Goal: Task Accomplishment & Management: Complete application form

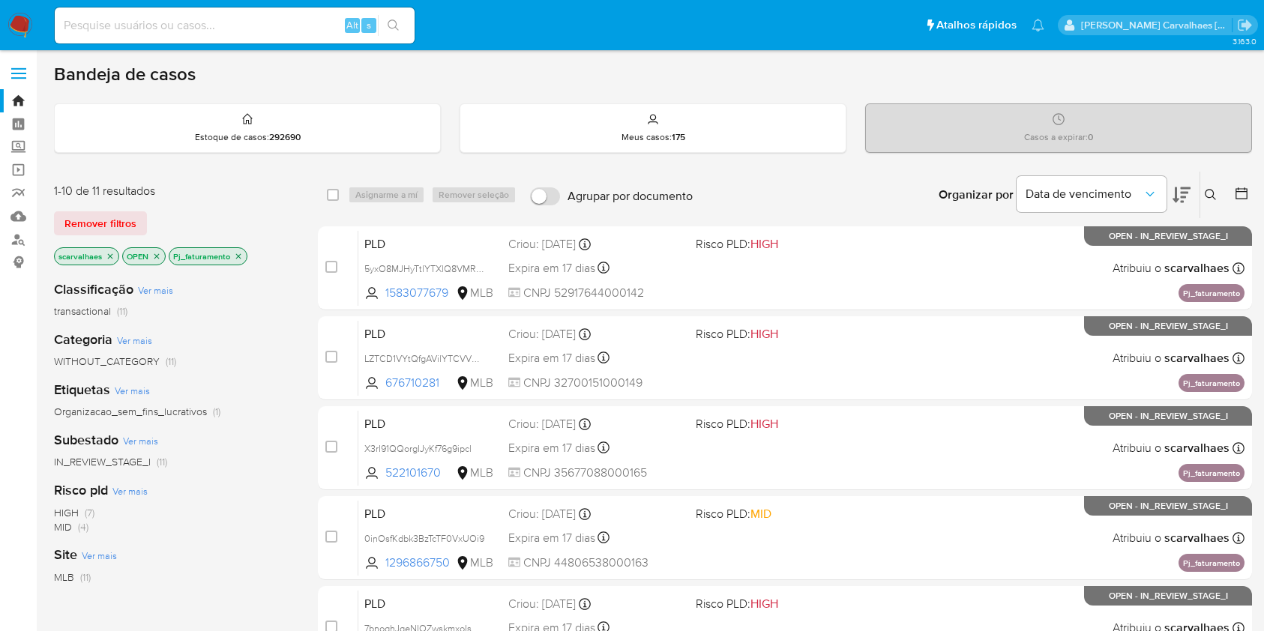
scroll to position [300, 0]
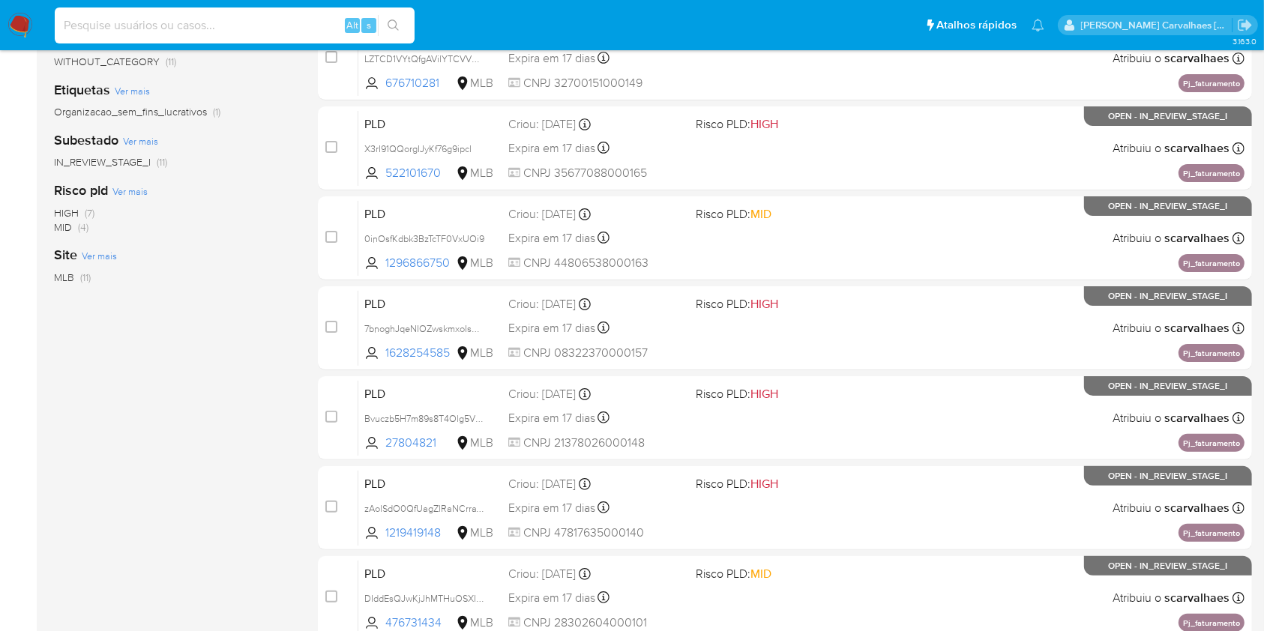
paste input "MZR7GEX330NlpqkknBMHPhiQ"
type input "MZR7GEX330NlpqkknBMHPhiQ"
click at [396, 21] on icon "search-icon" at bounding box center [393, 25] width 12 height 12
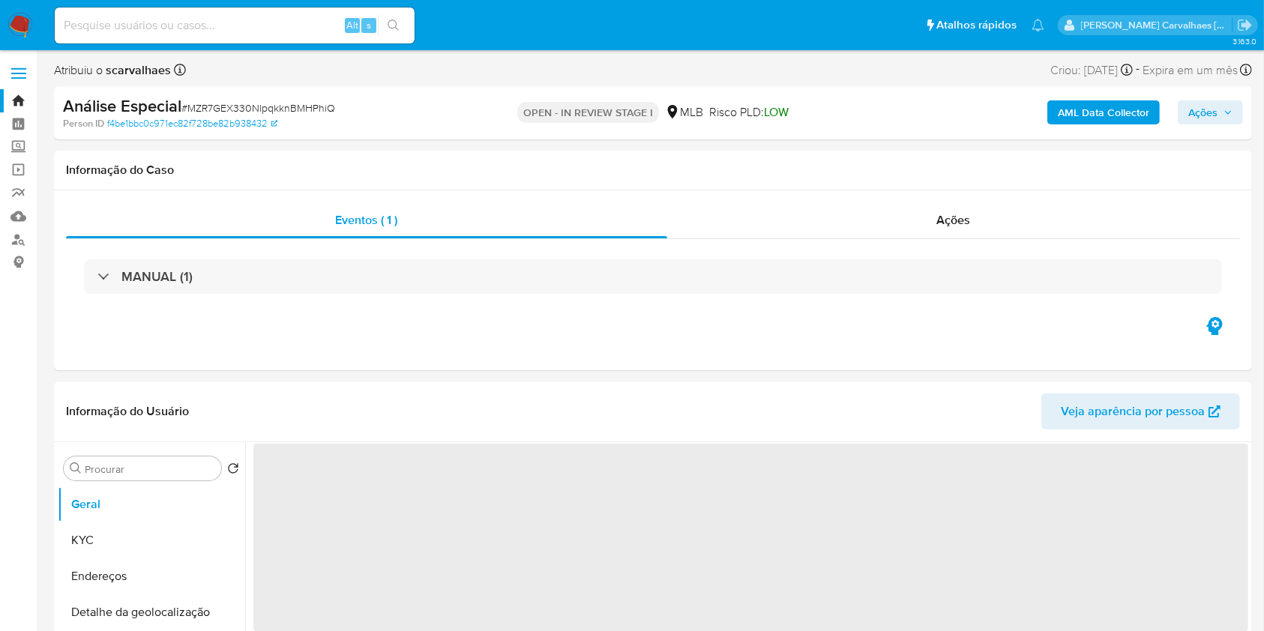
select select "10"
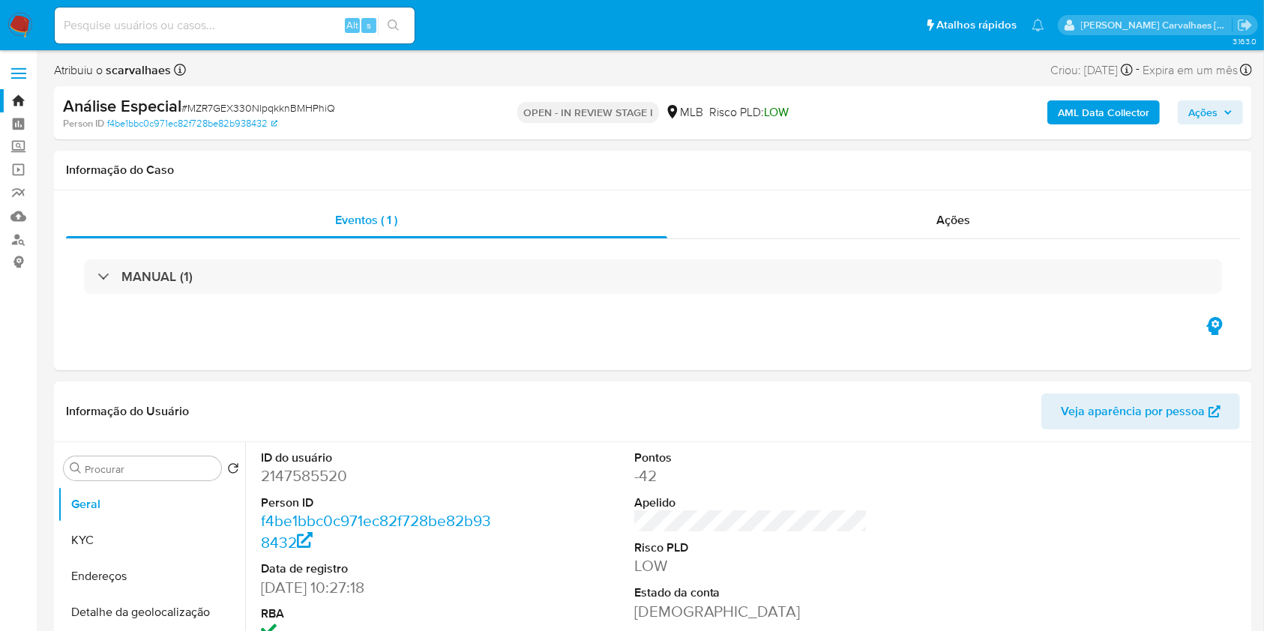
click at [1212, 109] on span "Ações" at bounding box center [1202, 112] width 29 height 24
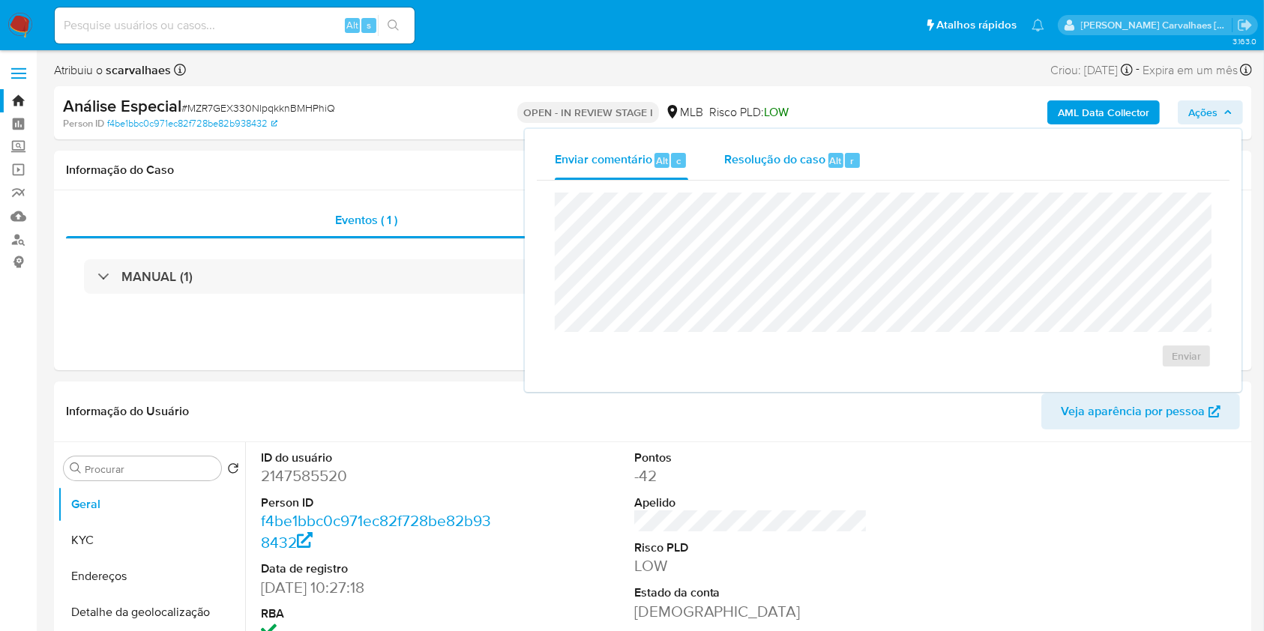
click at [779, 159] on span "Resolução do caso" at bounding box center [774, 159] width 101 height 17
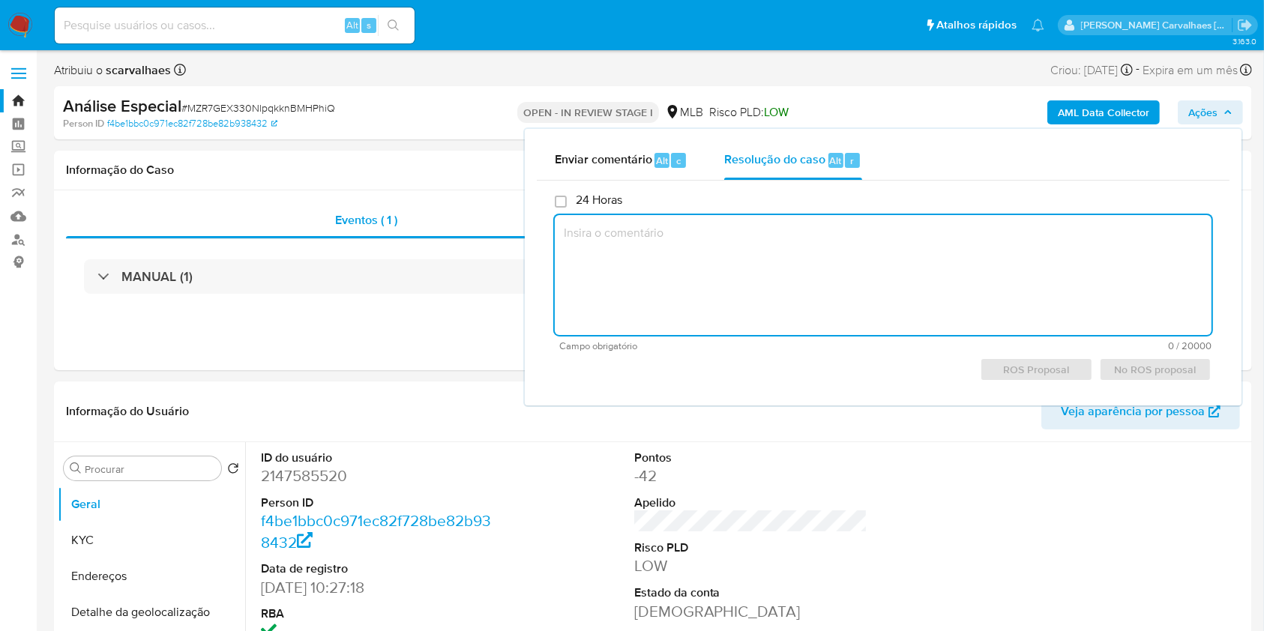
paste textarea "MZR7GEX330NlpqkknBMHPhiQ"
type textarea "MZR7GEX330NlpqkknBMHPhiQ"
drag, startPoint x: 742, startPoint y: 237, endPoint x: 567, endPoint y: 232, distance: 174.7
click at [567, 232] on textarea "MZR7GEX330NlpqkknBMHPhiQ" at bounding box center [883, 275] width 657 height 120
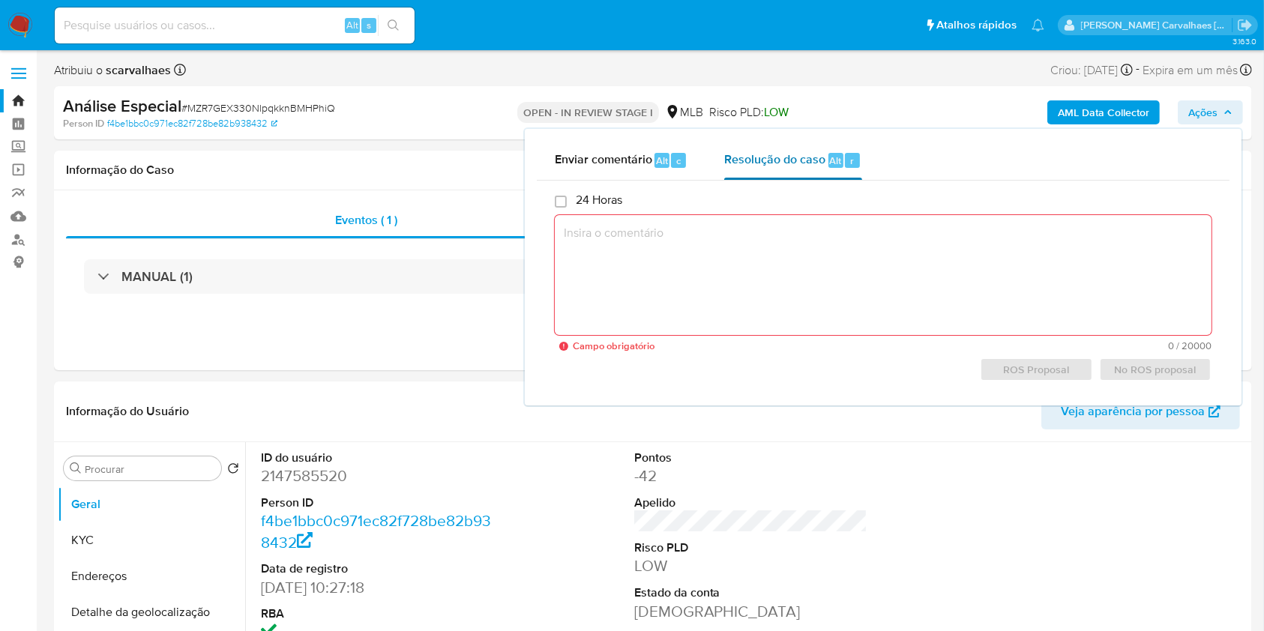
click at [755, 169] on div "Resolução do caso Alt r" at bounding box center [792, 160] width 137 height 39
click at [697, 233] on textarea at bounding box center [883, 275] width 657 height 120
click at [779, 165] on span "Resolução do caso" at bounding box center [774, 159] width 101 height 17
paste textarea "A empresa atuou no Mercado Livre como uma plataforma de e-commerce, sendo condi…"
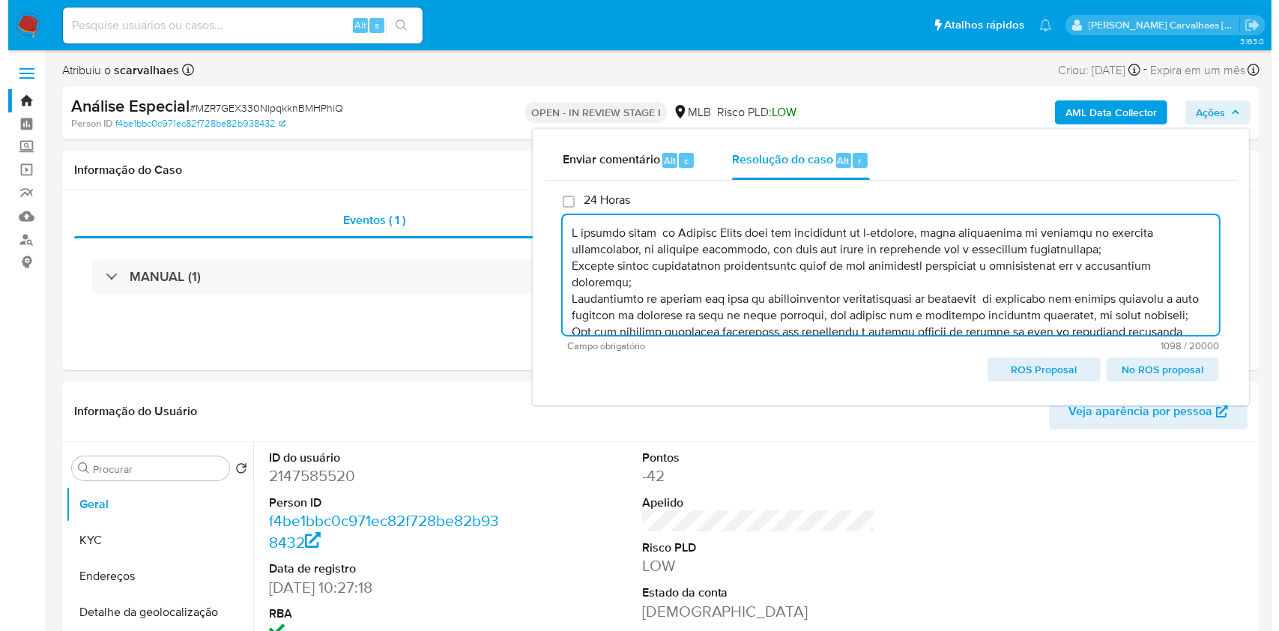
scroll to position [120, 0]
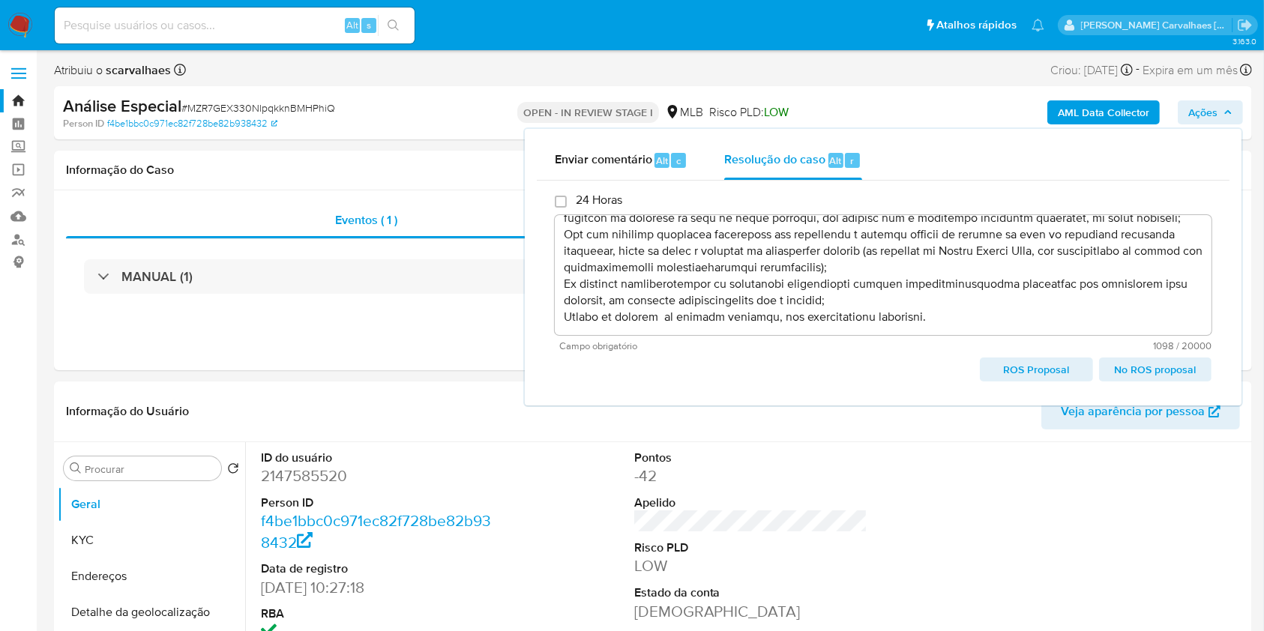
click at [1036, 369] on span "ROS Proposal" at bounding box center [1035, 369] width 91 height 21
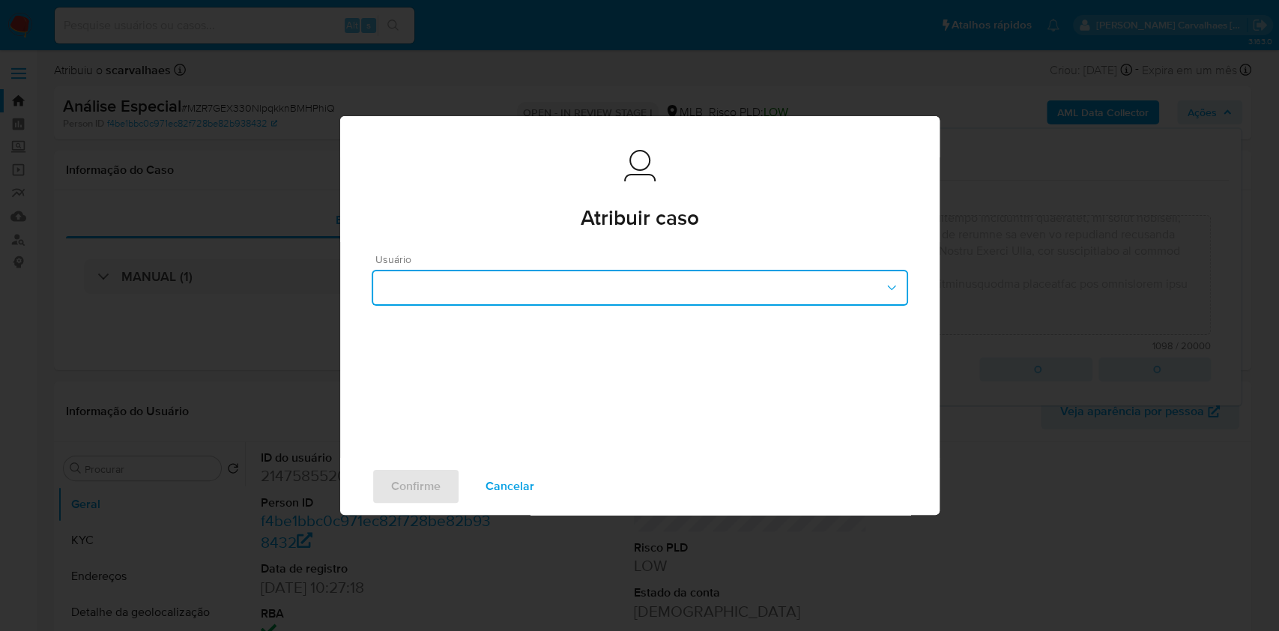
click at [869, 277] on button "button" at bounding box center [640, 288] width 537 height 36
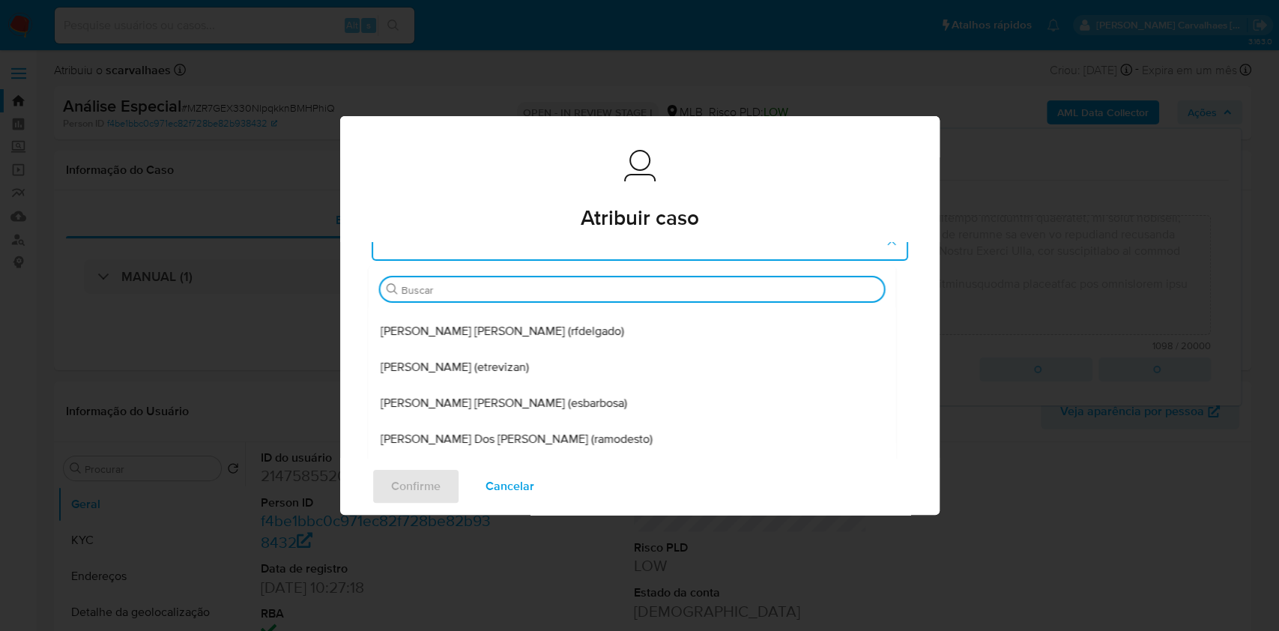
scroll to position [246, 0]
click at [516, 361] on div "[PERSON_NAME] (etrevizan)" at bounding box center [632, 364] width 504 height 36
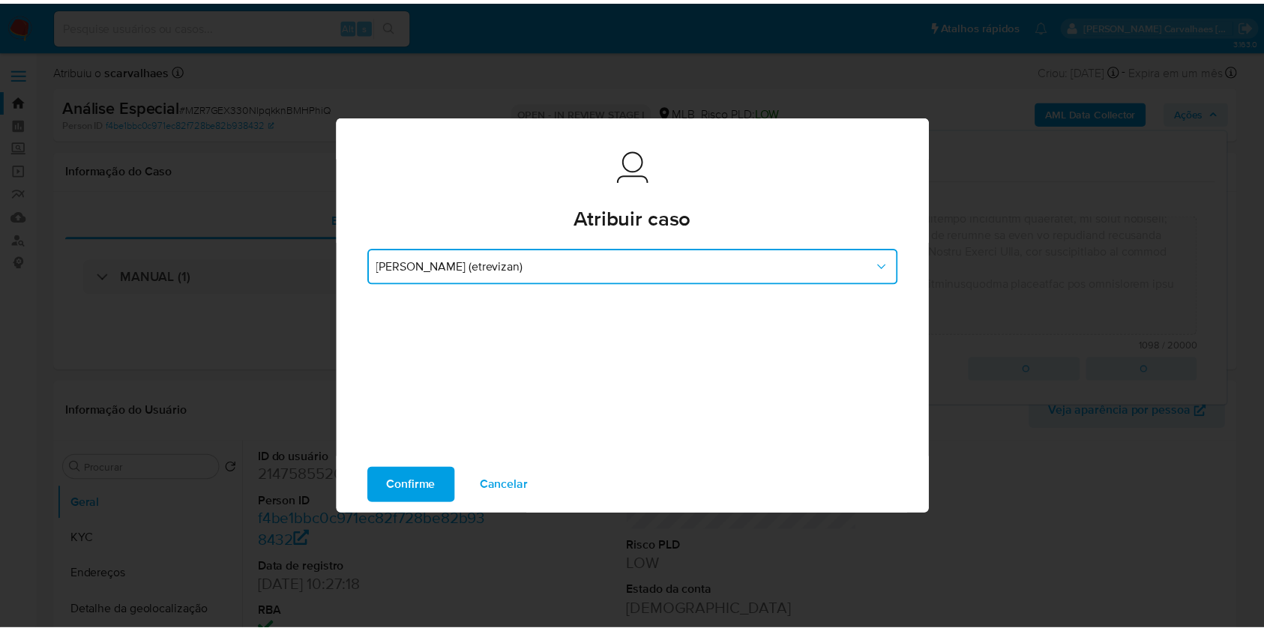
scroll to position [17, 0]
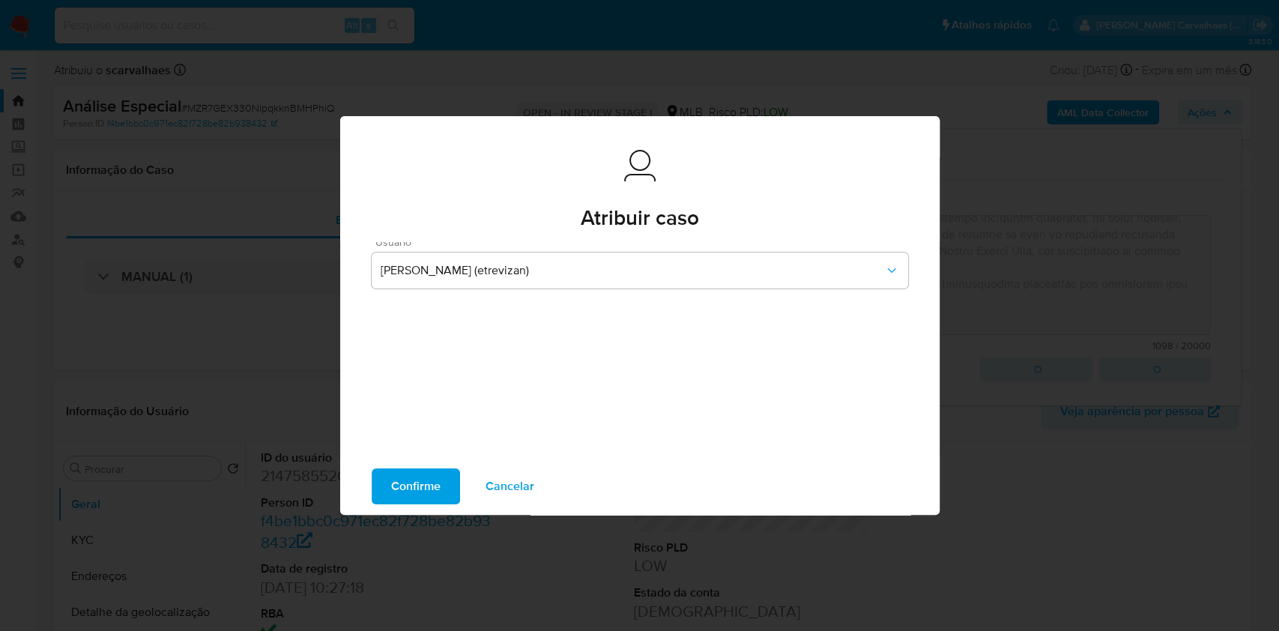
click at [399, 489] on span "Confirme" at bounding box center [415, 486] width 49 height 33
type textarea "A empresa atuou no Mercado Livre como uma plataforma de e-commerce, sendo condi…"
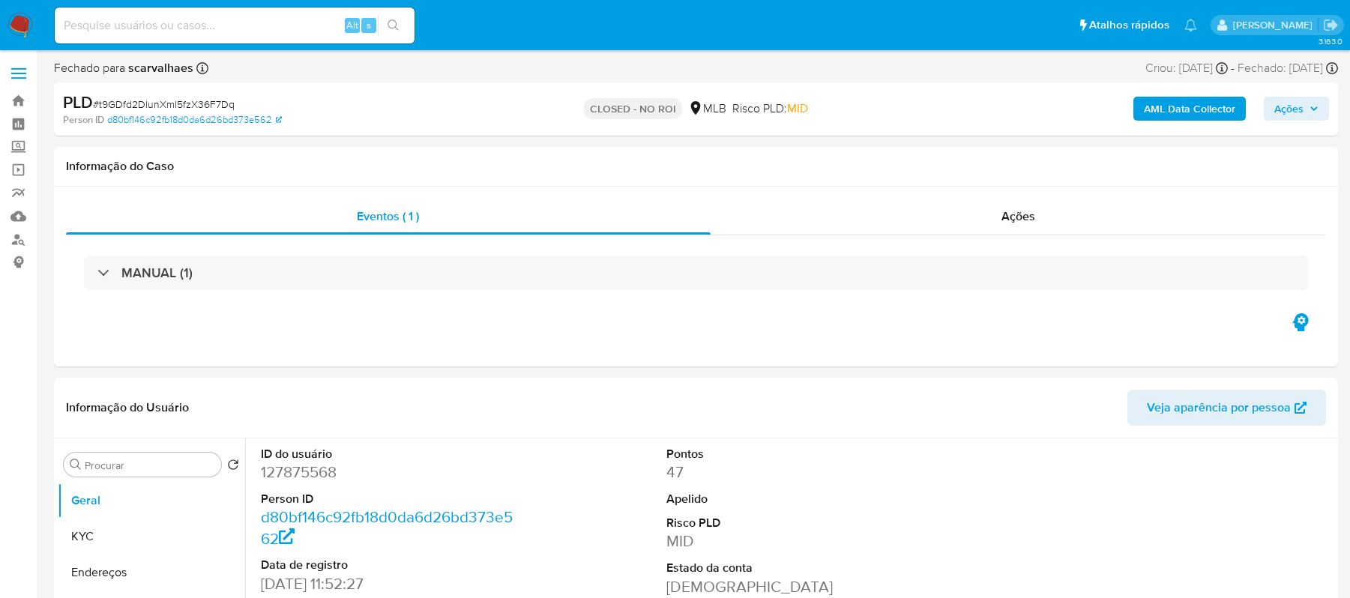
select select "10"
drag, startPoint x: 142, startPoint y: 444, endPoint x: 148, endPoint y: 435, distance: 10.8
drag, startPoint x: 157, startPoint y: 31, endPoint x: 150, endPoint y: 24, distance: 10.1
click at [150, 24] on input at bounding box center [235, 25] width 360 height 19
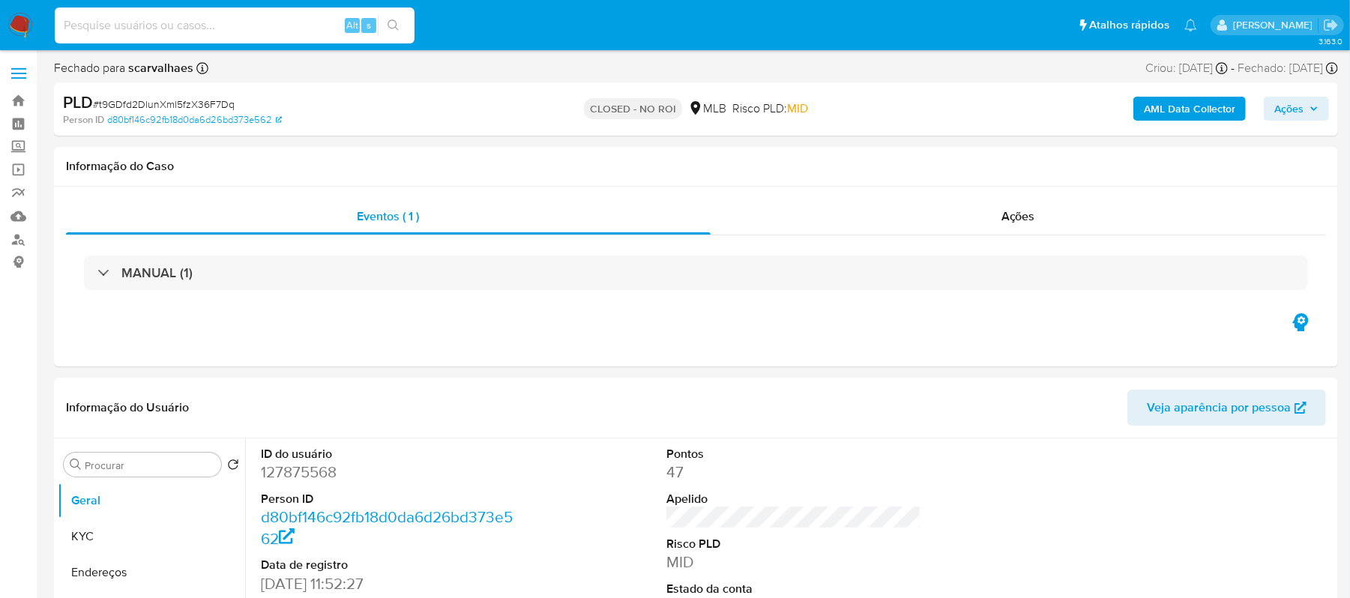
click at [150, 24] on input at bounding box center [235, 25] width 360 height 19
paste input "dfWn5qLfpXUkzQ8oYI4m0bOE"
type input "dfWn5qLfpXUkzQ8oYI4m0bOE"
click at [390, 43] on div "dfWn5qLfpXUkzQ8oYI4m0bOE Alt s" at bounding box center [235, 25] width 360 height 42
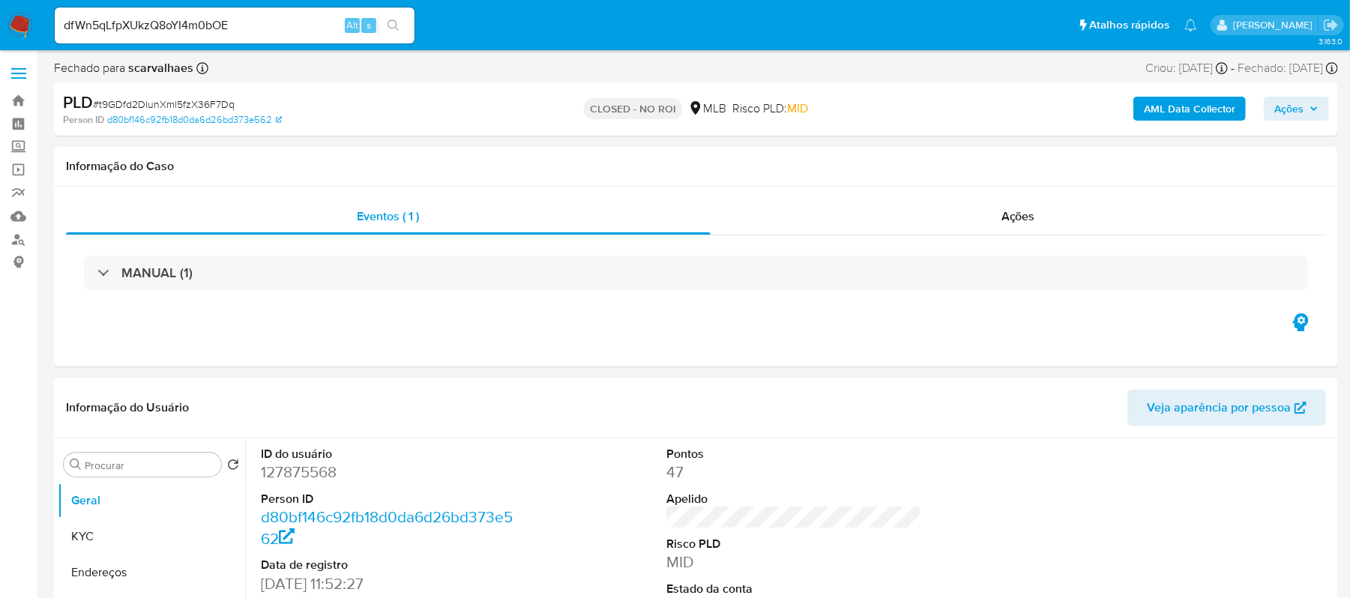
click at [394, 22] on icon "search-icon" at bounding box center [393, 25] width 12 height 12
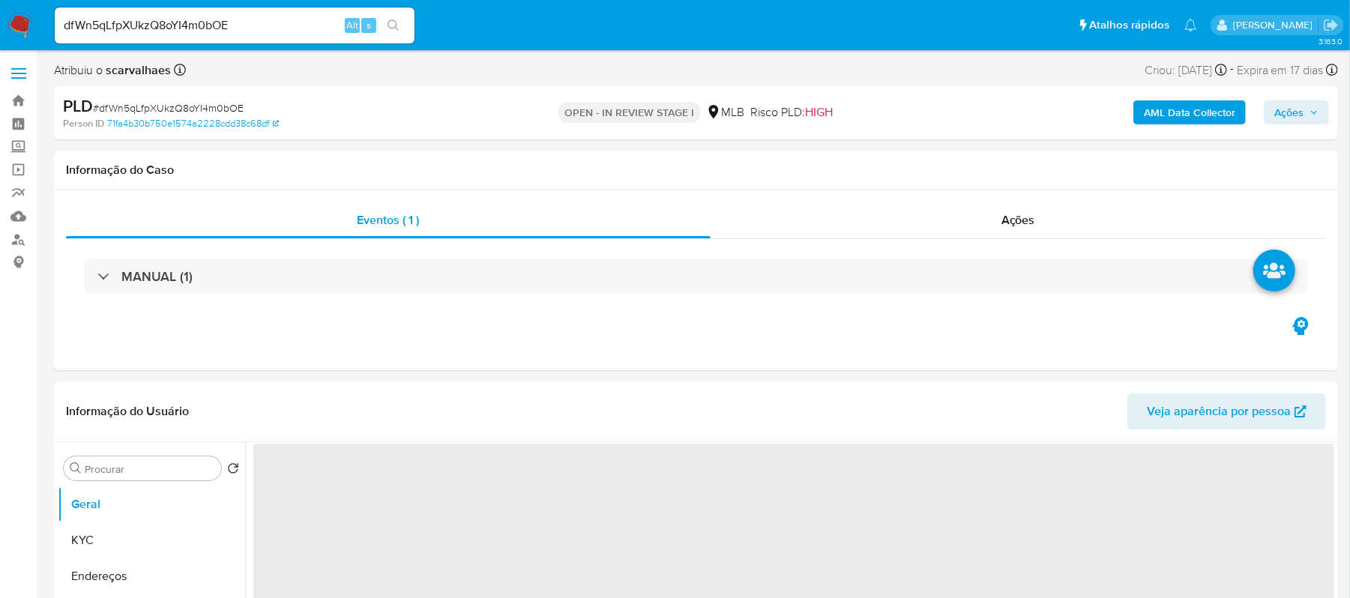
select select "10"
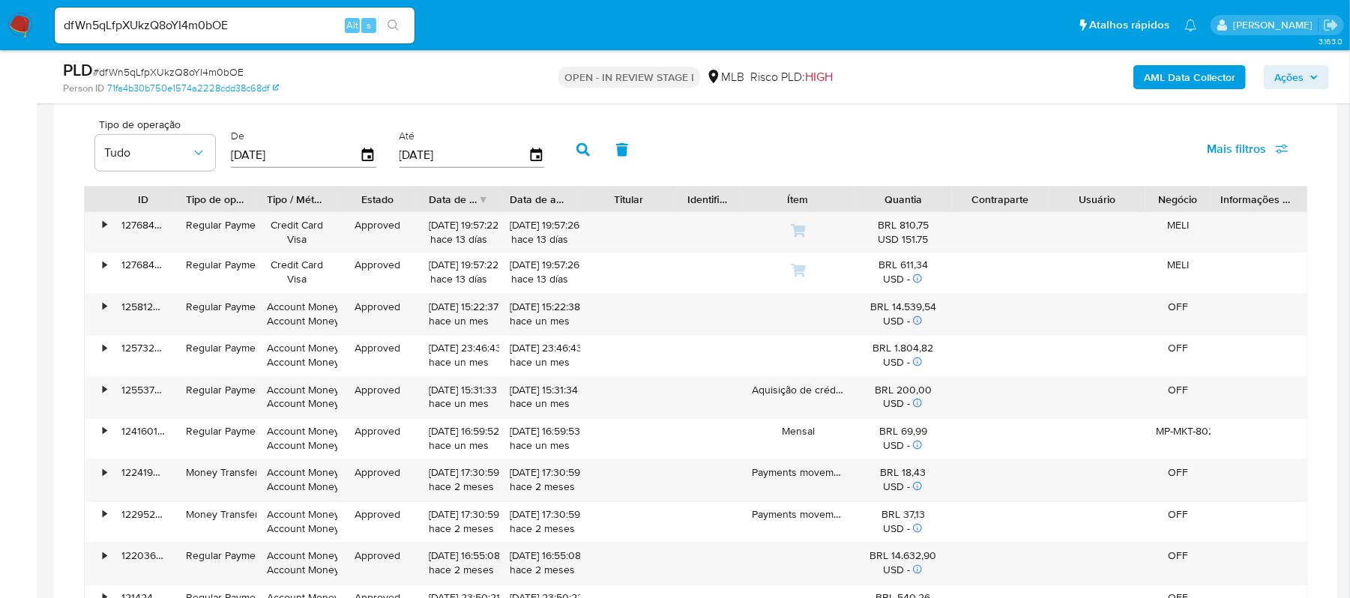
scroll to position [999, 0]
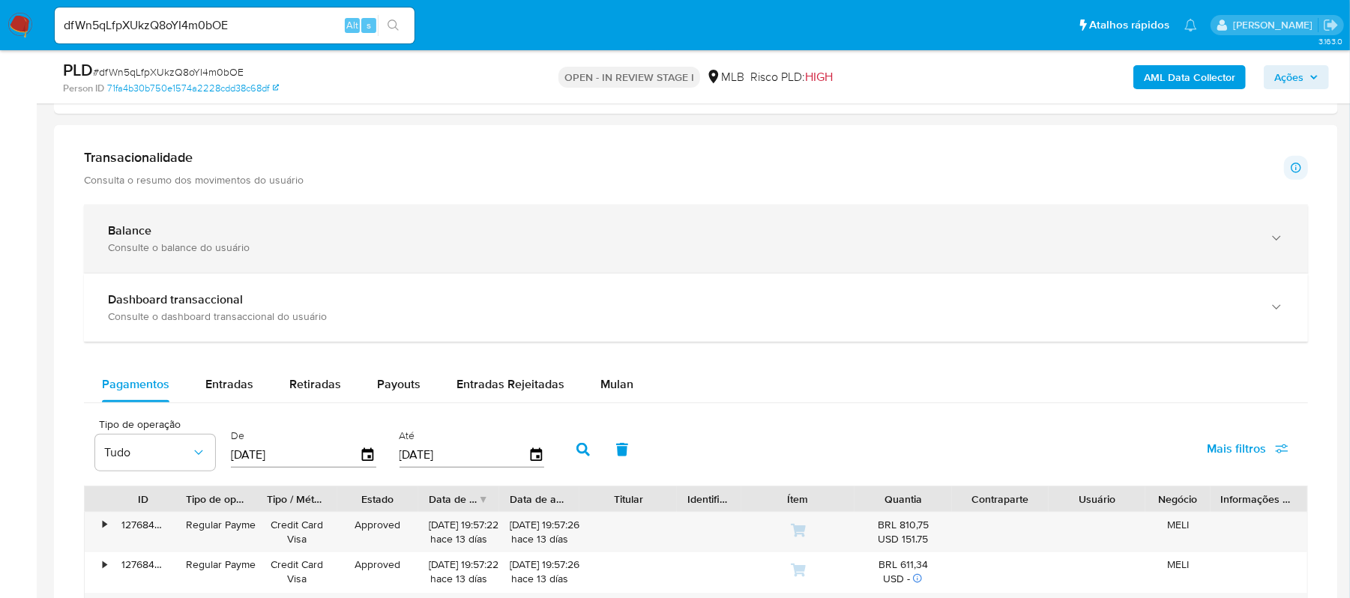
click at [1278, 241] on icon "button" at bounding box center [1276, 238] width 8 height 4
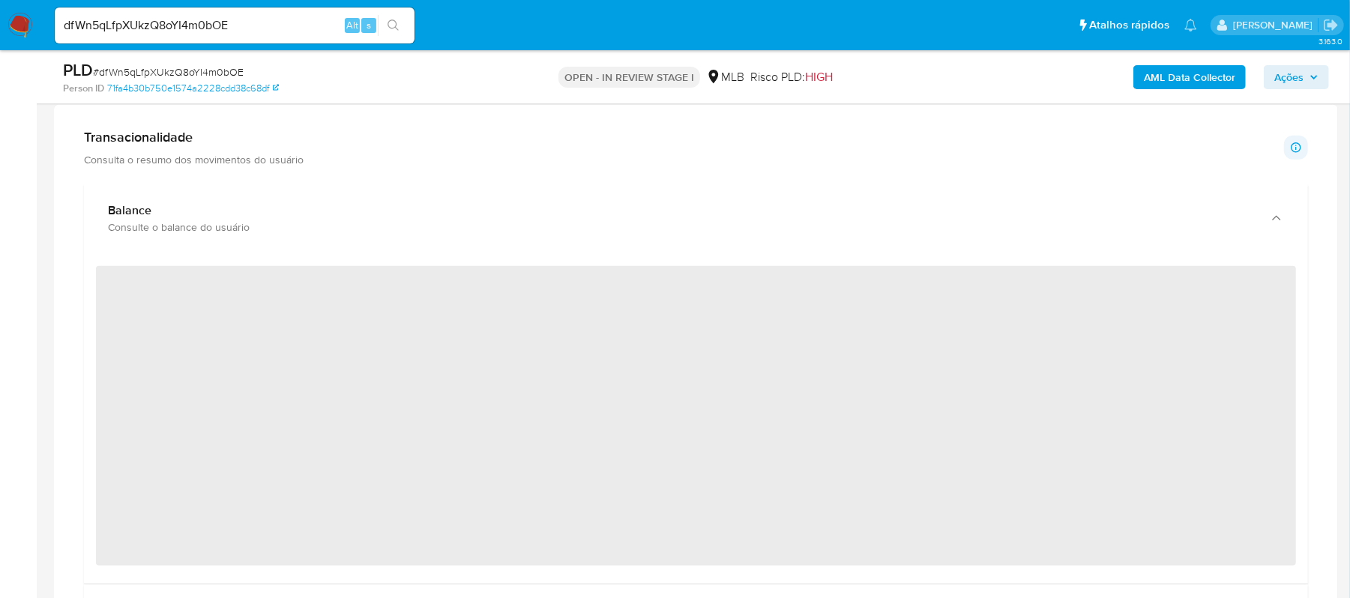
scroll to position [899, 0]
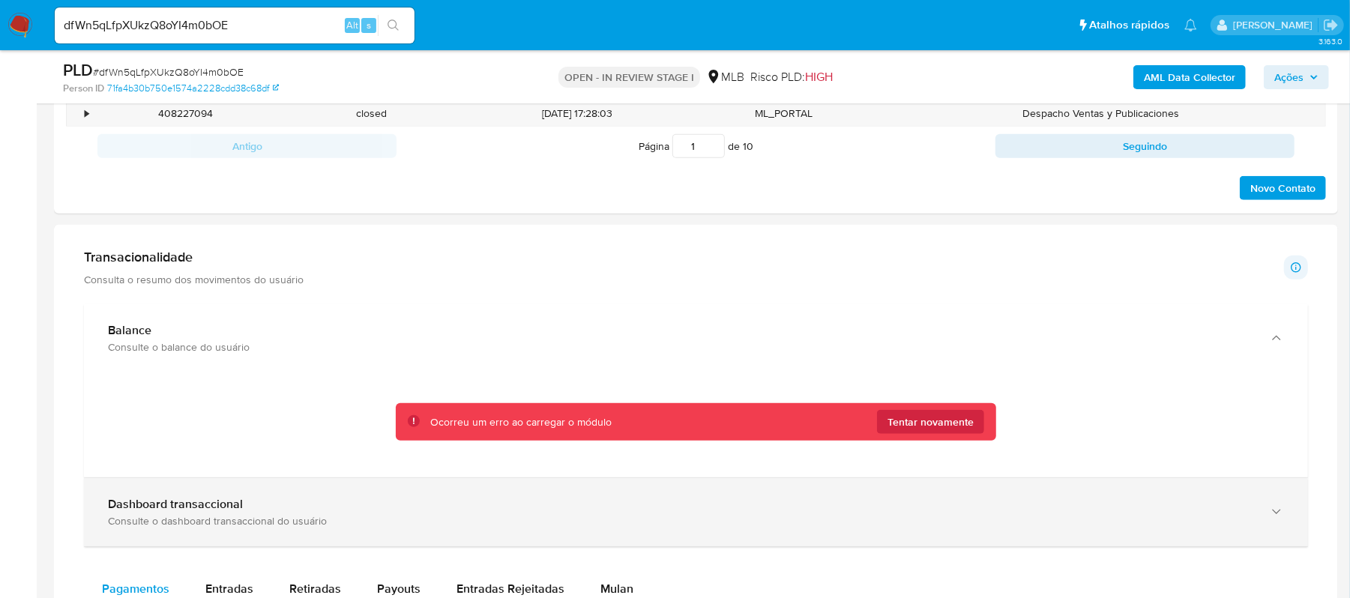
drag, startPoint x: 723, startPoint y: 516, endPoint x: 703, endPoint y: 514, distance: 20.4
click at [723, 512] on div "Dashboard transaccional" at bounding box center [681, 504] width 1146 height 15
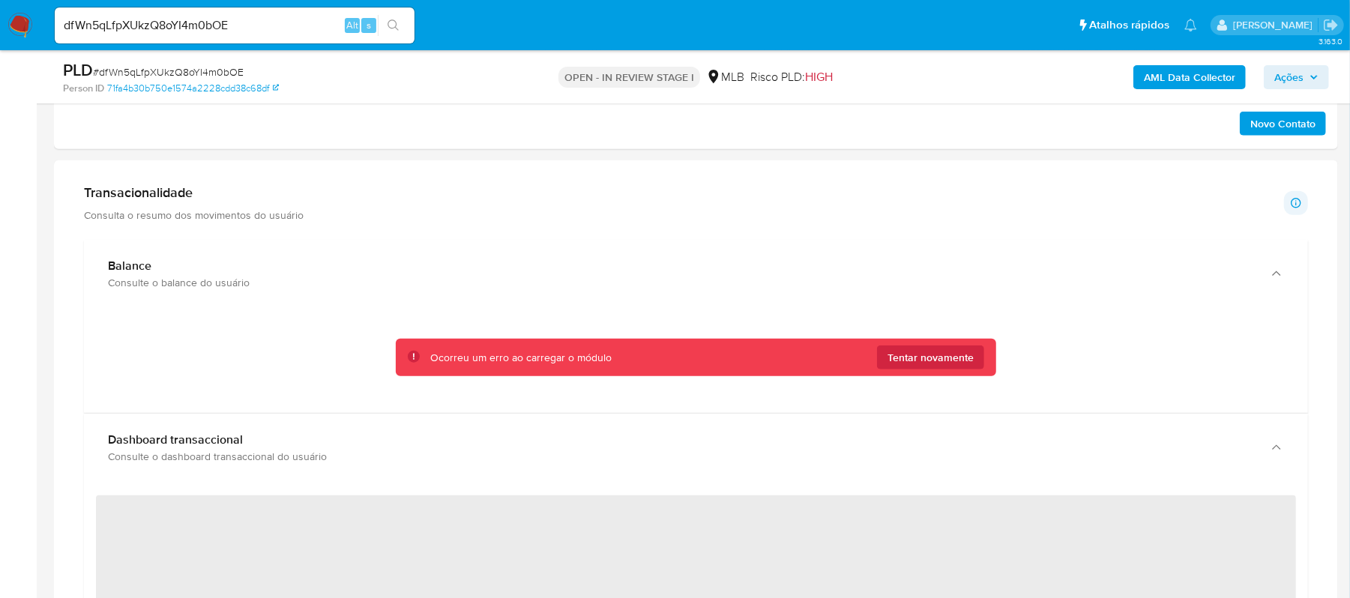
scroll to position [999, 0]
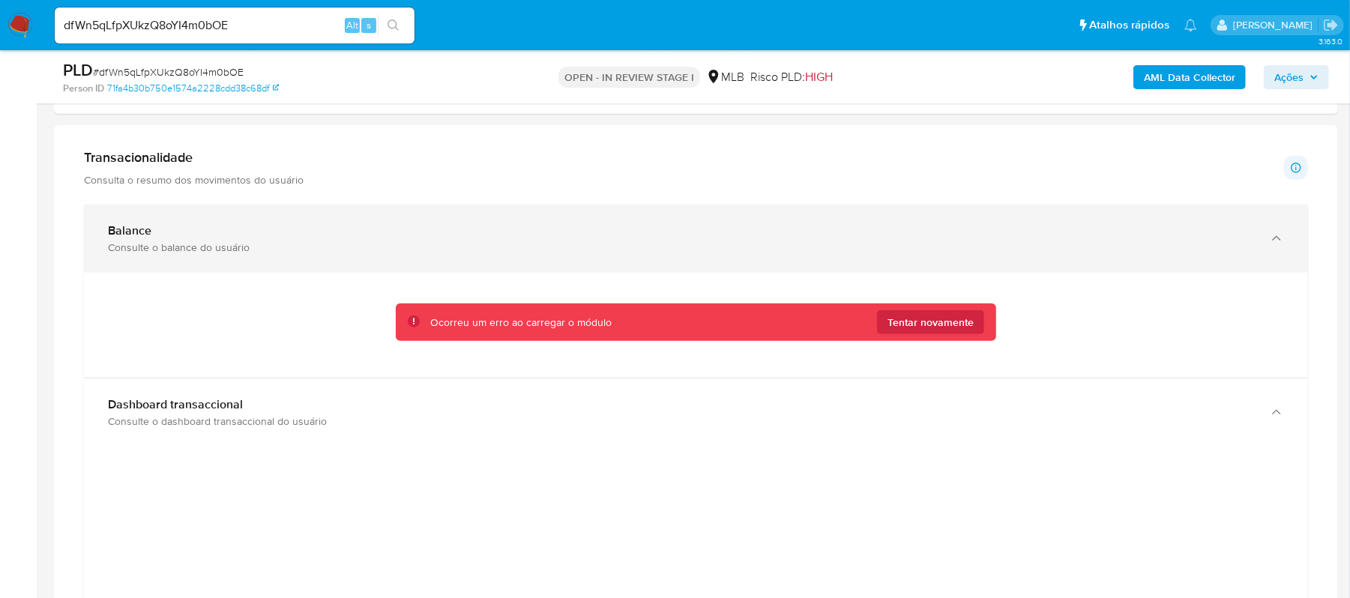
click at [1279, 246] on icon "button" at bounding box center [1276, 238] width 15 height 15
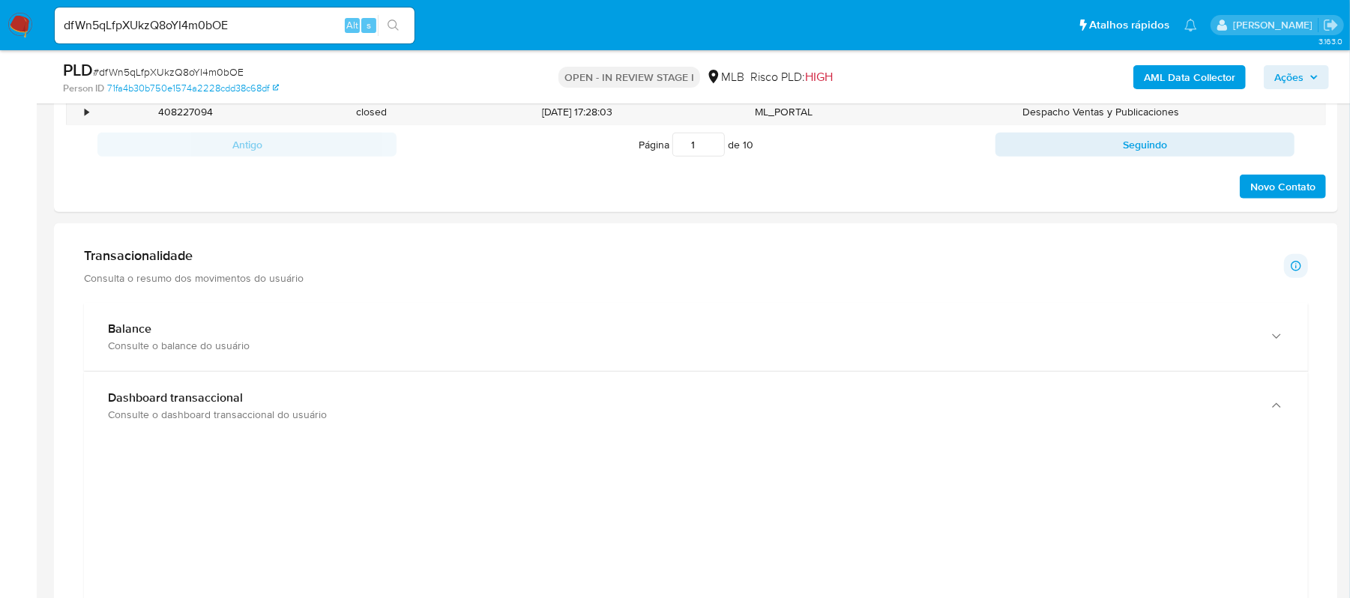
scroll to position [899, 0]
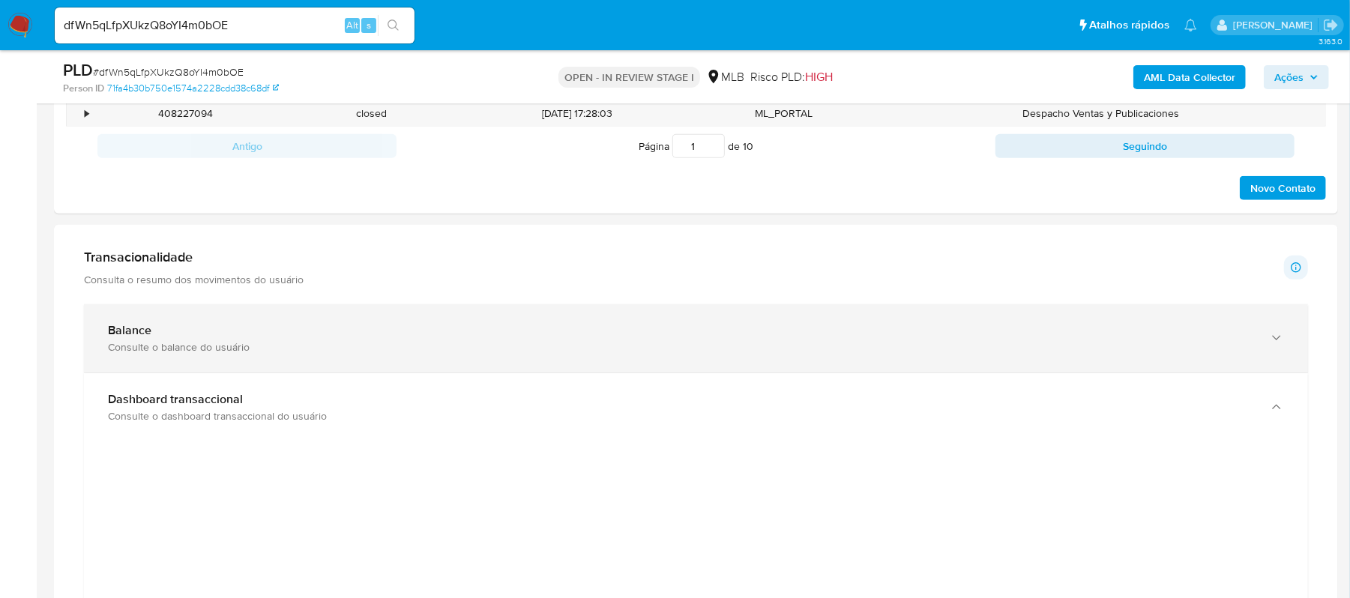
click at [1278, 340] on icon "button" at bounding box center [1276, 338] width 15 height 15
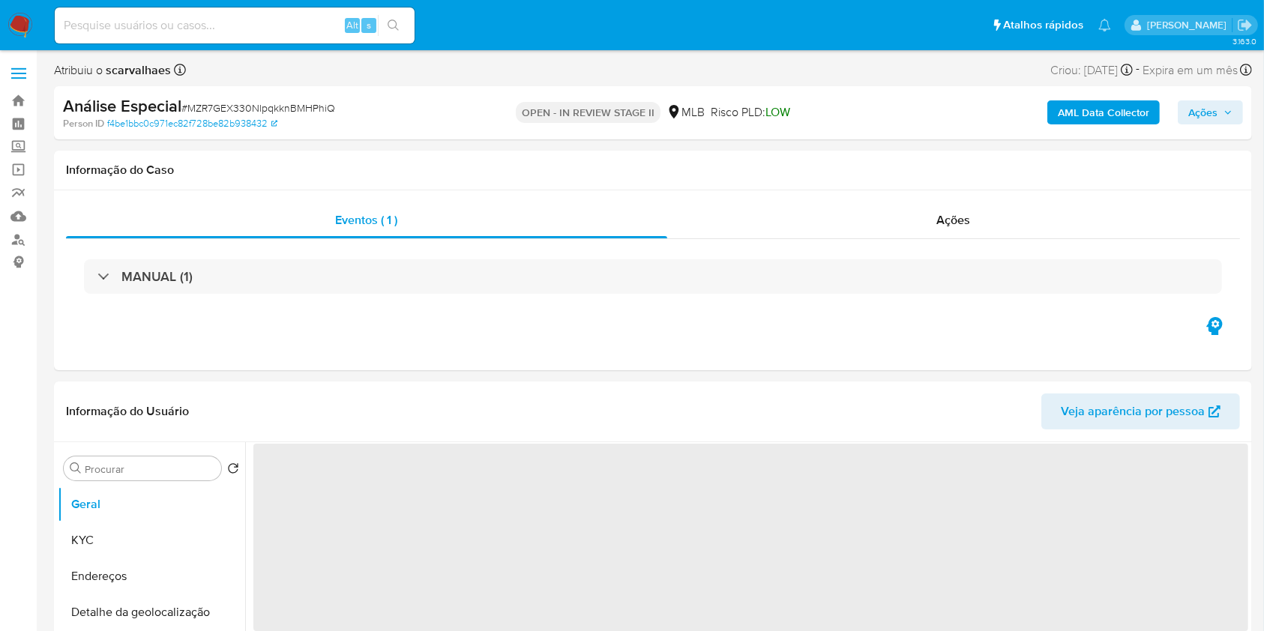
select select "10"
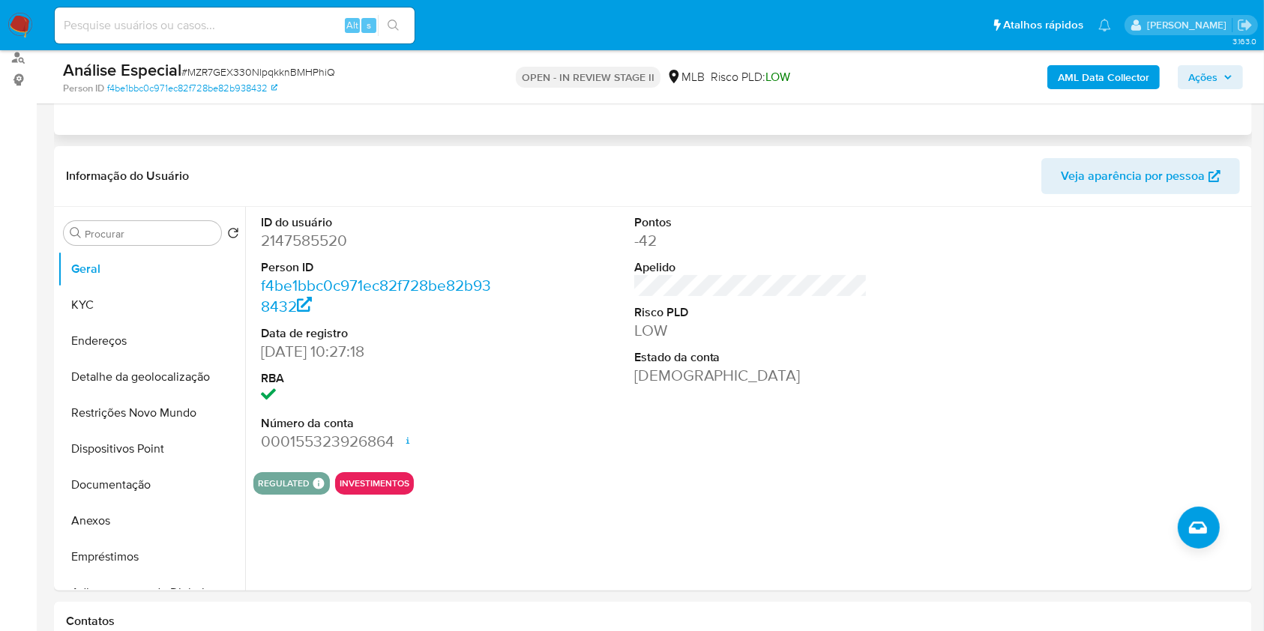
scroll to position [399, 0]
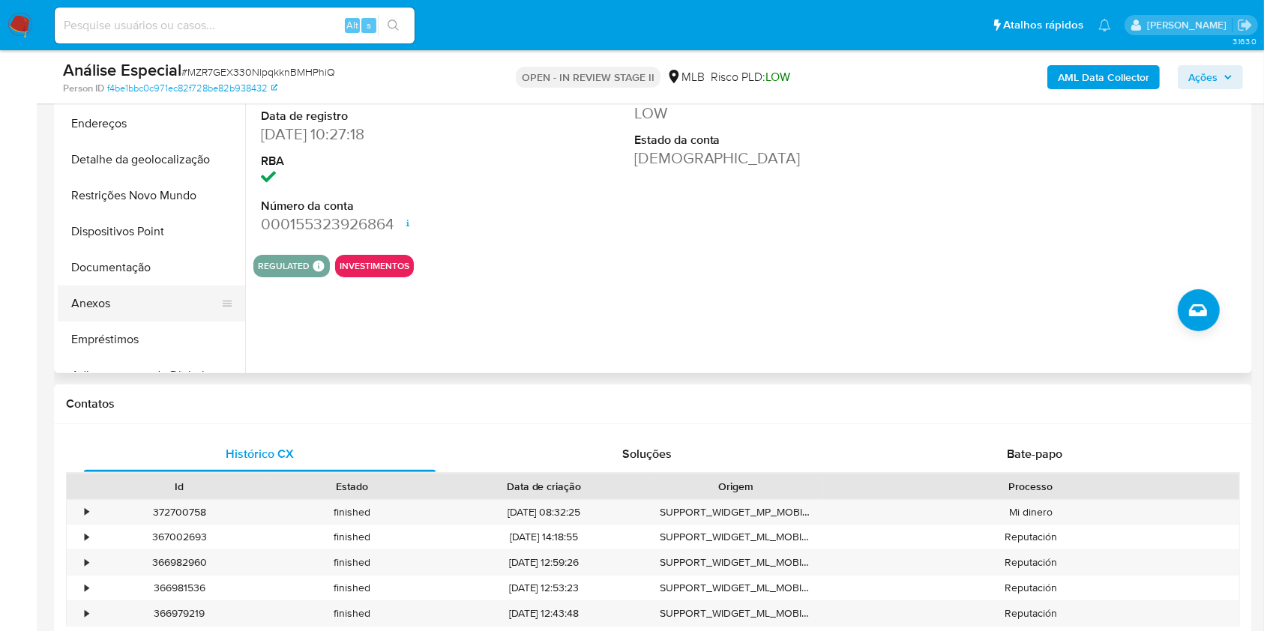
click at [112, 300] on button "Anexos" at bounding box center [145, 304] width 175 height 36
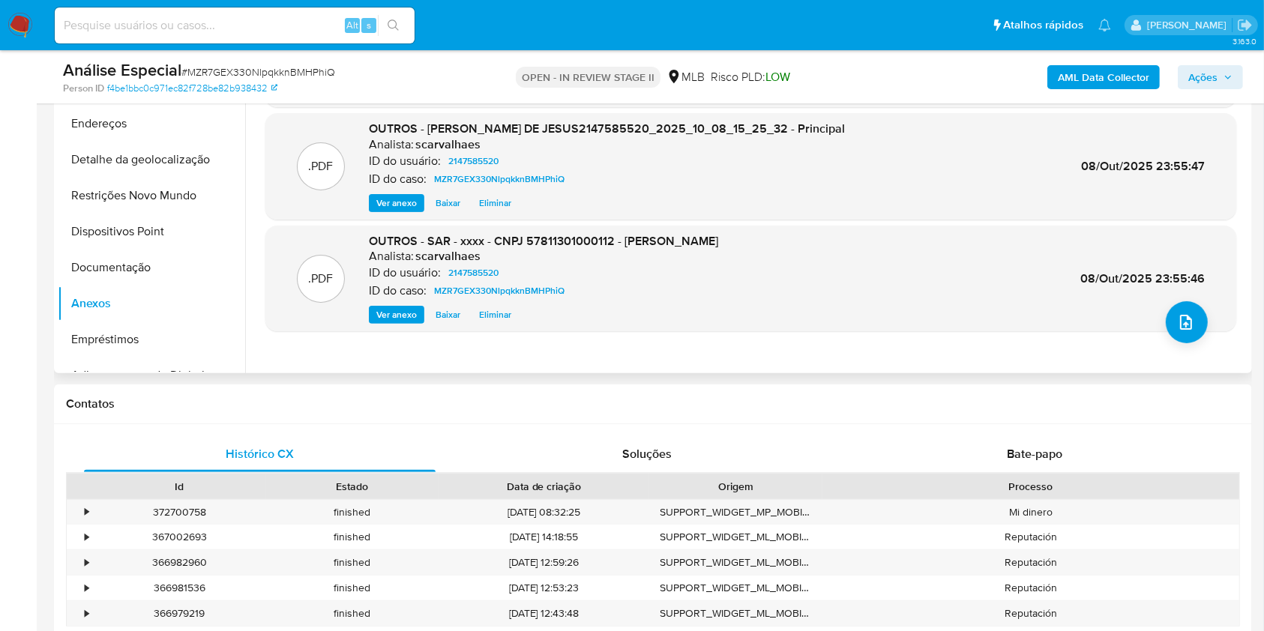
click at [398, 315] on span "Ver anexo" at bounding box center [396, 314] width 40 height 15
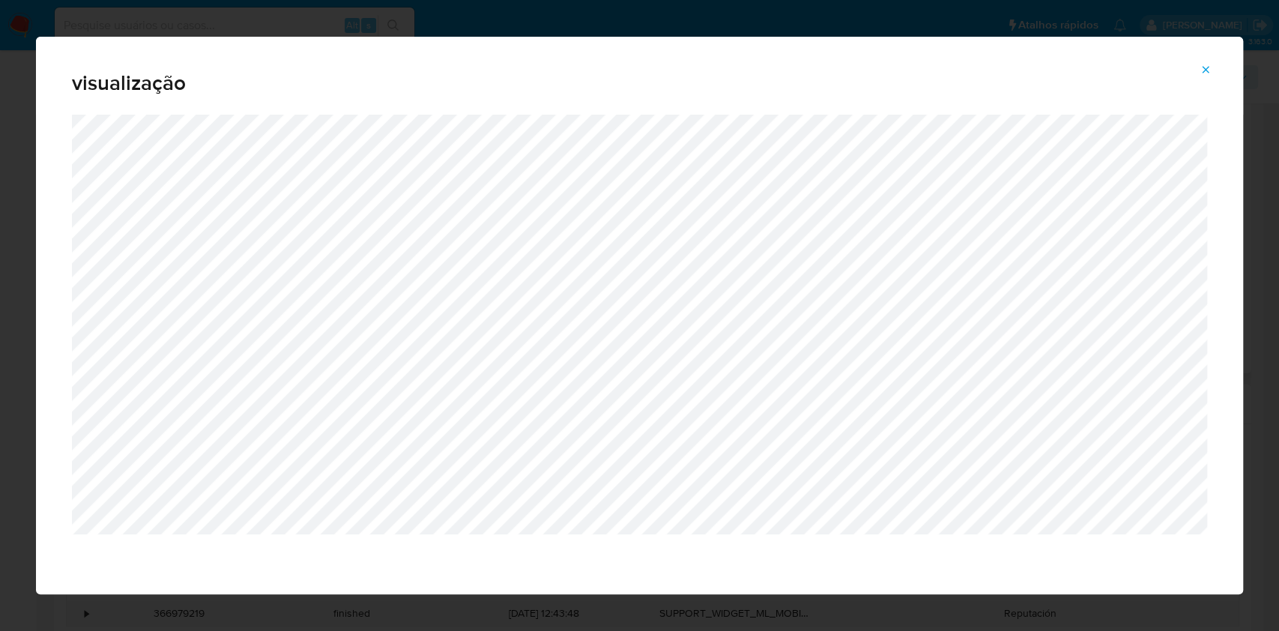
click at [1204, 69] on icon "Attachment preview" at bounding box center [1206, 70] width 12 height 12
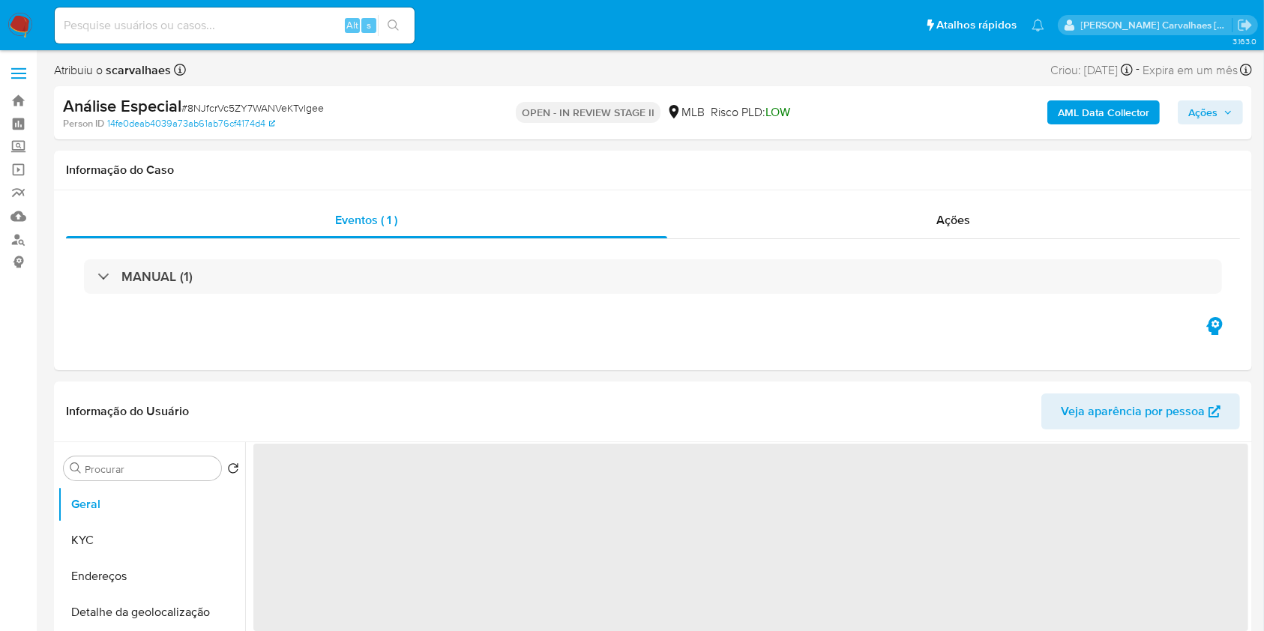
select select "10"
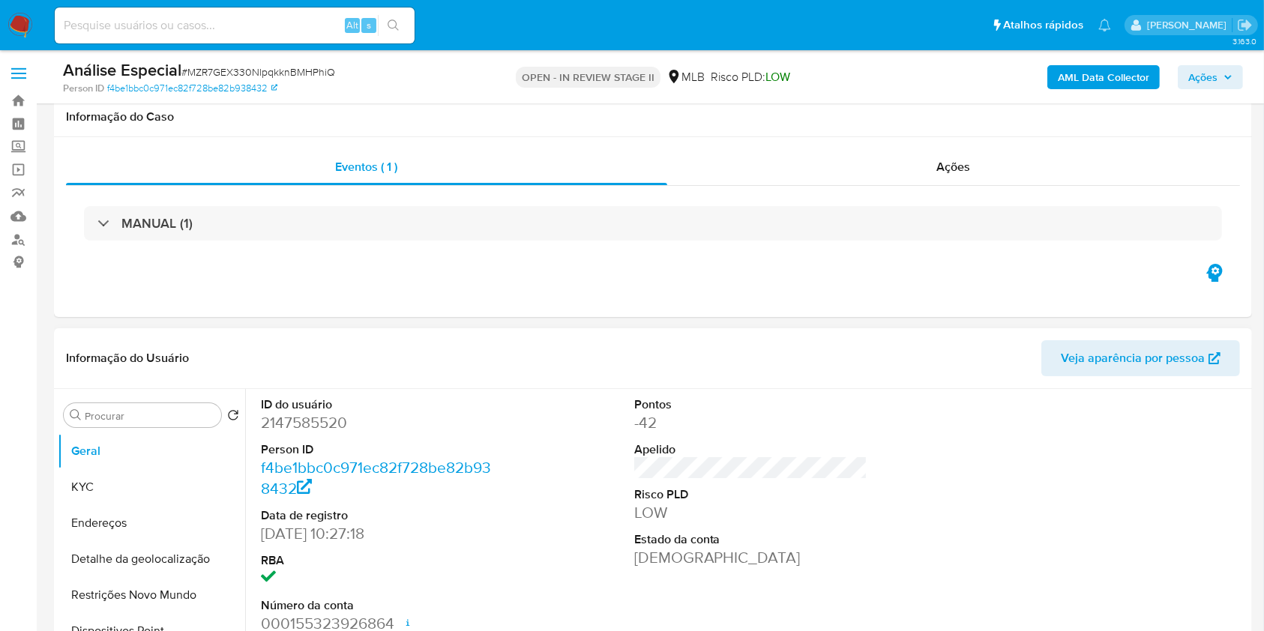
scroll to position [300, 0]
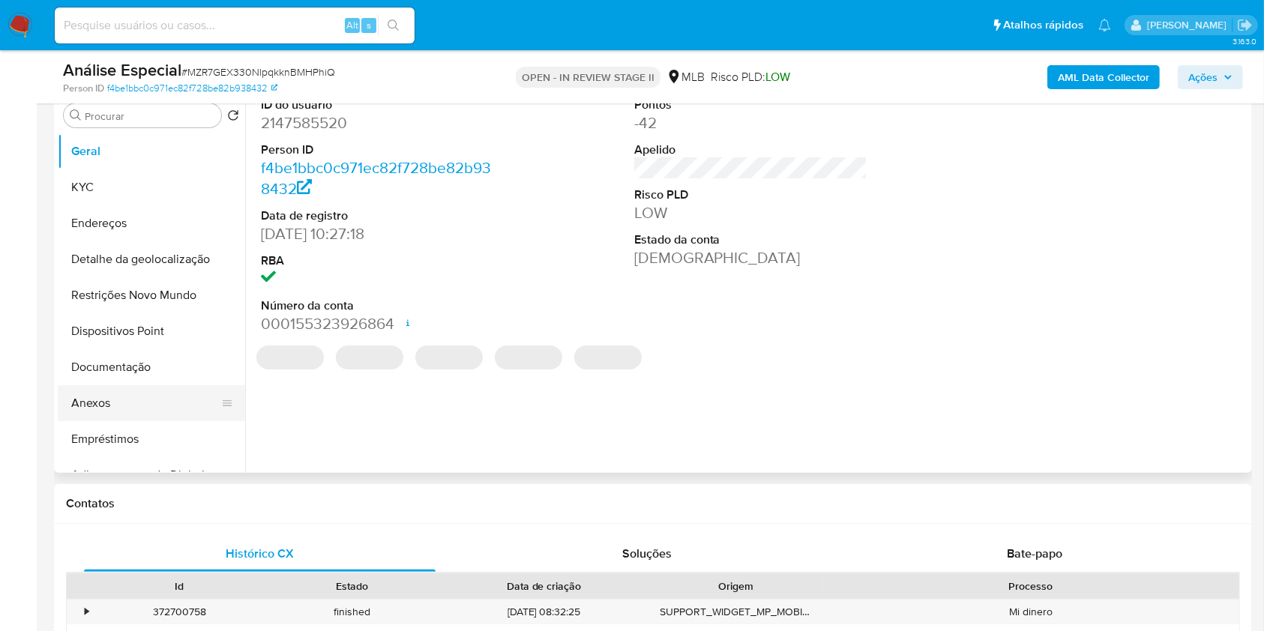
click at [123, 404] on button "Anexos" at bounding box center [145, 403] width 175 height 36
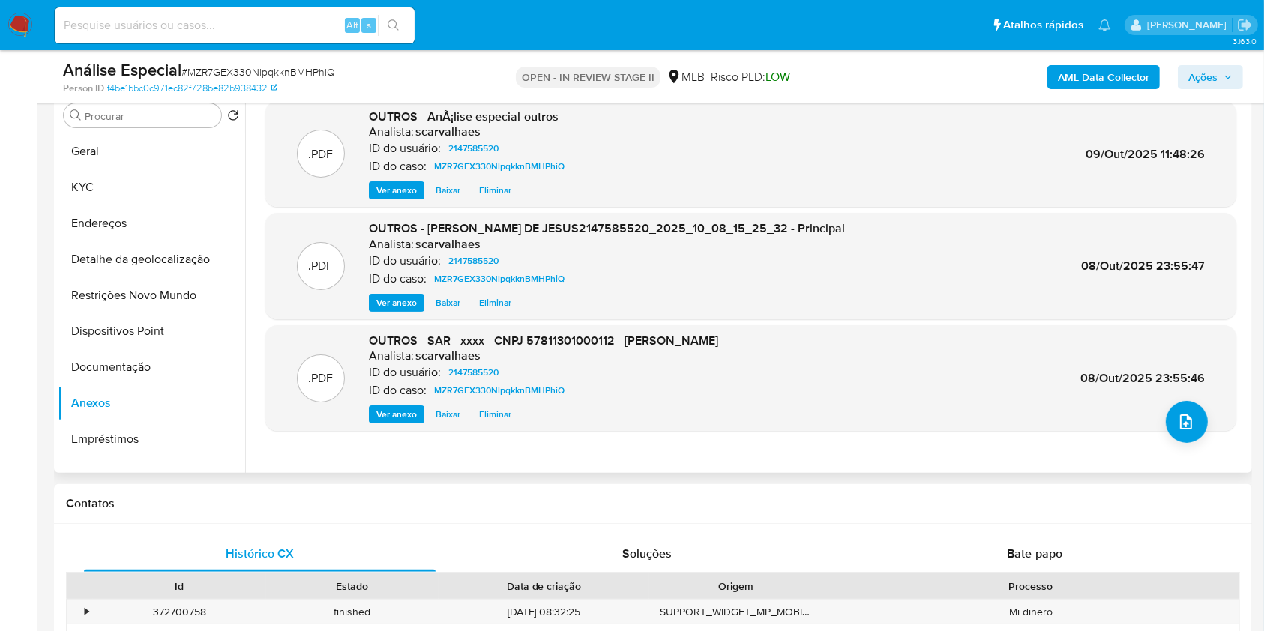
click at [499, 414] on span "Eliminar" at bounding box center [495, 414] width 32 height 15
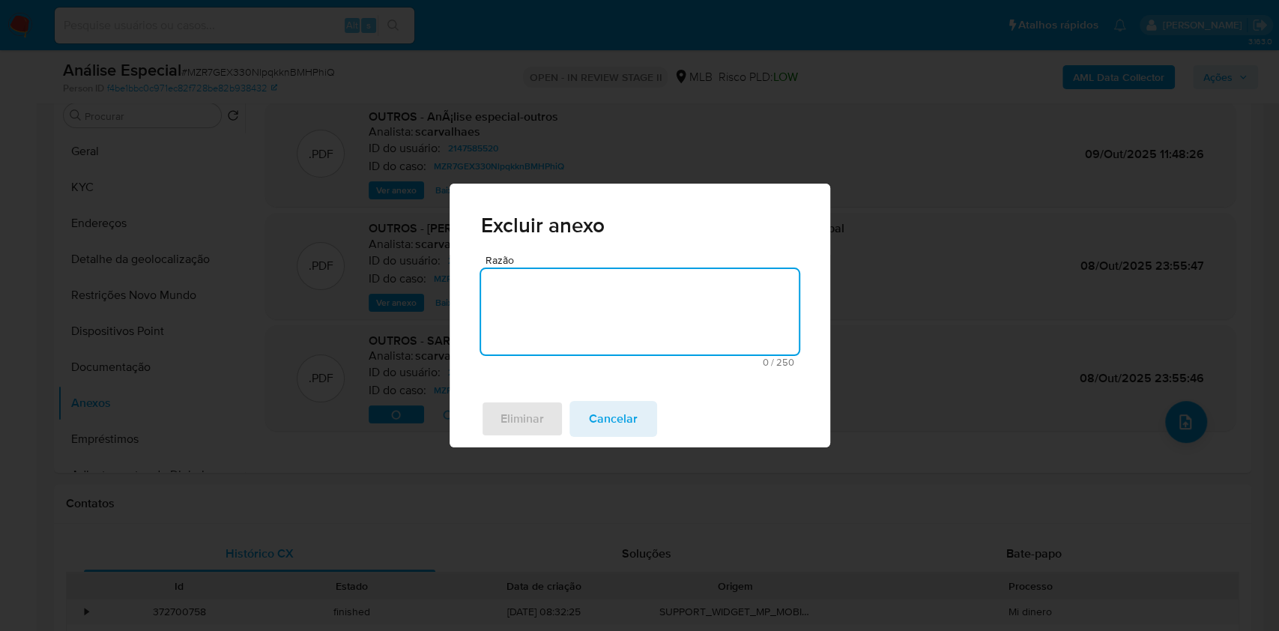
click at [561, 297] on textarea "Razão" at bounding box center [640, 311] width 318 height 85
drag, startPoint x: 719, startPoint y: 285, endPoint x: 485, endPoint y: 285, distance: 234.6
click at [485, 285] on textarea "SAR será substituído por outro atualizado." at bounding box center [640, 311] width 318 height 85
type textarea "SAR será substituído por outro atualizado."
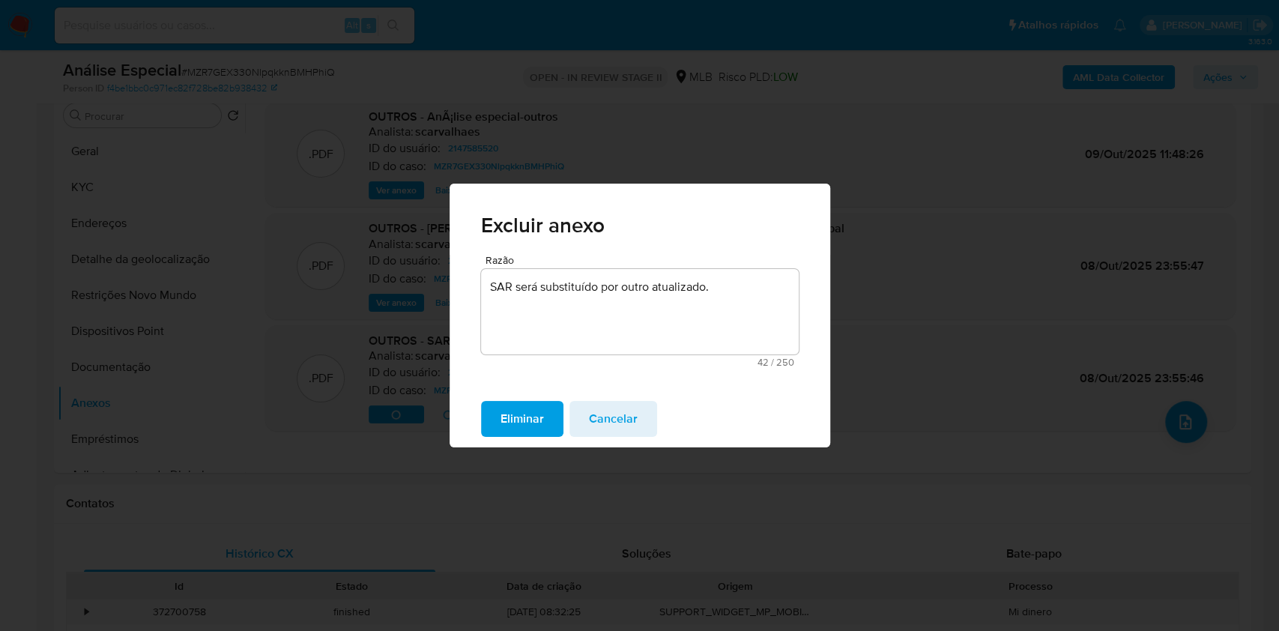
click at [520, 417] on span "Eliminar" at bounding box center [522, 418] width 43 height 33
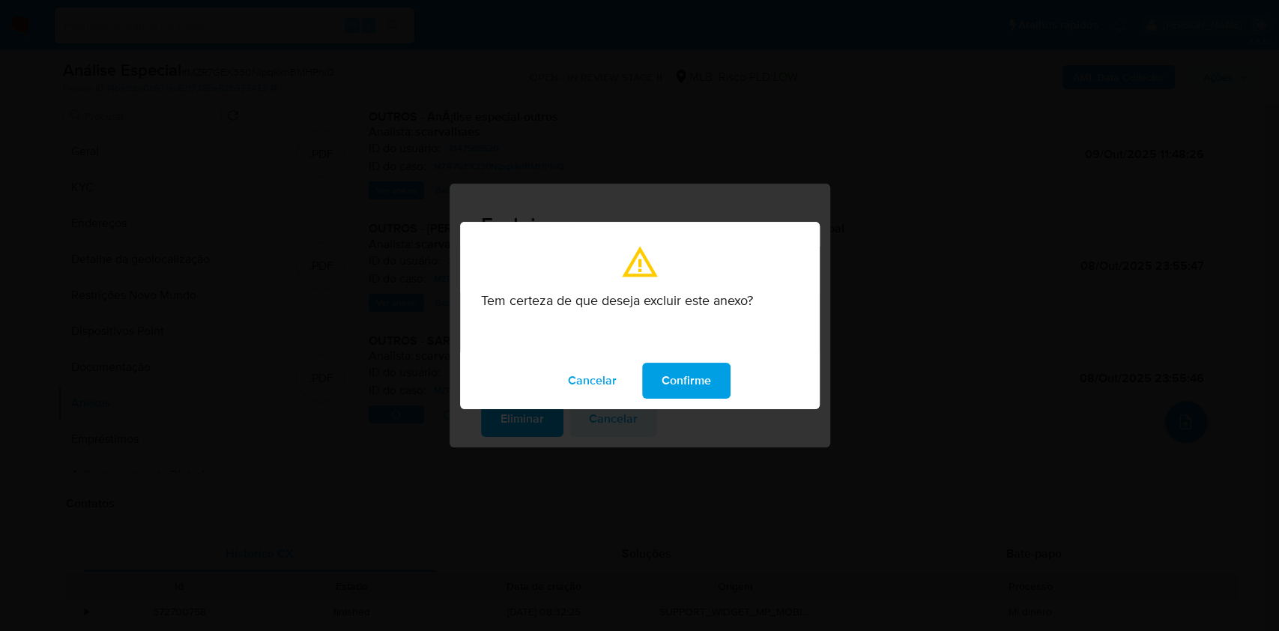
click at [666, 379] on span "Confirme" at bounding box center [686, 380] width 49 height 33
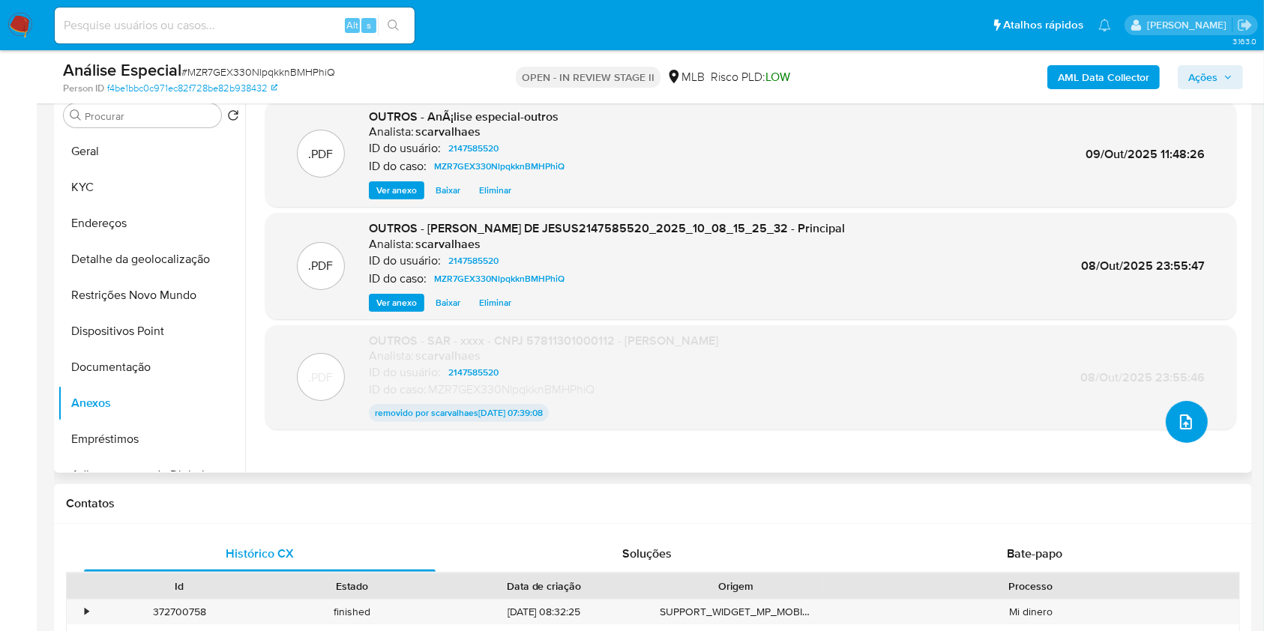
click at [1177, 428] on icon "upload-file" at bounding box center [1186, 422] width 18 height 18
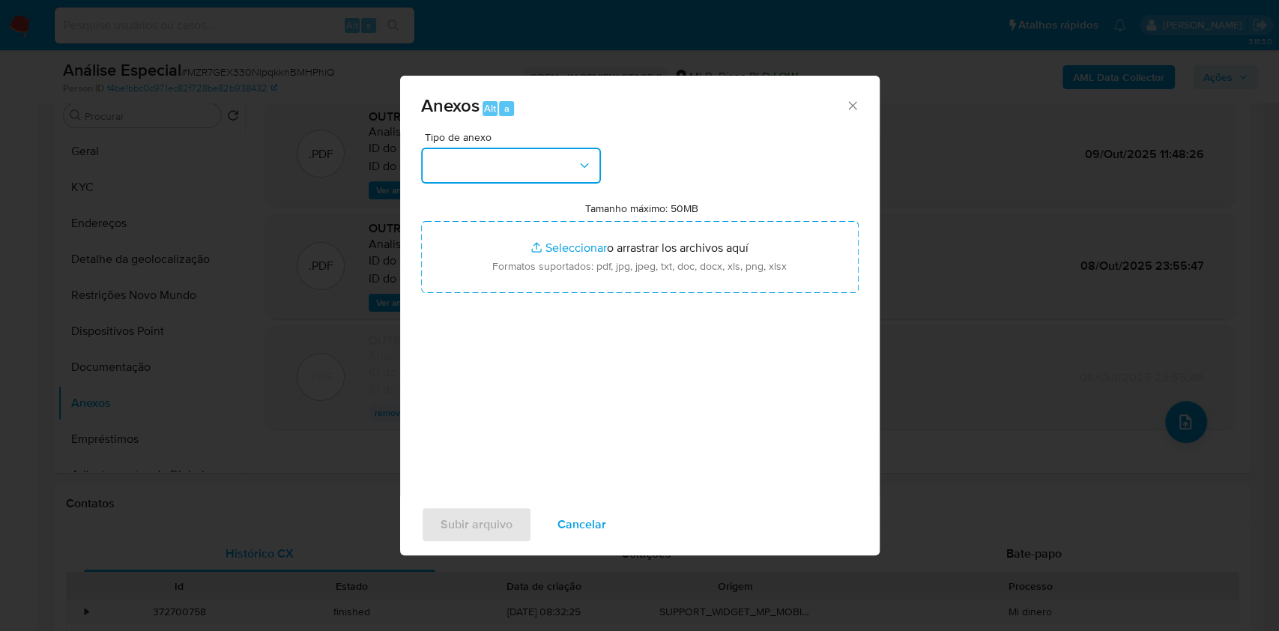
click at [554, 165] on button "button" at bounding box center [511, 166] width 180 height 36
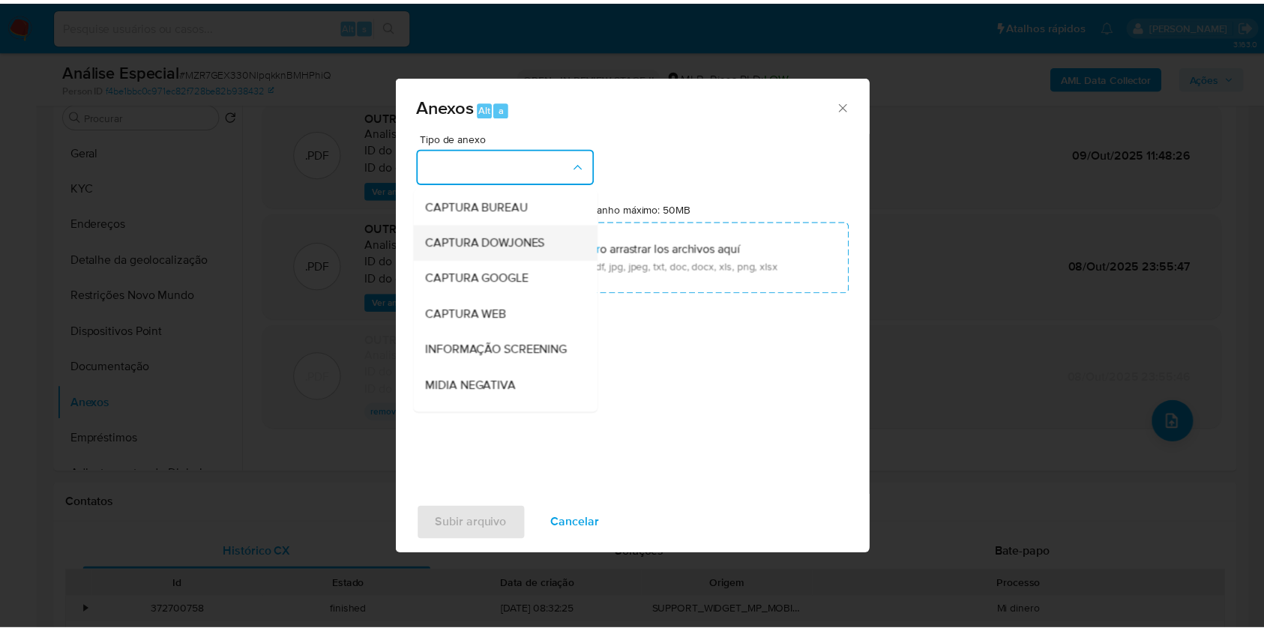
scroll to position [230, 0]
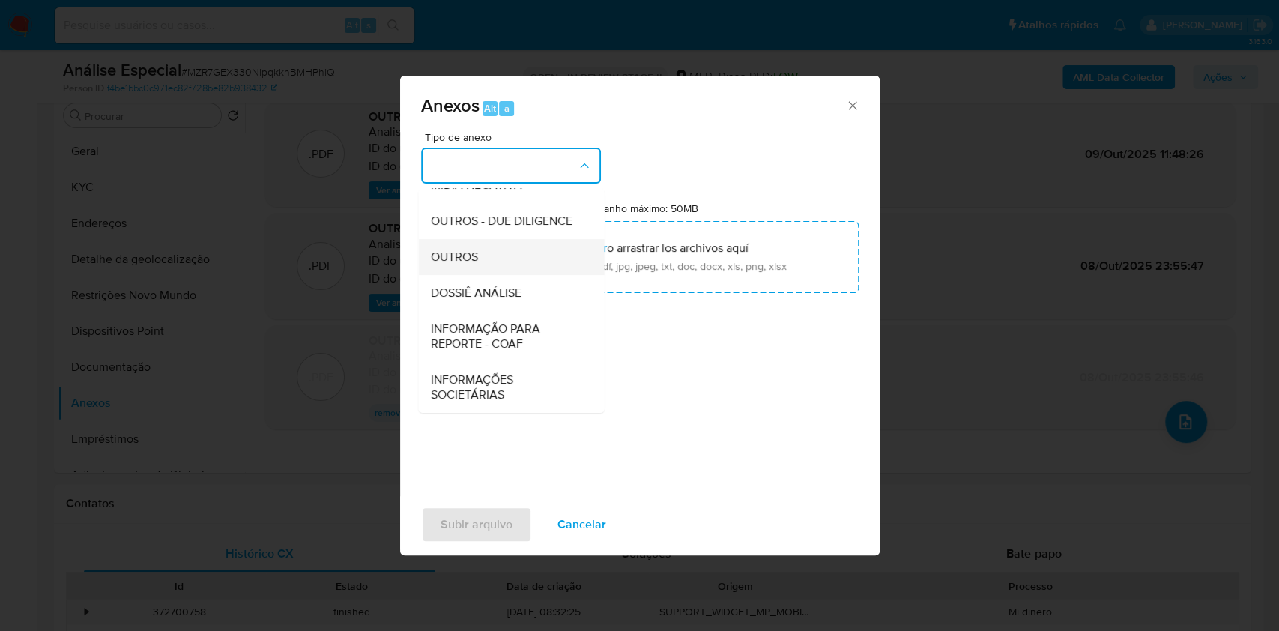
click at [478, 251] on div "OUTROS" at bounding box center [506, 257] width 153 height 36
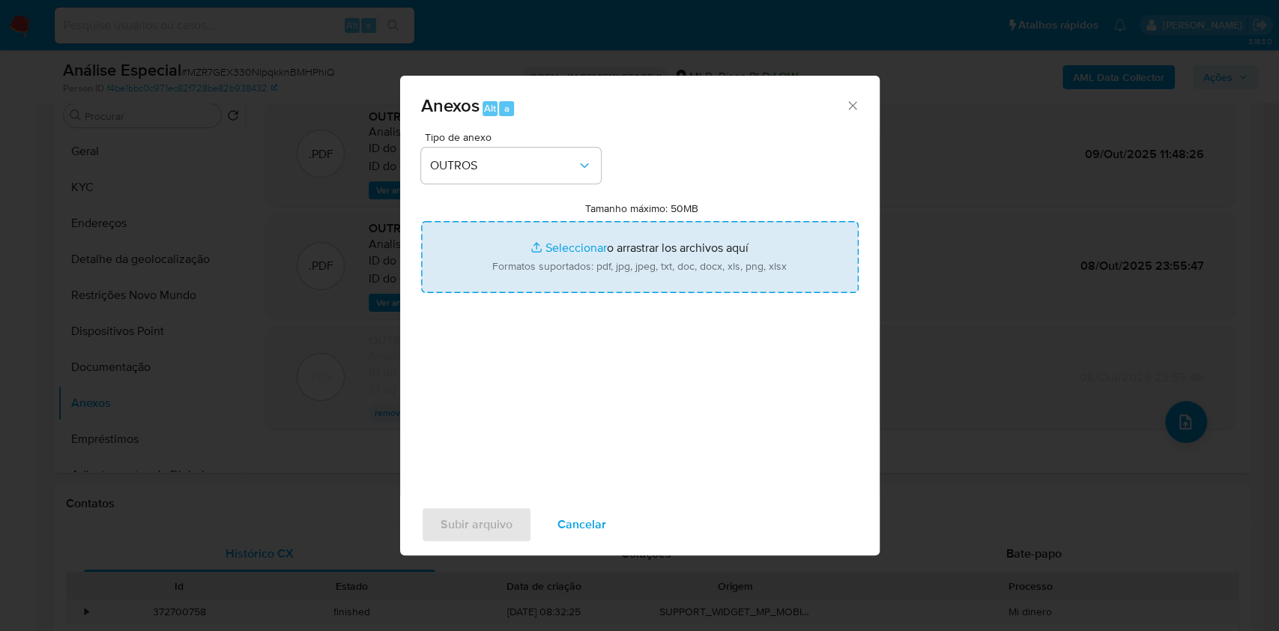
click at [573, 246] on input "Tamanho máximo: 50MB Seleccionar archivos" at bounding box center [640, 257] width 438 height 72
type input "C:\fakepath\SAR - xXx - CNPJ 57811301000112 - PEDRO PAULO PEREIRA DE JESUS.pdf"
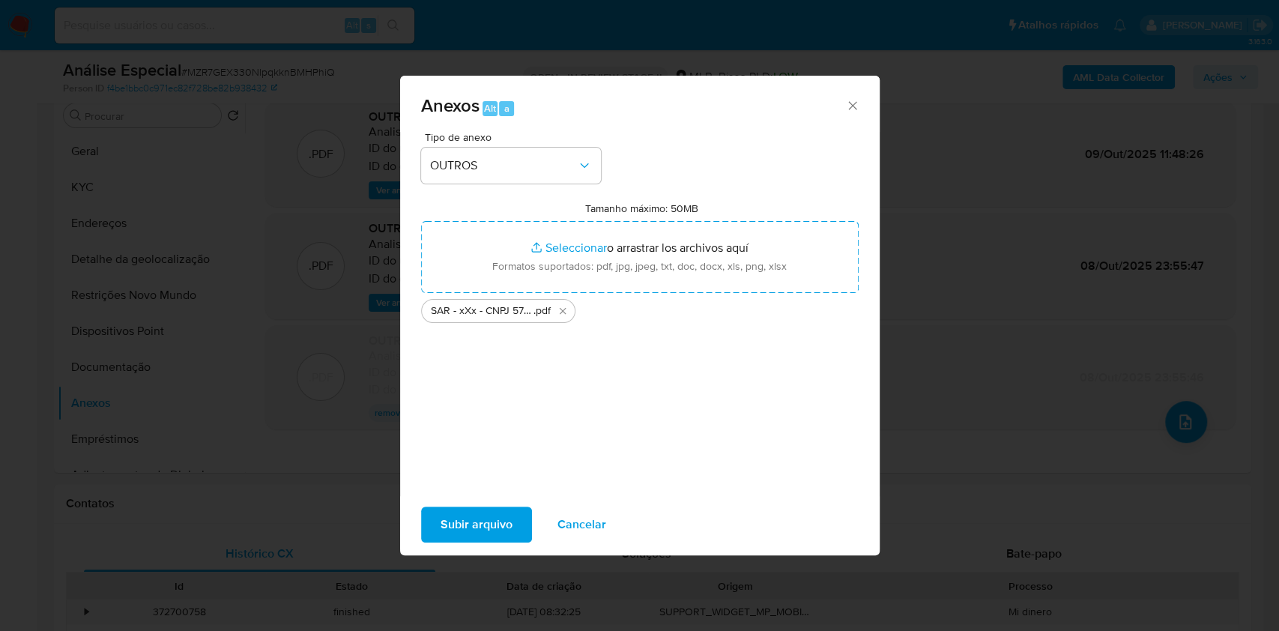
click at [466, 522] on span "Subir arquivo" at bounding box center [477, 524] width 72 height 33
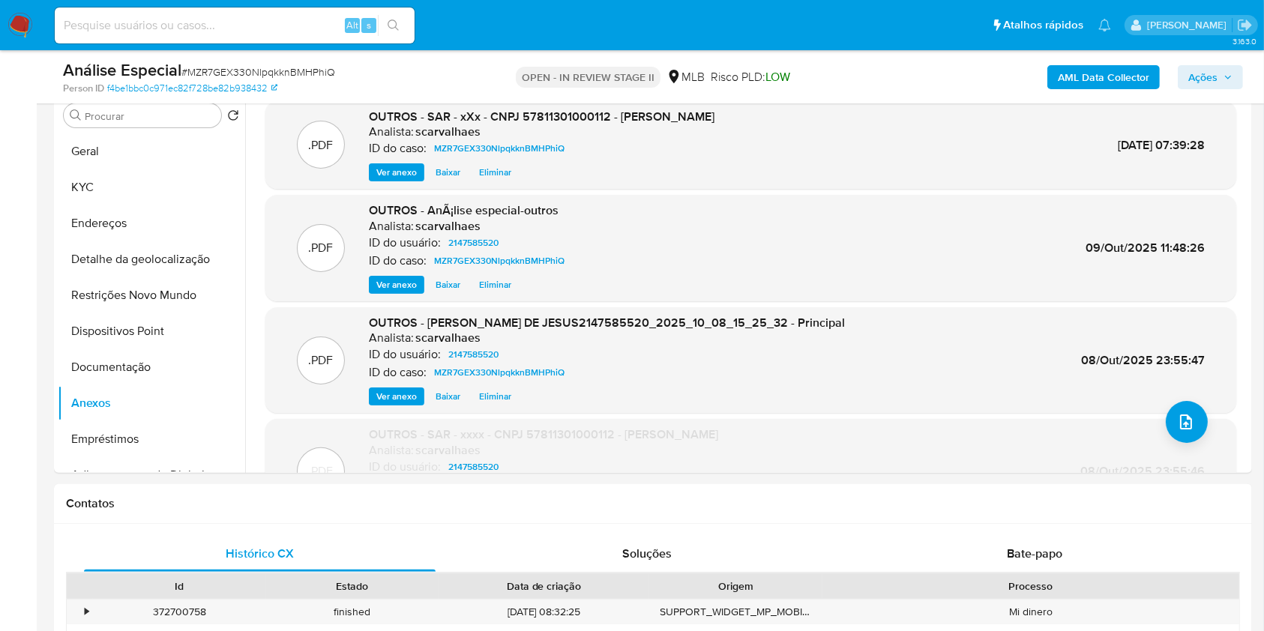
click at [1206, 81] on span "Ações" at bounding box center [1202, 77] width 29 height 24
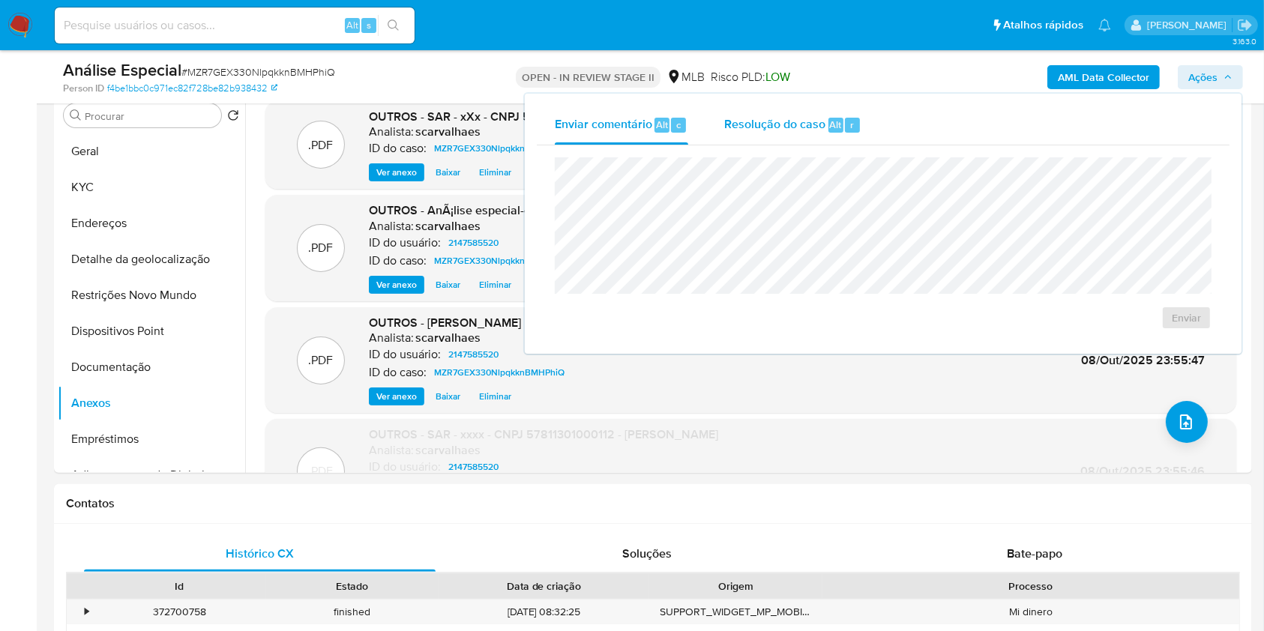
click at [766, 131] on span "Resolução do caso" at bounding box center [774, 123] width 101 height 17
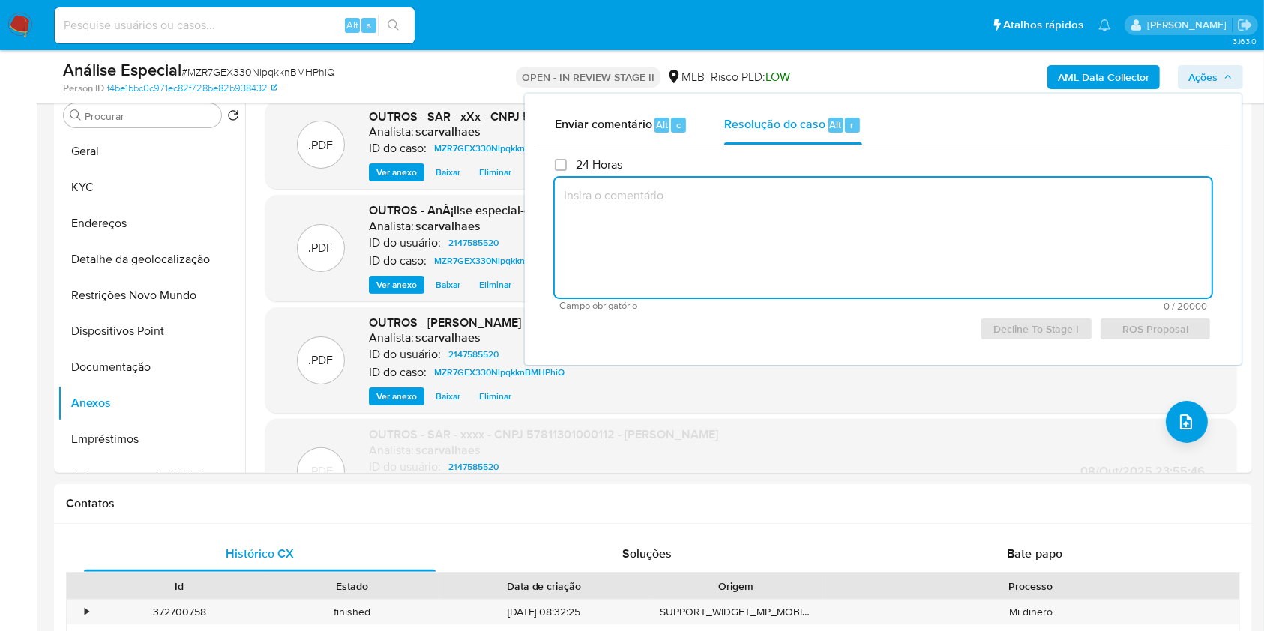
paste textarea "A empresa atuou no Mercado Livre como uma plataforma de e-commerce, sendo condi…"
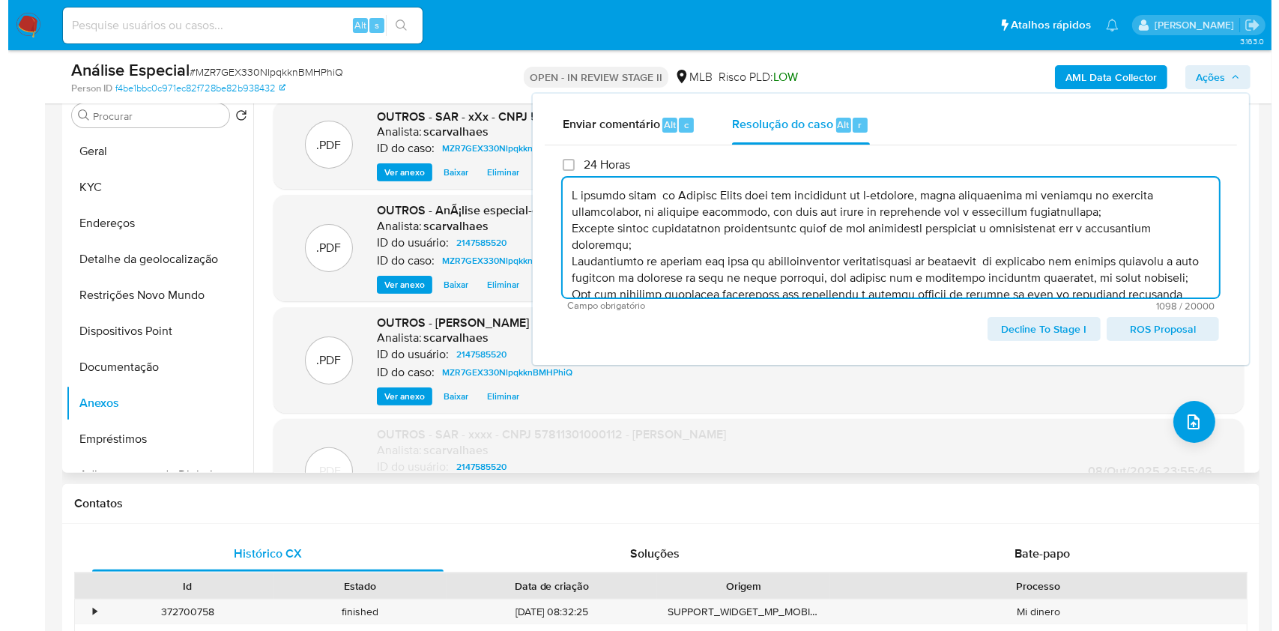
scroll to position [120, 0]
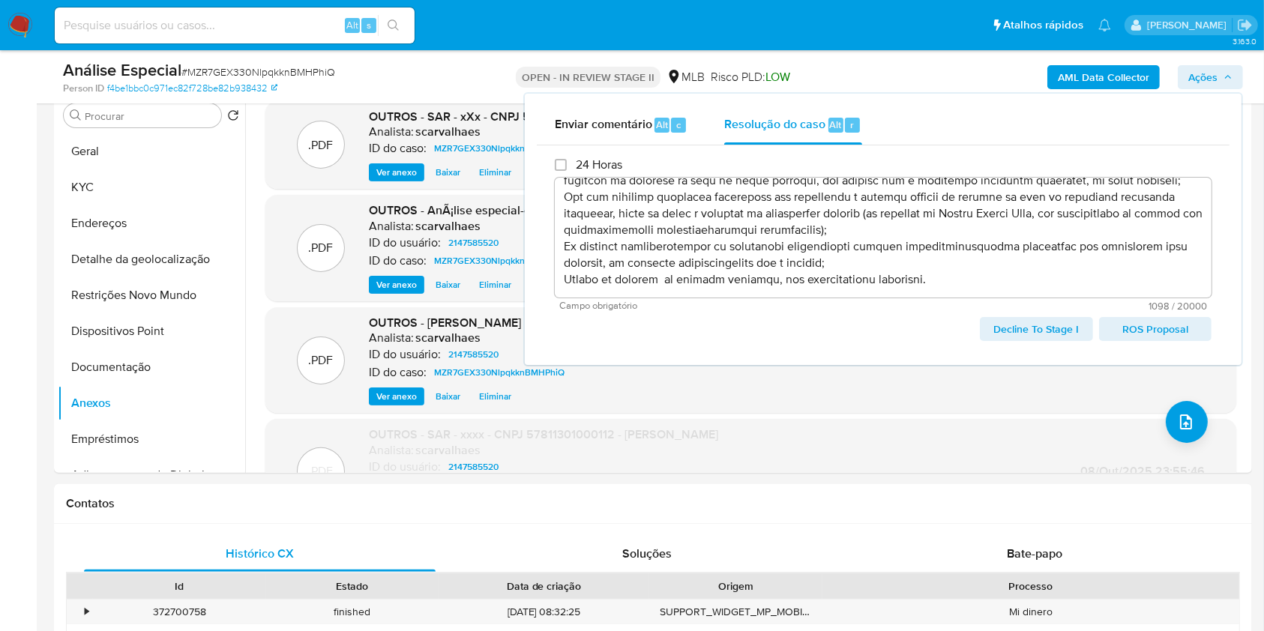
click at [1153, 330] on span "ROS Proposal" at bounding box center [1154, 329] width 91 height 21
type textarea "A empresa atuou no Mercado Livre como uma plataforma de e-commerce, sendo condi…"
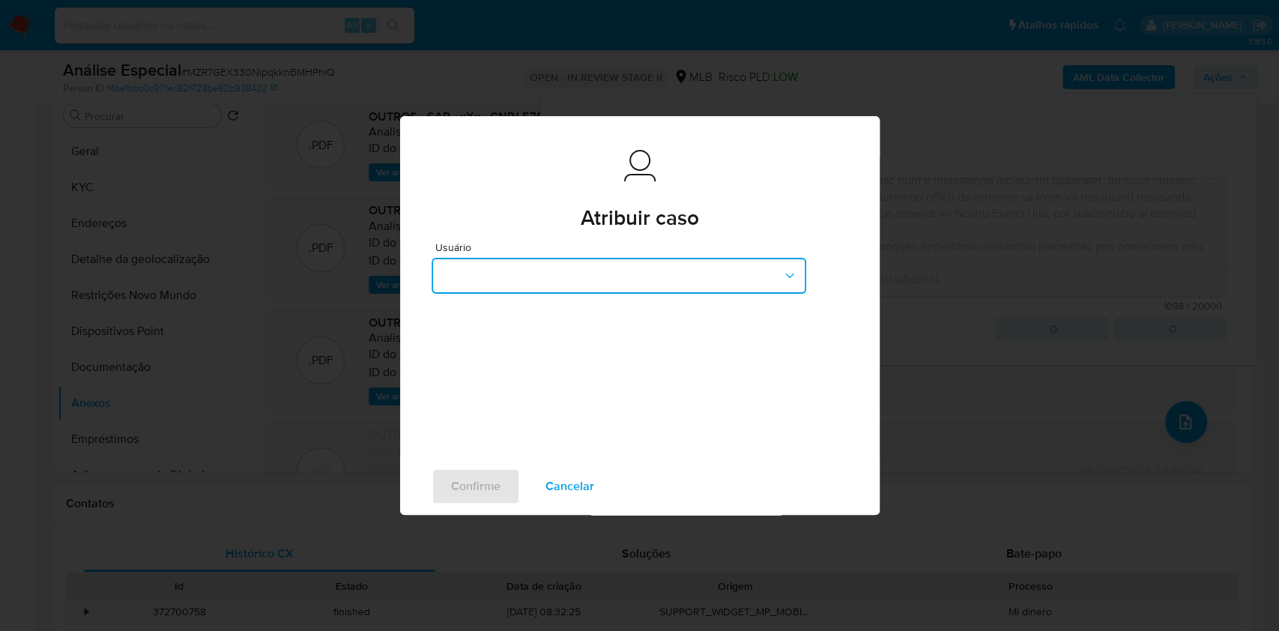
click at [788, 269] on icon "button" at bounding box center [789, 275] width 15 height 15
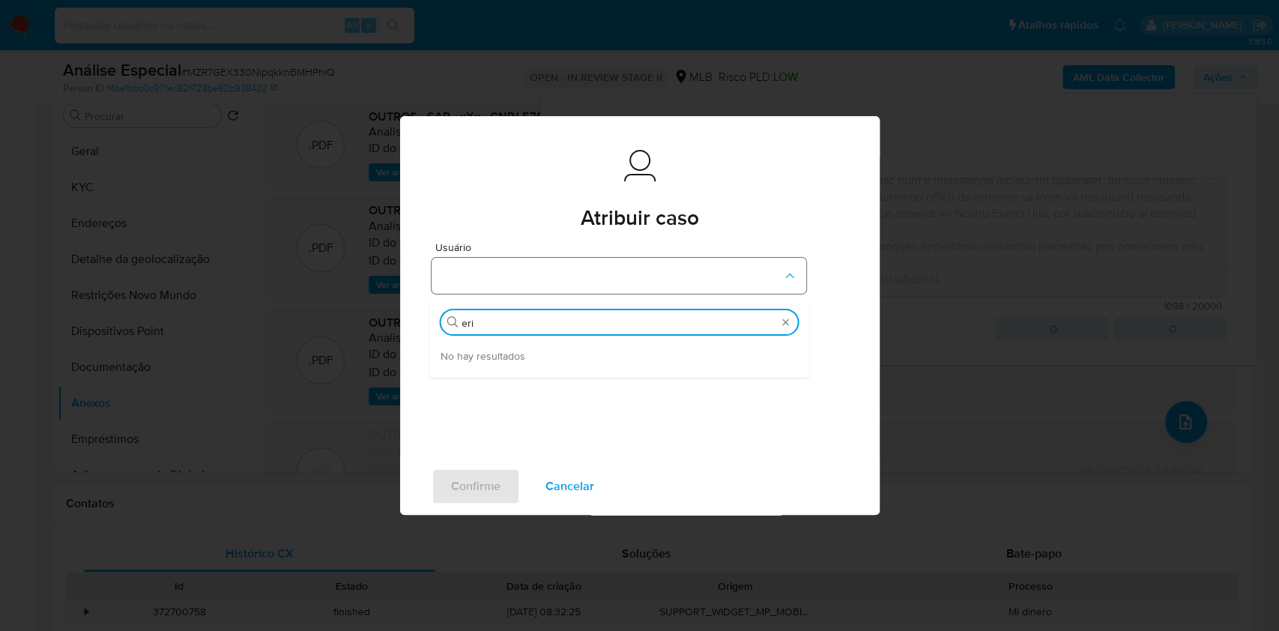
type input "eri"
click at [708, 280] on button "button" at bounding box center [619, 276] width 375 height 36
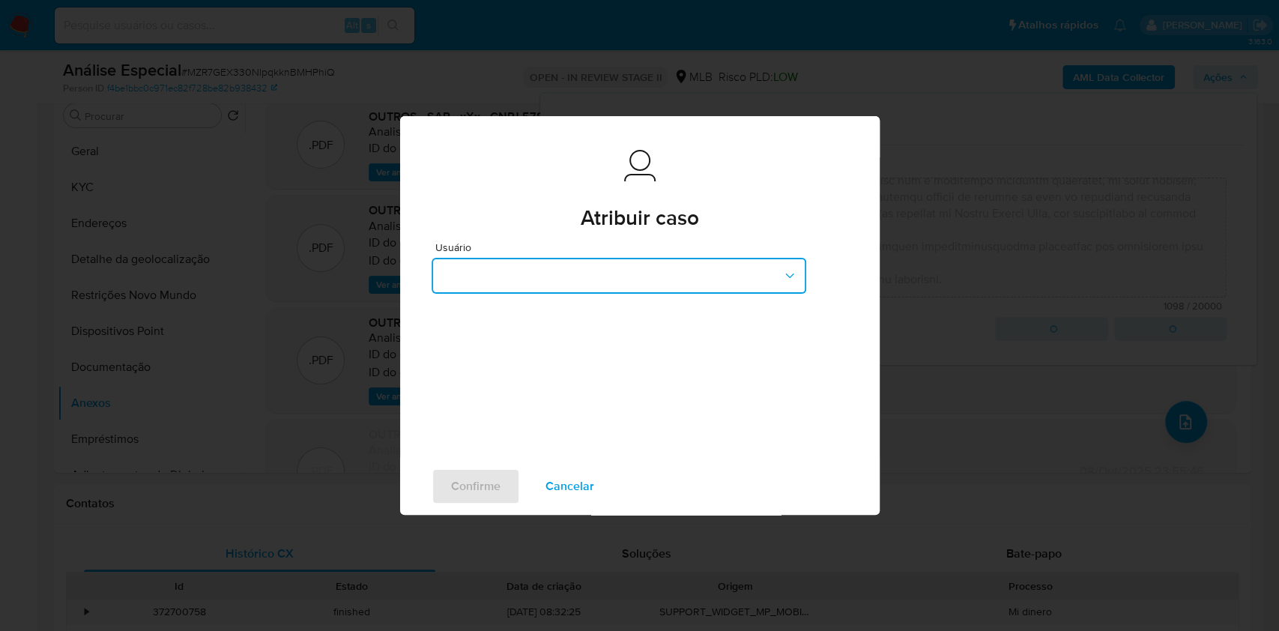
click at [785, 280] on icon "button" at bounding box center [789, 275] width 15 height 15
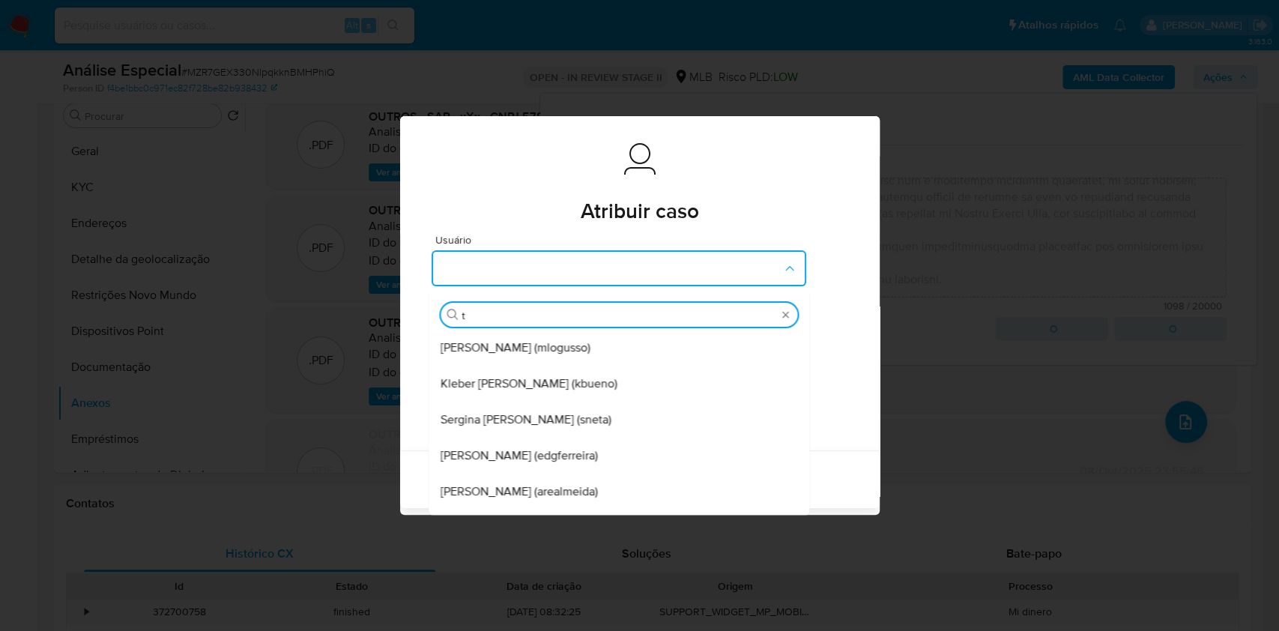
scroll to position [0, 0]
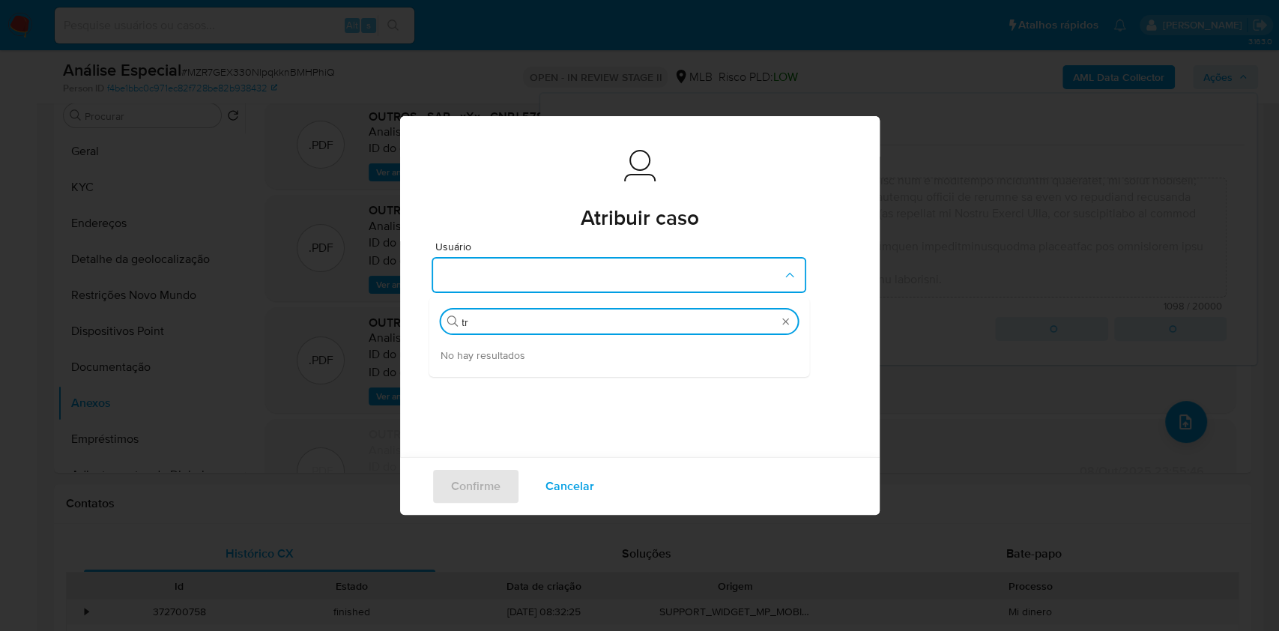
type input "t"
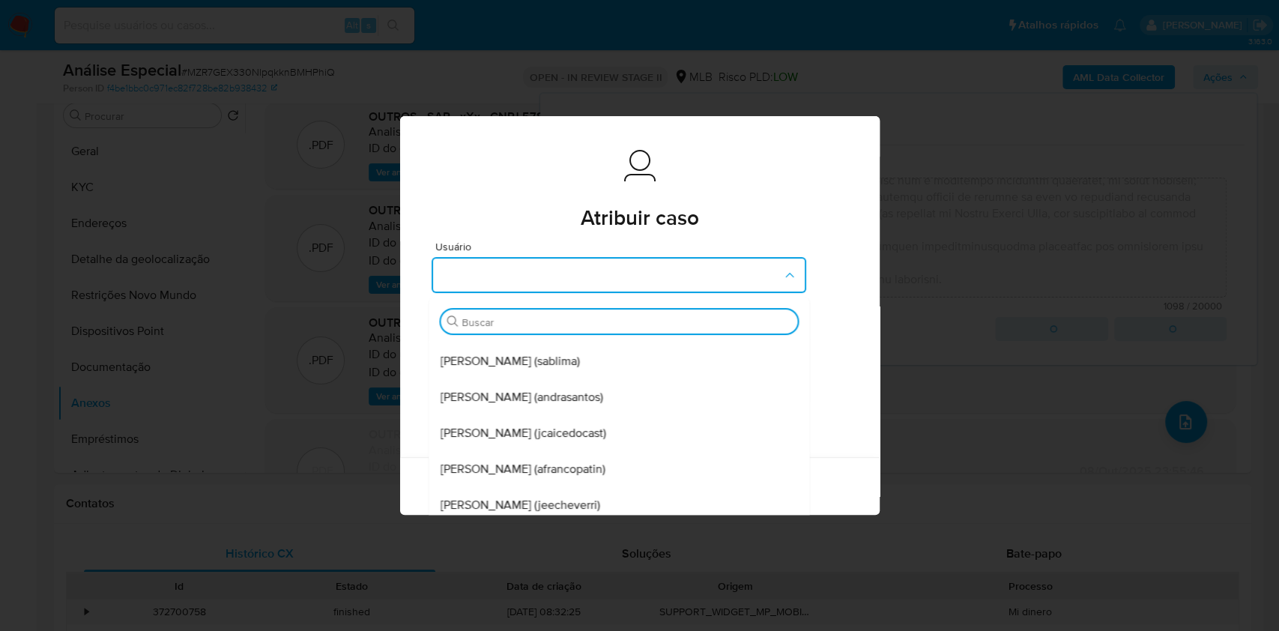
scroll to position [318, 0]
click at [1001, 453] on div "Atribuir caso Atribuir caso Usuário Buscar Matias Ariel Logusso (mlogusso) Kleb…" at bounding box center [639, 315] width 1279 height 631
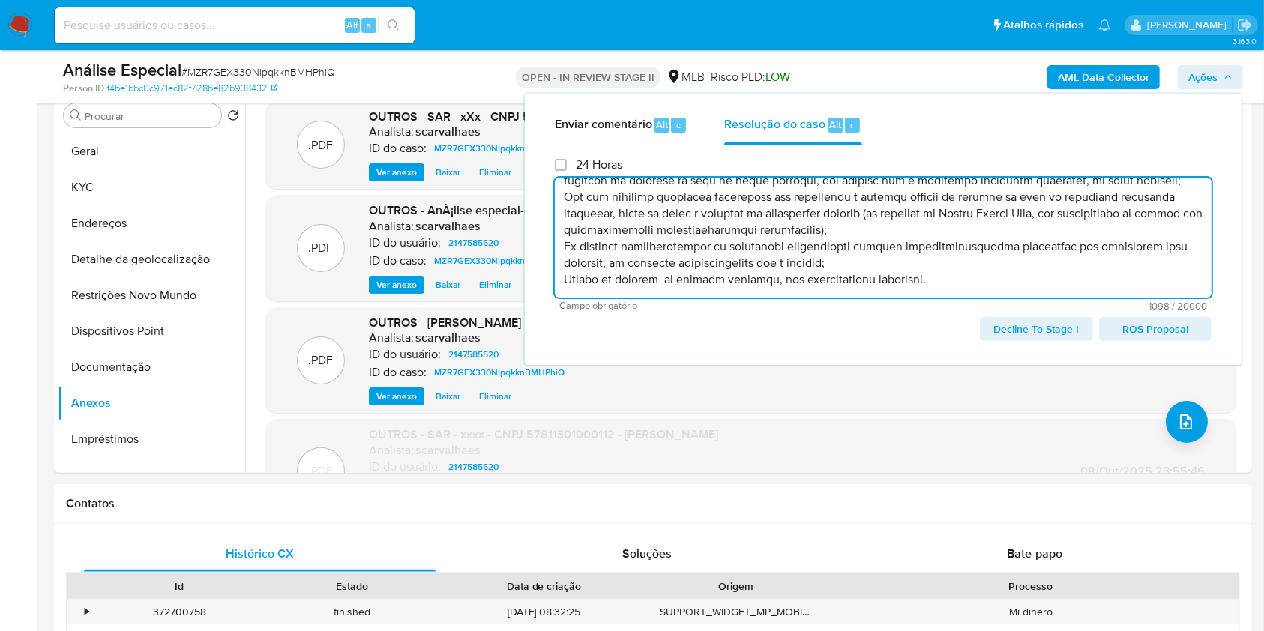
click at [1138, 327] on span "ROS Proposal" at bounding box center [1154, 329] width 91 height 21
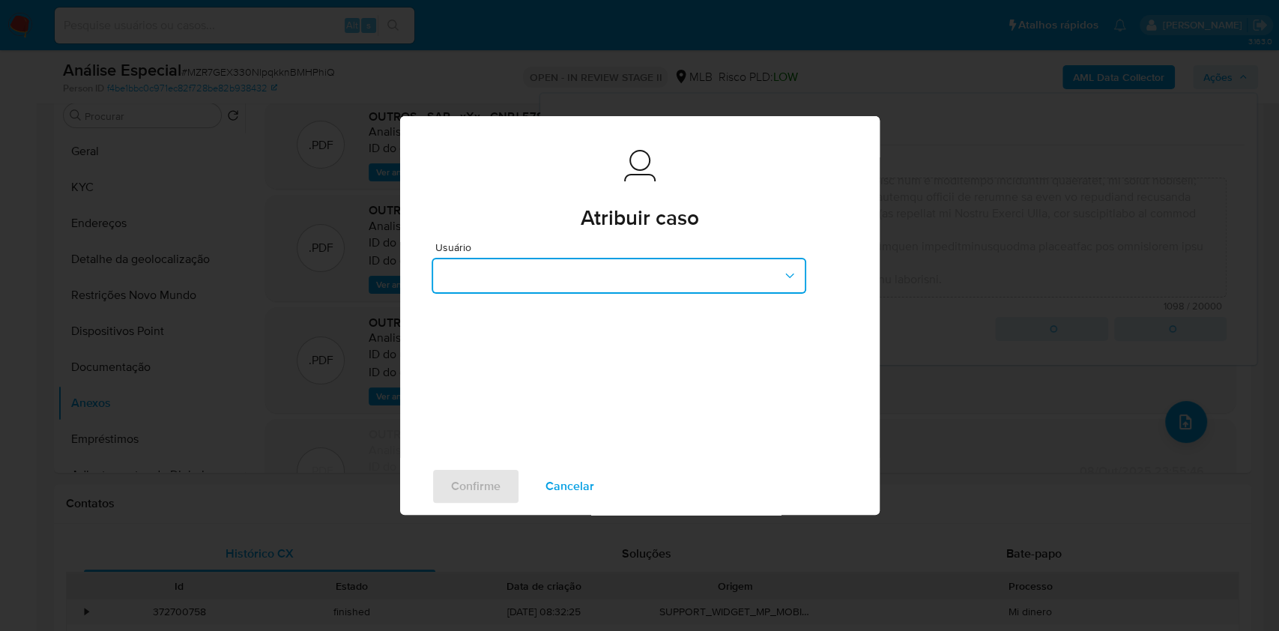
click at [790, 269] on icon "button" at bounding box center [789, 275] width 15 height 15
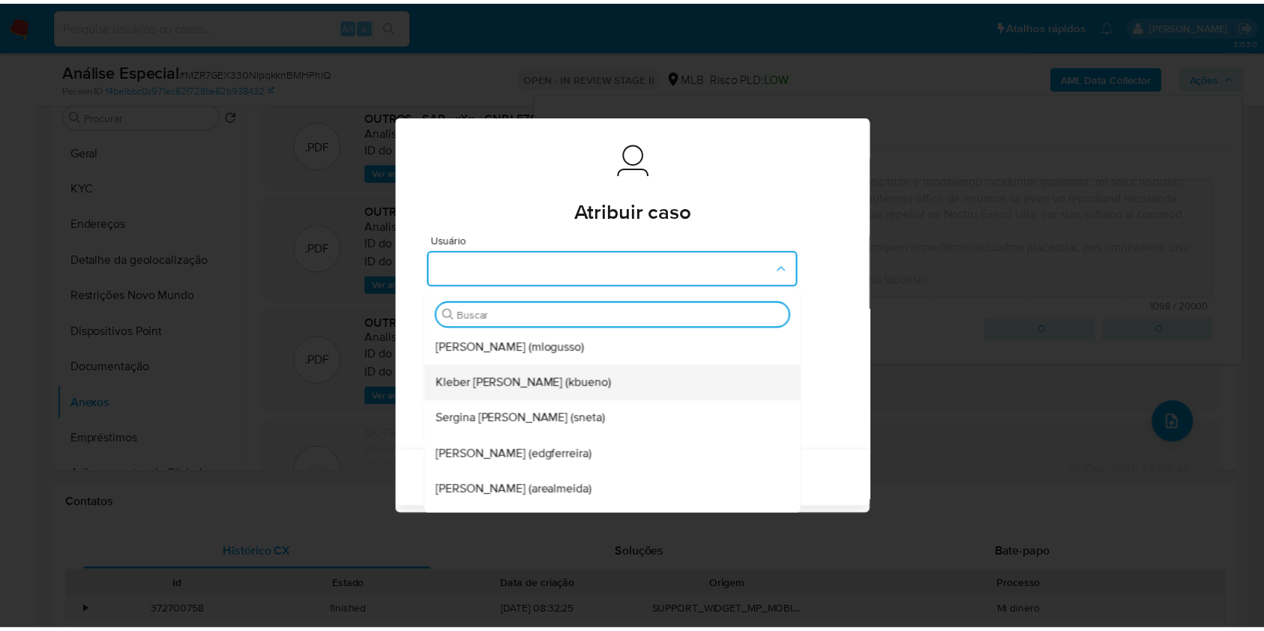
scroll to position [0, 0]
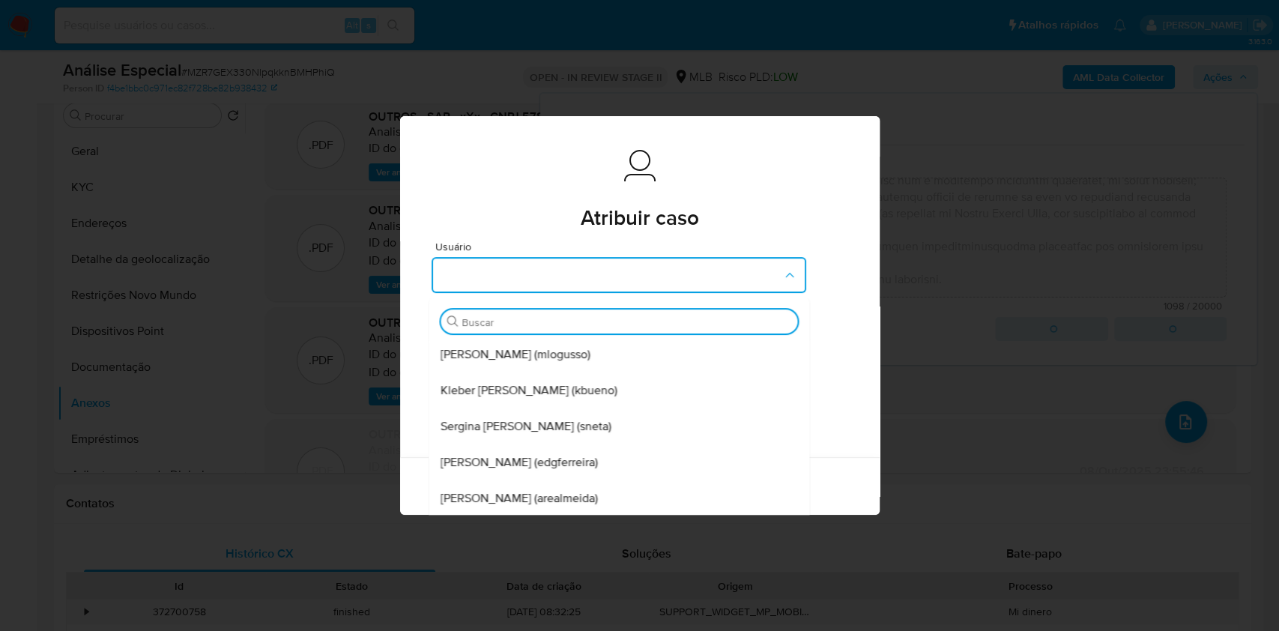
click at [955, 464] on div "Atribuir caso Atribuir caso Usuário Buscar Matias Ariel Logusso (mlogusso) Kleb…" at bounding box center [639, 315] width 1279 height 631
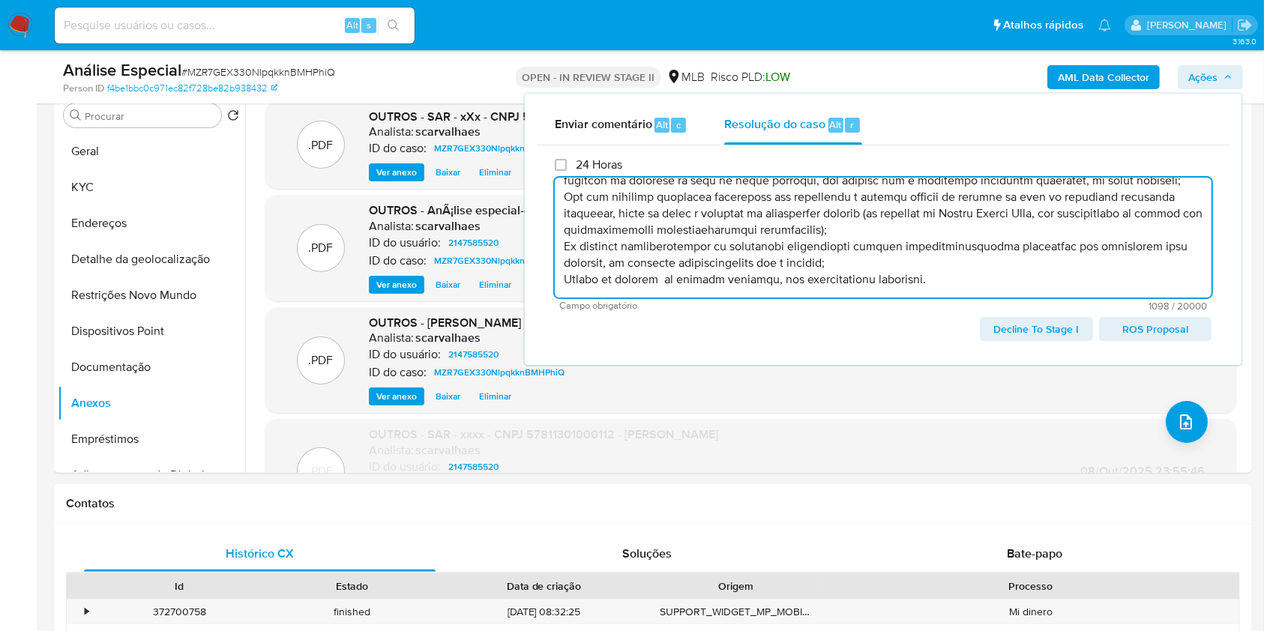
click at [1032, 325] on span "Decline To Stage I" at bounding box center [1035, 329] width 91 height 21
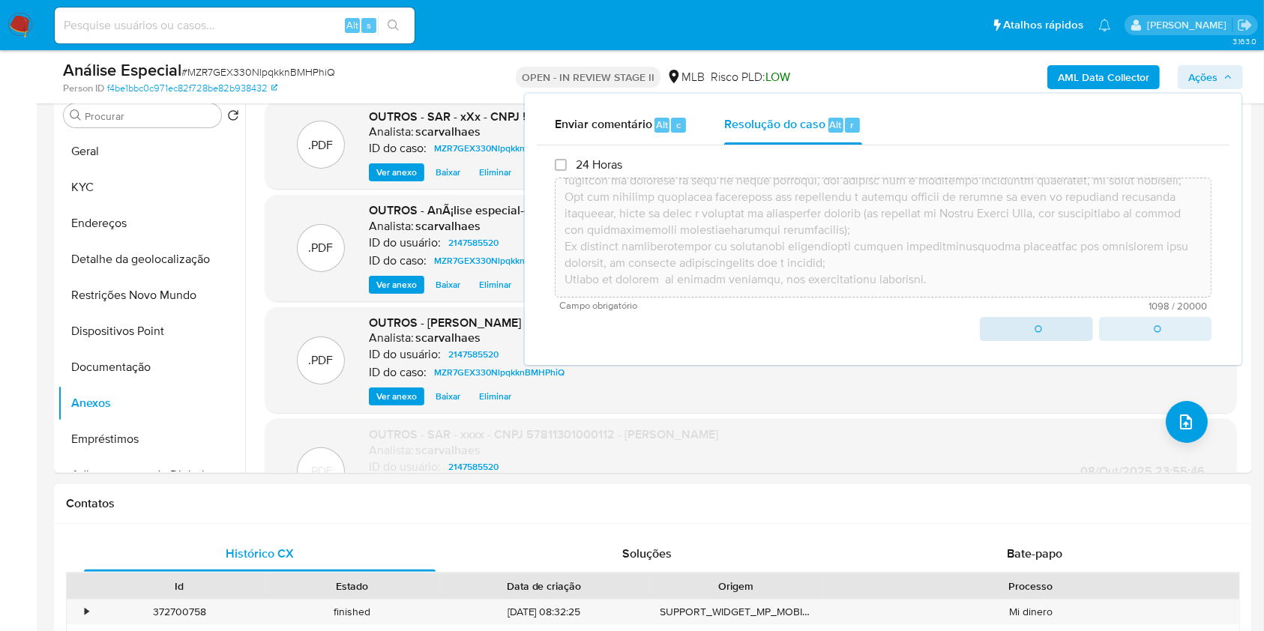
type textarea "A empresa atuou no Mercado Livre como uma plataforma de e-commerce, sendo condi…"
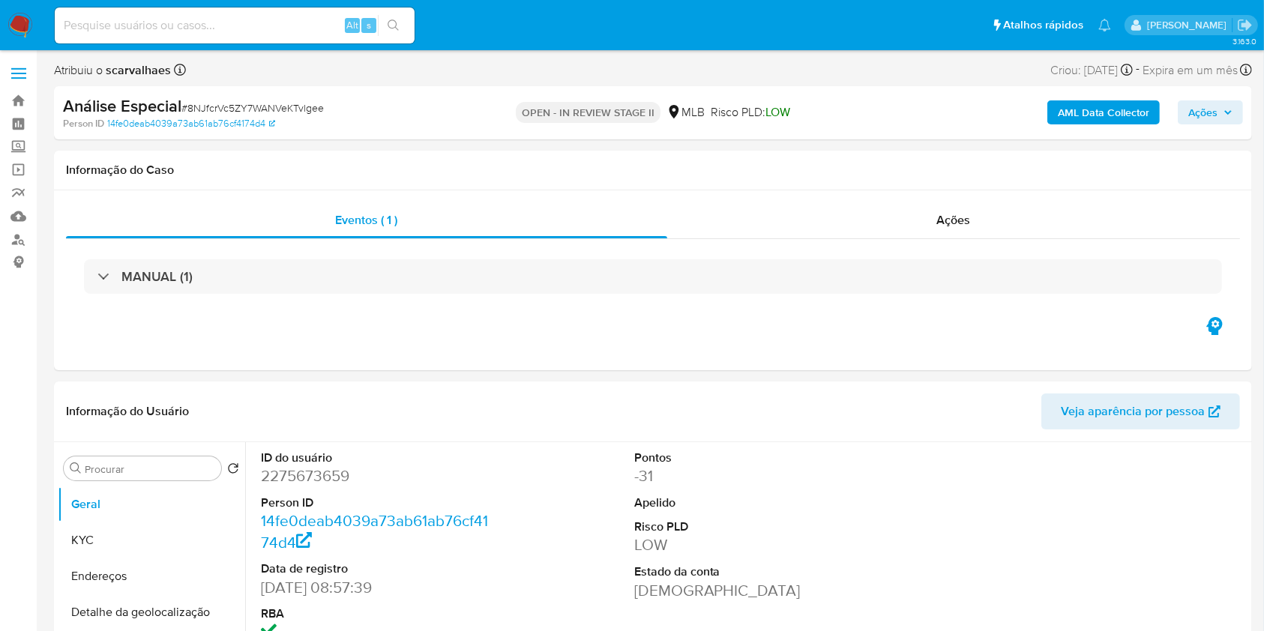
select select "10"
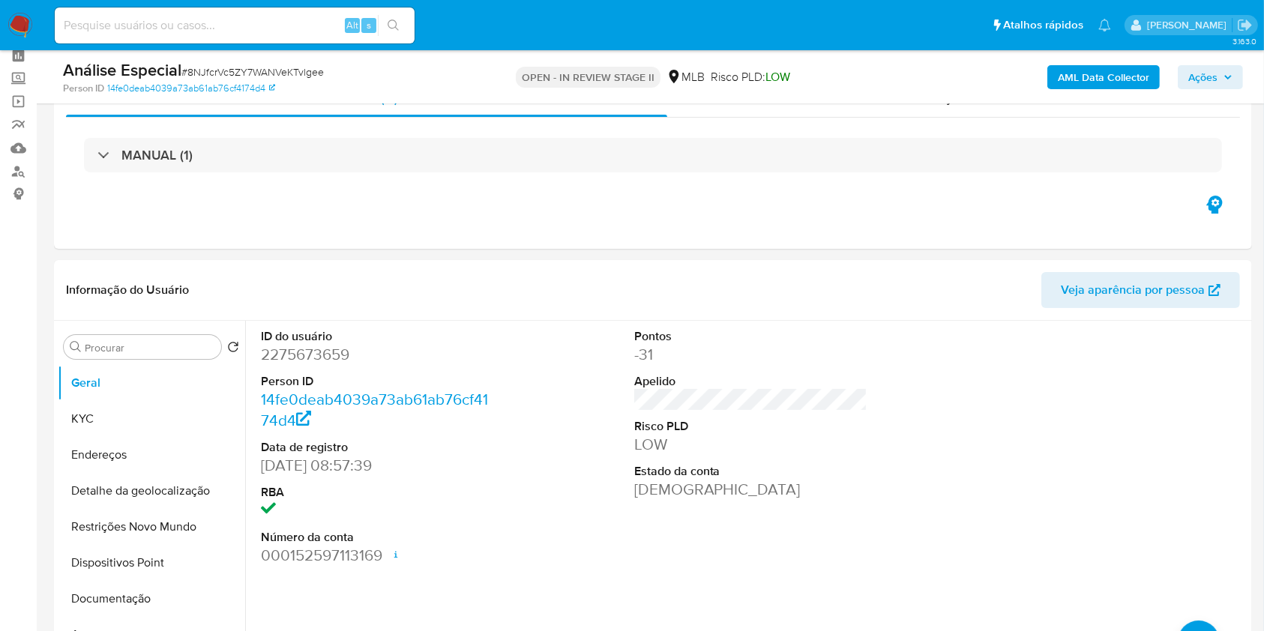
scroll to position [399, 0]
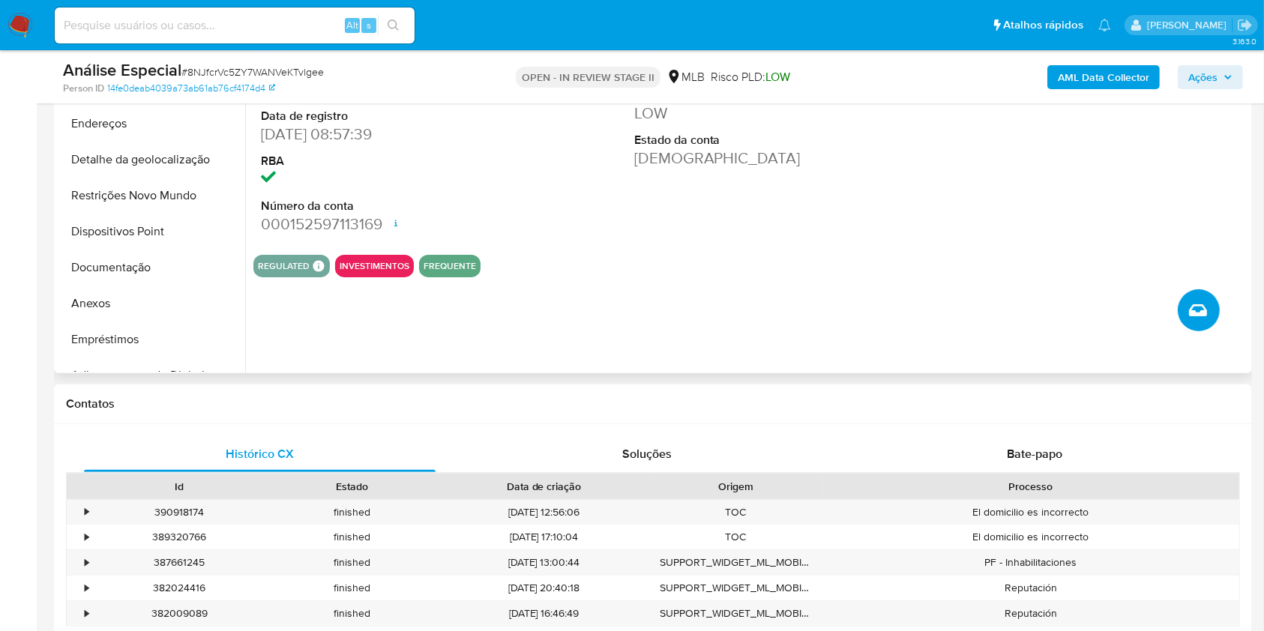
click at [1198, 301] on icon "Criar caso manual" at bounding box center [1198, 310] width 18 height 18
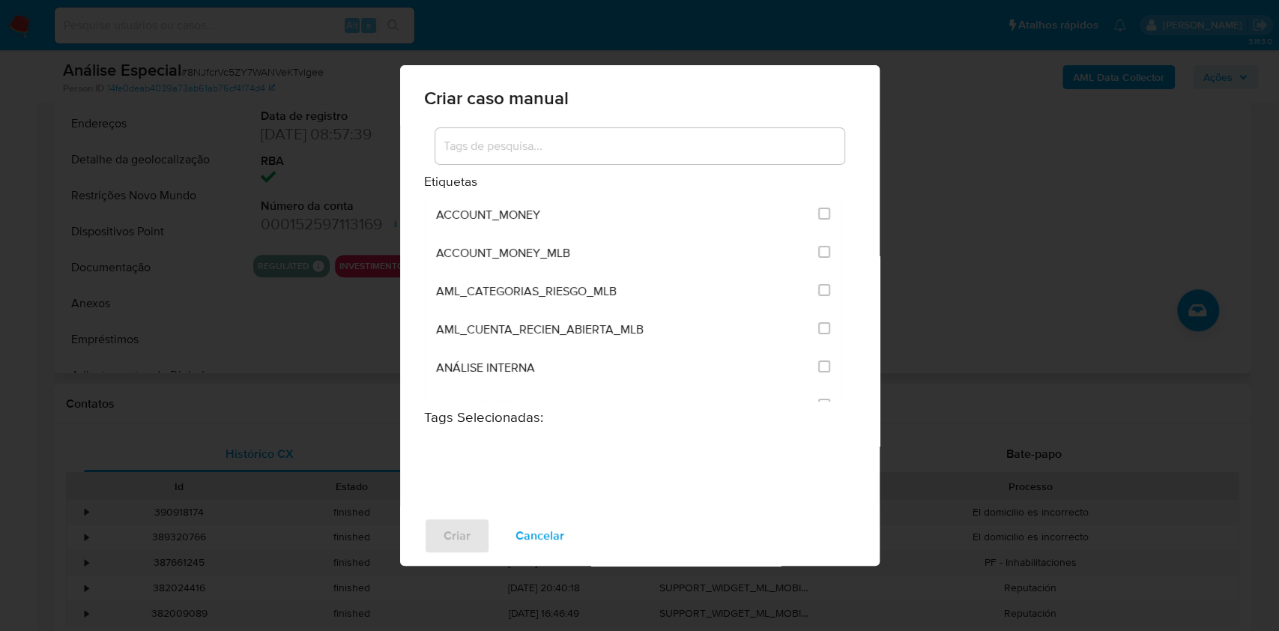
click at [959, 124] on div "Criar caso manual Etiquetas ACCOUNT_MONEY ACCOUNT_MONEY_MLB AML_CATEGORIAS_RIES…" at bounding box center [639, 315] width 1279 height 631
click at [528, 532] on span "Cancelar" at bounding box center [540, 535] width 49 height 33
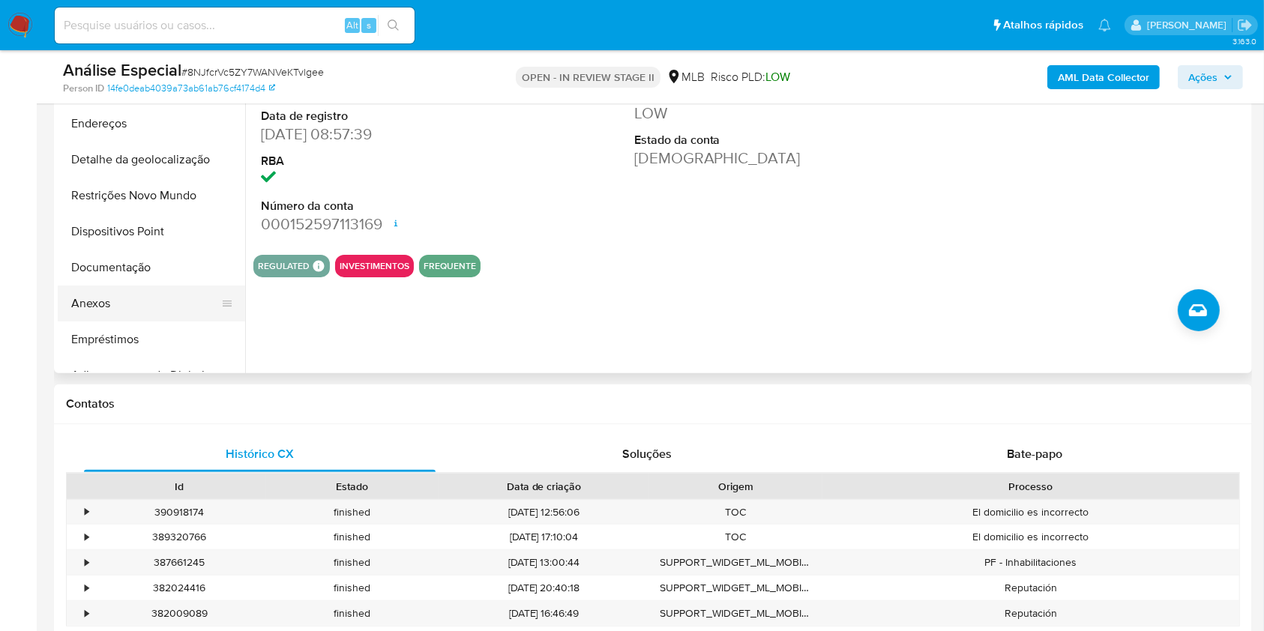
click at [108, 306] on button "Anexos" at bounding box center [145, 304] width 175 height 36
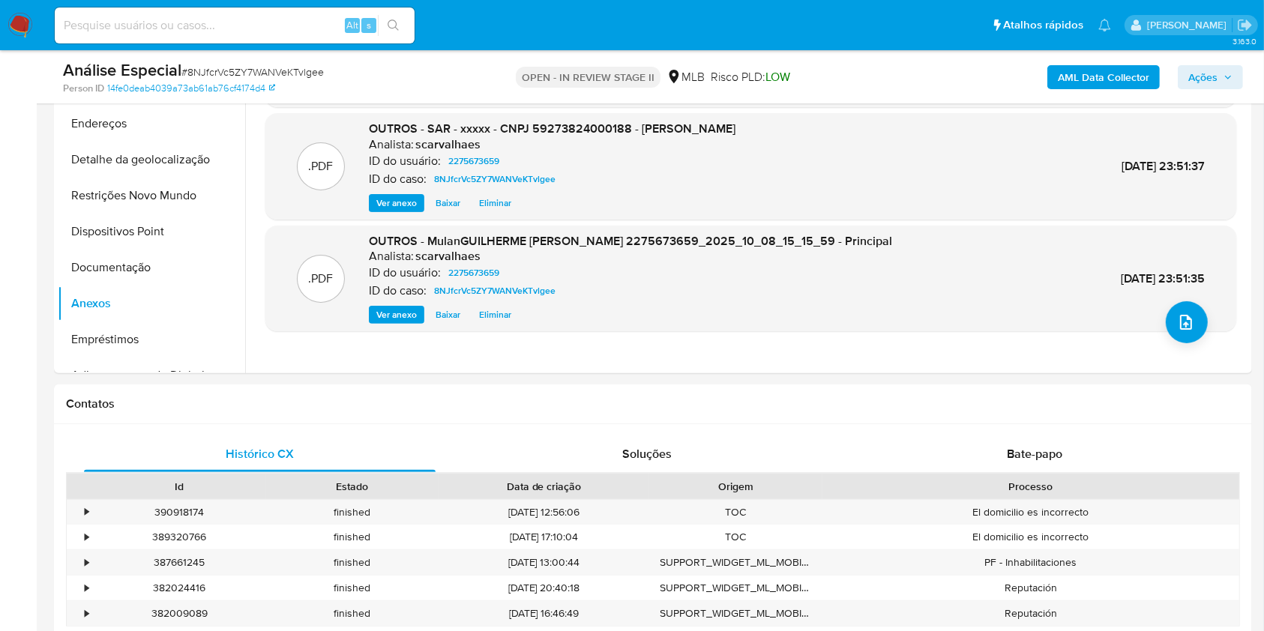
click at [1204, 79] on span "Ações" at bounding box center [1202, 77] width 29 height 24
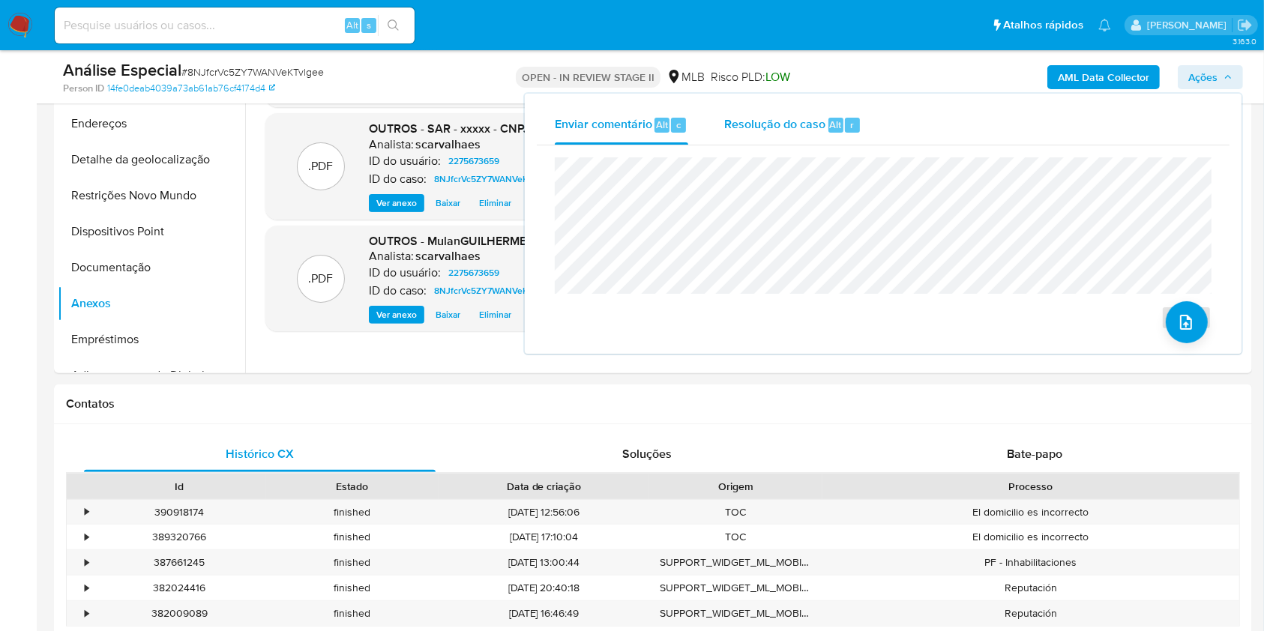
click at [758, 123] on span "Resolução do caso" at bounding box center [774, 123] width 101 height 17
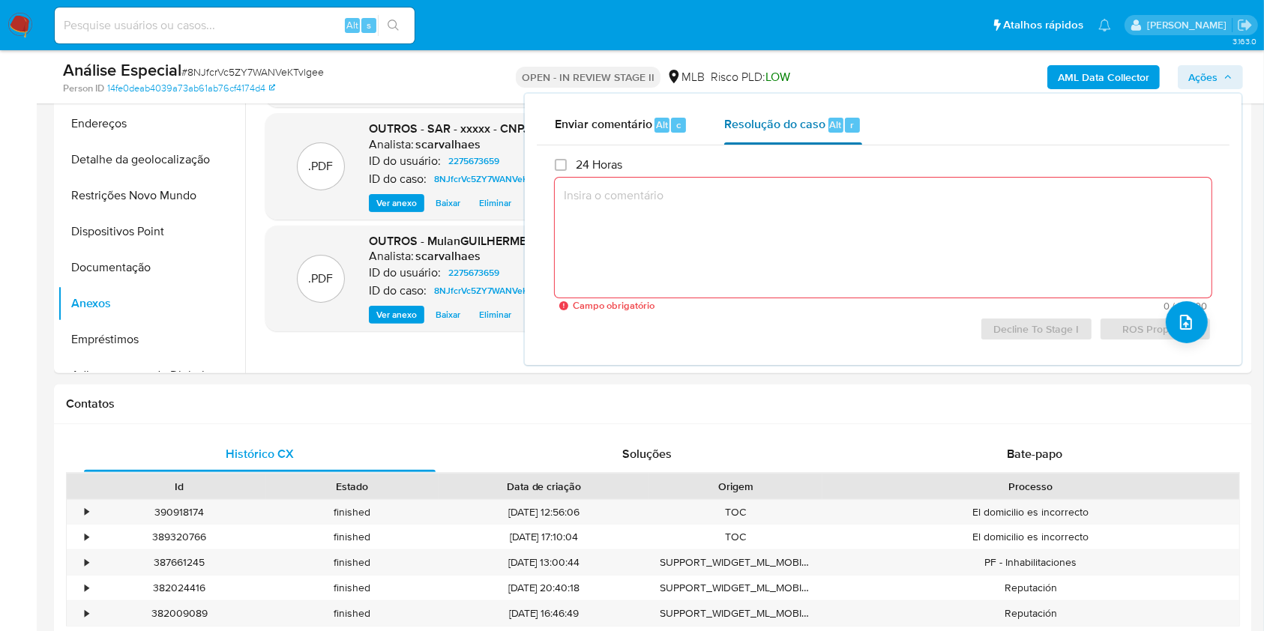
drag, startPoint x: 724, startPoint y: 241, endPoint x: 791, endPoint y: 135, distance: 126.0
click at [791, 135] on div "Resolução do caso Alt r" at bounding box center [792, 125] width 137 height 39
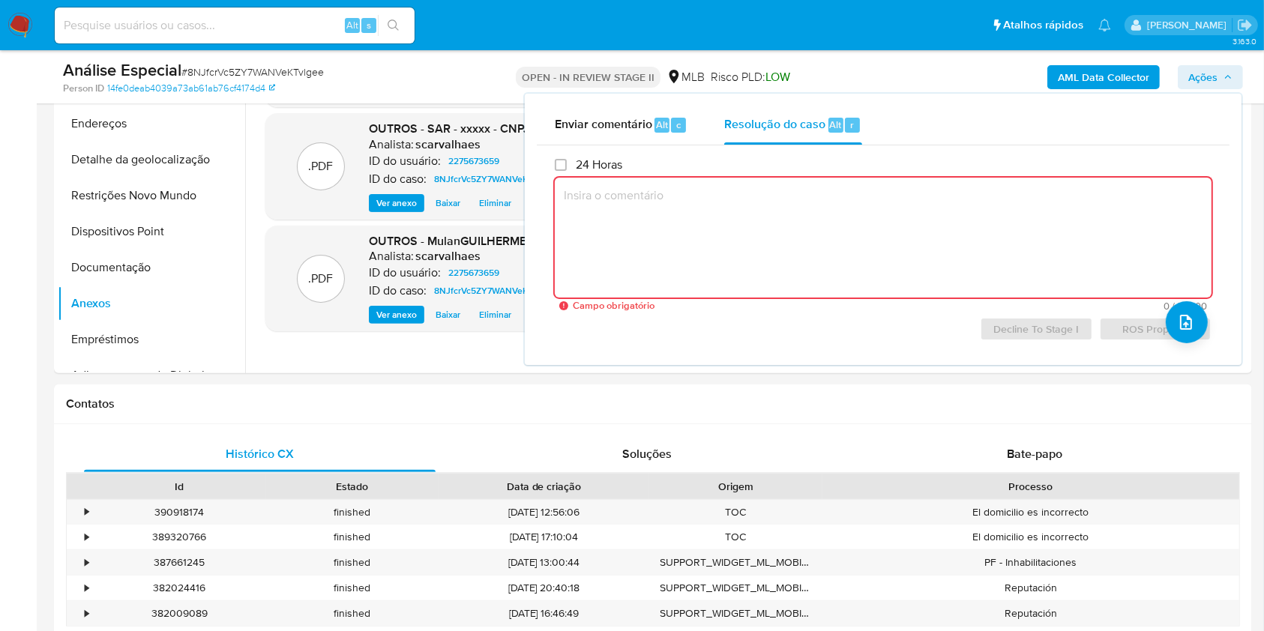
paste textarea "- L ipsumdo sitam co ADI elit sed doeiusmodt in u-laboreet, dolor magnaaliqua e…"
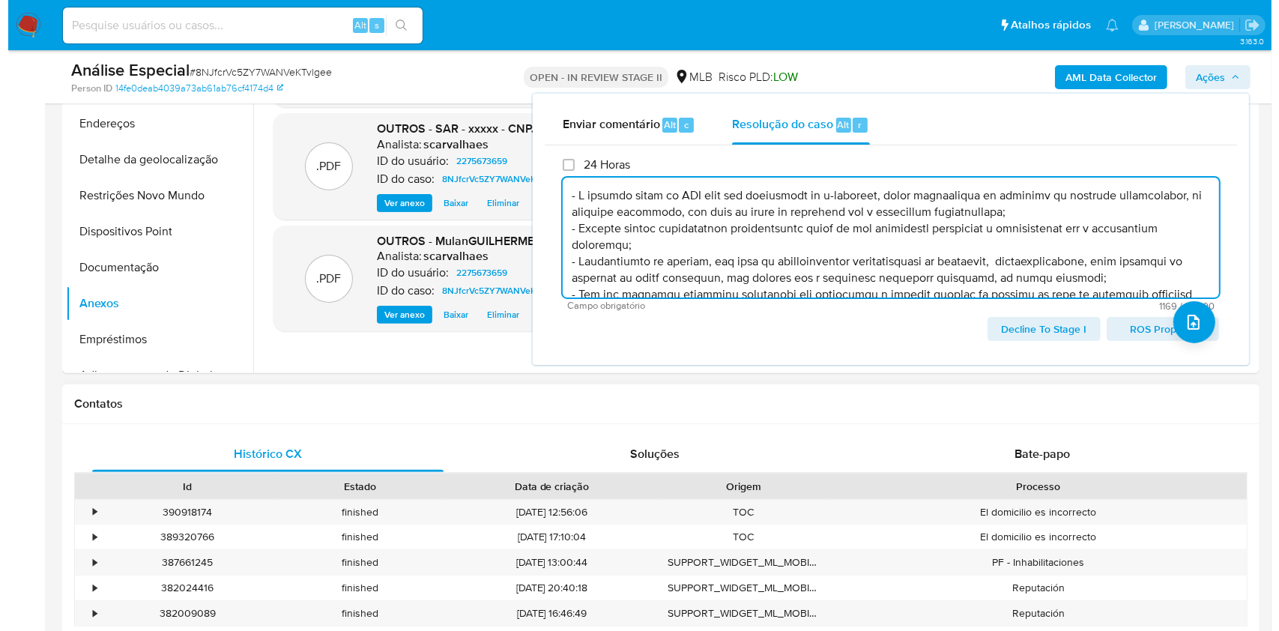
scroll to position [120, 0]
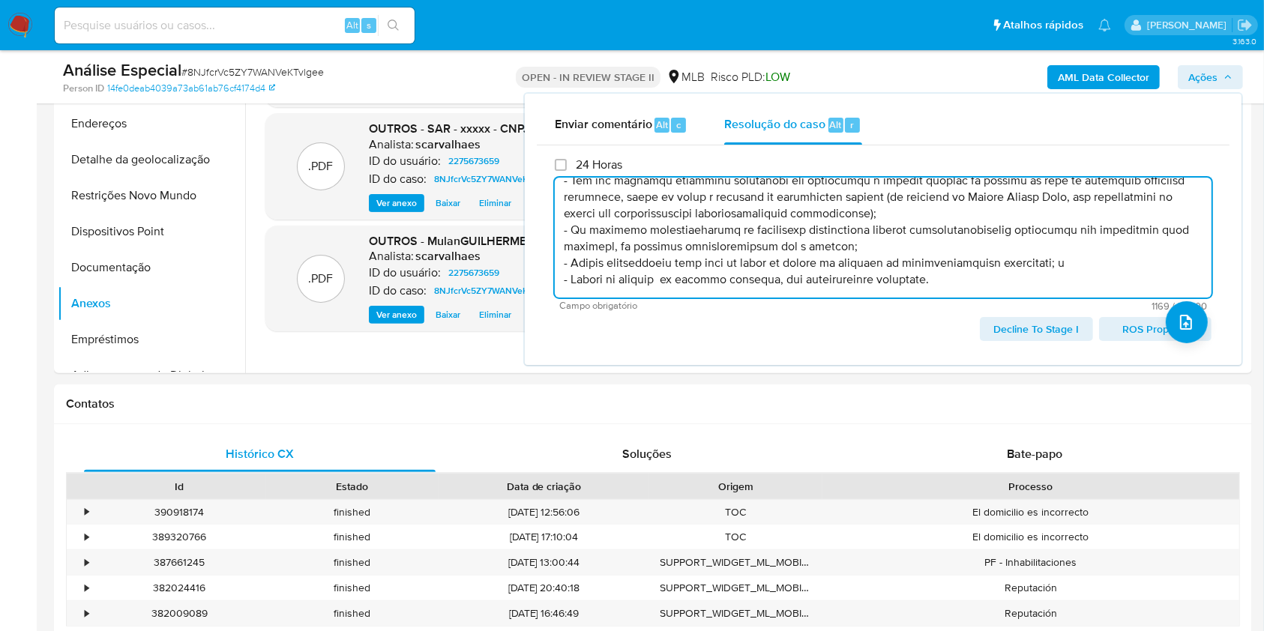
click at [1129, 326] on span "ROS Proposal" at bounding box center [1154, 329] width 91 height 21
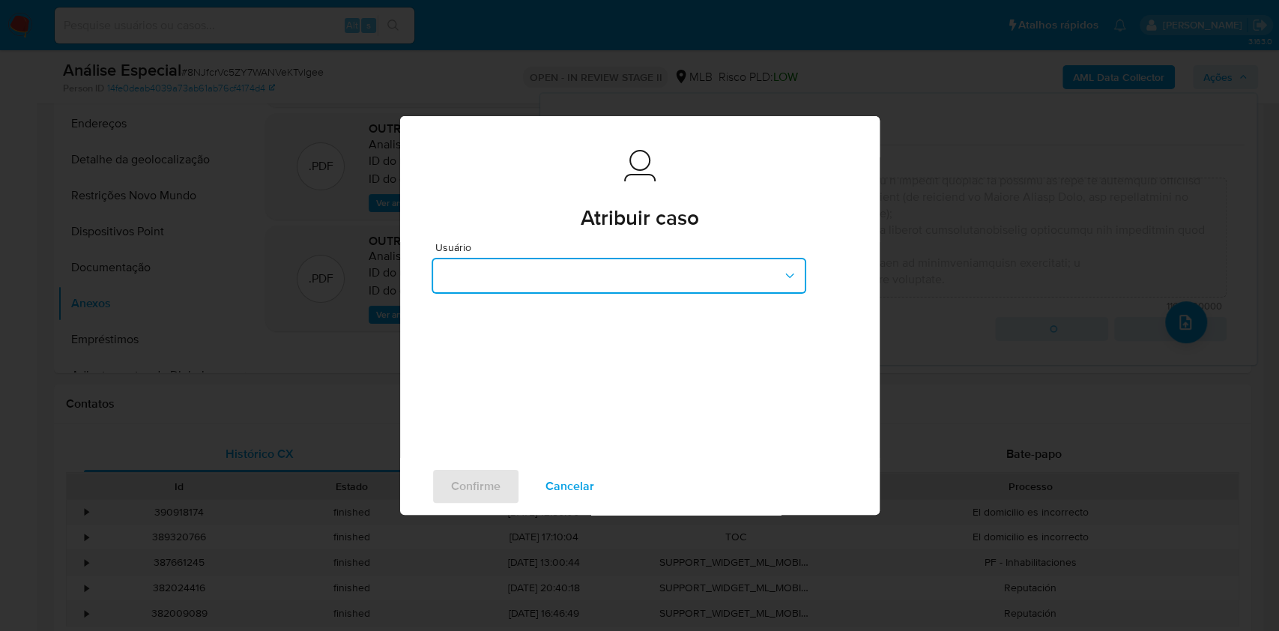
click at [794, 274] on icon "button" at bounding box center [789, 275] width 15 height 15
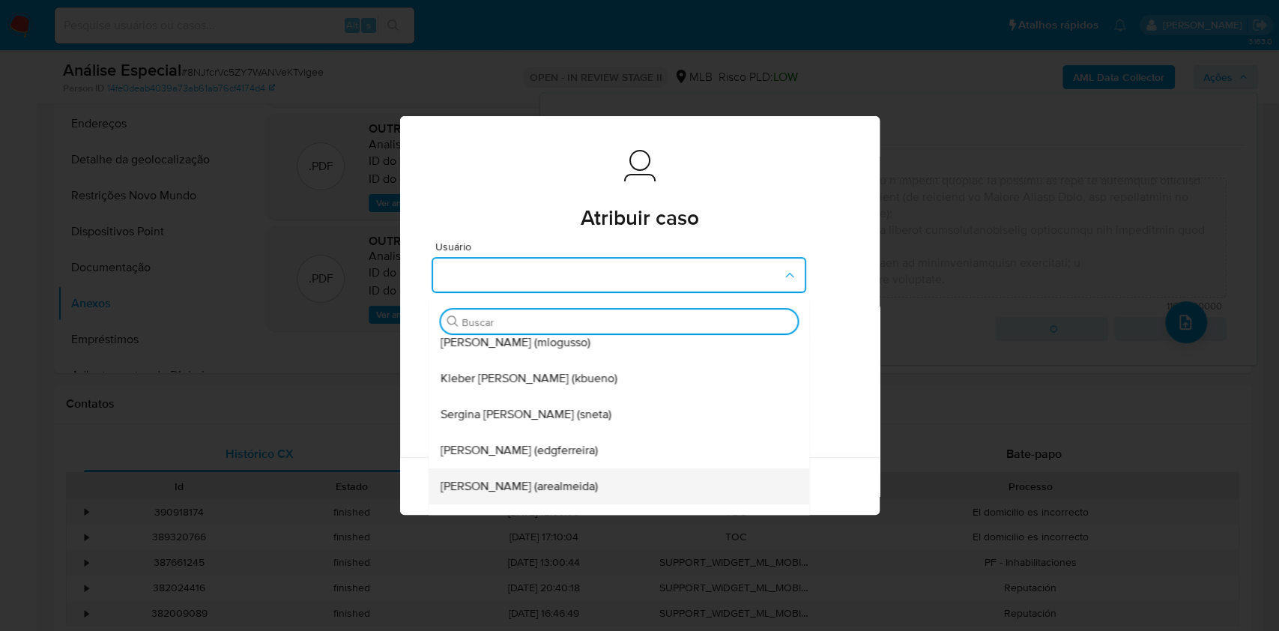
scroll to position [0, 0]
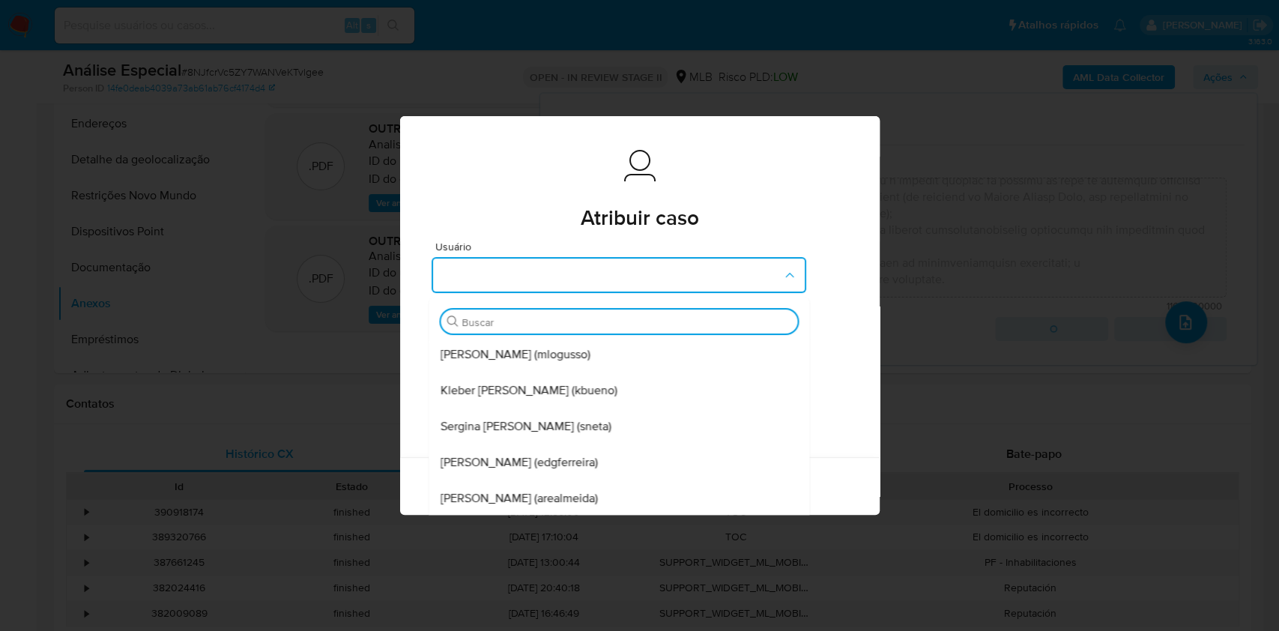
click at [922, 390] on div "Atribuir caso Atribuir caso Usuário Buscar Matias Ariel Logusso (mlogusso) Kleb…" at bounding box center [639, 315] width 1279 height 631
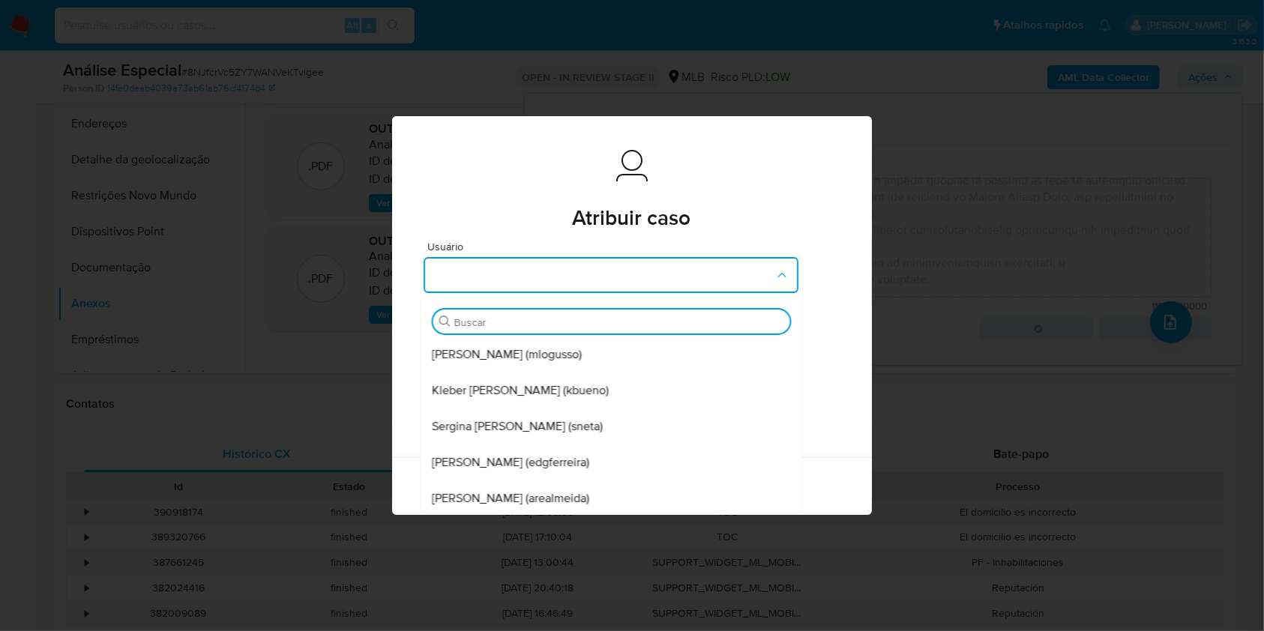
type textarea "- A empresa atuou no MLB como uma plataforma de e-commerce, sendo condizentes a…"
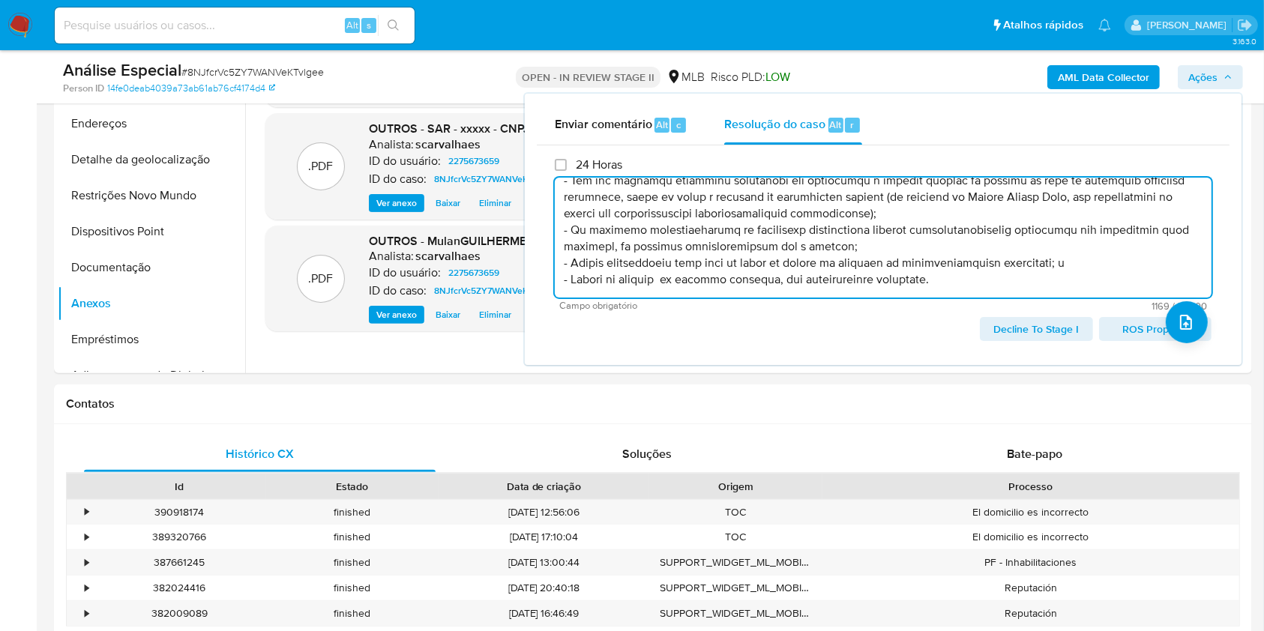
click at [363, 346] on div ".PDF OUTROS - AnÃ¡lise especial-outros Analista: scarvalhaes ID do usuário: 227…" at bounding box center [750, 181] width 971 height 360
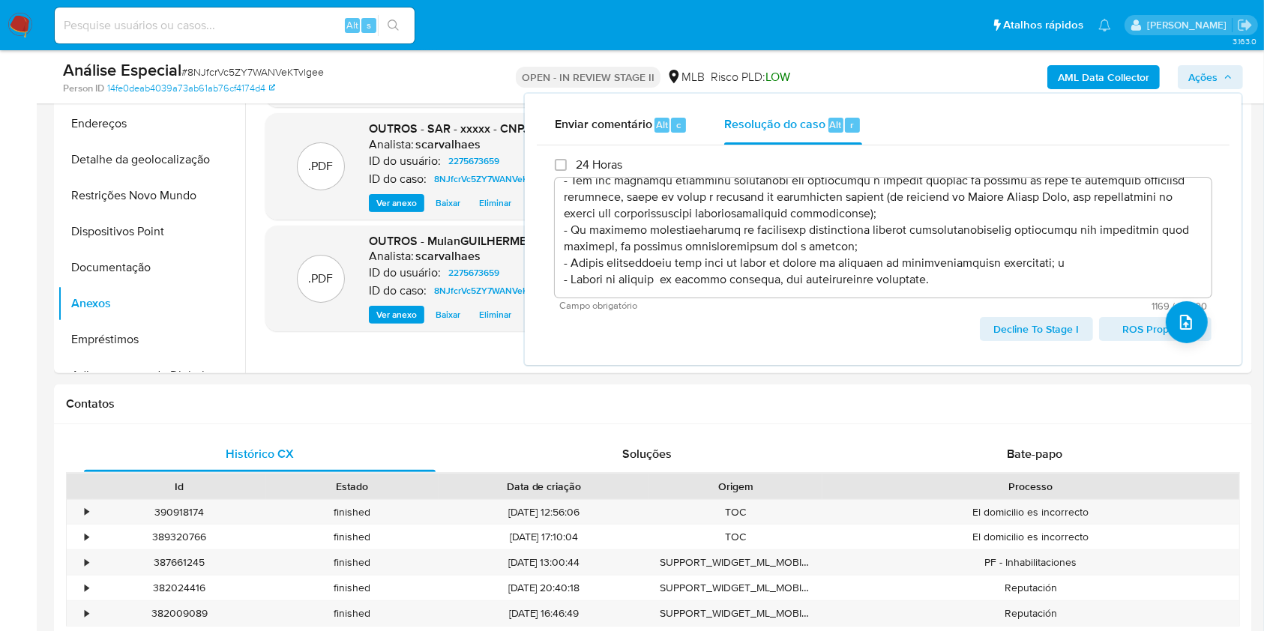
click at [311, 316] on div ".PDF OUTROS - MulanGUILHERME AUGUSTO DOS SANTOS 2275673659_2025_10_08_15_15_59 …" at bounding box center [751, 278] width 956 height 91
click at [606, 340] on div "Decline To Stage I ROS Proposal" at bounding box center [883, 329] width 657 height 24
click at [534, 401] on h1 "Contatos" at bounding box center [653, 403] width 1174 height 15
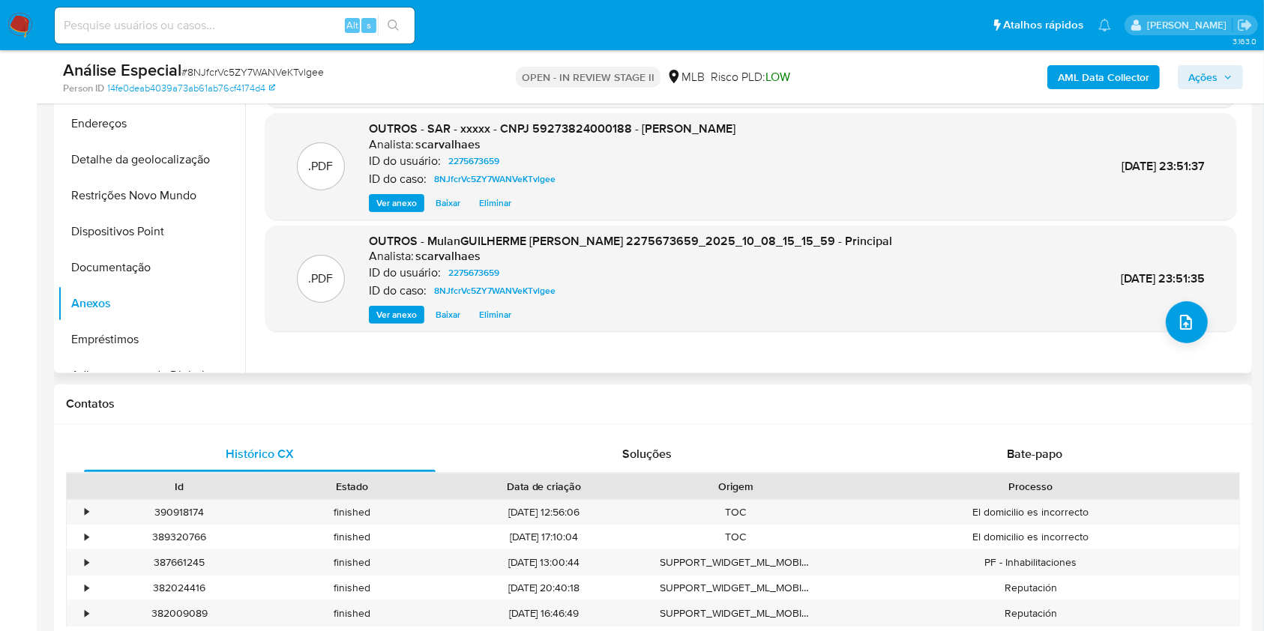
click at [403, 204] on span "Ver anexo" at bounding box center [396, 203] width 40 height 15
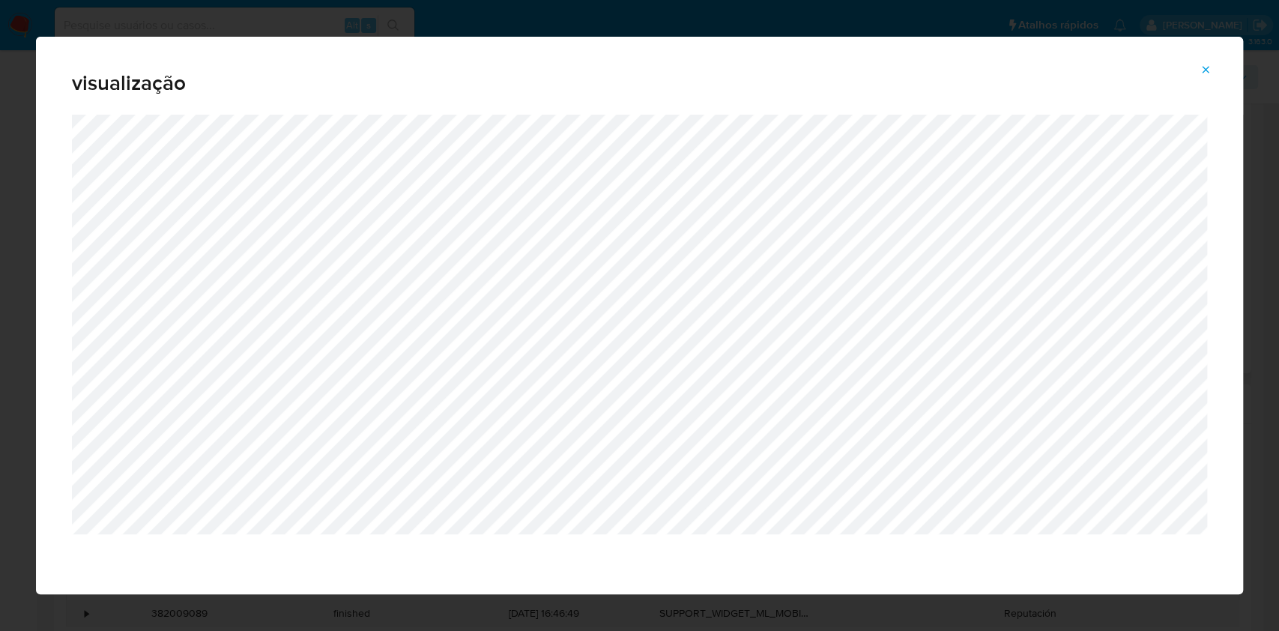
click at [1205, 66] on icon "Attachment preview" at bounding box center [1206, 70] width 12 height 12
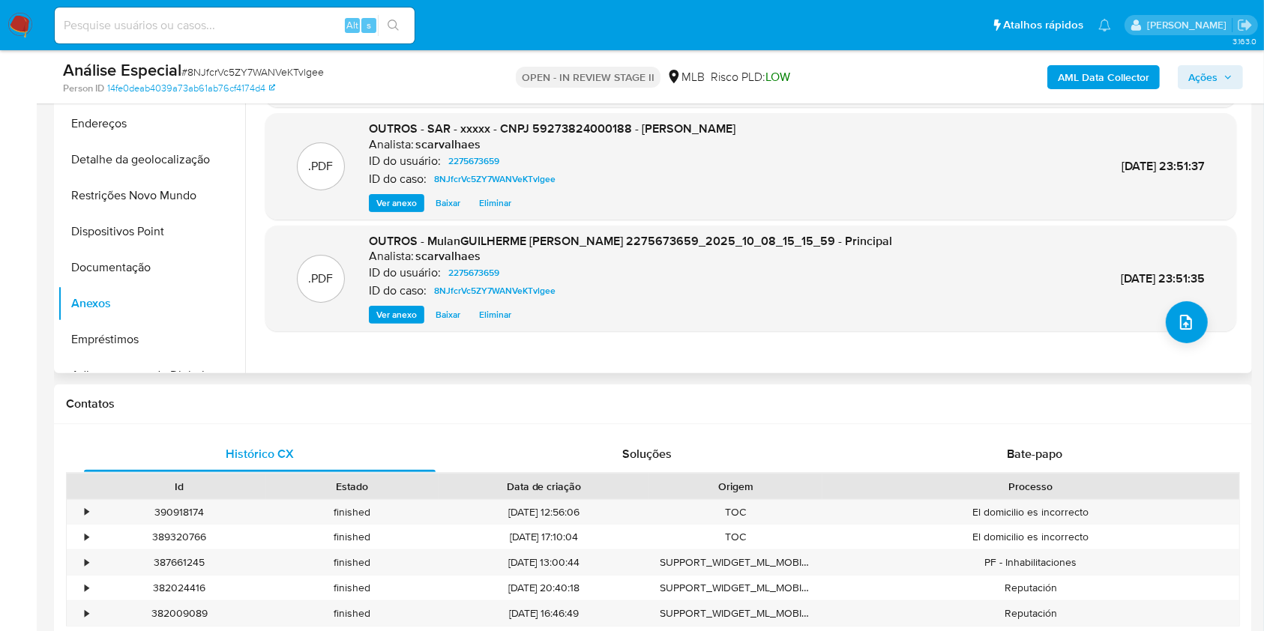
click at [491, 206] on span "Eliminar" at bounding box center [495, 203] width 32 height 15
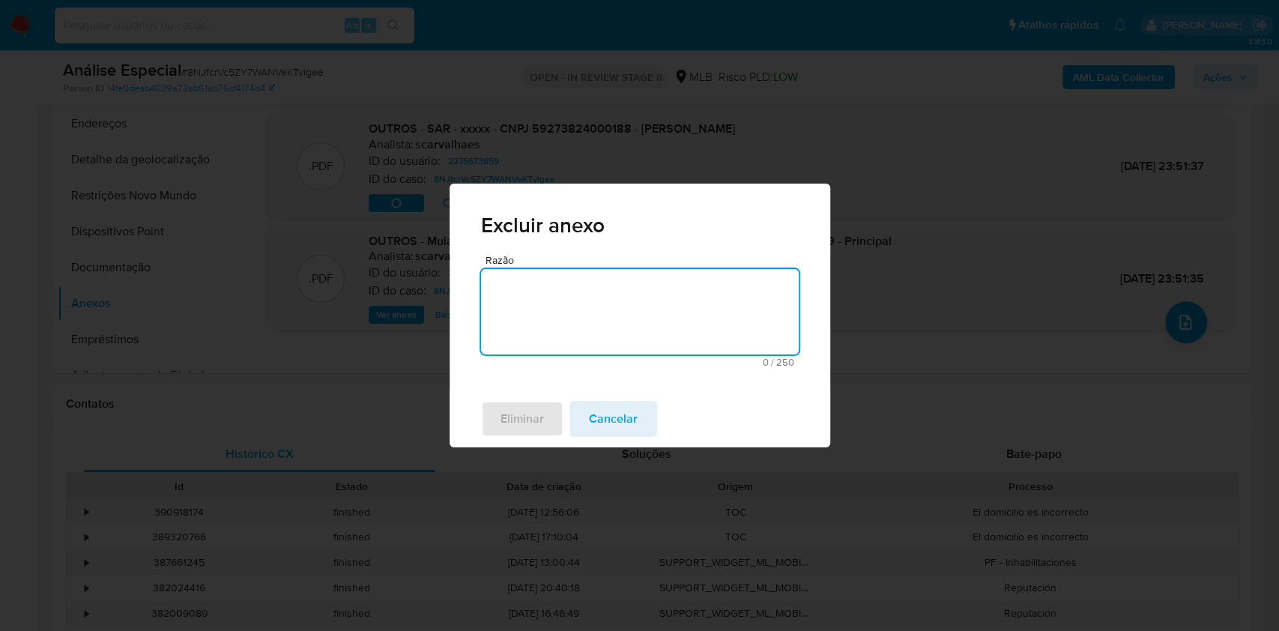
click at [525, 310] on textarea "Razão" at bounding box center [640, 311] width 318 height 85
type textarea "SAR será substituído por um atualizado"
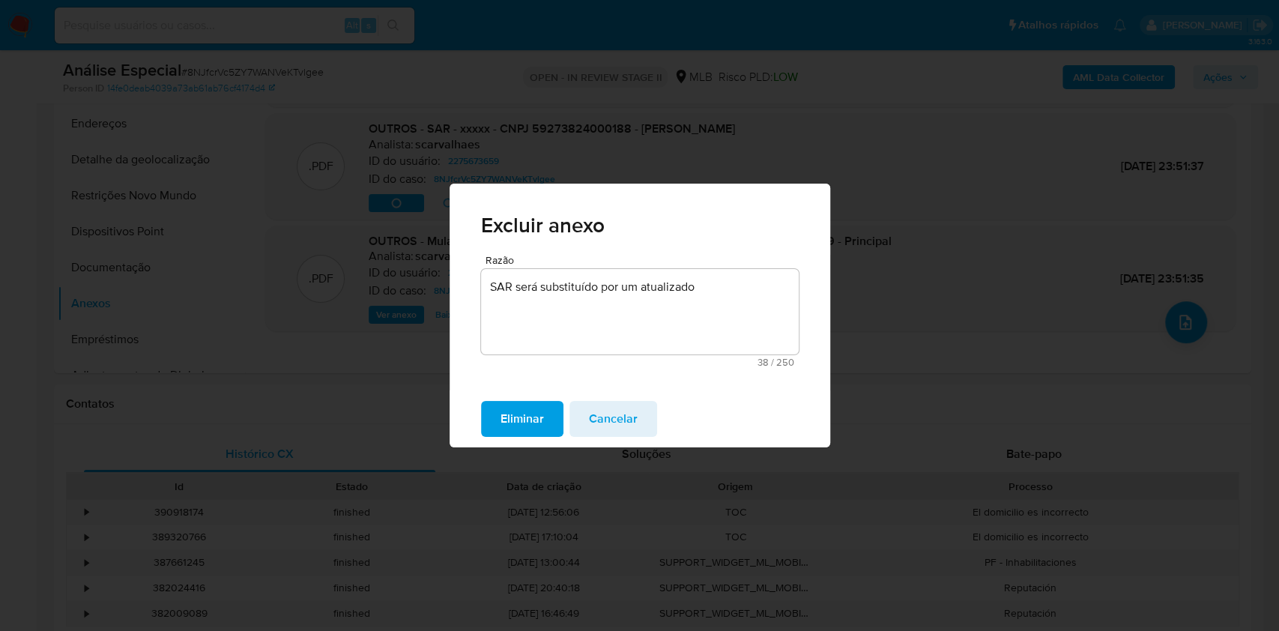
click at [523, 412] on span "Eliminar" at bounding box center [522, 418] width 43 height 33
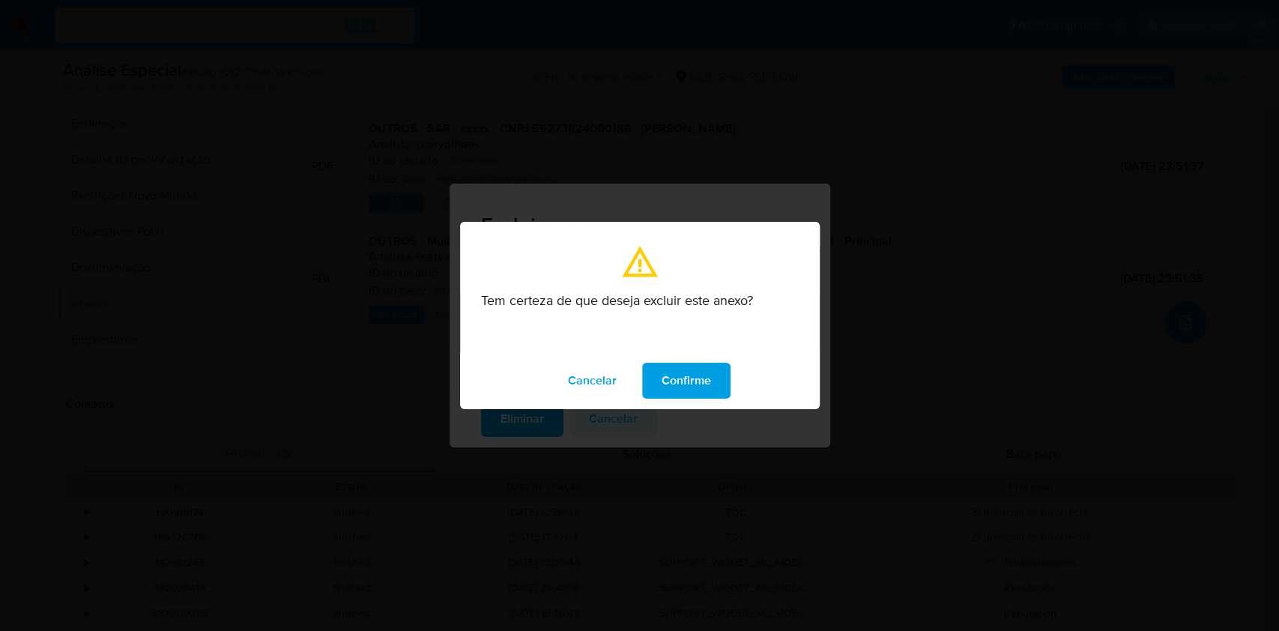
click at [660, 384] on button "Confirme" at bounding box center [686, 381] width 88 height 36
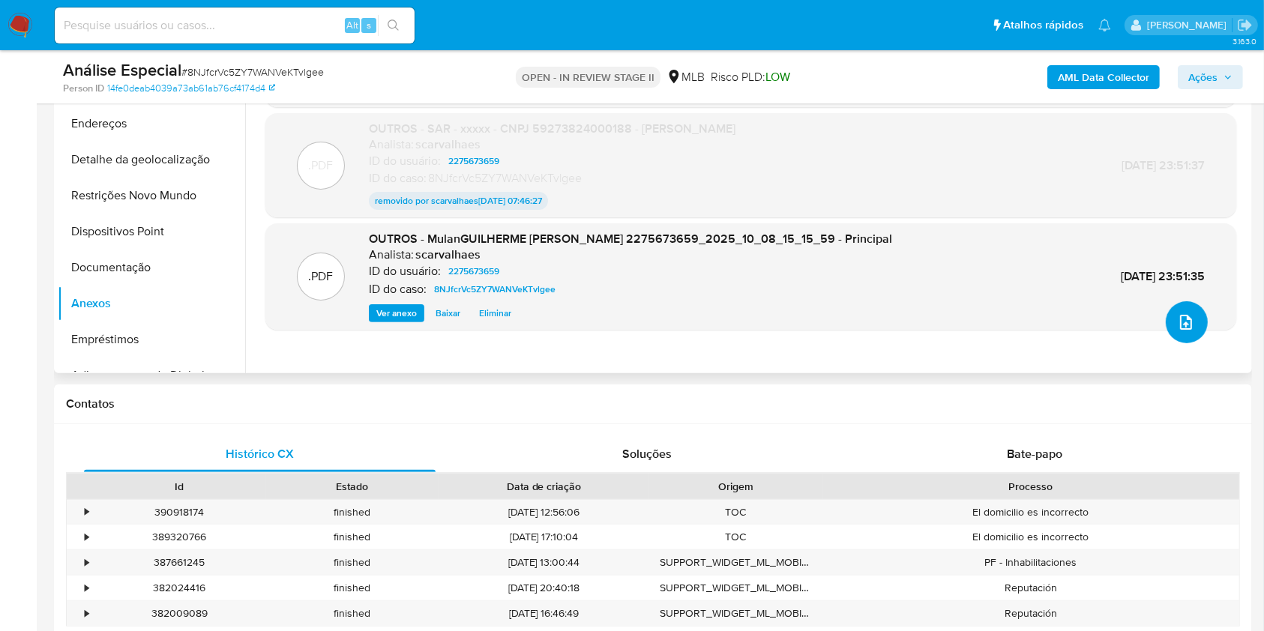
click at [1177, 321] on icon "upload-file" at bounding box center [1186, 322] width 18 height 18
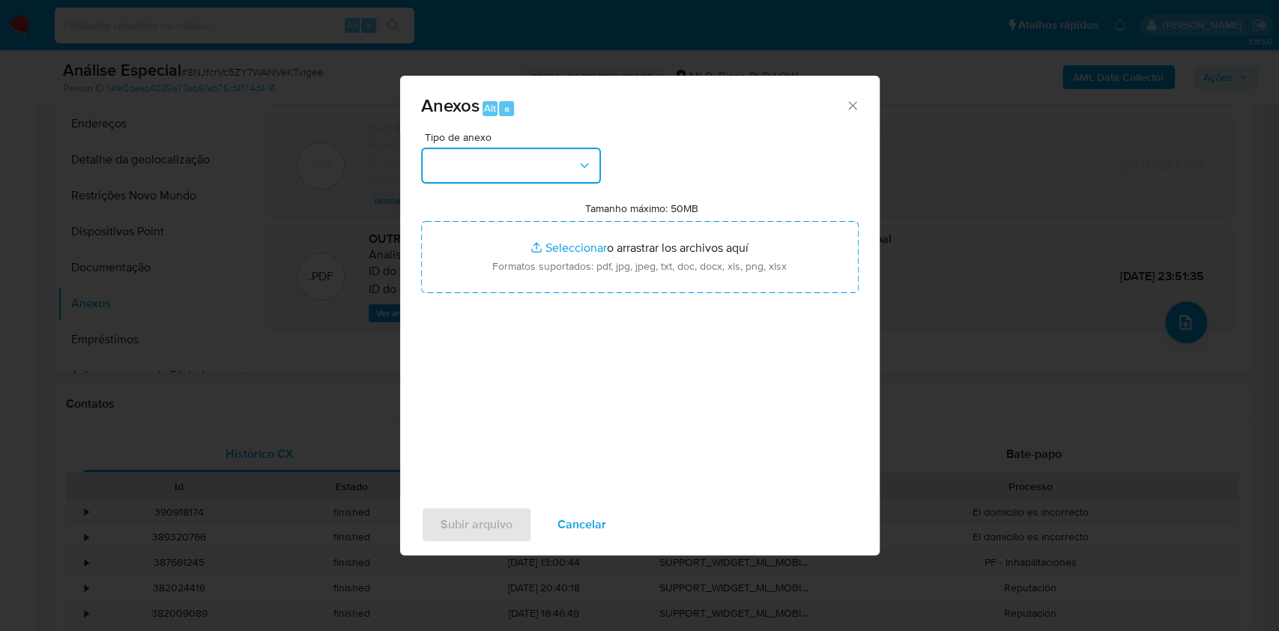
click at [555, 173] on button "button" at bounding box center [511, 166] width 180 height 36
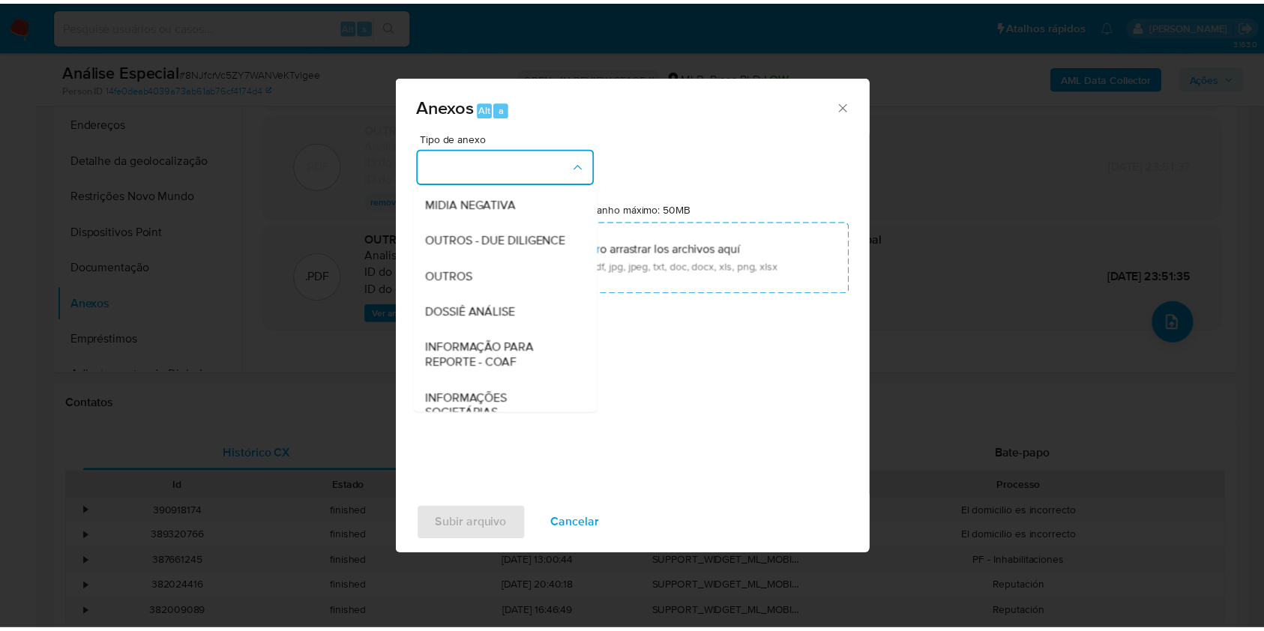
scroll to position [199, 0]
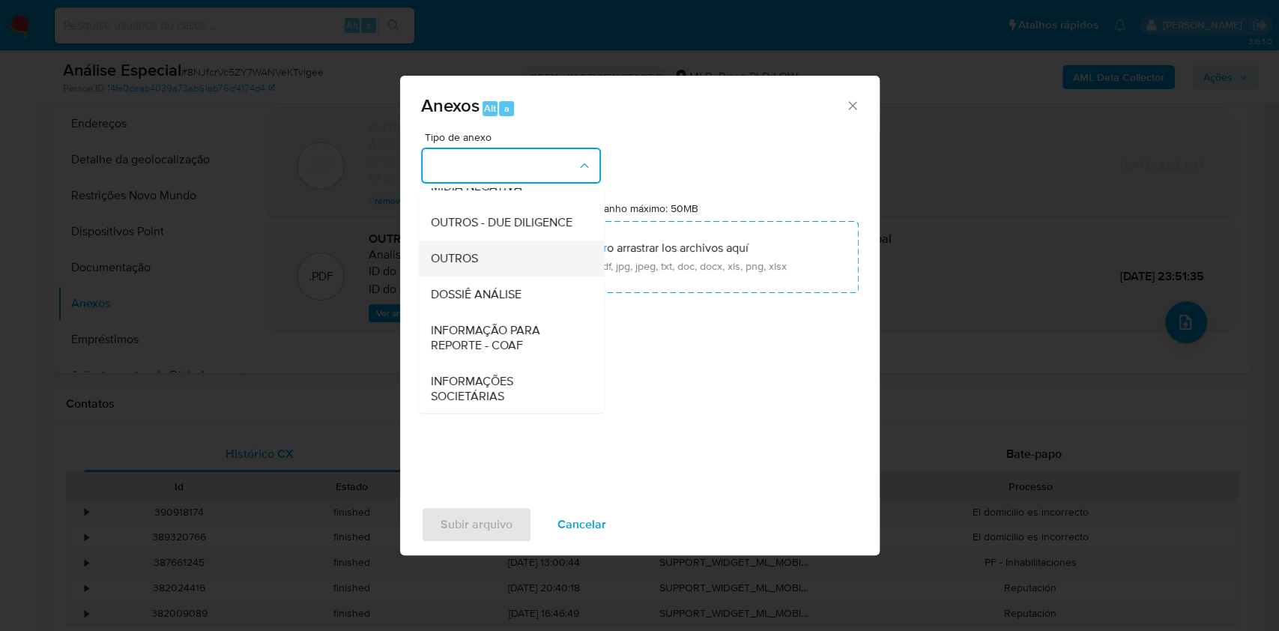
click at [476, 266] on span "OUTROS" at bounding box center [453, 258] width 47 height 15
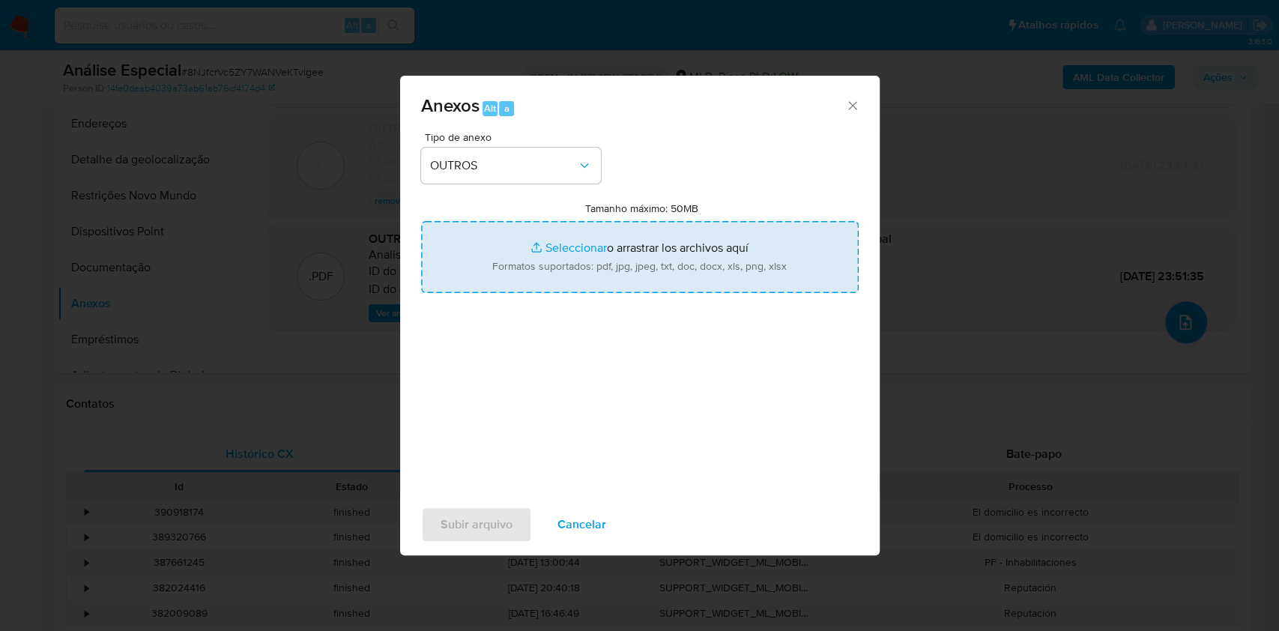
click at [573, 249] on input "Tamanho máximo: 50MB Seleccionar archivos" at bounding box center [640, 257] width 438 height 72
type input "C:\fakepath\SAR - xXx - CNPJ 59273824000188 - GUILHERME AUGUSTO DOS SANTOS.pdf"
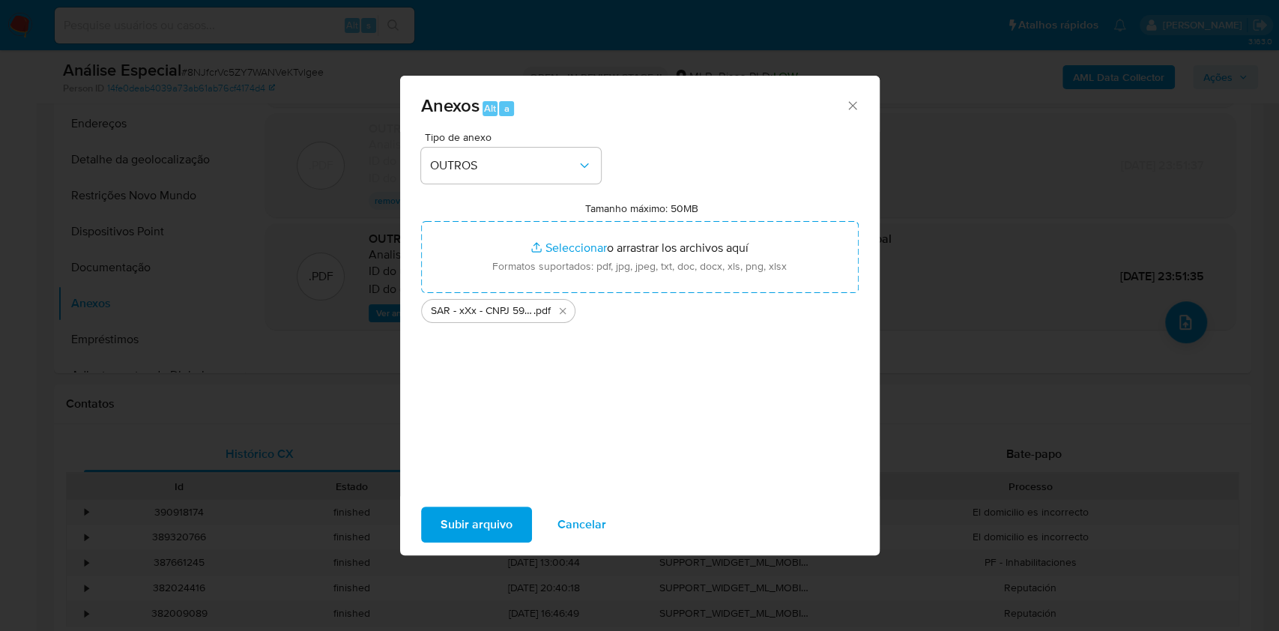
click at [492, 521] on span "Subir arquivo" at bounding box center [477, 524] width 72 height 33
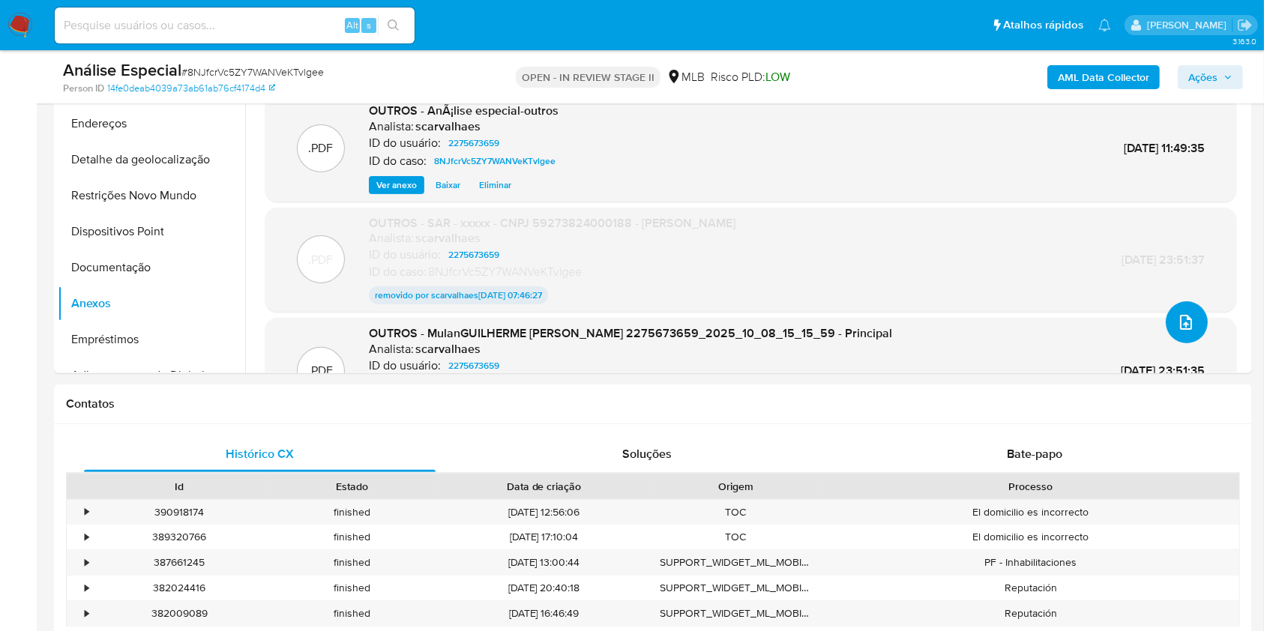
scroll to position [0, 0]
click at [1210, 81] on span "Ações" at bounding box center [1202, 77] width 29 height 24
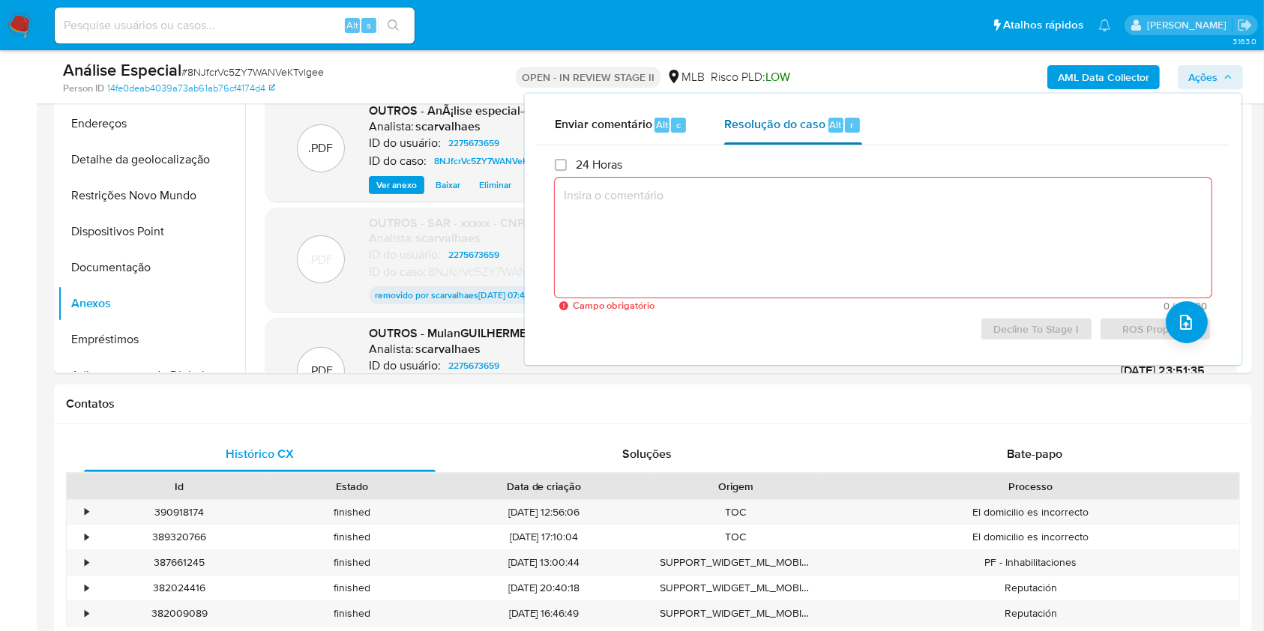
click at [783, 127] on span "Resolução do caso" at bounding box center [774, 123] width 101 height 17
click at [776, 127] on span "Resolução do caso" at bounding box center [774, 123] width 101 height 17
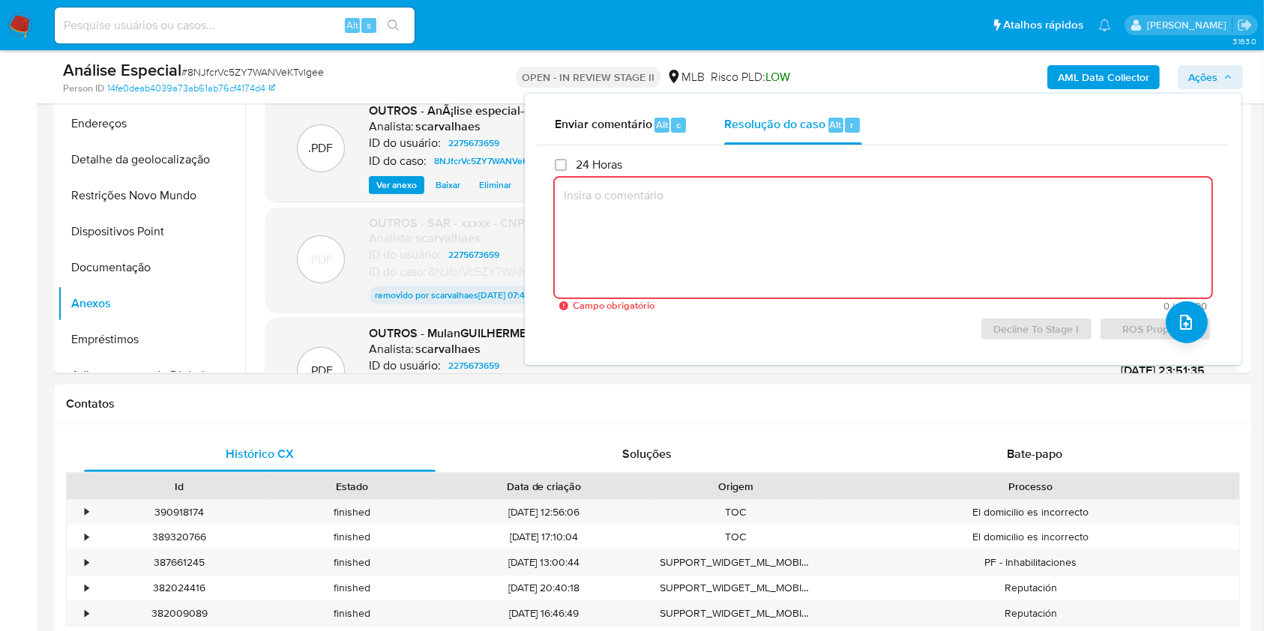
paste textarea "substituido"
type textarea "substituido"
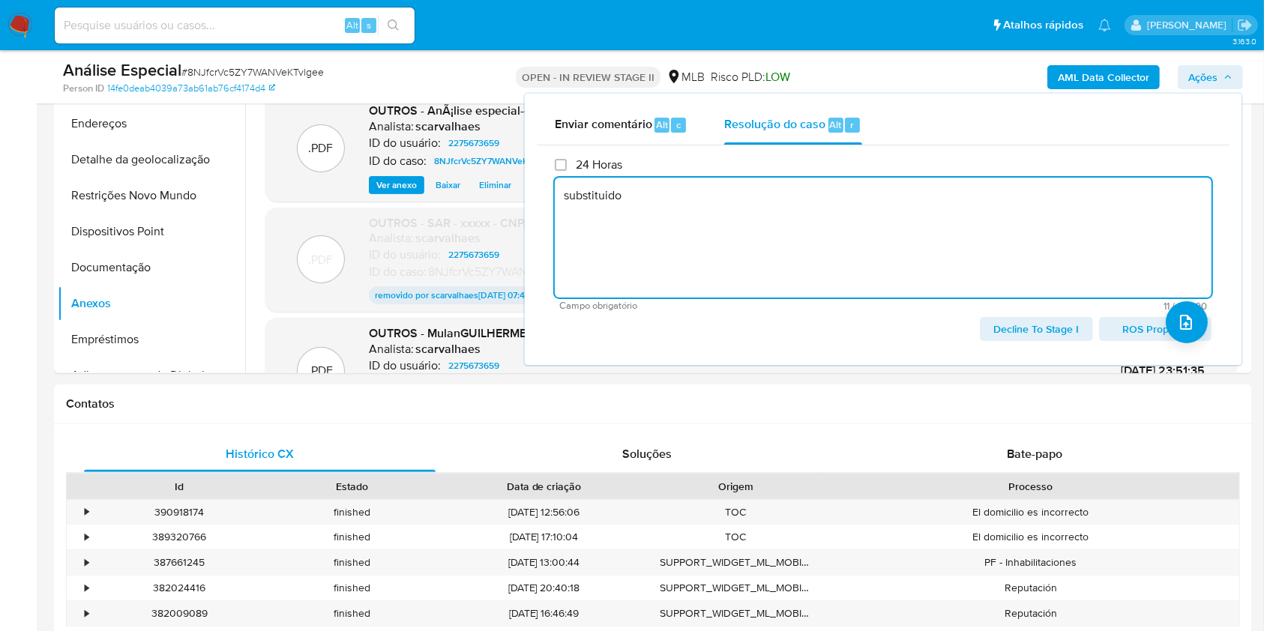
drag, startPoint x: 646, startPoint y: 205, endPoint x: 532, endPoint y: 212, distance: 114.2
click at [532, 212] on div "Enviar comentário Alt c Resolução do caso Alt r 24 Horas substituido Campo obri…" at bounding box center [883, 230] width 716 height 272
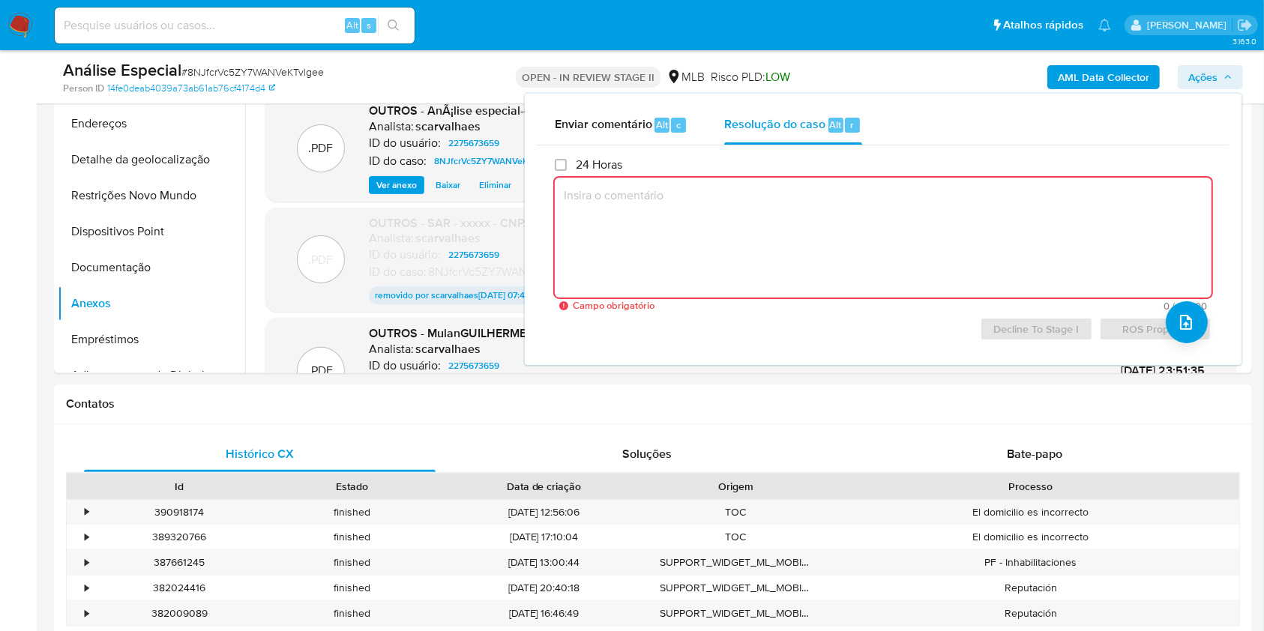
paste textarea "- A empresa atuou no MLB como uma plataforma de e-commerce, sendo condizentes a…"
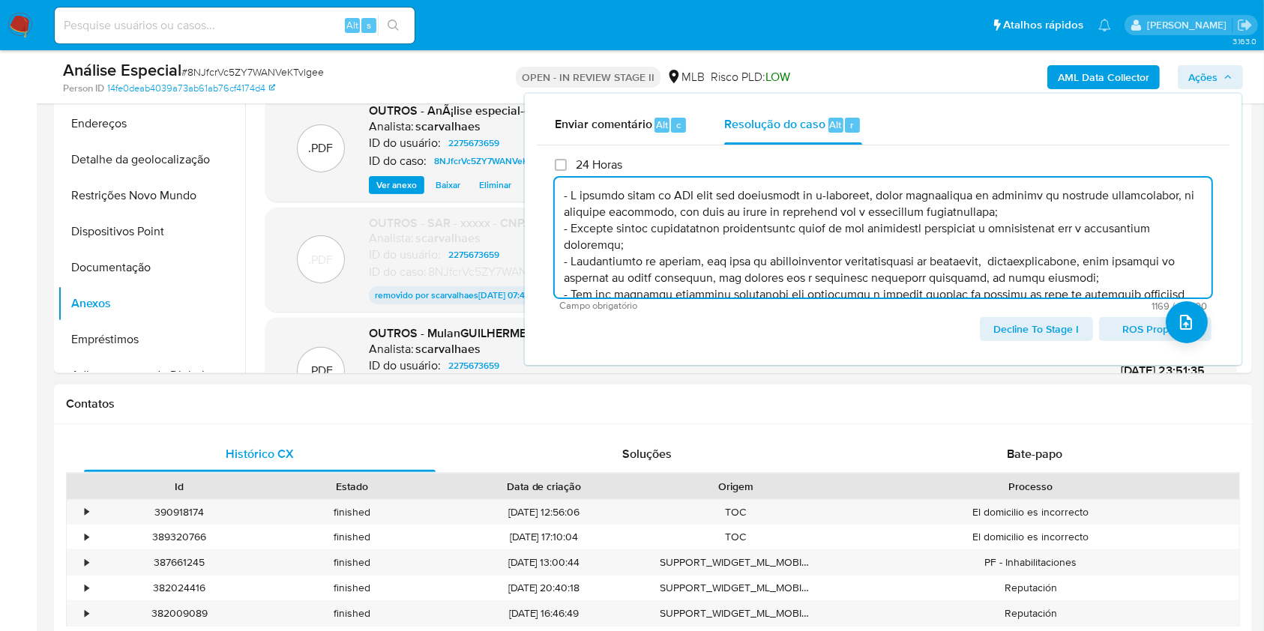
scroll to position [120, 0]
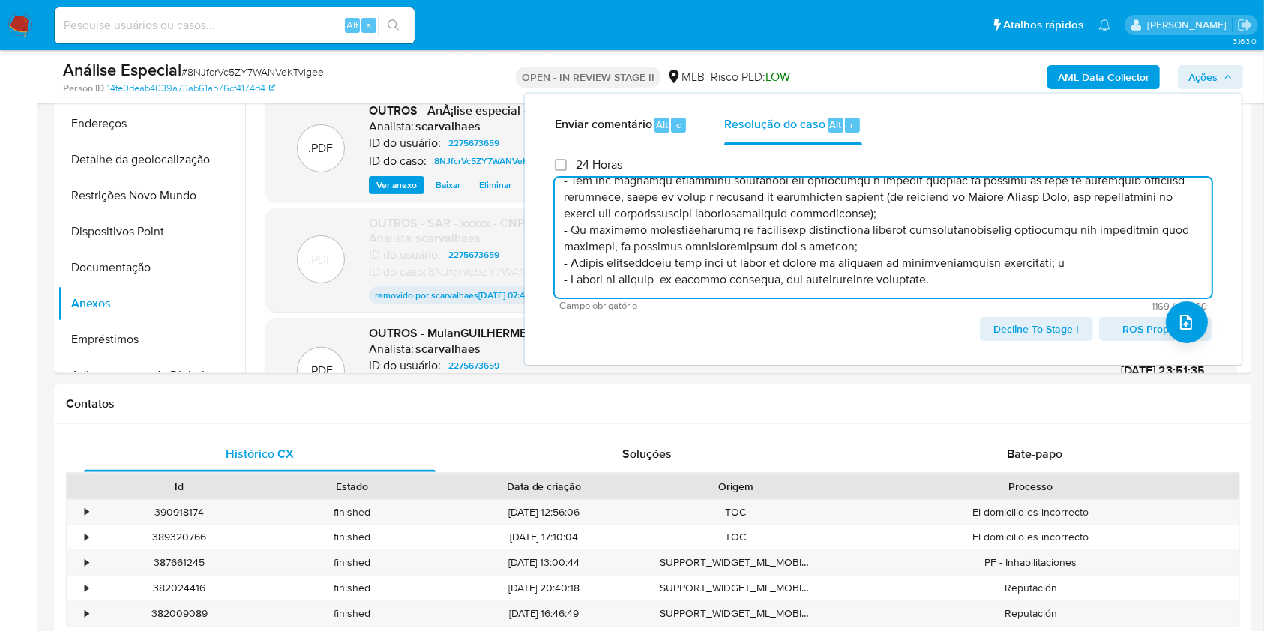
click at [1010, 333] on span "Decline To Stage I" at bounding box center [1035, 329] width 91 height 21
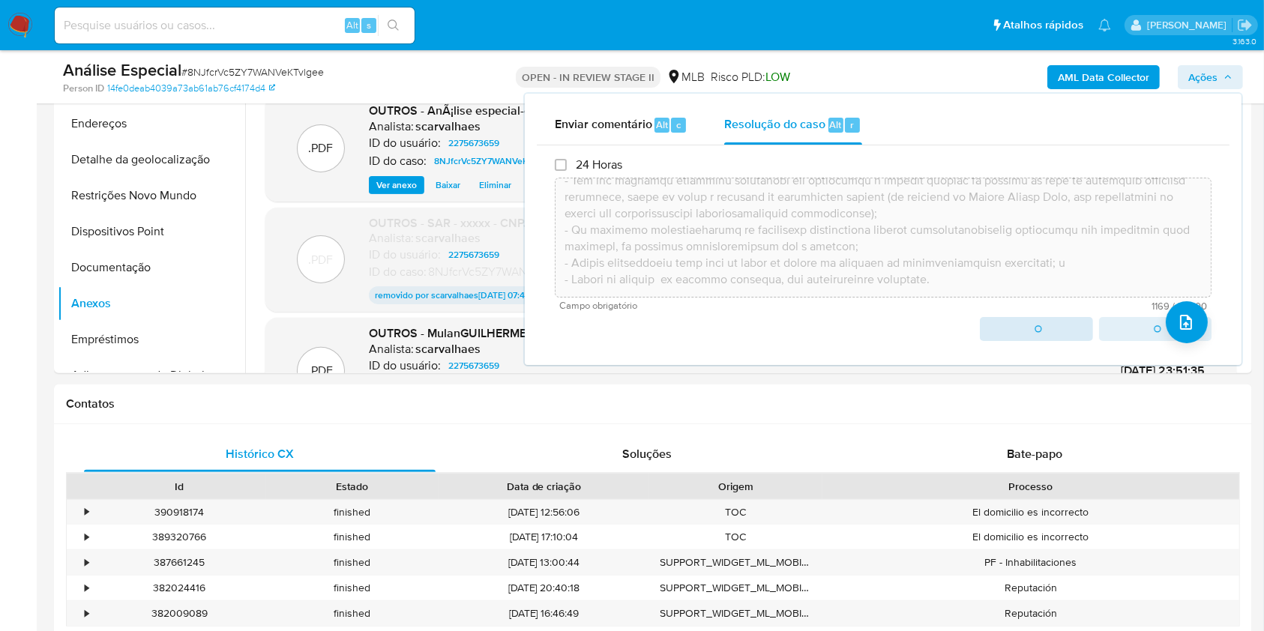
type textarea "- A empresa atuou no MLB como uma plataforma de e-commerce, sendo condizentes a…"
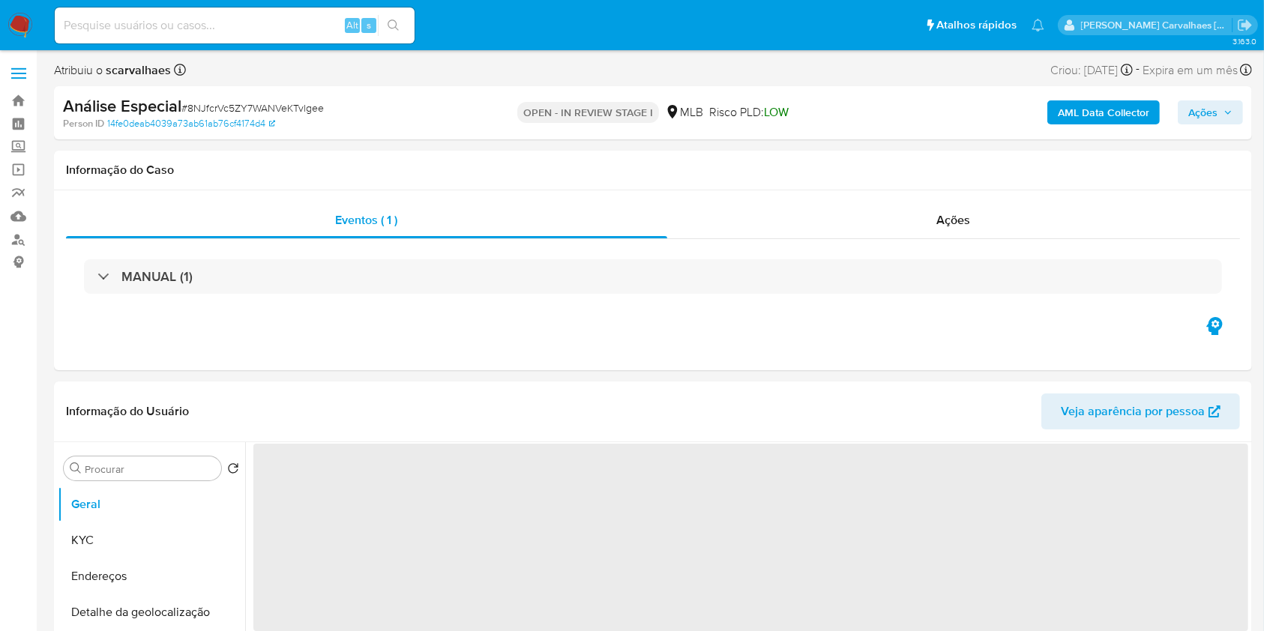
select select "10"
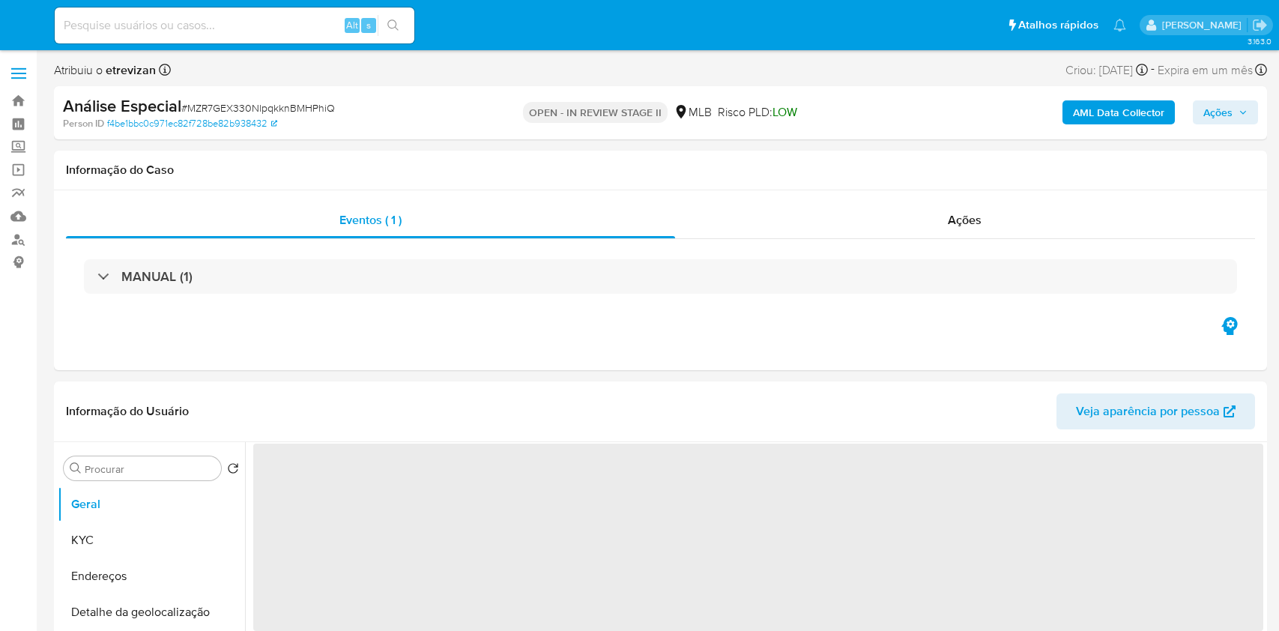
select select "10"
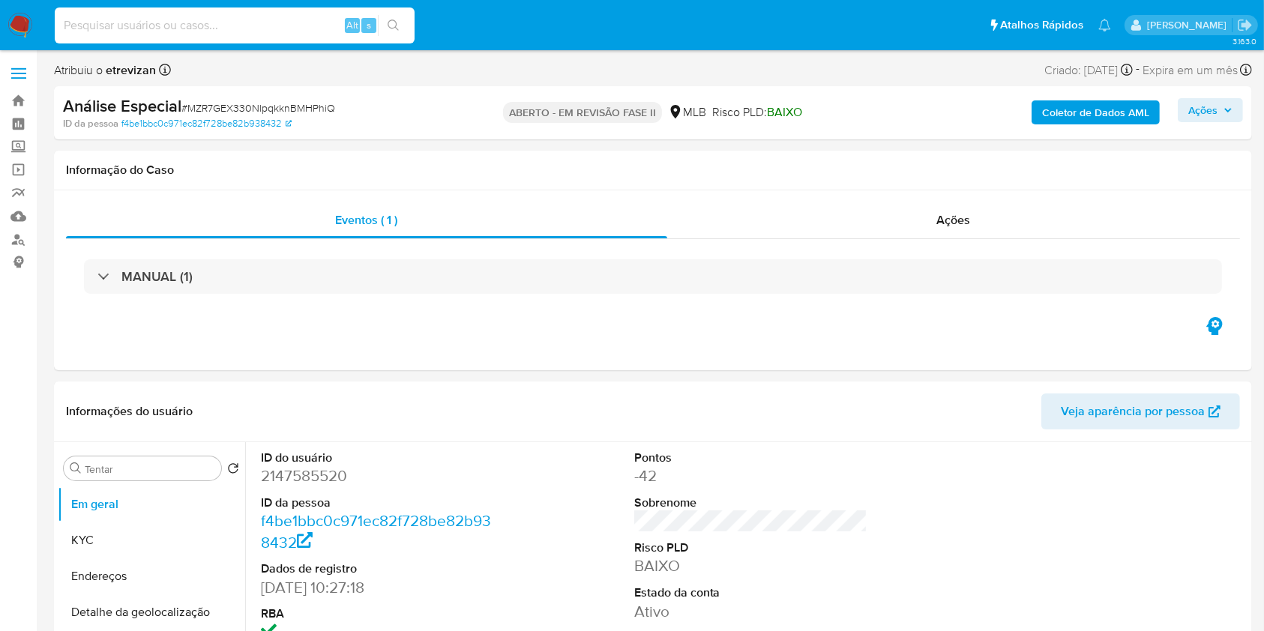
paste input "8NJfcrVc5ZY7WANVeKTvlgee"
type input "8NJfcrVc5ZY7WANVeKTvlgee"
click at [395, 31] on icon "ícone de pesquisa" at bounding box center [393, 25] width 12 height 12
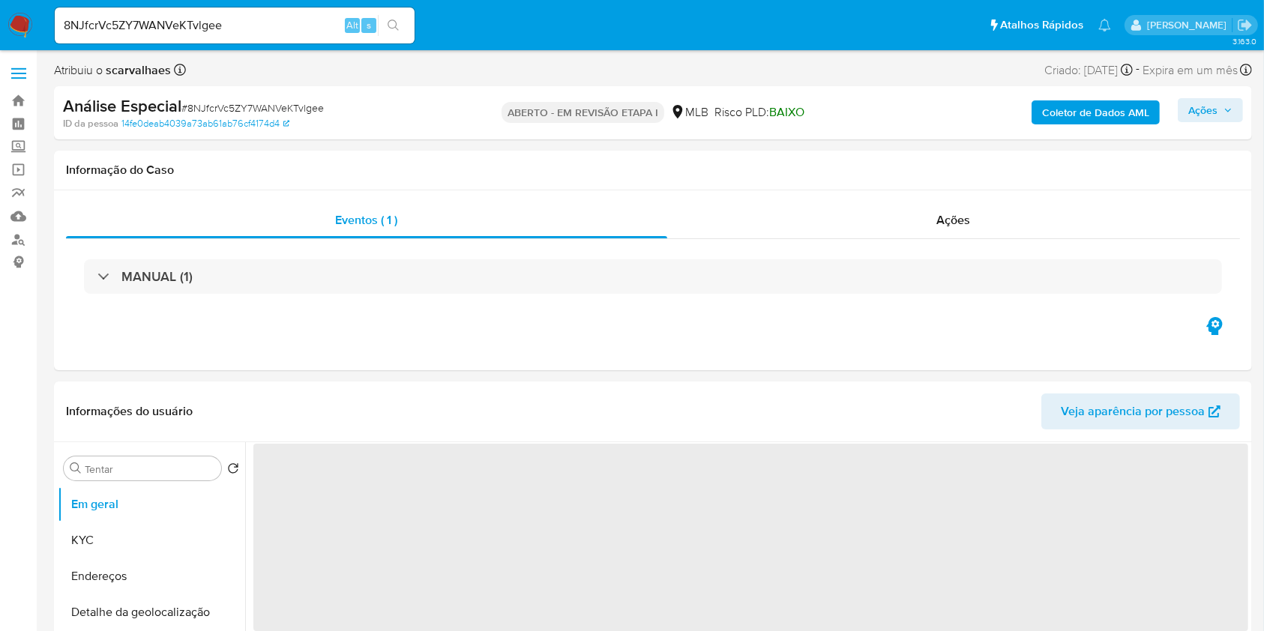
select select "10"
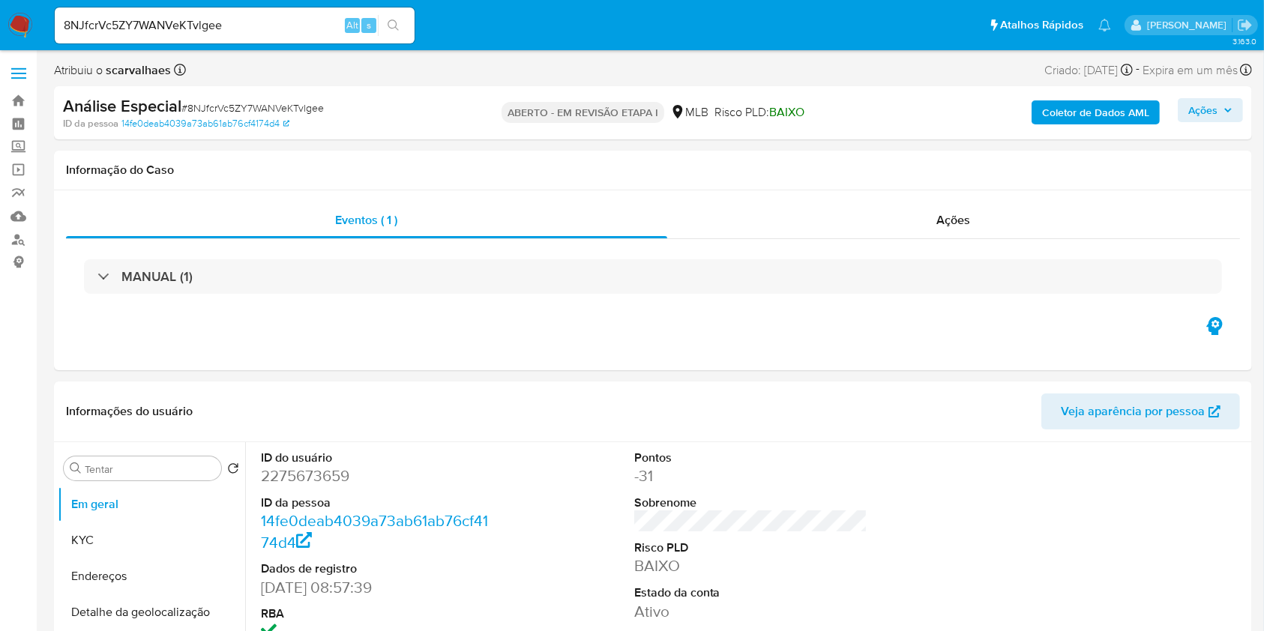
click at [1209, 113] on font "Ações" at bounding box center [1202, 110] width 29 height 24
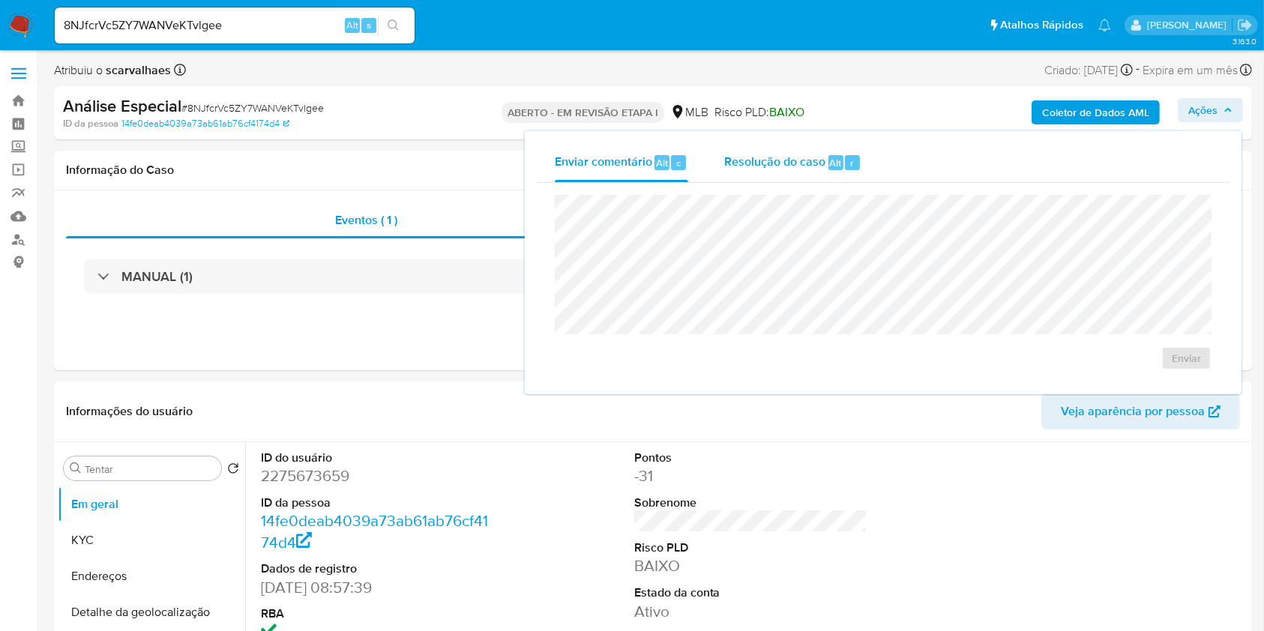
click at [772, 160] on font "Resolução do caso" at bounding box center [774, 162] width 101 height 17
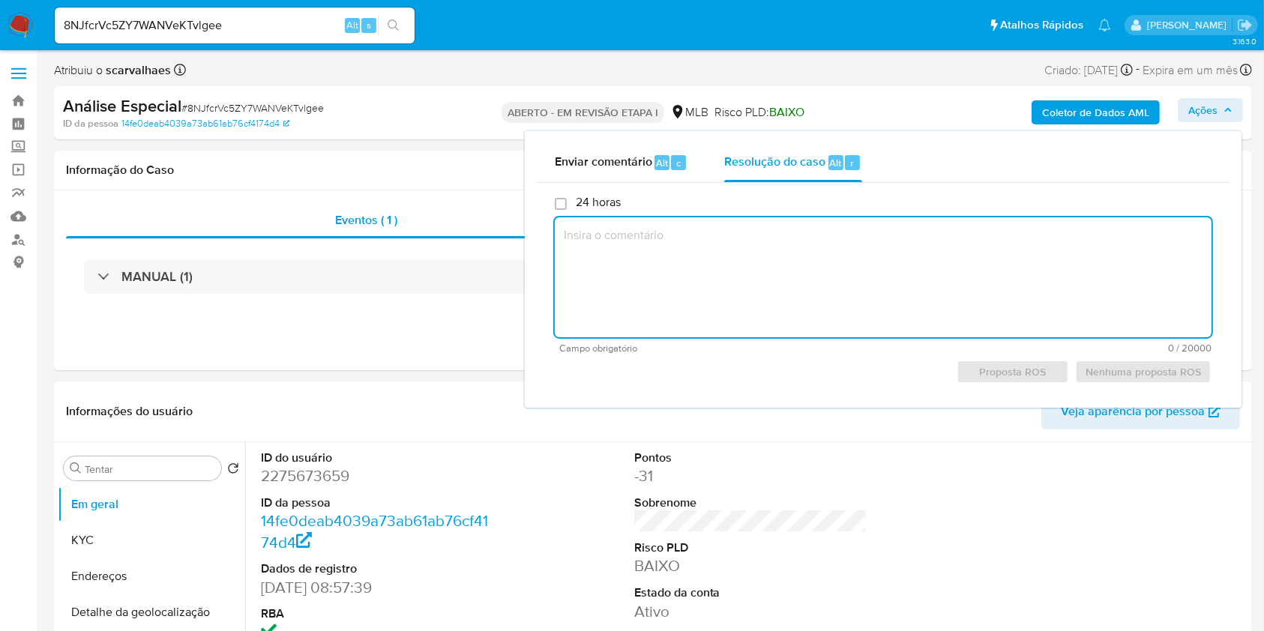
paste textarea "- A empresa atuou no MLB como uma plataforma de e-commerce, sendo condizentes a…"
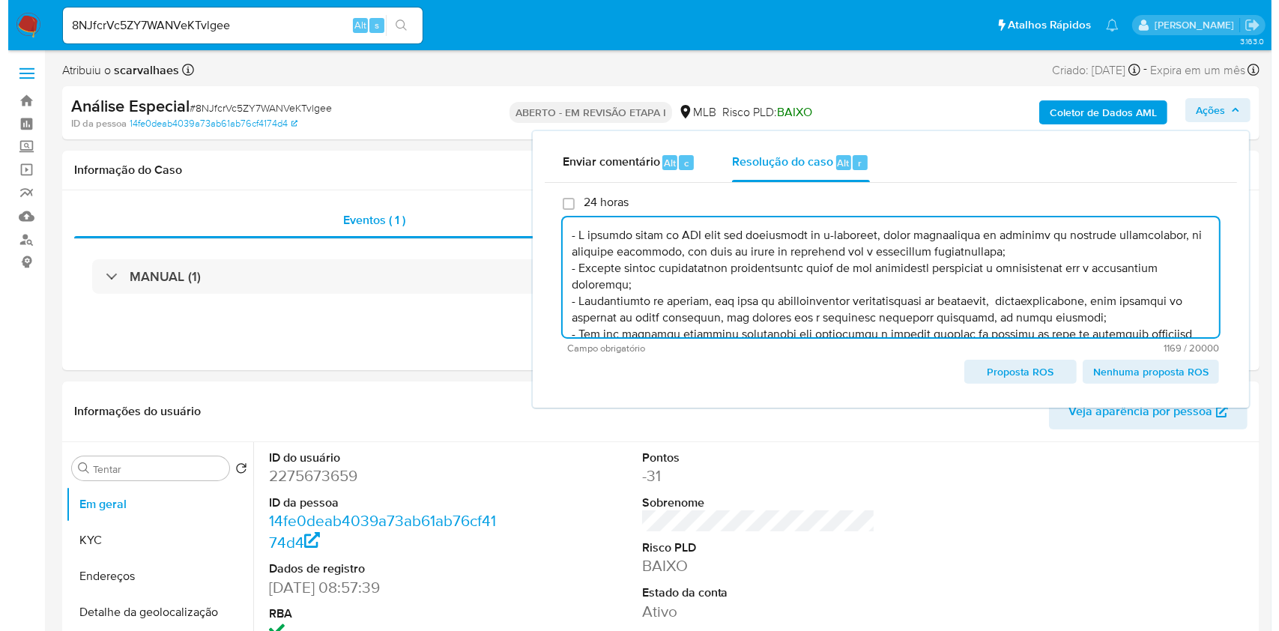
scroll to position [120, 0]
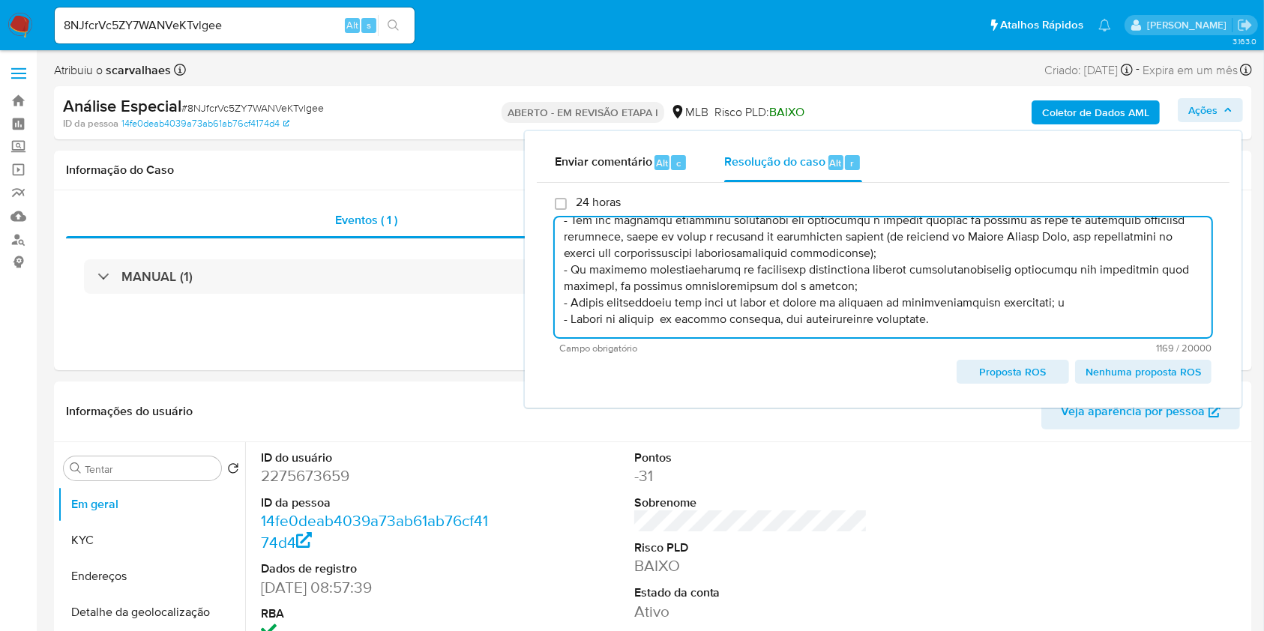
click at [1018, 369] on font "Proposta ROS" at bounding box center [1012, 372] width 67 height 24
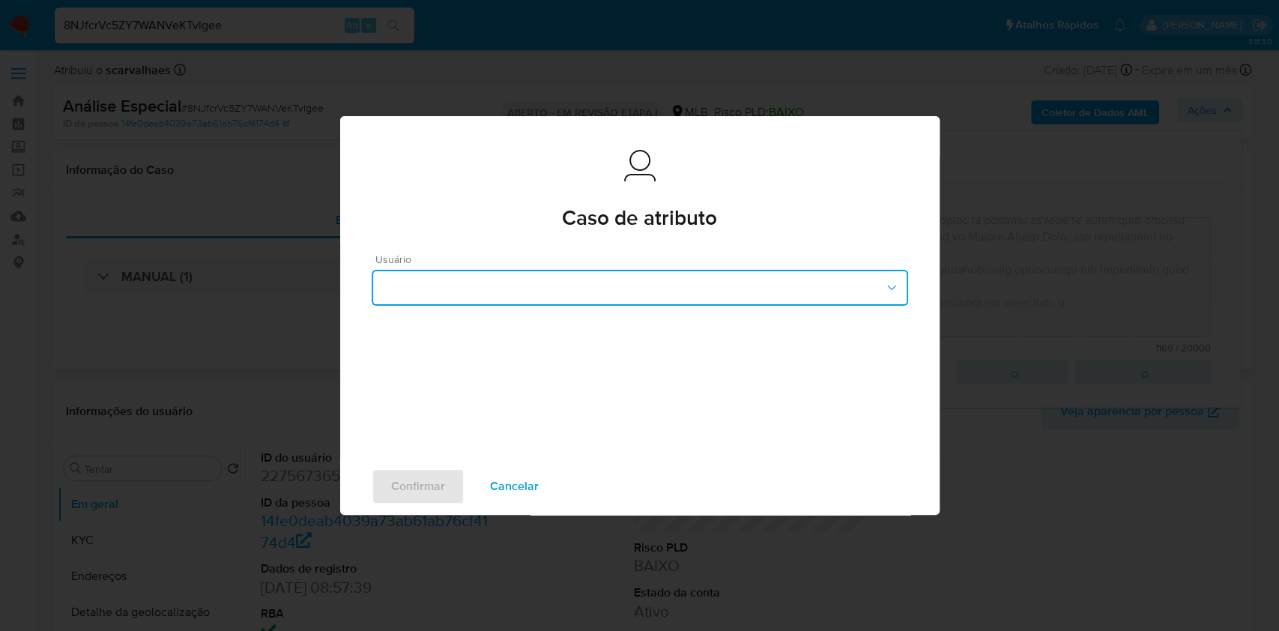
click at [851, 280] on button "button" at bounding box center [640, 288] width 537 height 36
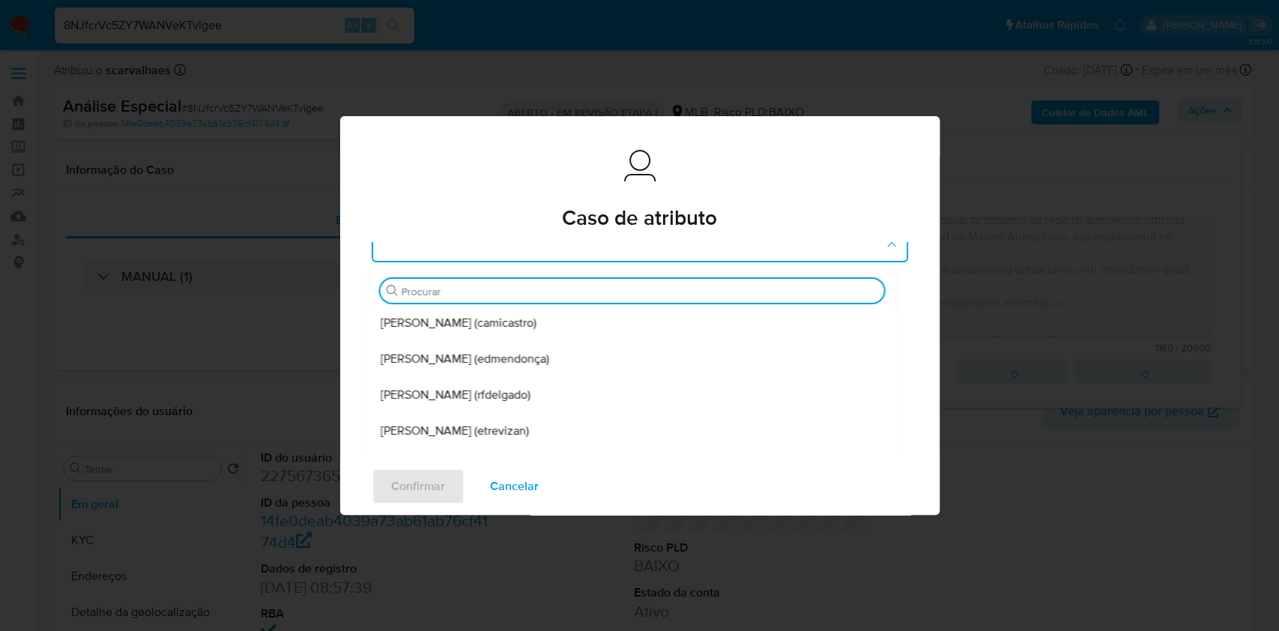
scroll to position [199, 0]
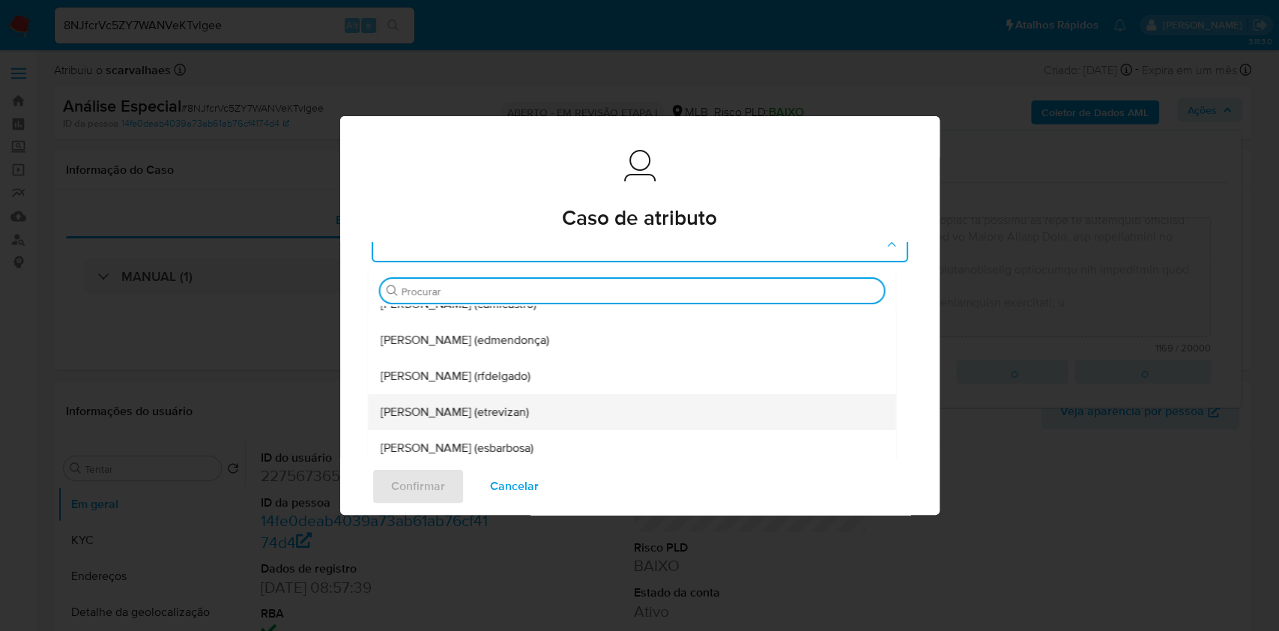
click at [496, 411] on font "Erico Trevizan (etrevizan)" at bounding box center [454, 411] width 148 height 17
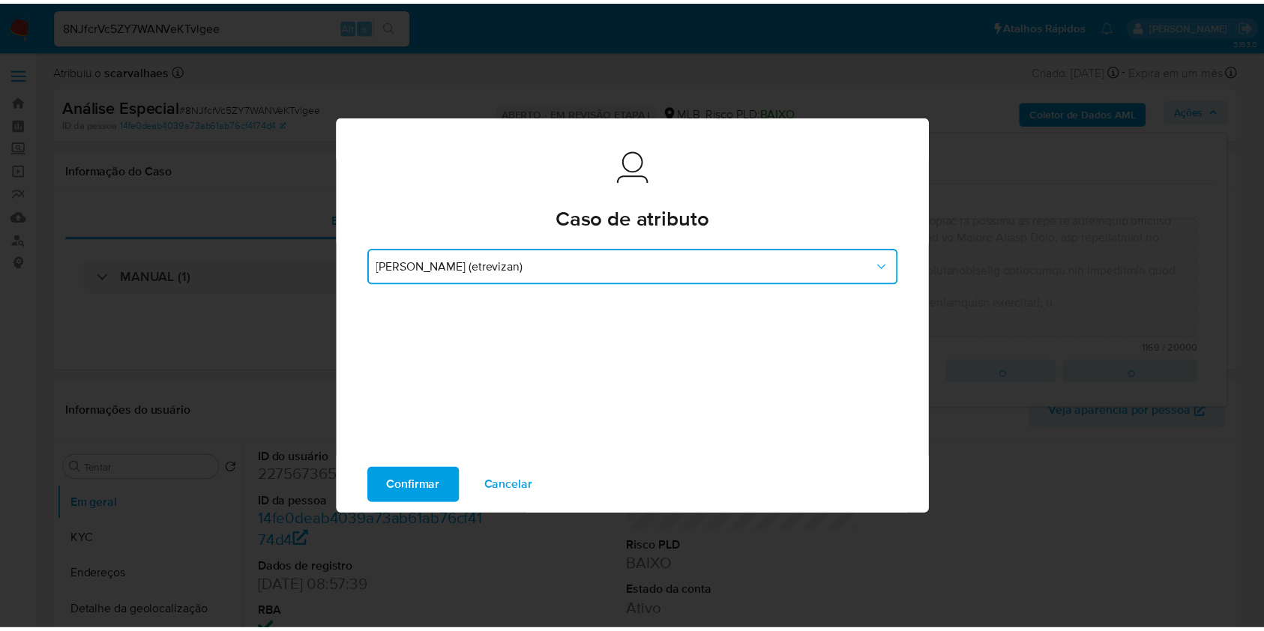
scroll to position [17, 0]
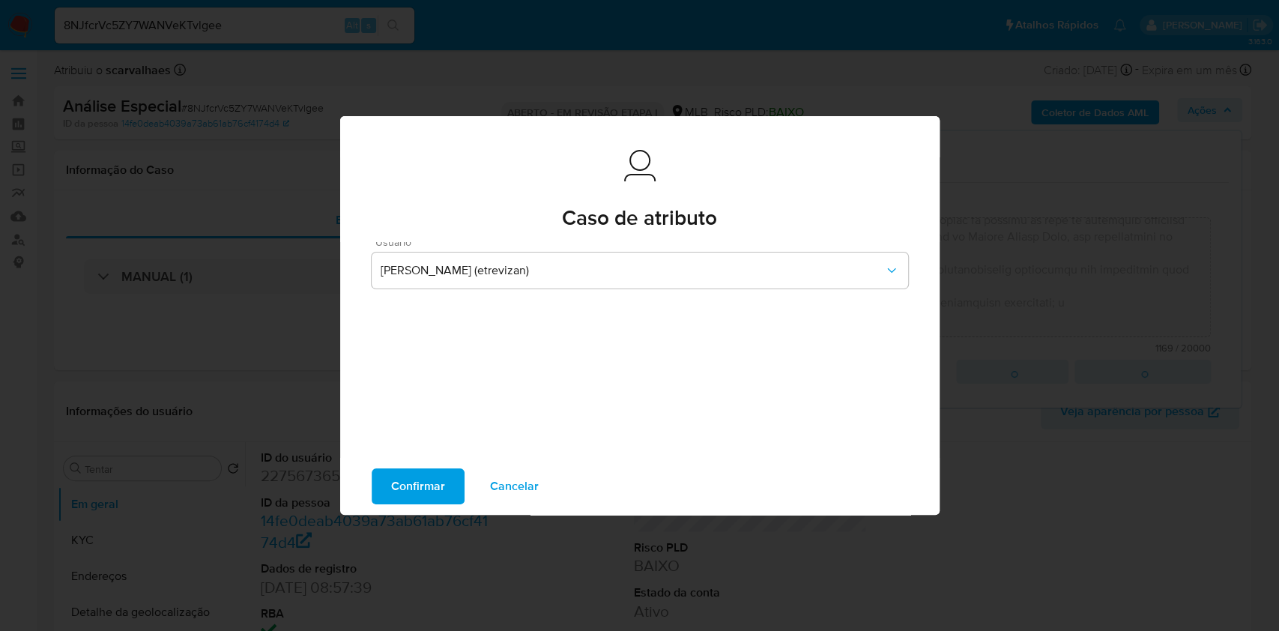
click at [441, 485] on font "Confirmar" at bounding box center [418, 486] width 54 height 36
type textarea "- A empresa atuou no MLB como uma plataforma de e-commerce, sendo condizentes a…"
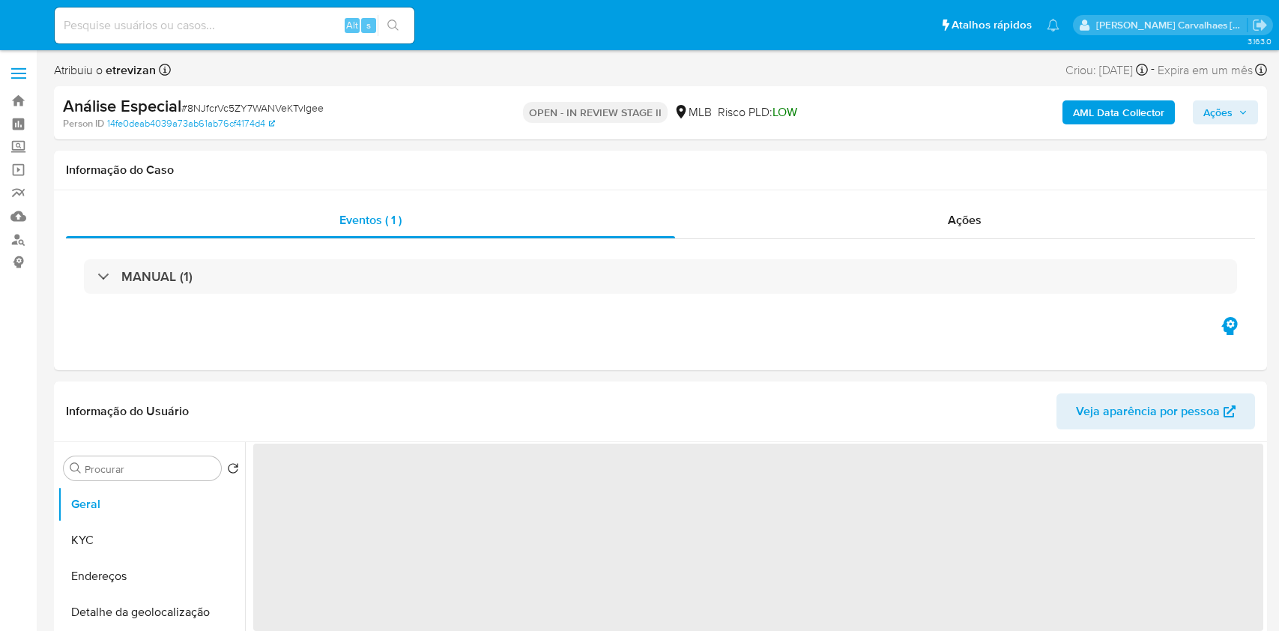
select select "10"
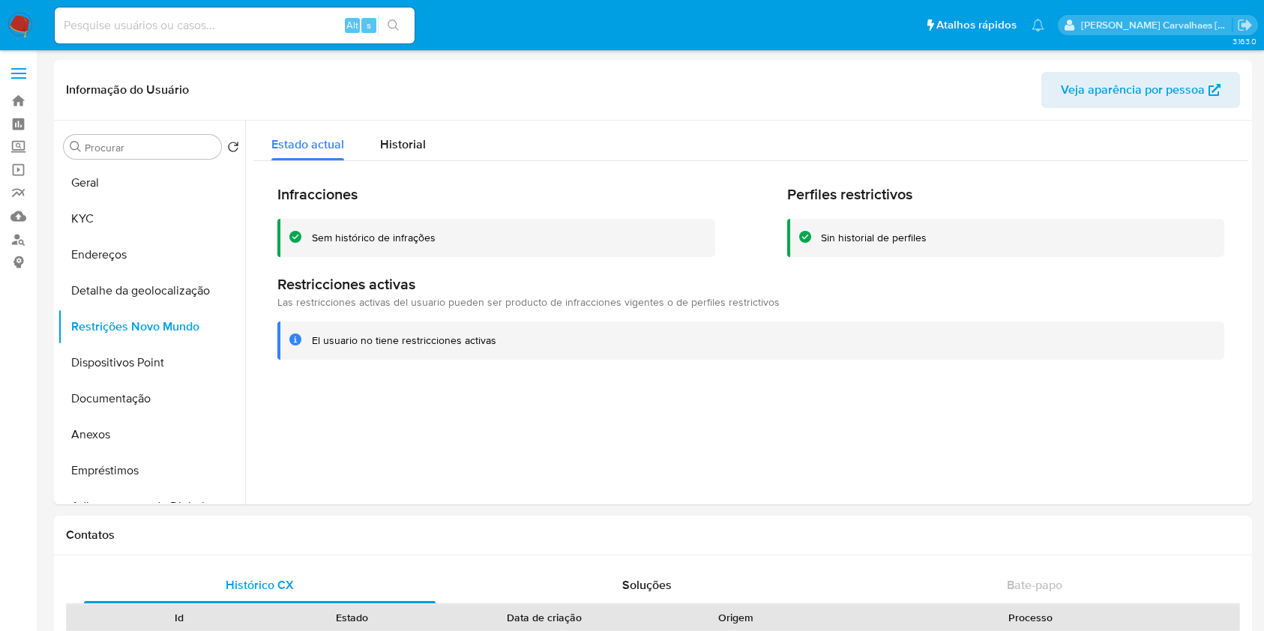
select select "10"
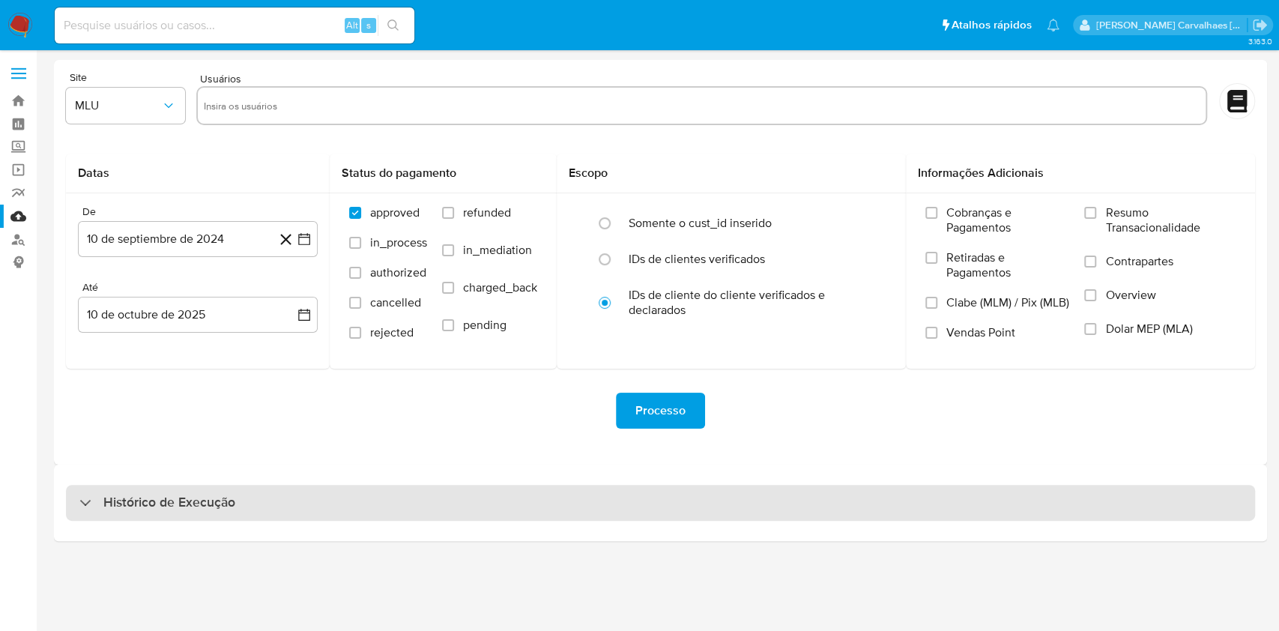
click at [187, 499] on h3 "Histórico de Execução" at bounding box center [169, 503] width 132 height 18
select select "10"
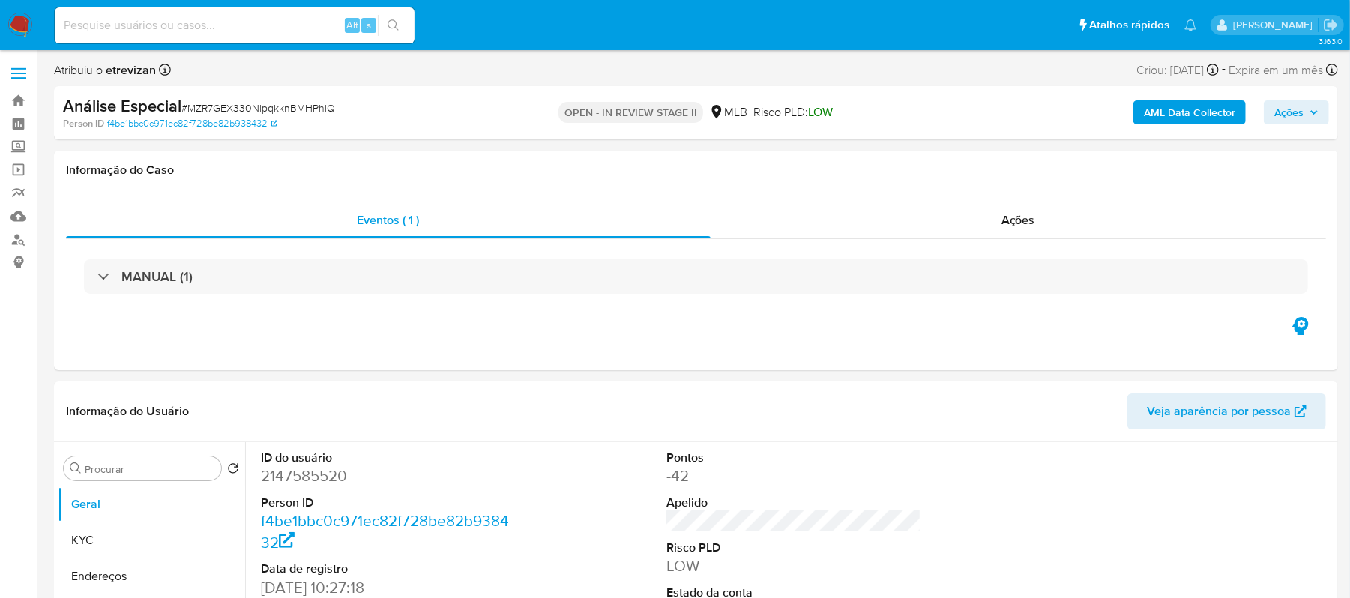
select select "10"
click at [264, 25] on input at bounding box center [235, 25] width 360 height 19
paste input "dfWn5qLfpXUkzQ8oYI4m0bOE"
type input "dfWn5qLfpXUkzQ8oYI4m0bOE"
click at [396, 25] on icon "search-icon" at bounding box center [393, 25] width 12 height 12
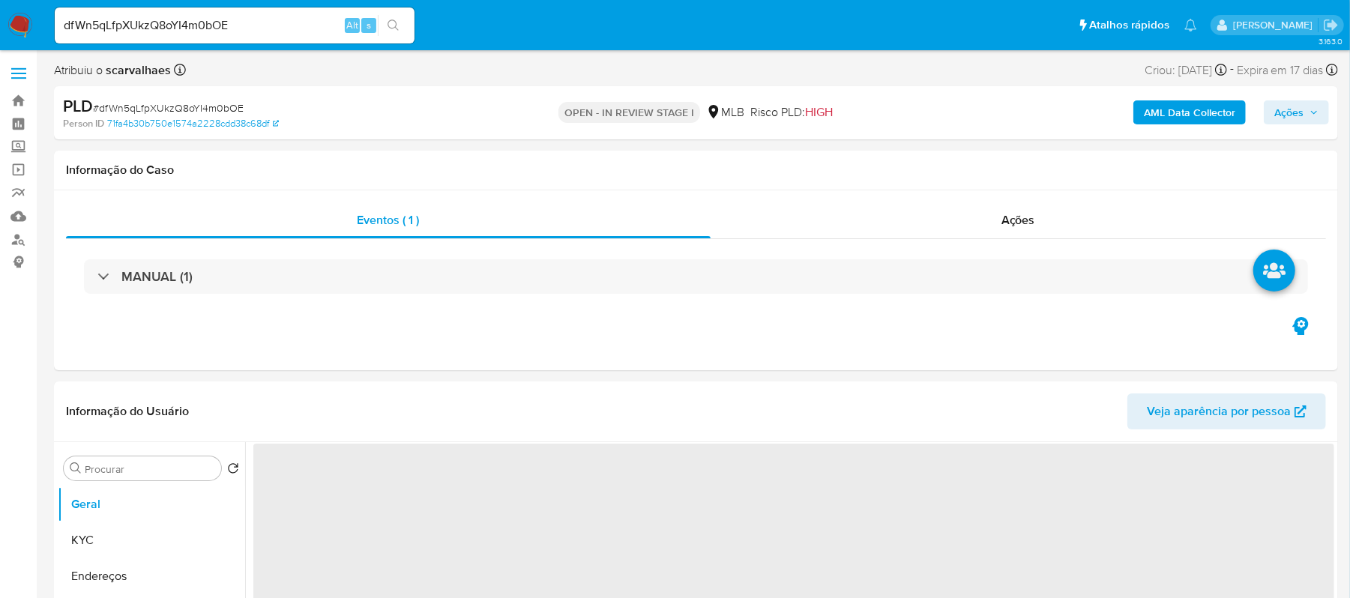
select select "10"
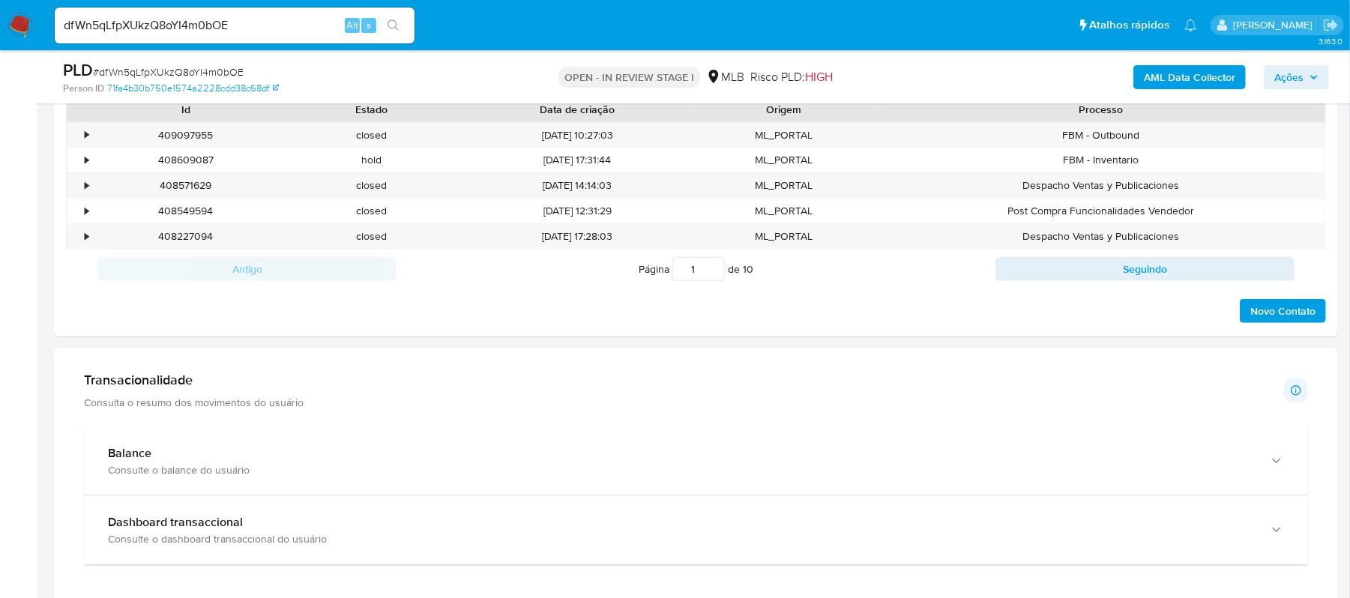
scroll to position [1099, 0]
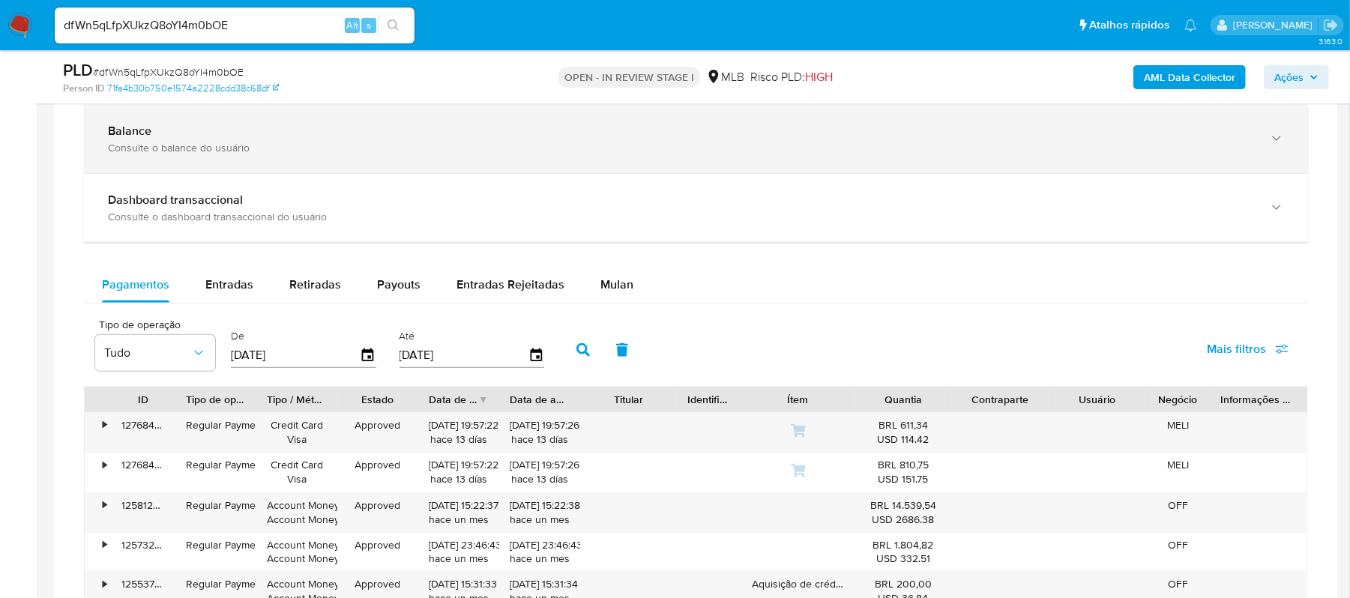
click at [1275, 151] on div "button" at bounding box center [1275, 139] width 18 height 31
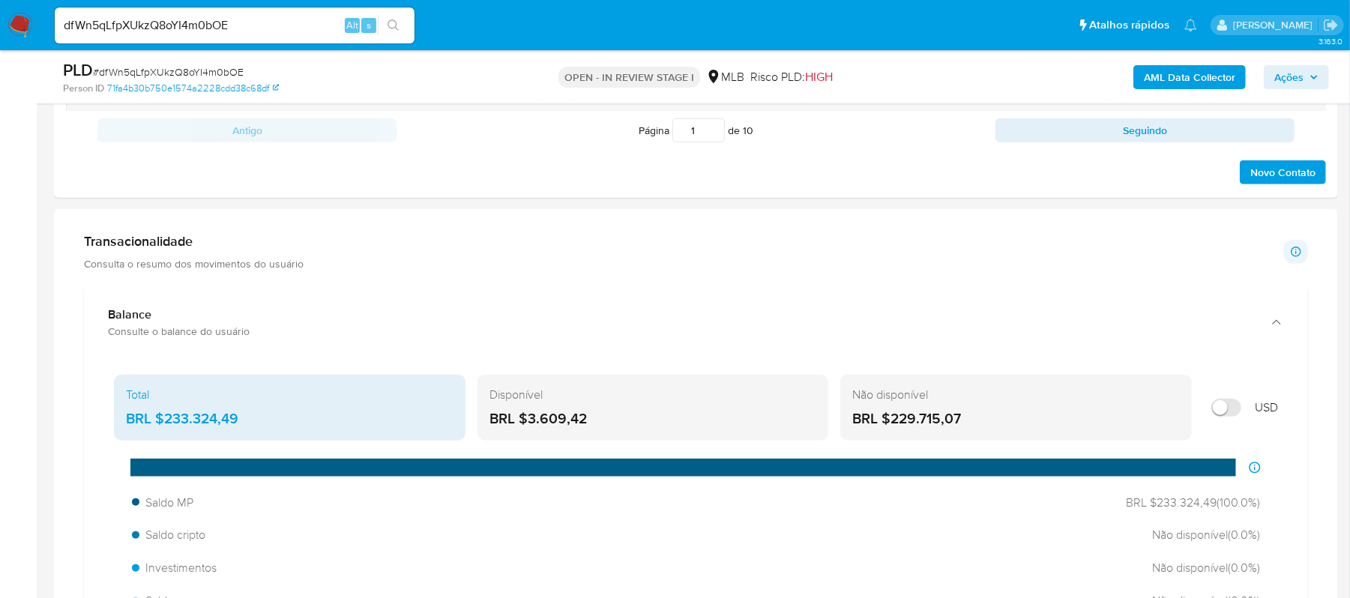
scroll to position [899, 0]
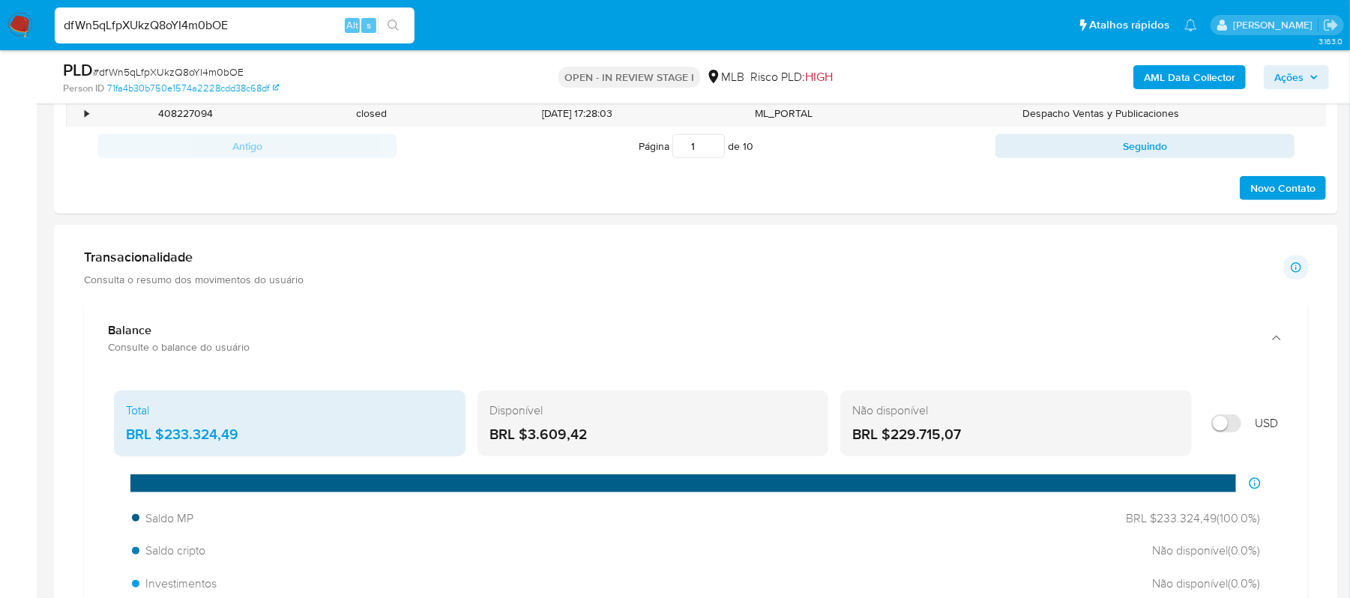
drag, startPoint x: 231, startPoint y: 19, endPoint x: 16, endPoint y: 22, distance: 215.1
click at [16, 22] on nav "Pausado Ver notificaciones dfWn5qLfpXUkzQ8oYI4m0bOE Alt s Atalhos rápidos Presi…" at bounding box center [675, 25] width 1350 height 50
paste input "9neldeeCapvI2xCcRa0hPvXS"
type input "9neldeeCapvI2xCcRa0hPvXS"
click at [388, 19] on icon "search-icon" at bounding box center [393, 25] width 12 height 12
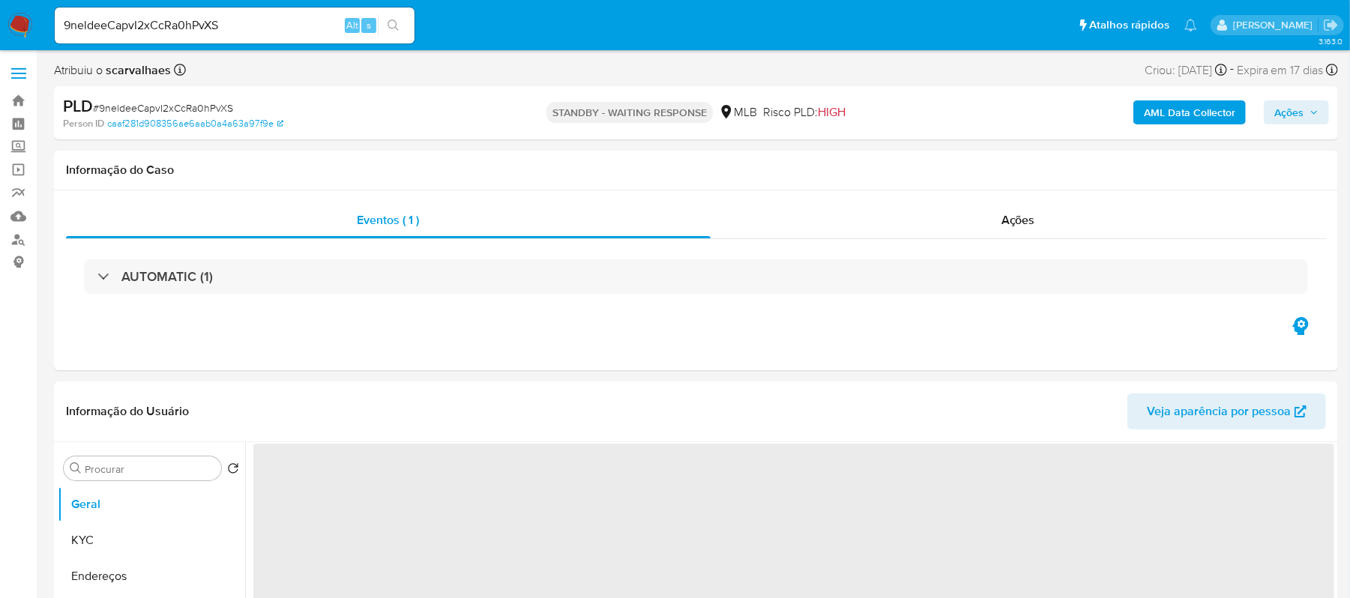
select select "10"
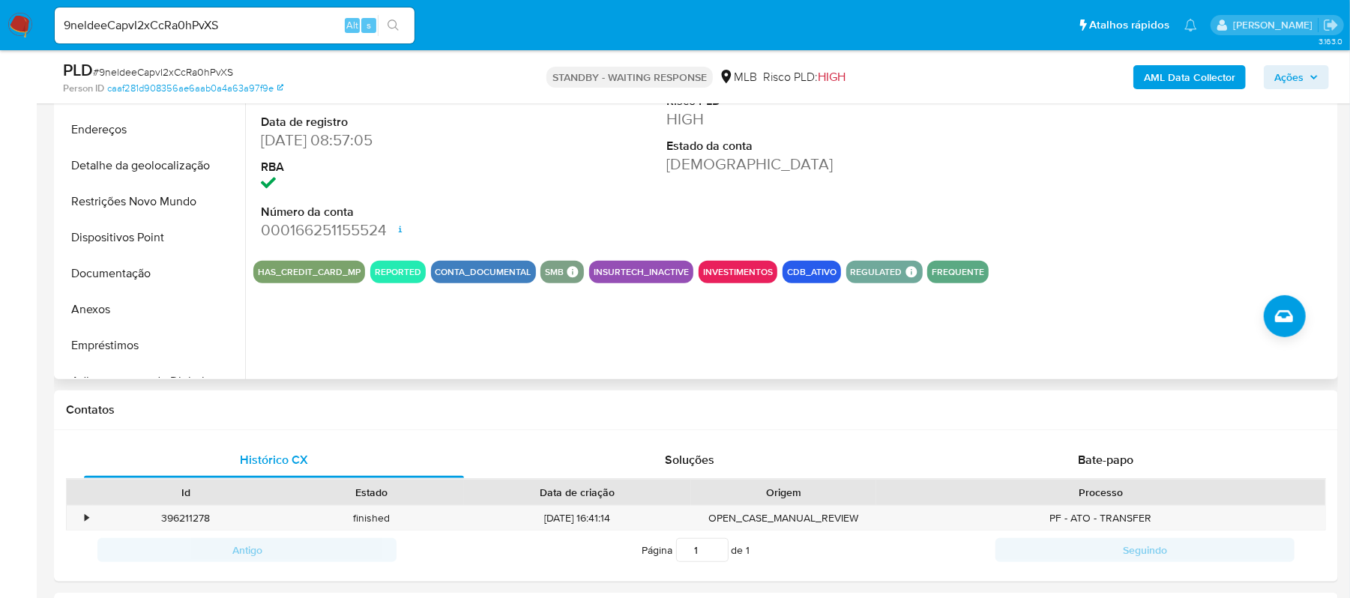
scroll to position [600, 0]
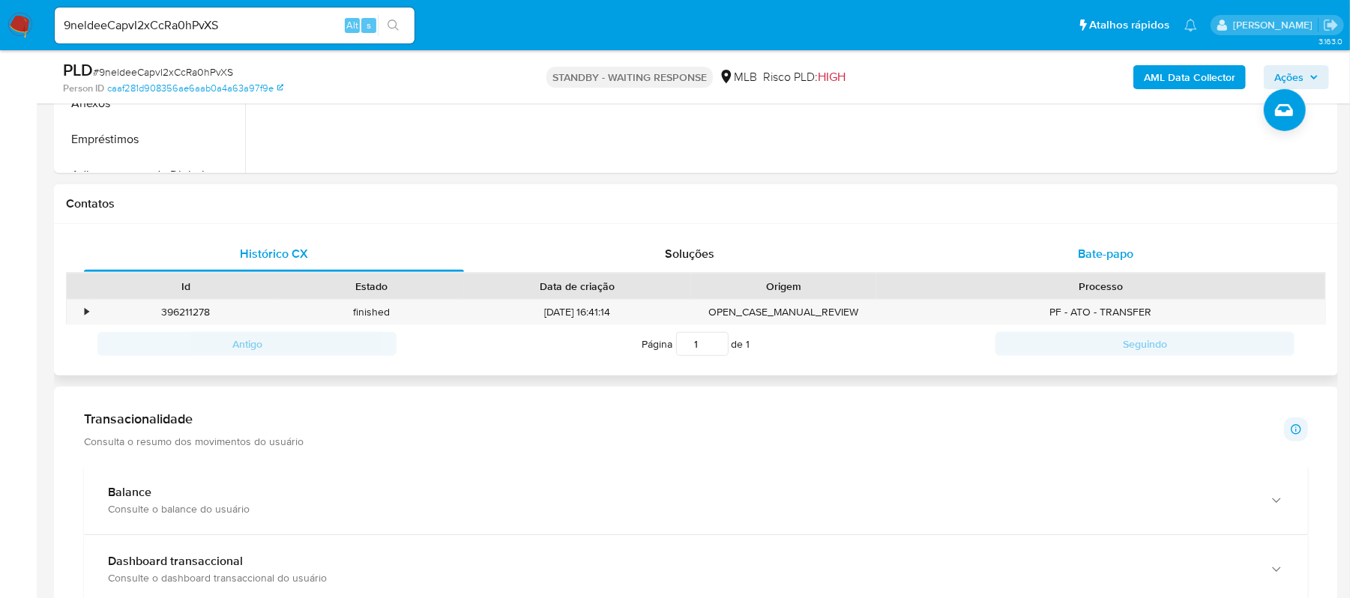
click at [1100, 256] on span "Bate-papo" at bounding box center [1105, 253] width 55 height 17
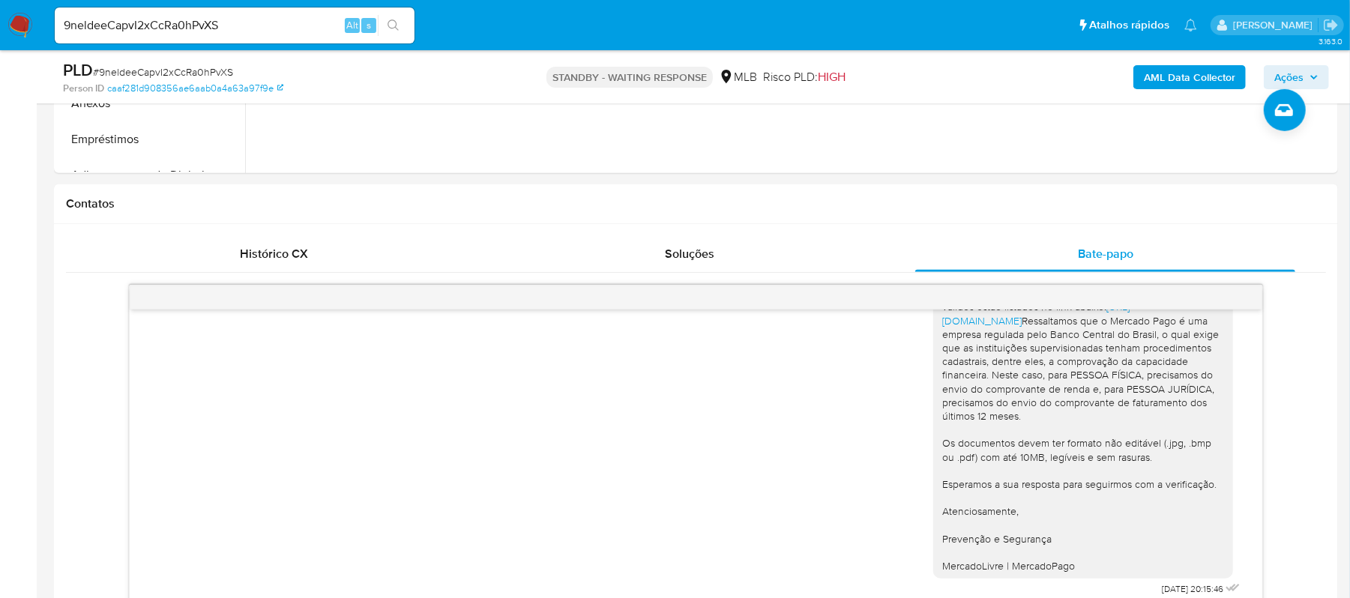
scroll to position [999, 0]
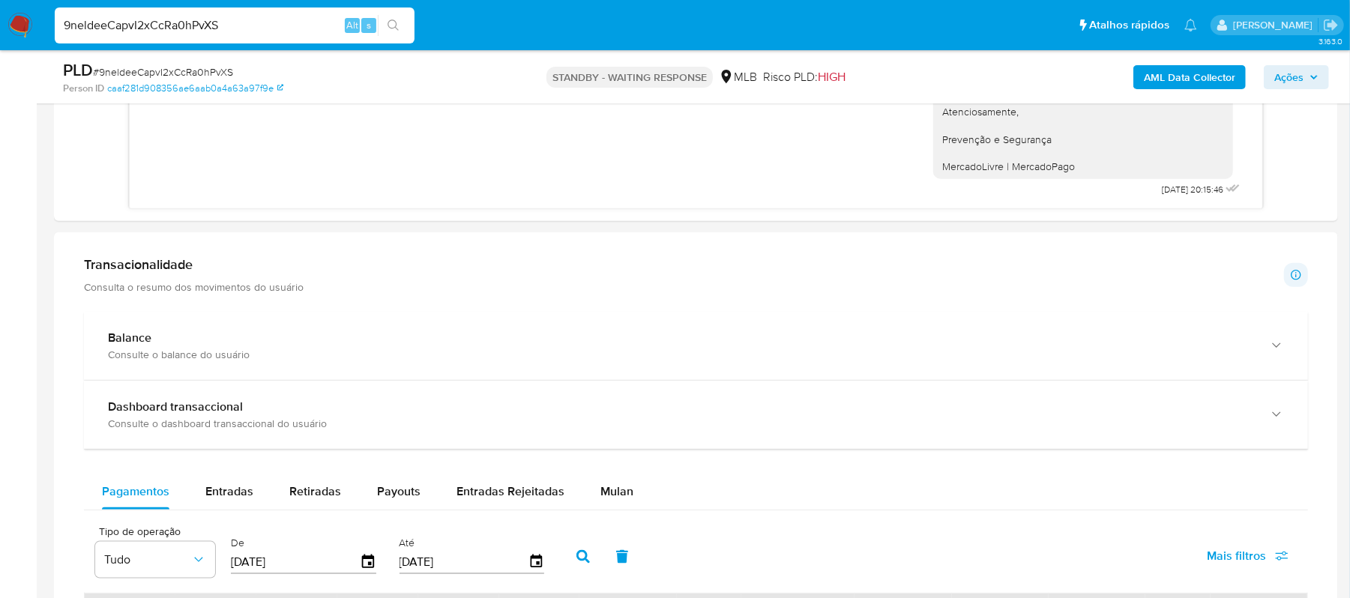
drag, startPoint x: 240, startPoint y: 22, endPoint x: -2, endPoint y: 7, distance: 242.5
click at [0, 7] on html "Pausado Ver notificaciones 9neldeeCapvI2xCcRa0hPvXS Alt s Atalhos rápidos Presi…" at bounding box center [675, 225] width 1350 height 2449
paste input "7bnoghJqeNIOZwskmxoIs9He"
type input "7bnoghJqeNIOZwskmxoIs9He"
click at [423, 27] on ul "Pausado Ver notificaciones 7bnoghJqeNIOZwskmxoIs9He Alt s Atalhos rápidos Presi…" at bounding box center [625, 24] width 1157 height 37
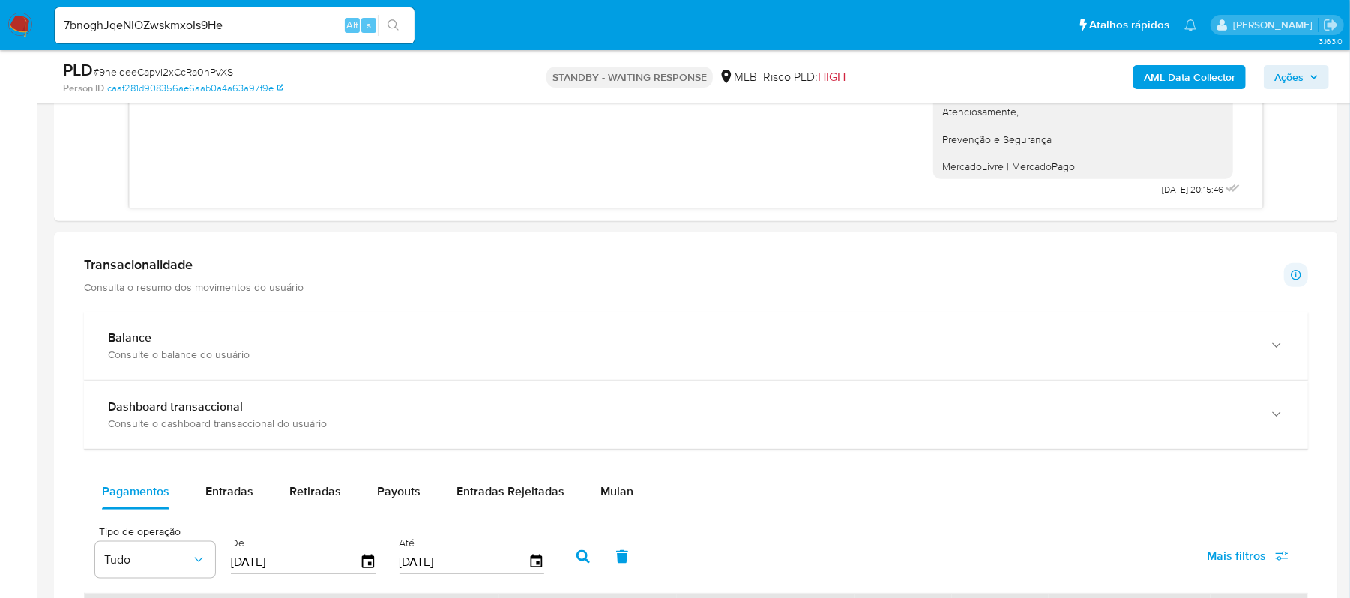
click at [402, 18] on button "search-icon" at bounding box center [393, 25] width 31 height 21
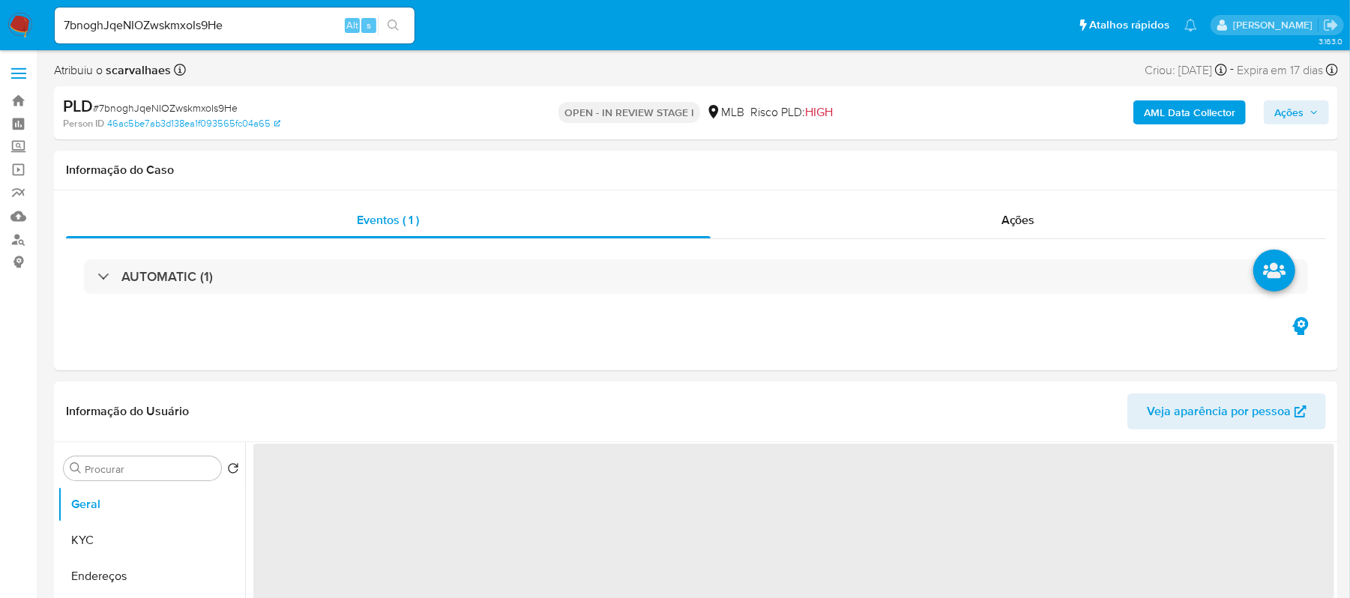
select select "10"
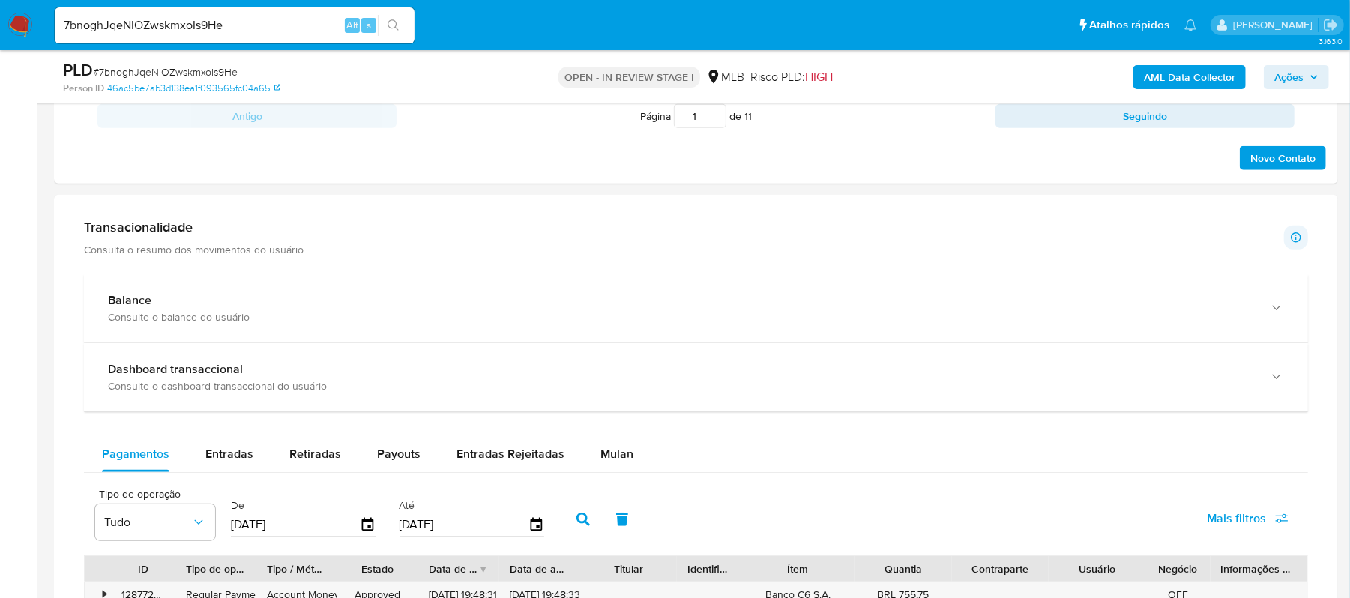
scroll to position [999, 0]
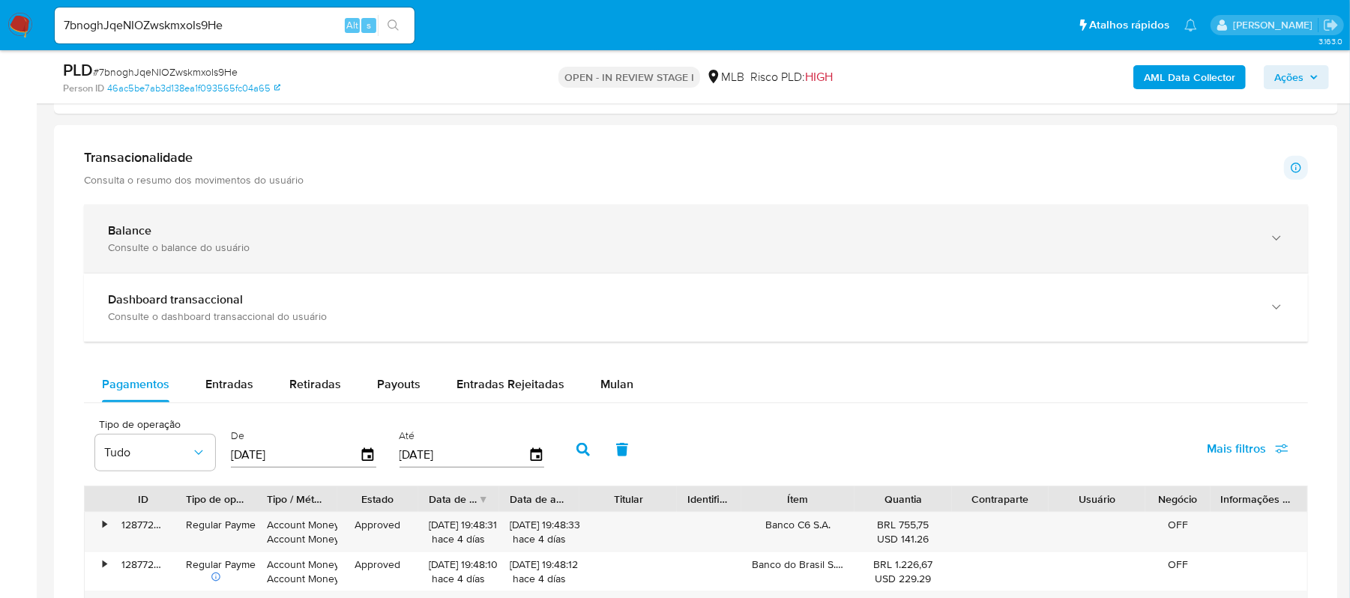
click at [1271, 244] on icon "button" at bounding box center [1276, 238] width 15 height 15
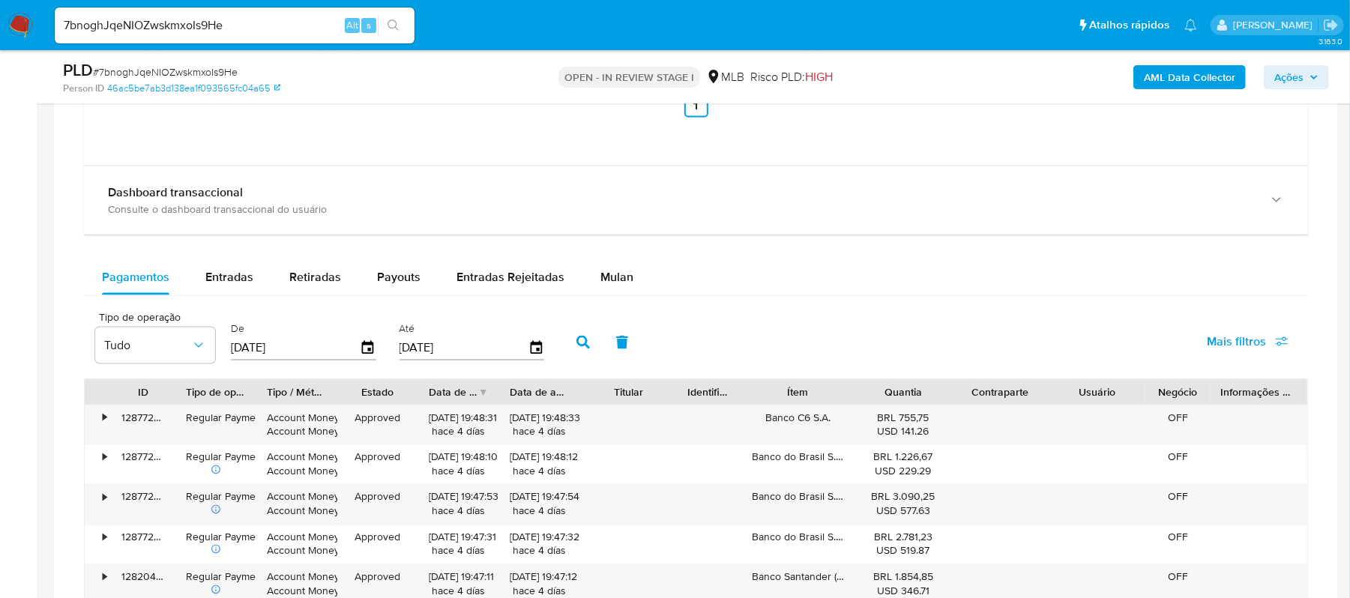
scroll to position [1698, 0]
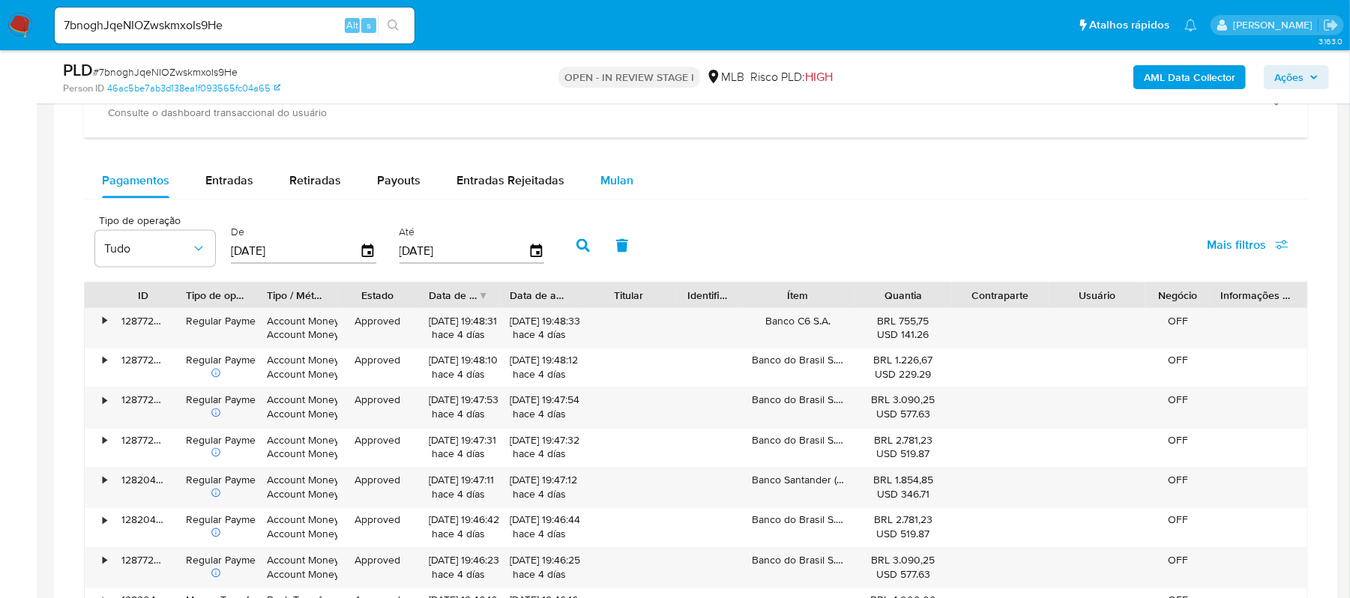
click at [600, 177] on span "Mulan" at bounding box center [616, 180] width 33 height 17
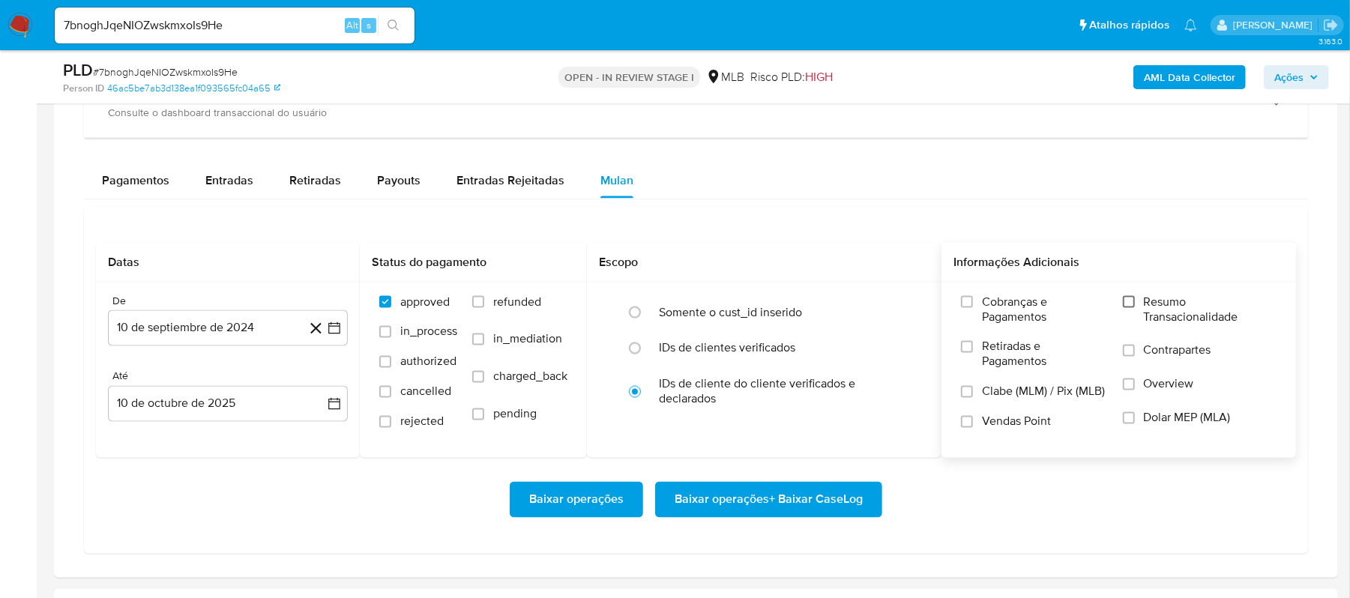
click at [1128, 307] on input "Resumo Transacionalidade" at bounding box center [1129, 302] width 12 height 12
click at [337, 333] on icon "button" at bounding box center [334, 328] width 15 height 15
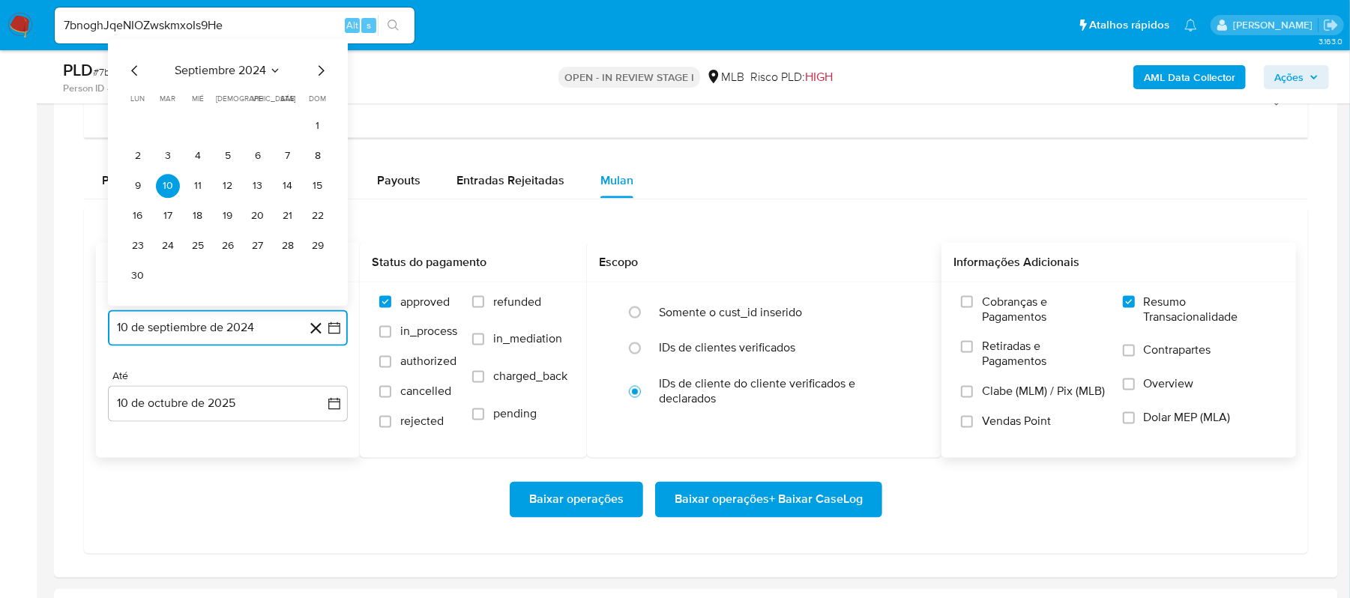
click at [316, 72] on icon "Mes siguiente" at bounding box center [321, 71] width 18 height 18
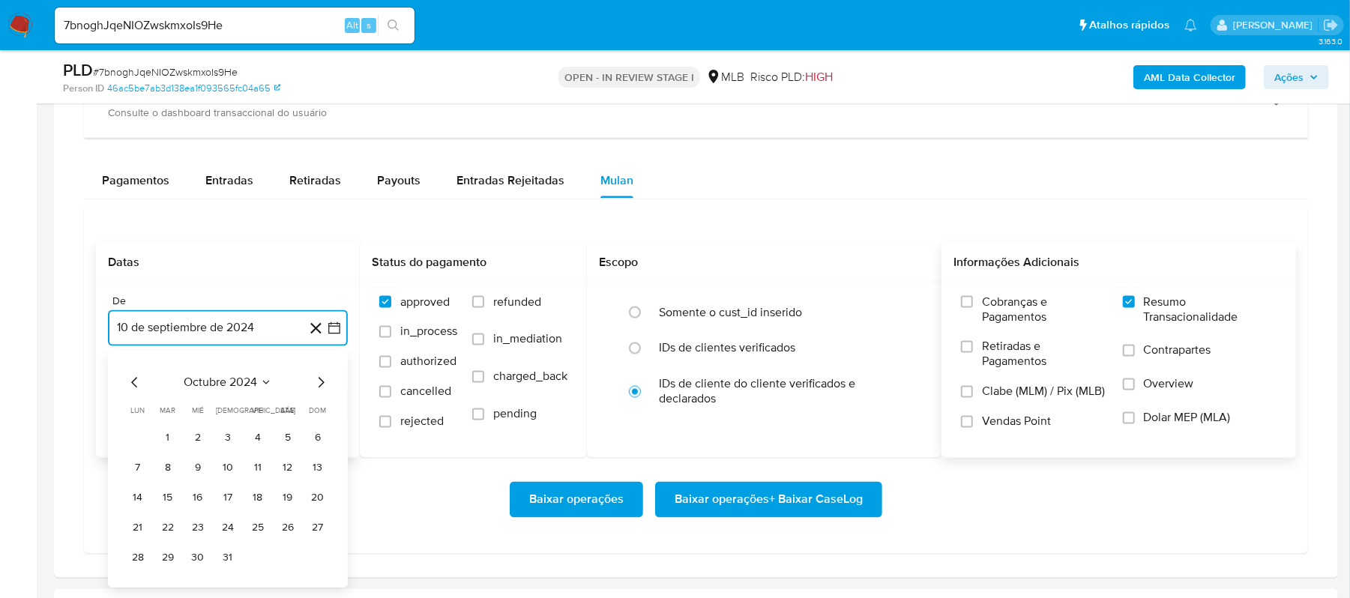
click at [319, 391] on icon "Mes siguiente" at bounding box center [321, 383] width 18 height 18
click at [319, 388] on icon "Mes siguiente" at bounding box center [322, 383] width 6 height 10
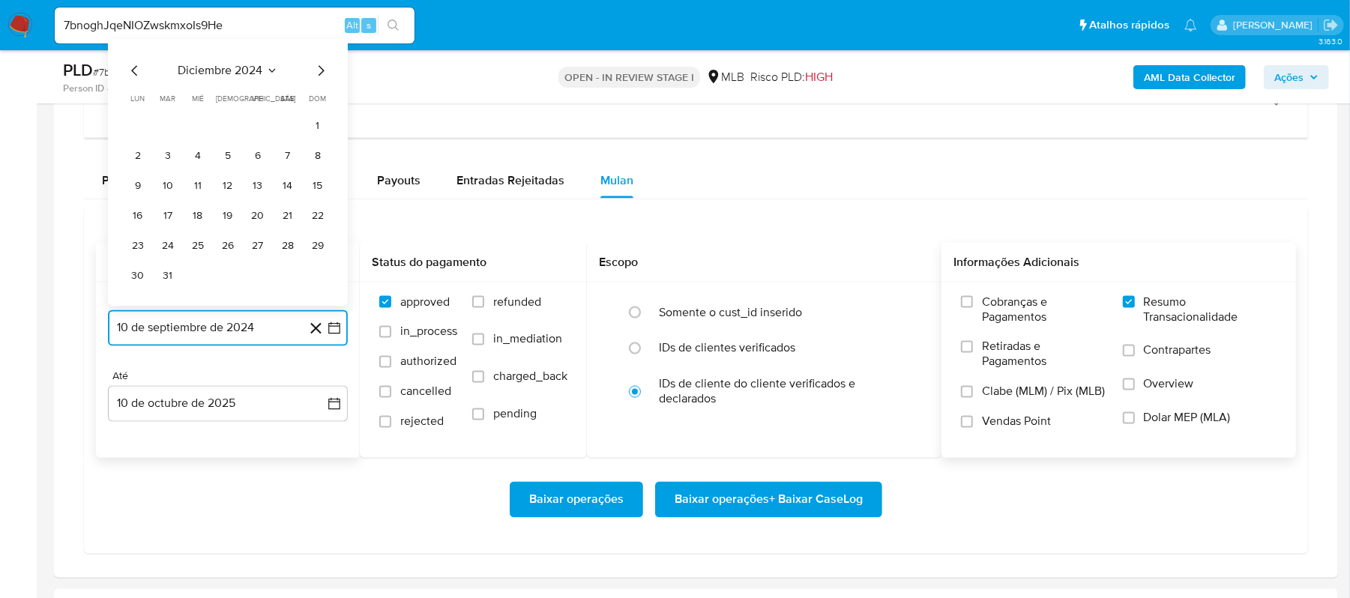
click at [321, 80] on icon "Mes siguiente" at bounding box center [321, 71] width 18 height 18
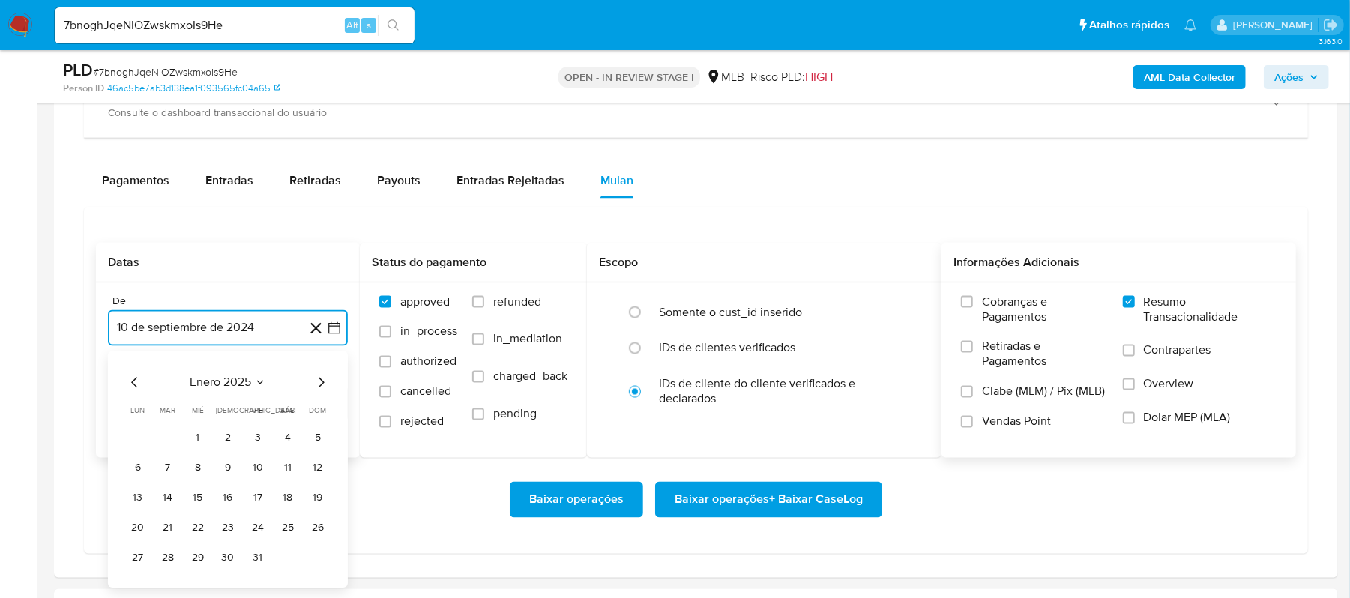
click at [316, 385] on icon "Mes siguiente" at bounding box center [321, 383] width 18 height 18
click at [316, 387] on icon "Mes siguiente" at bounding box center [321, 383] width 18 height 18
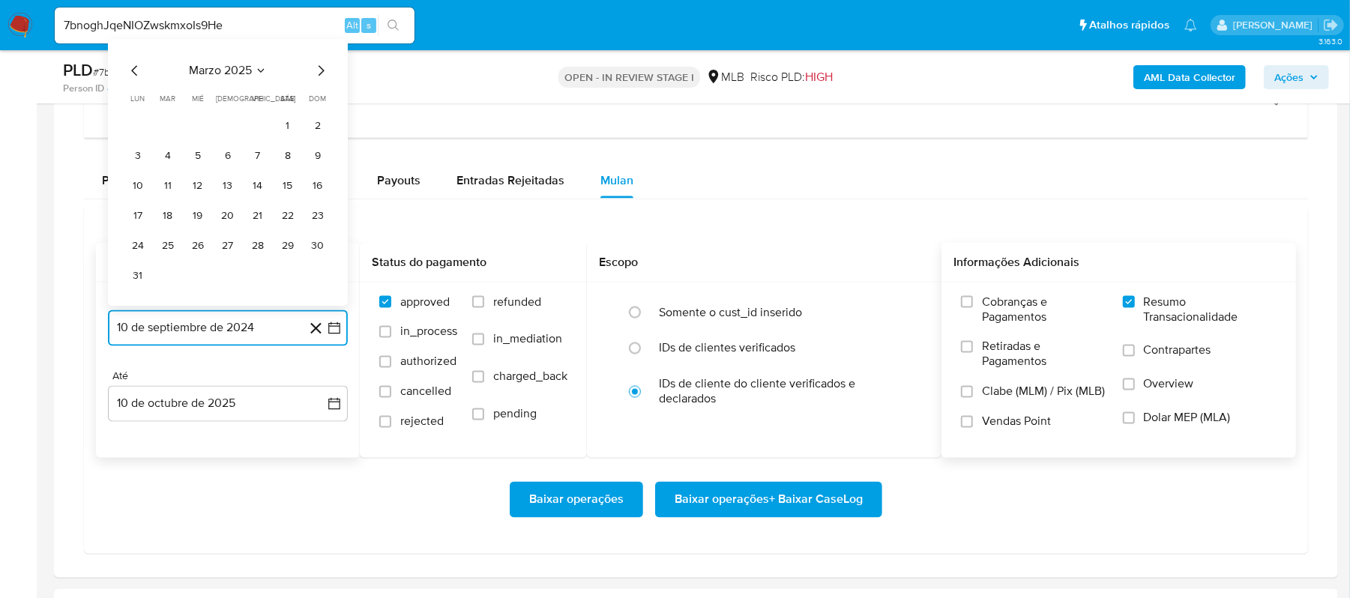
click at [322, 79] on icon "Mes siguiente" at bounding box center [321, 71] width 18 height 18
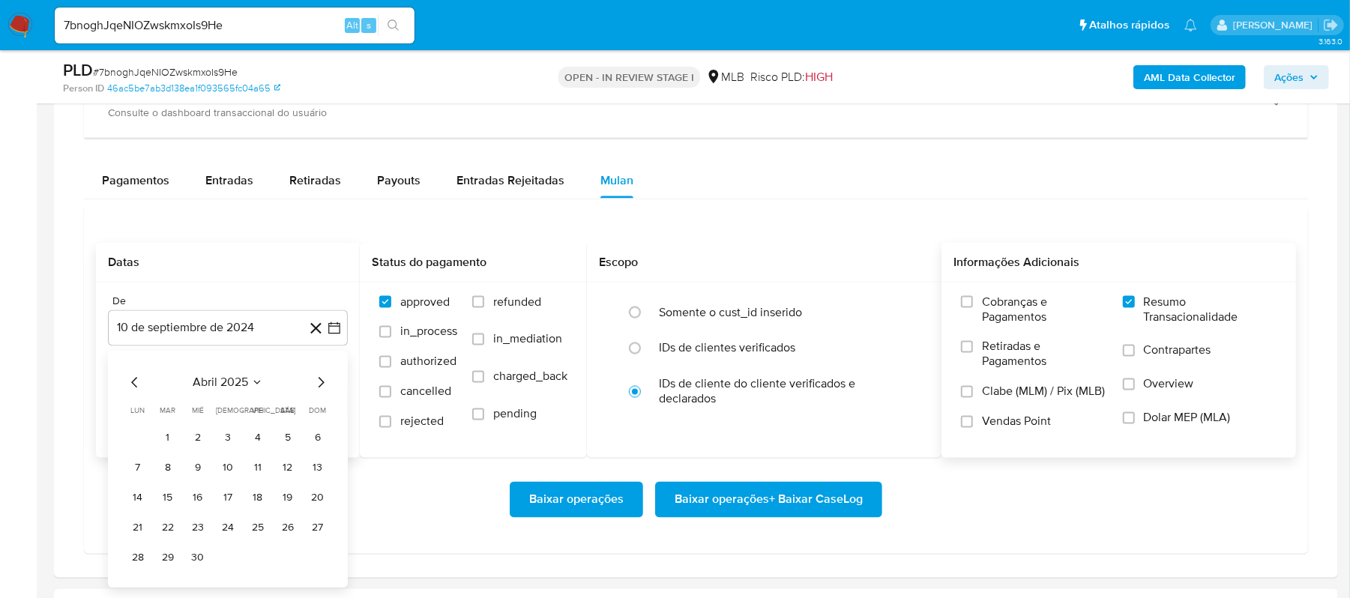
click at [307, 391] on div "abril 2025" at bounding box center [228, 383] width 204 height 18
click at [309, 387] on div "abril 2025" at bounding box center [228, 383] width 204 height 18
click at [310, 385] on div "abril 2025" at bounding box center [228, 383] width 204 height 18
click at [319, 385] on icon "Mes siguiente" at bounding box center [321, 383] width 18 height 18
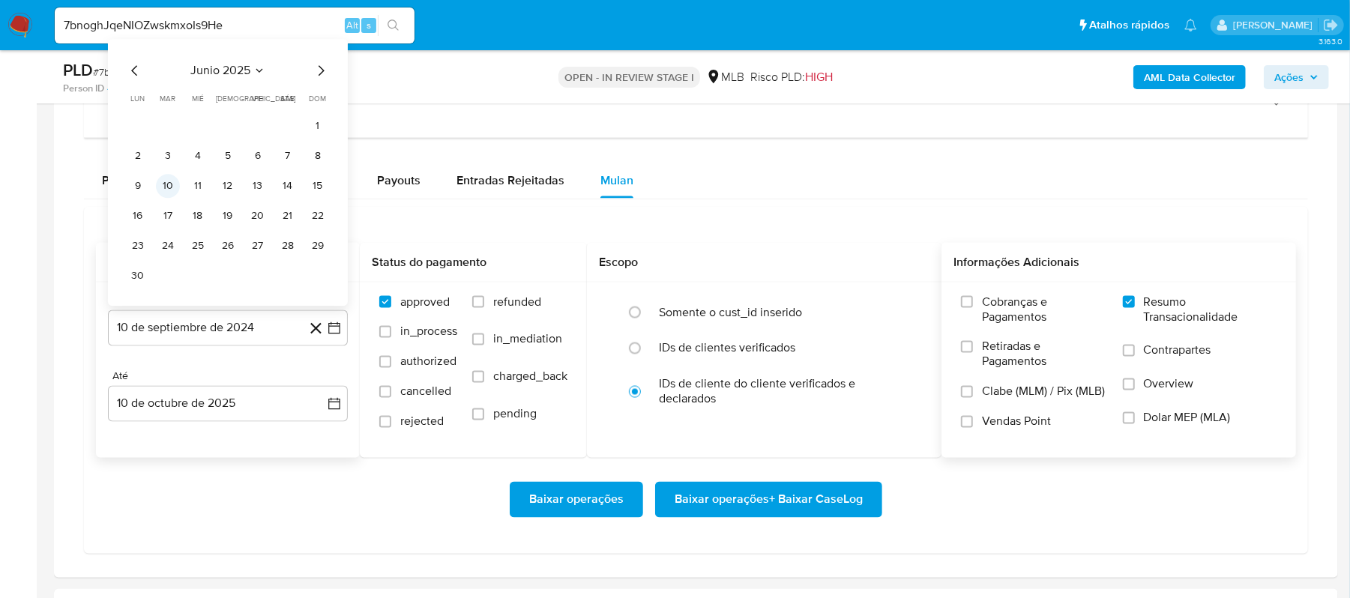
click at [163, 198] on button "10" at bounding box center [168, 187] width 24 height 24
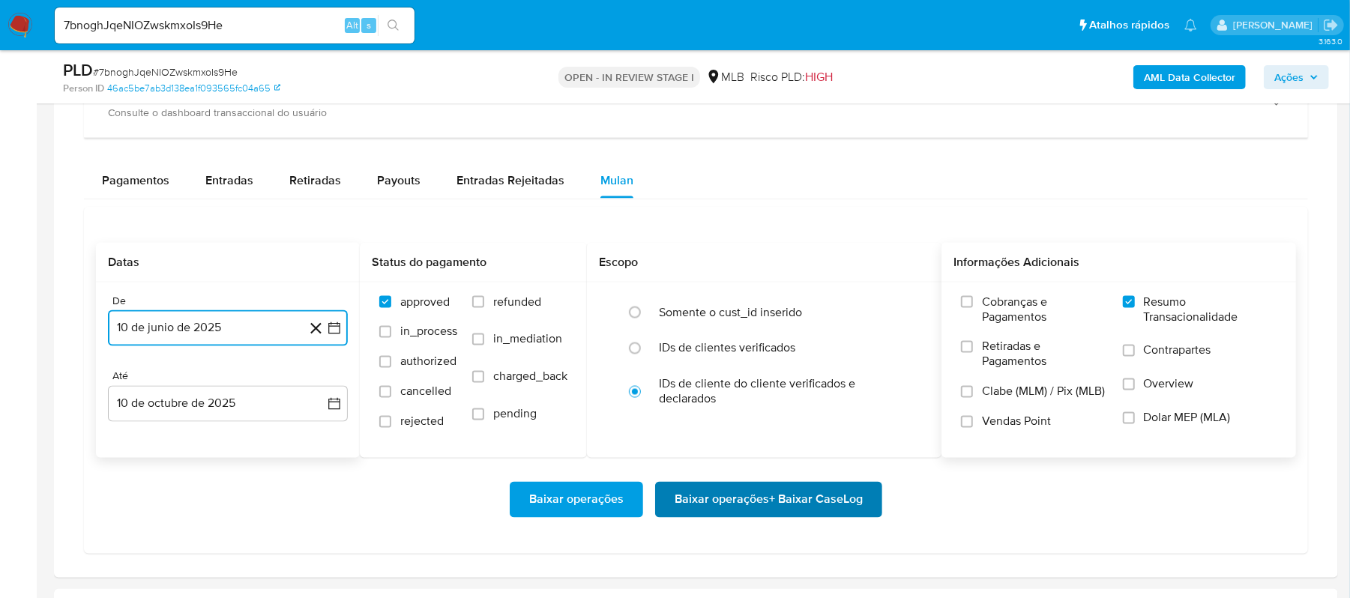
click at [699, 510] on span "Baixar operações + Baixar CaseLog" at bounding box center [769, 499] width 188 height 33
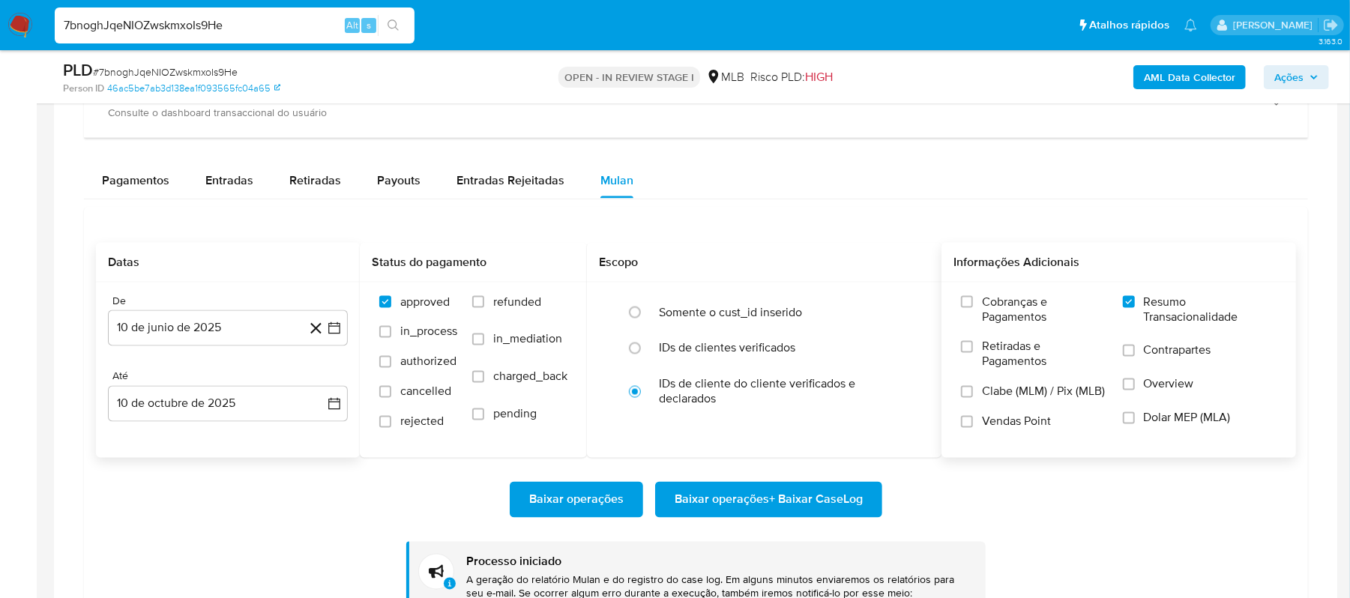
drag, startPoint x: 253, startPoint y: 27, endPoint x: 13, endPoint y: 21, distance: 240.7
click at [13, 21] on nav "Pausado Ver notificaciones 7bnoghJqeNIOZwskmxoIs9He Alt s Atalhos rápidos Presi…" at bounding box center [675, 25] width 1350 height 50
paste input "NWsCRJHy09i1k2PpQLbv6ZlV"
type input "NWsCRJHy09i1k2PpQLbv6ZlV"
click at [384, 19] on button "search-icon" at bounding box center [393, 25] width 31 height 21
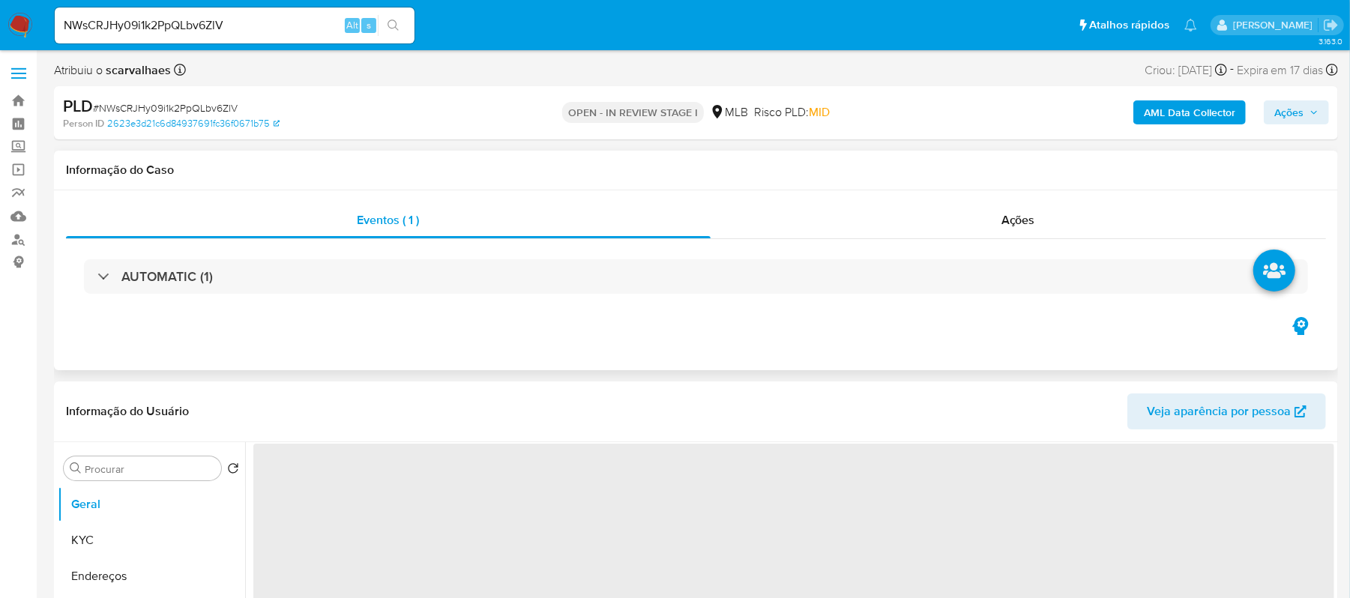
select select "10"
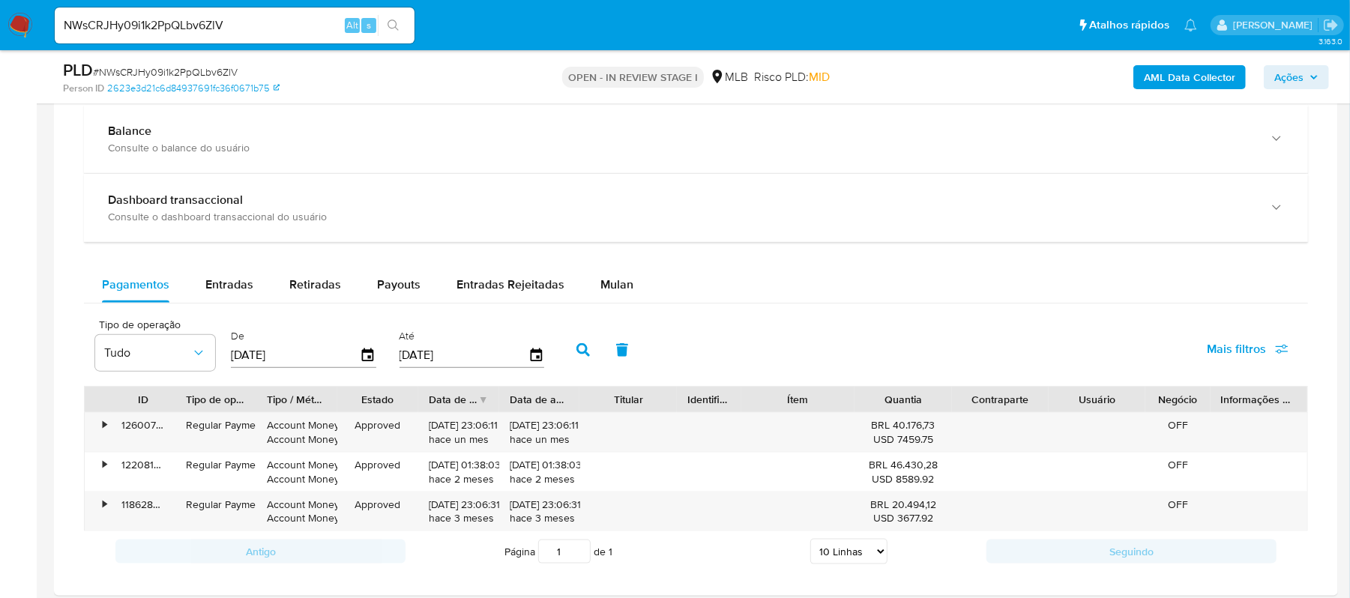
scroll to position [899, 0]
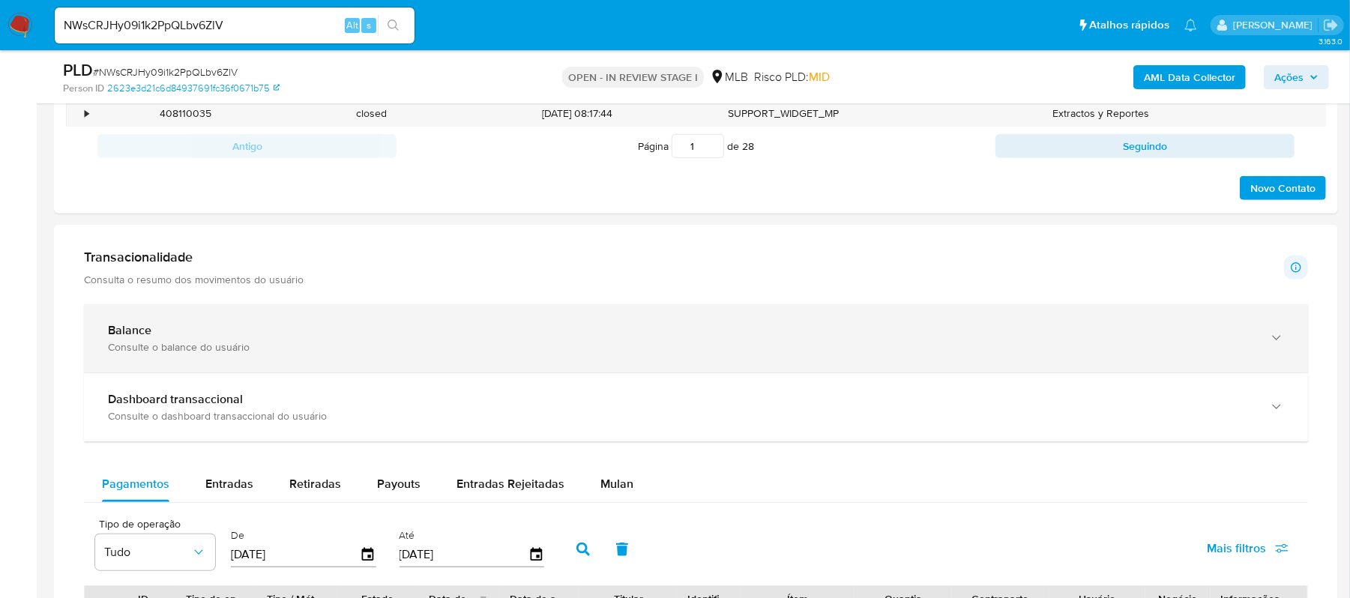
click at [1280, 345] on icon "button" at bounding box center [1276, 338] width 15 height 15
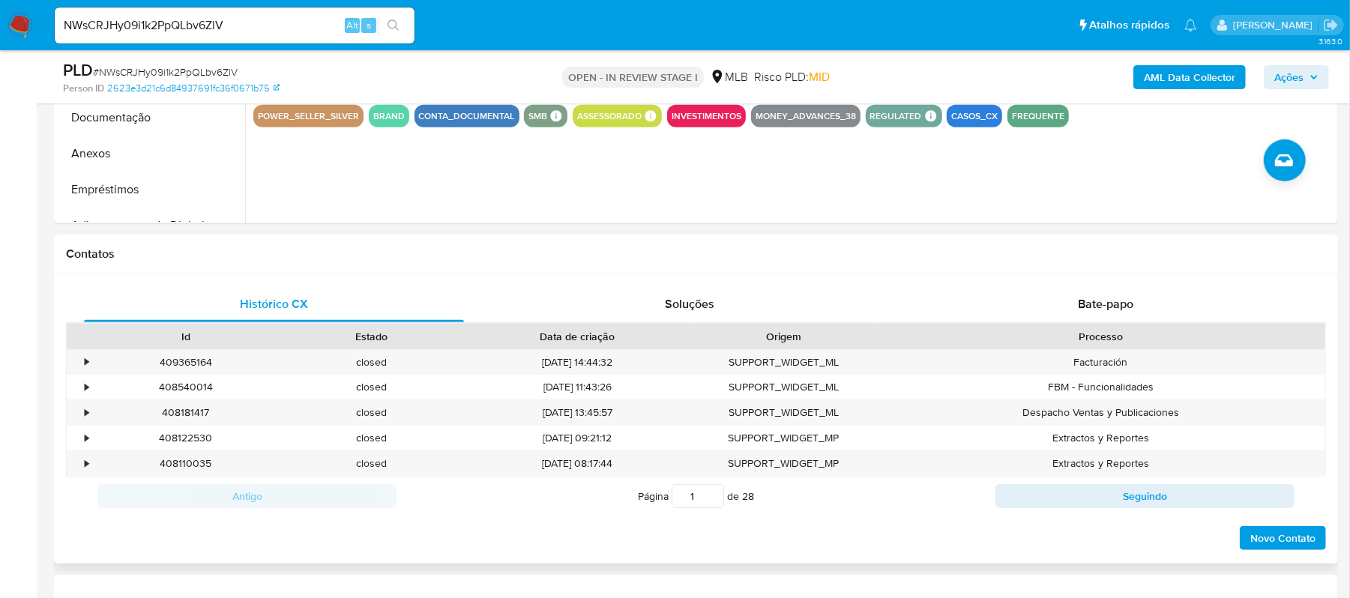
scroll to position [499, 0]
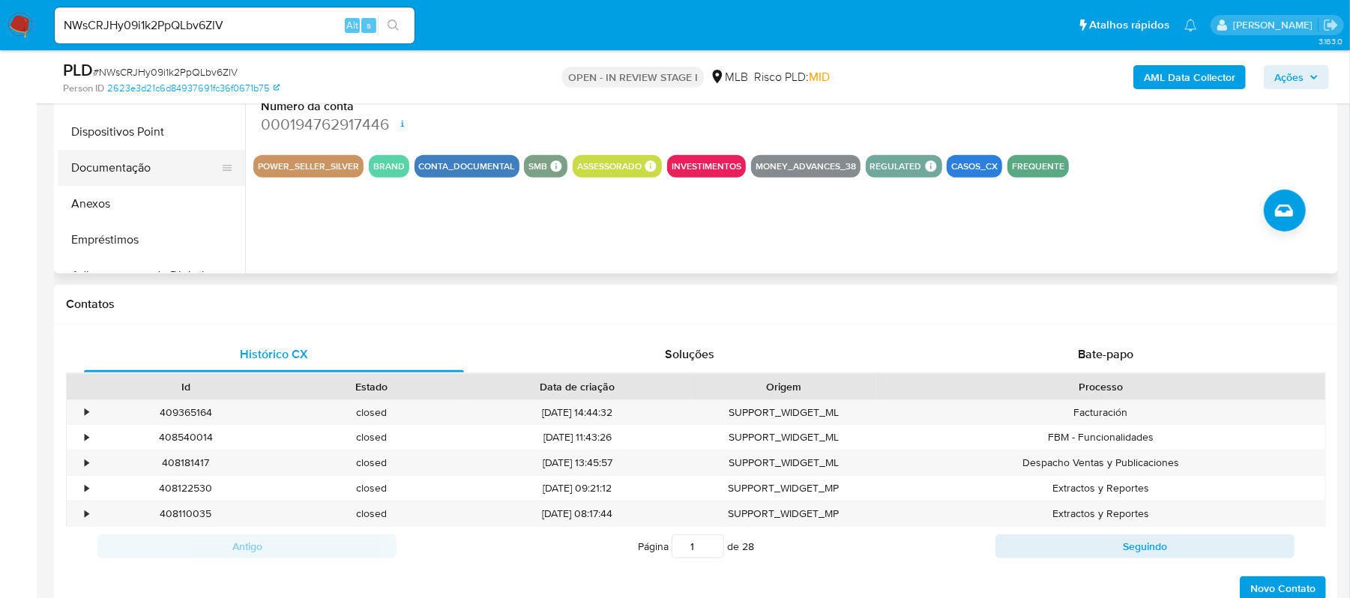
click at [157, 169] on button "Documentação" at bounding box center [145, 168] width 175 height 36
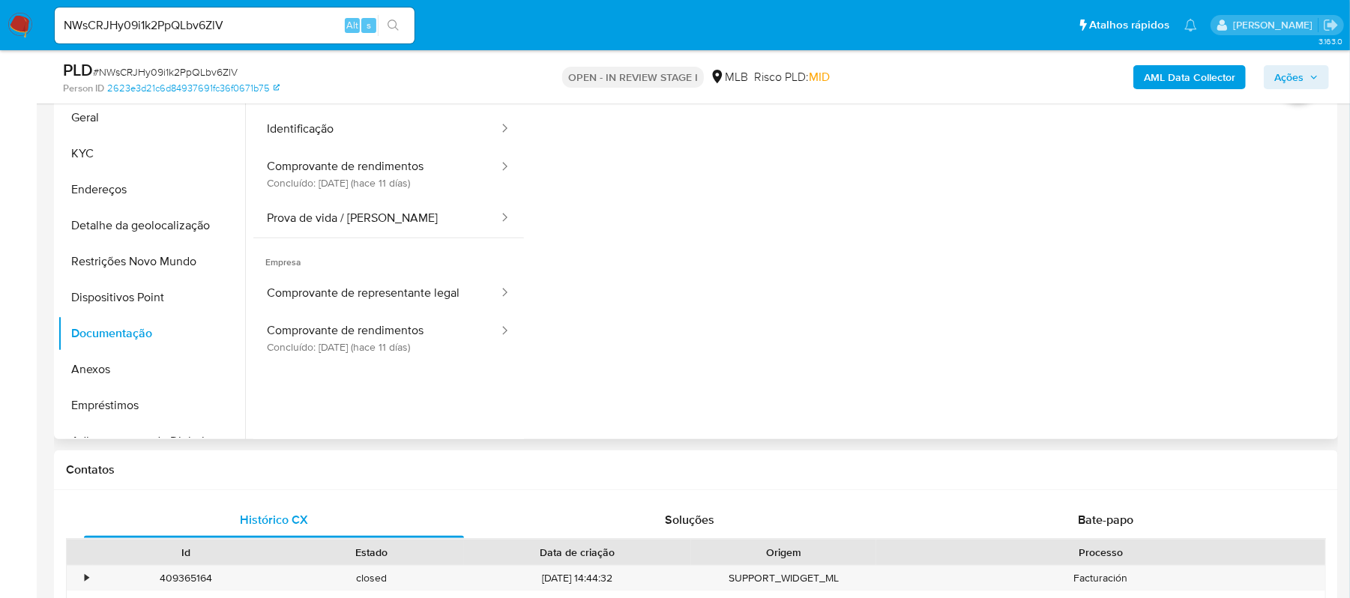
scroll to position [300, 0]
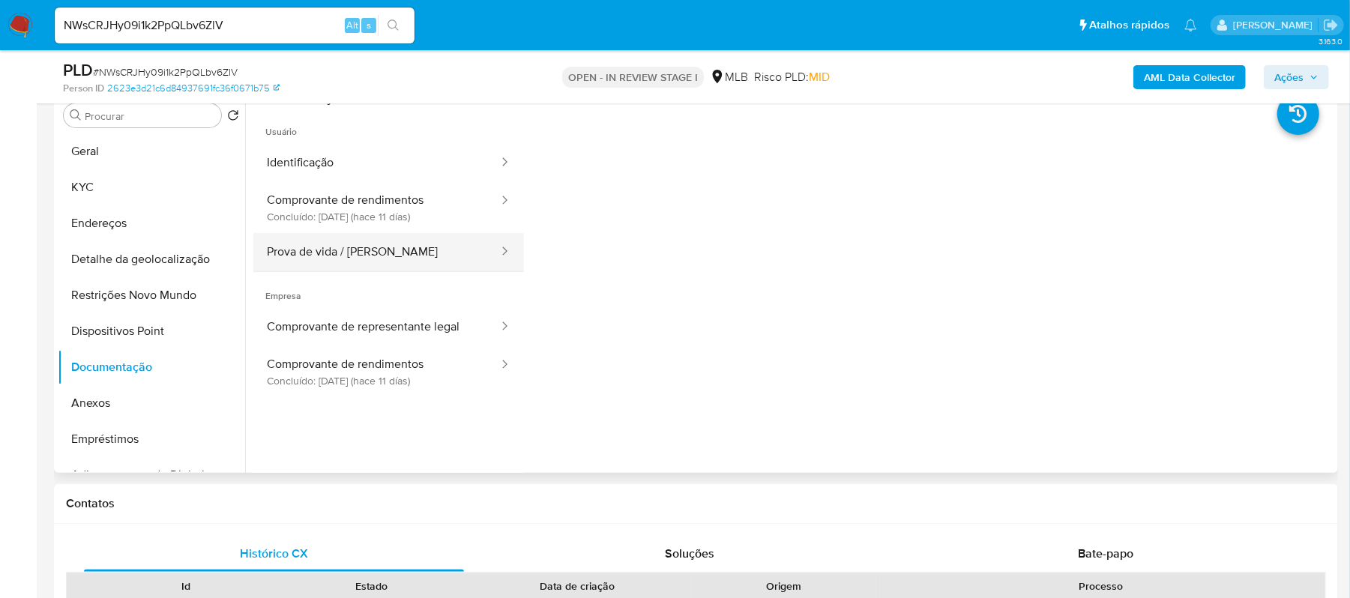
click at [391, 253] on button "Prova de vida / Selfie" at bounding box center [376, 252] width 247 height 38
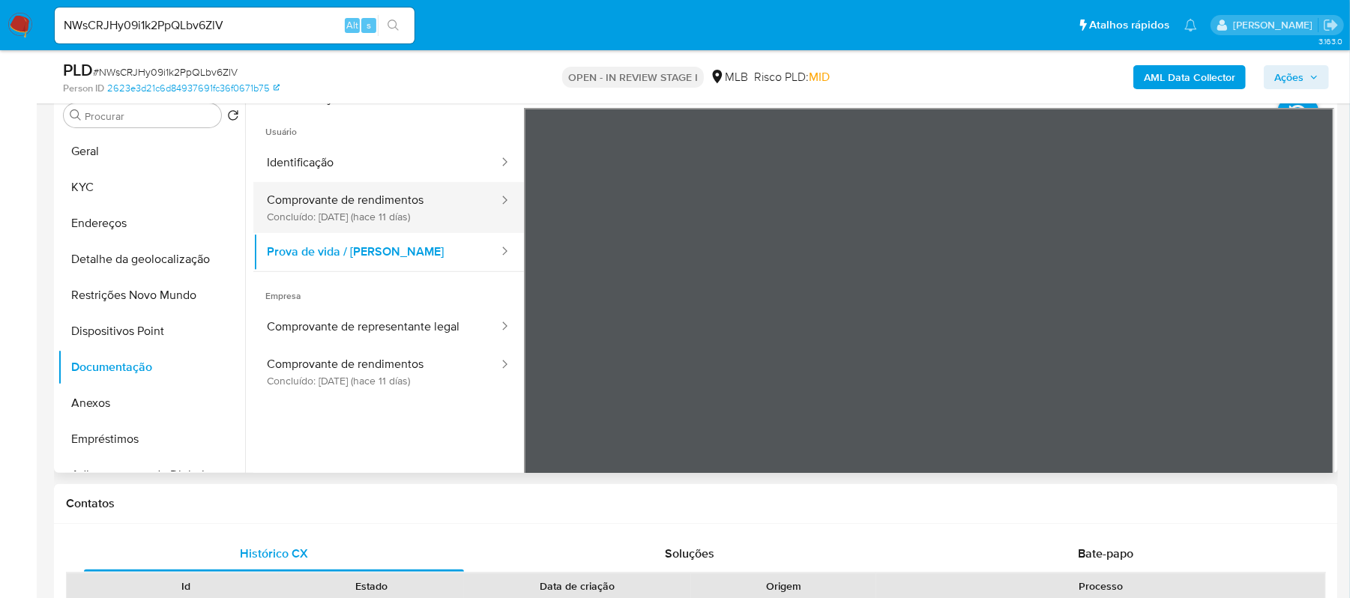
click at [423, 205] on button "Comprovante de rendimentos Concluído: 29/09/2025 (hace 11 días)" at bounding box center [376, 207] width 247 height 51
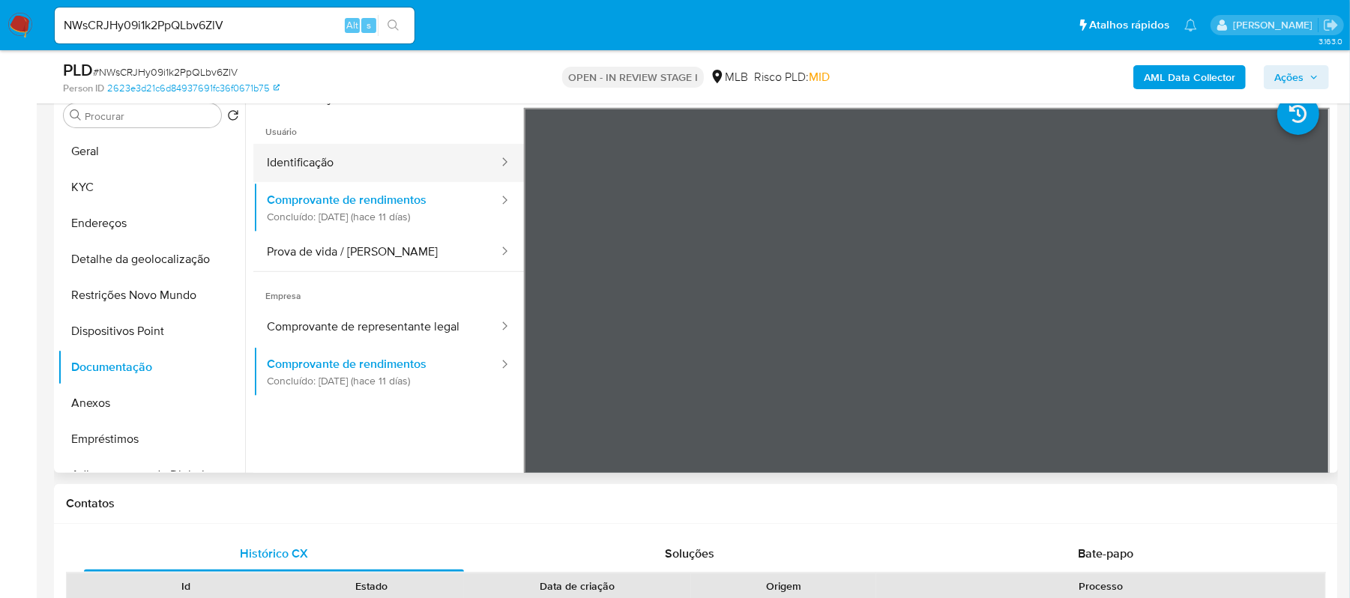
click at [346, 172] on button "Identificação" at bounding box center [376, 163] width 247 height 38
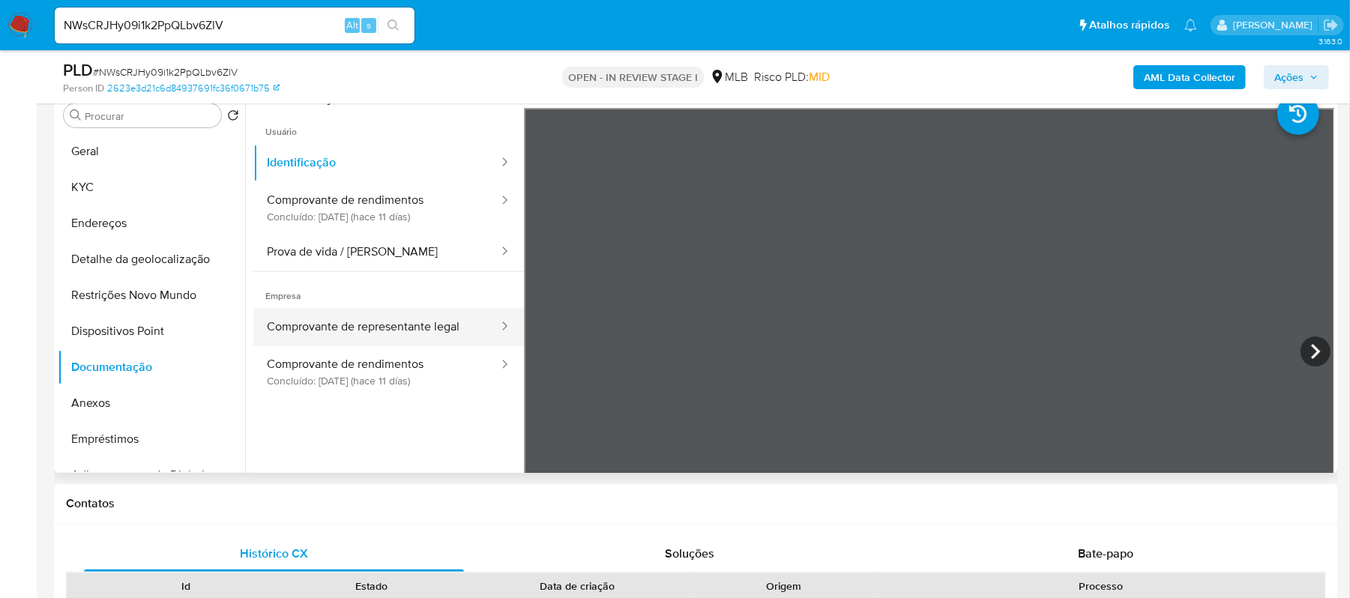
click at [415, 334] on button "Comprovante de representante legal" at bounding box center [376, 327] width 247 height 38
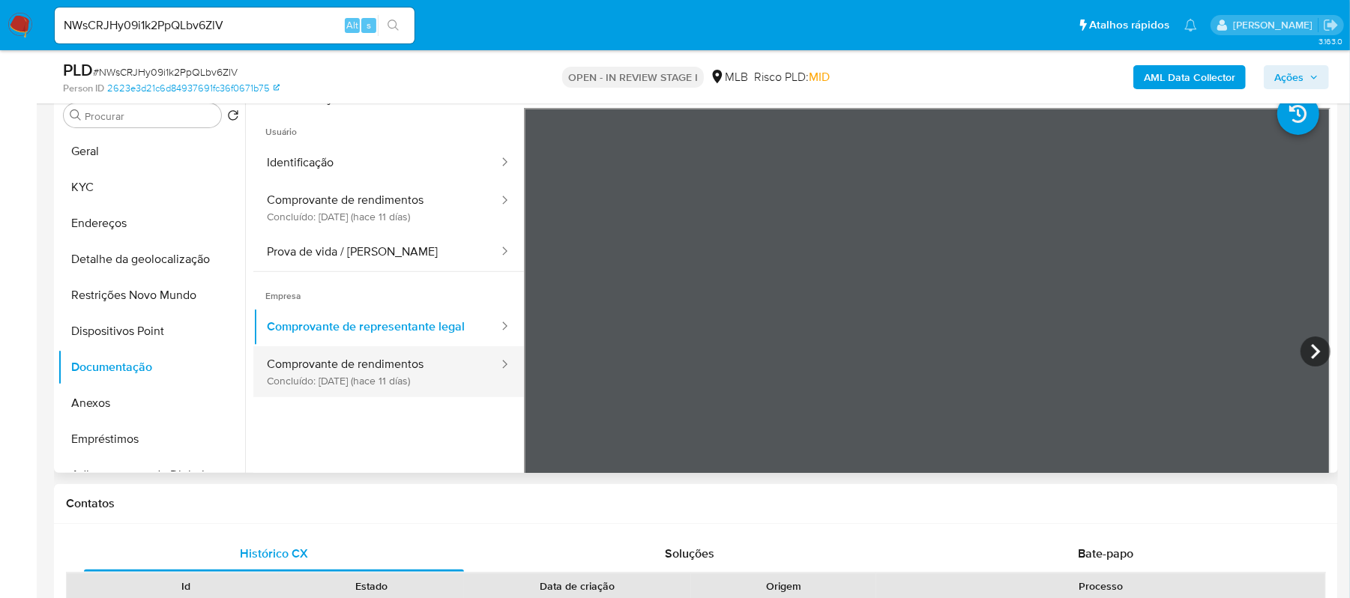
click at [405, 366] on button "Comprovante de rendimentos Concluído: 29/09/2025 (hace 11 días)" at bounding box center [376, 371] width 247 height 51
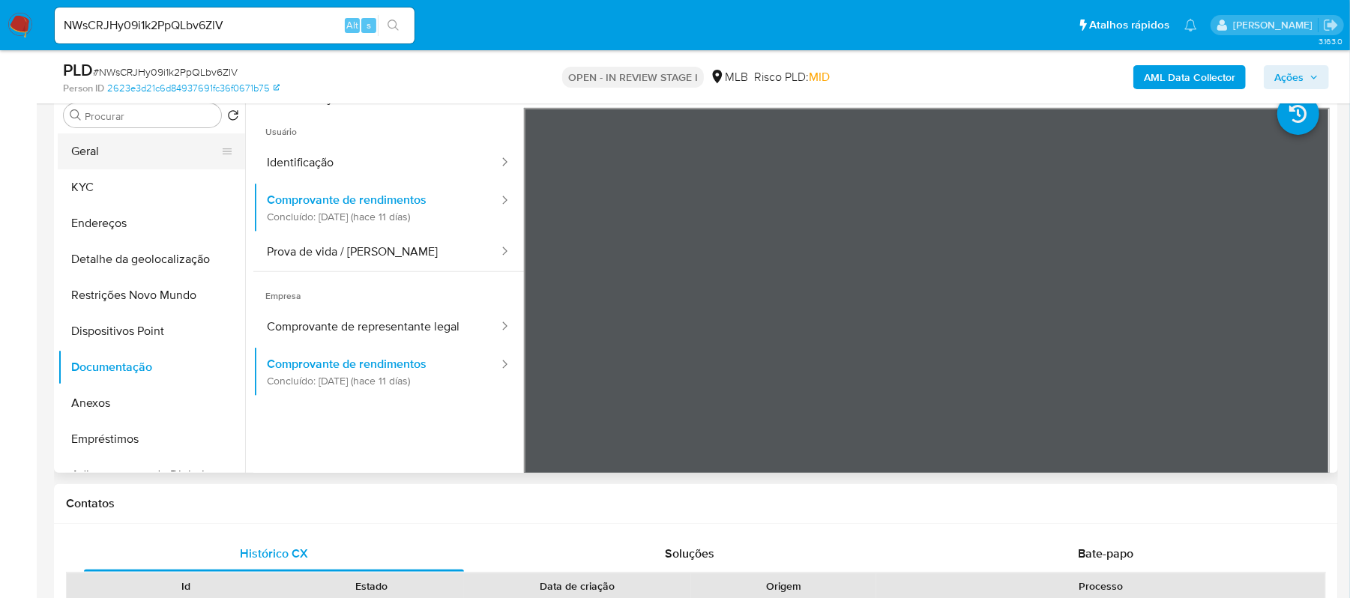
click at [112, 157] on button "Geral" at bounding box center [145, 151] width 175 height 36
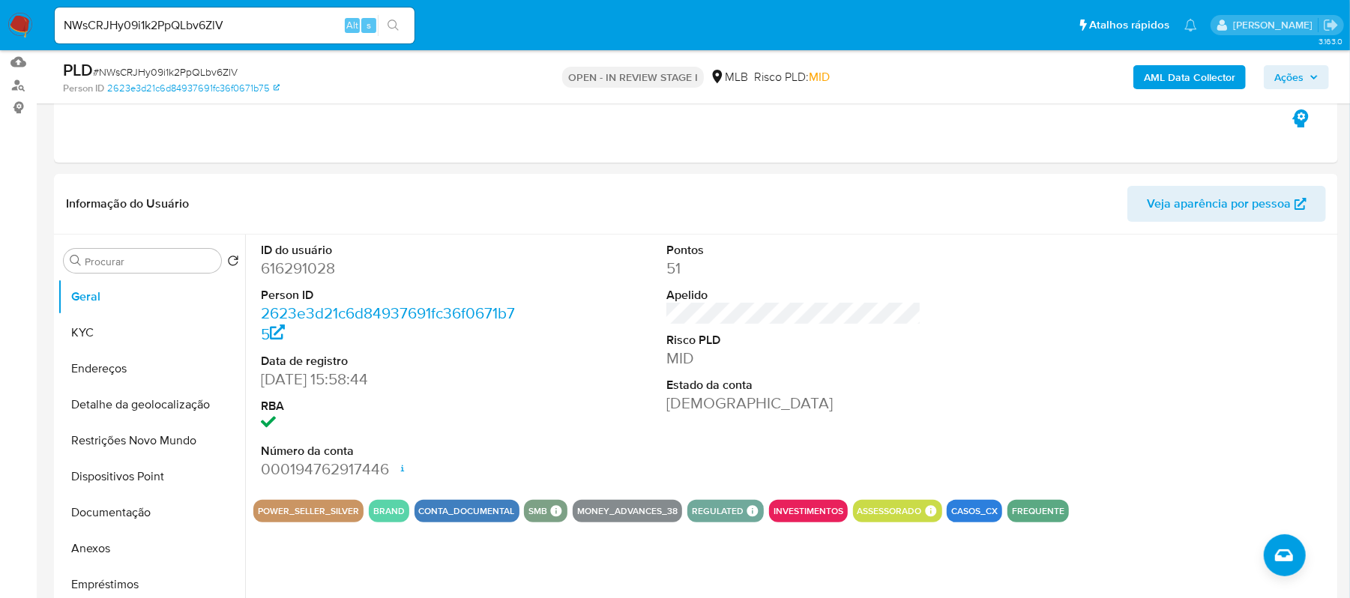
scroll to position [199, 0]
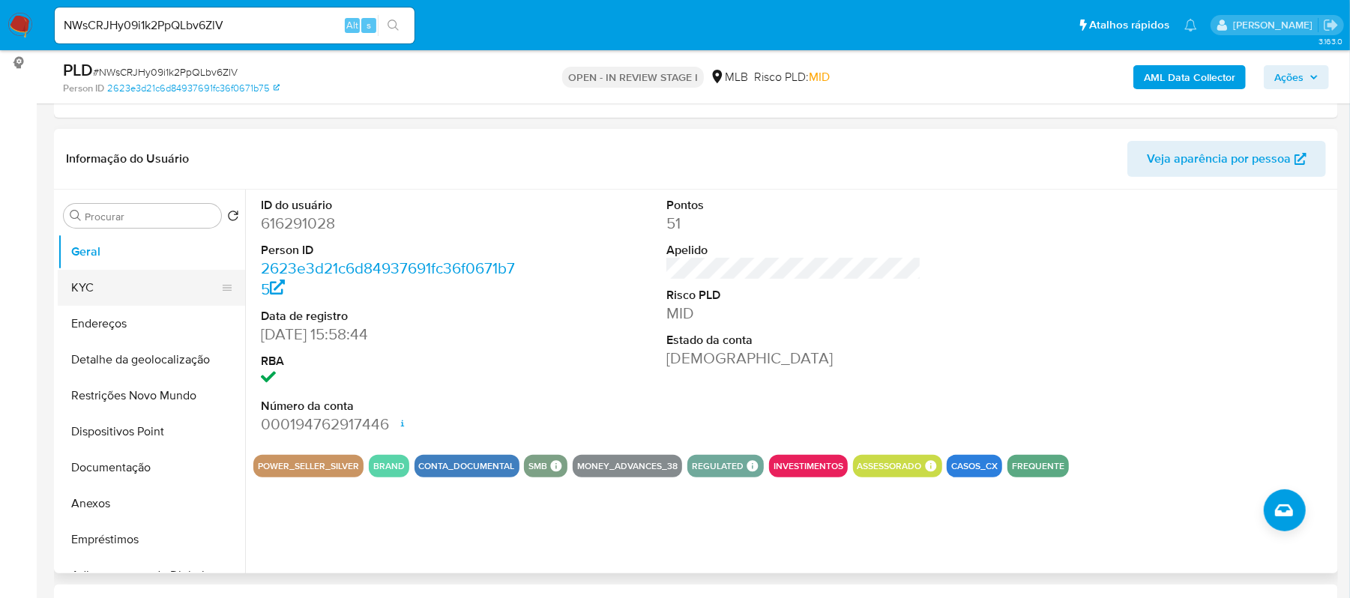
click at [97, 283] on button "KYC" at bounding box center [145, 288] width 175 height 36
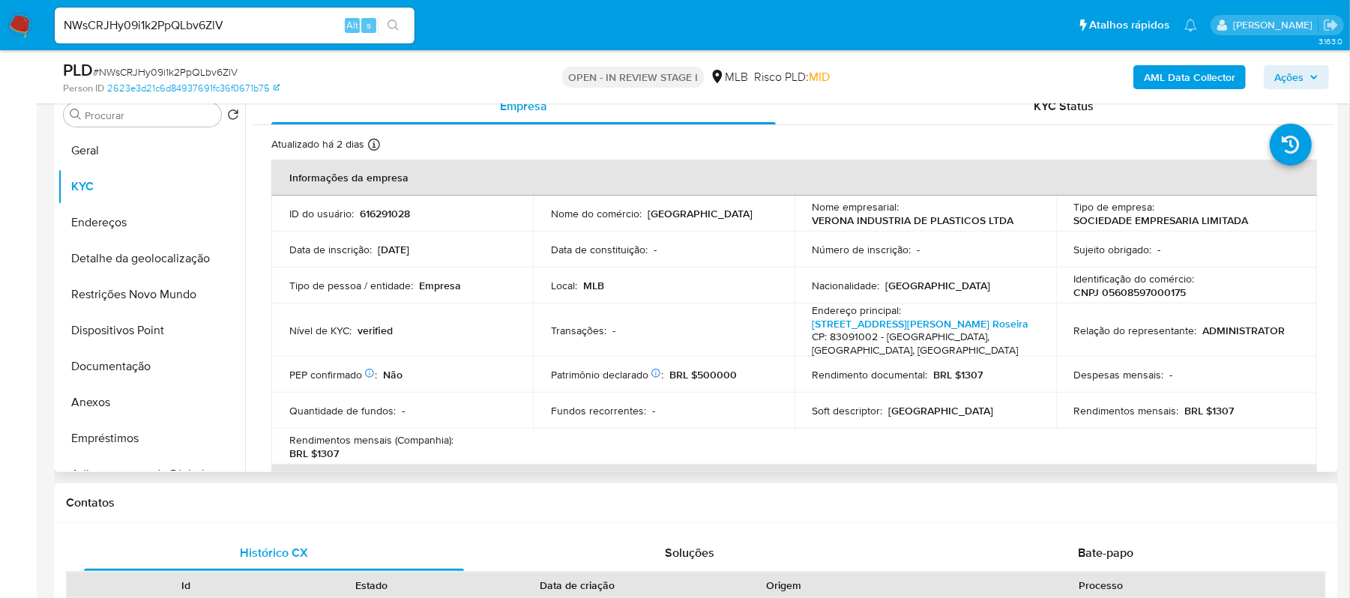
scroll to position [300, 0]
click at [937, 327] on link "Rua Antônio Singer 200, Campo Largo Da Roseira" at bounding box center [920, 324] width 217 height 15
click at [129, 217] on button "Endereços" at bounding box center [145, 223] width 175 height 36
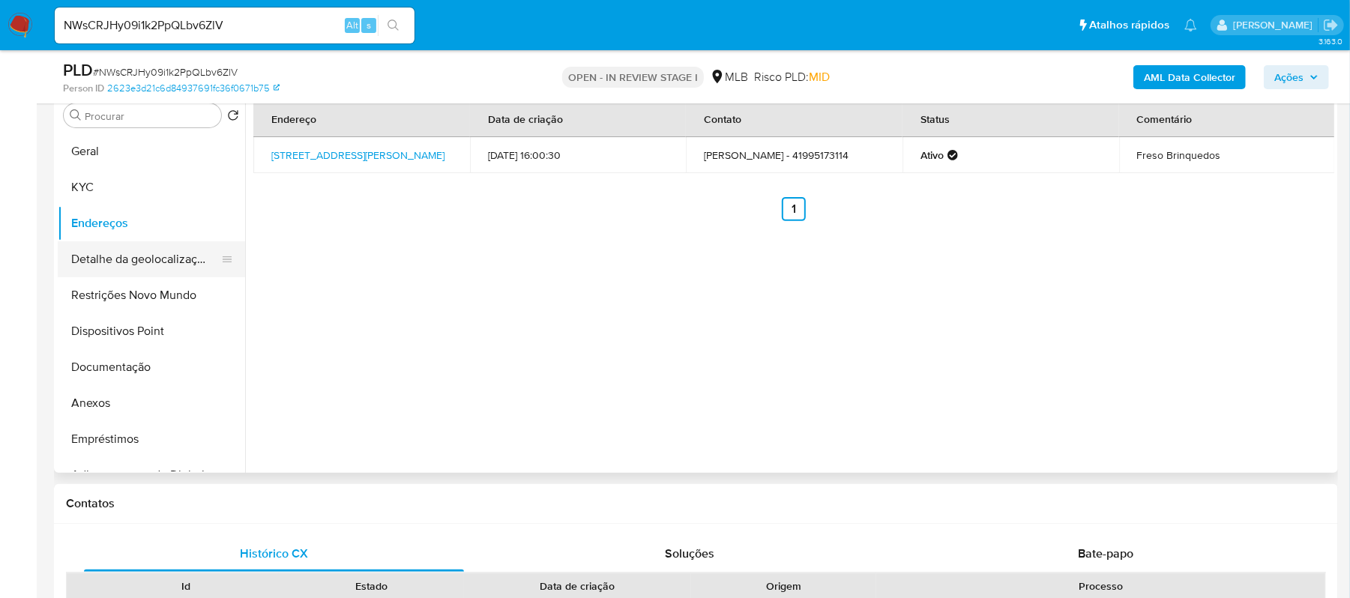
click at [175, 259] on button "Detalhe da geolocalização" at bounding box center [145, 259] width 175 height 36
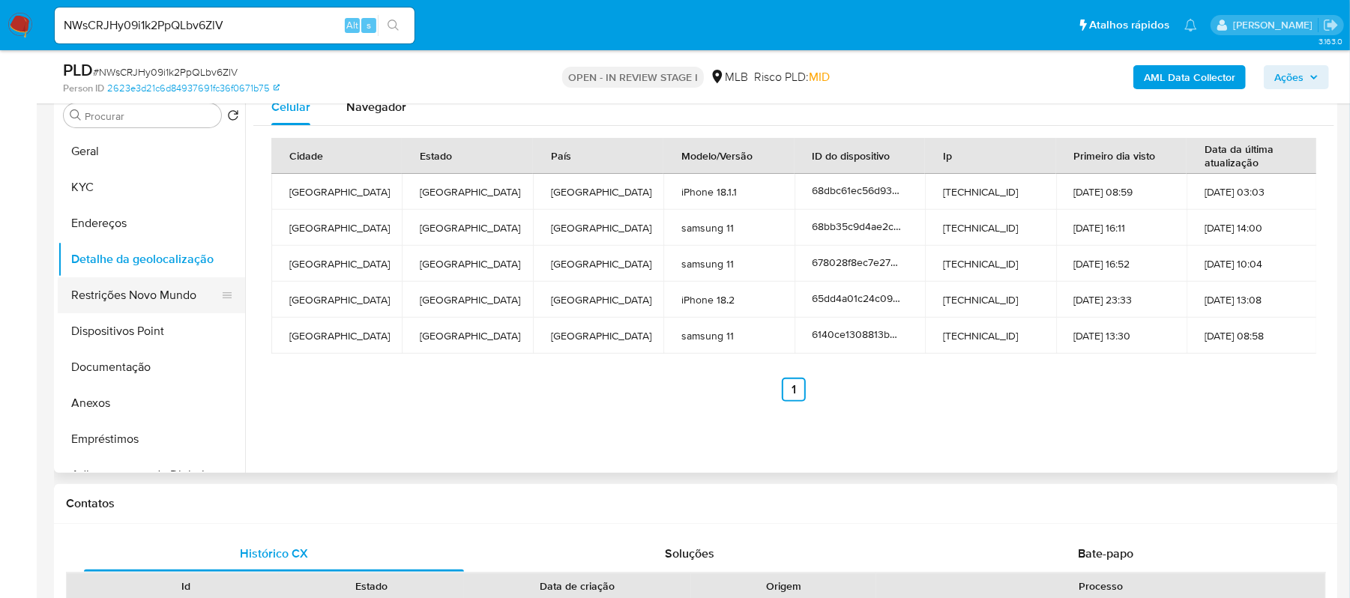
click at [157, 297] on button "Restrições Novo Mundo" at bounding box center [145, 295] width 175 height 36
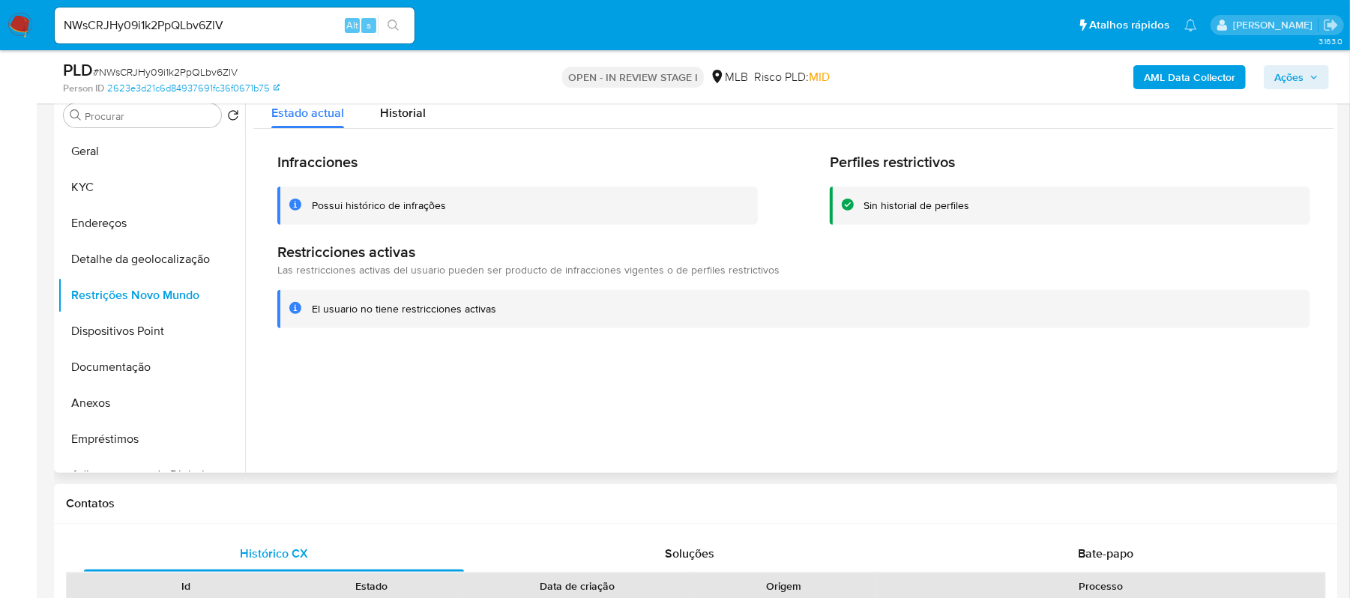
drag, startPoint x: 495, startPoint y: 309, endPoint x: 301, endPoint y: 316, distance: 194.3
click at [301, 316] on div "El usuario no tiene restricciones activas" at bounding box center [793, 309] width 1033 height 38
click at [171, 331] on button "Dispositivos Point" at bounding box center [145, 331] width 175 height 36
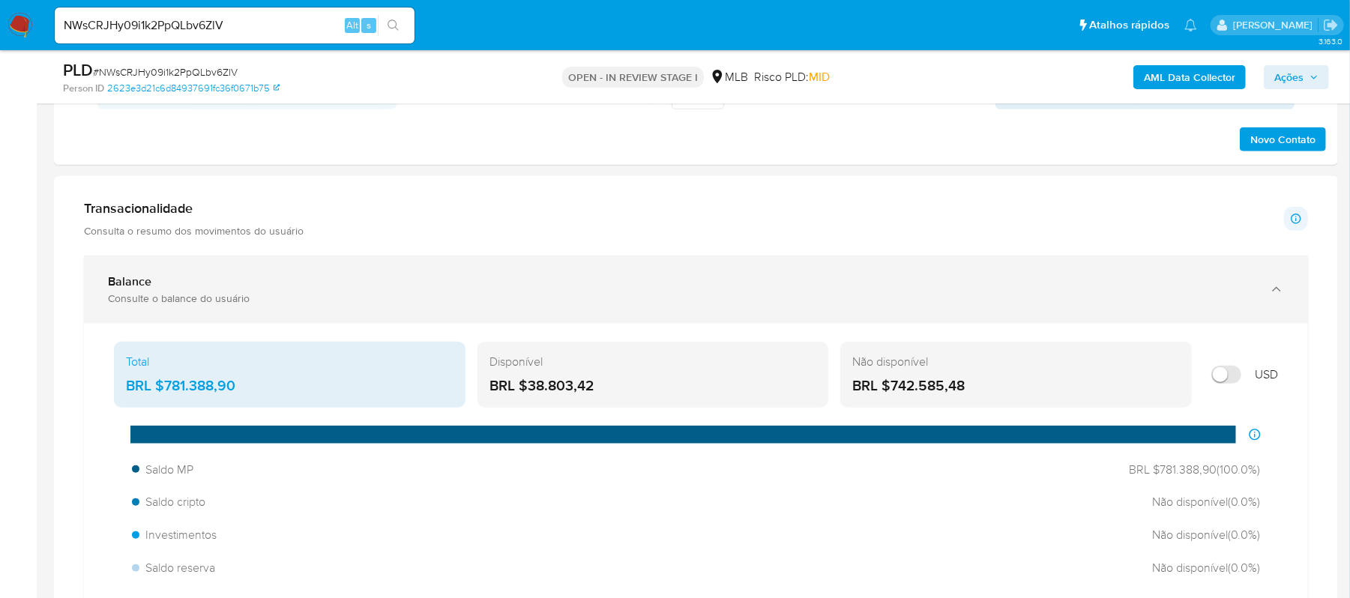
scroll to position [899, 0]
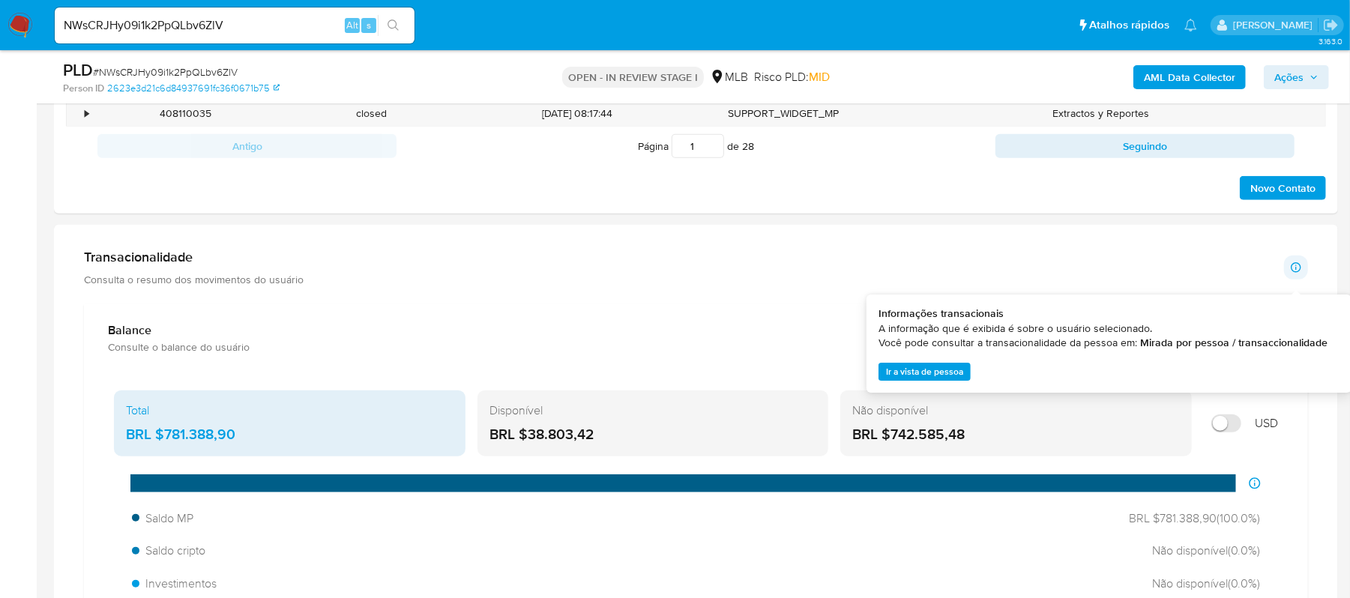
click at [1295, 271] on icon at bounding box center [1296, 268] width 12 height 12
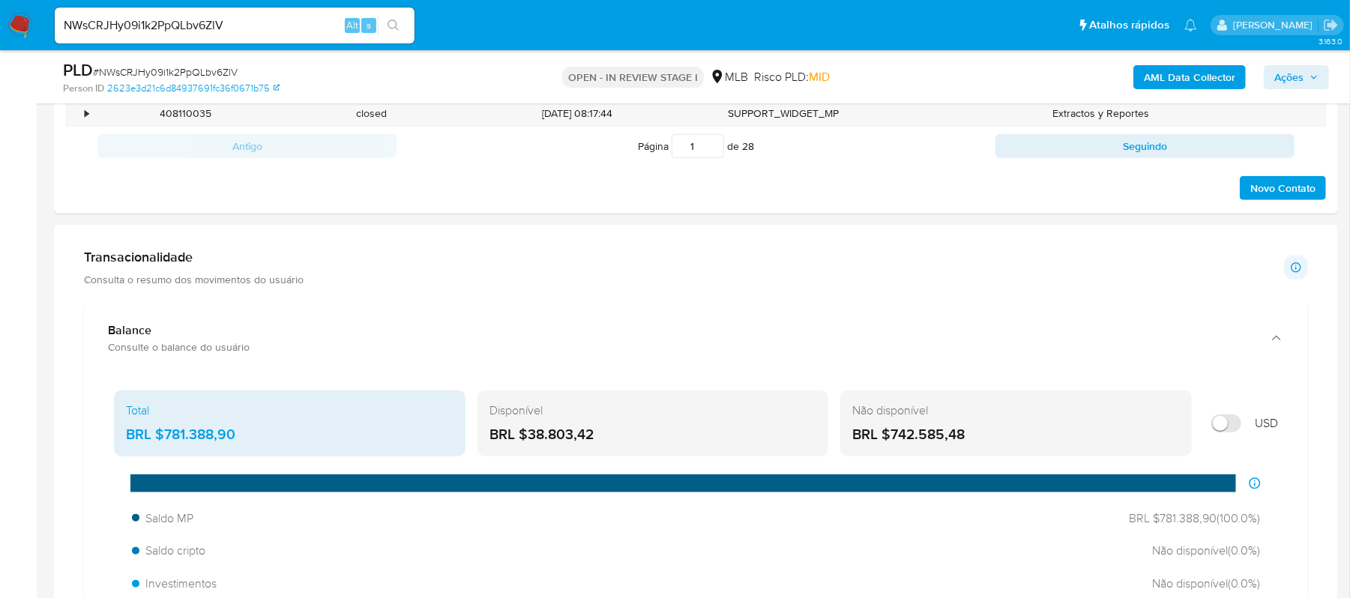
click at [298, 283] on p "Consulta o resumo dos movimentos do usuário" at bounding box center [194, 279] width 220 height 13
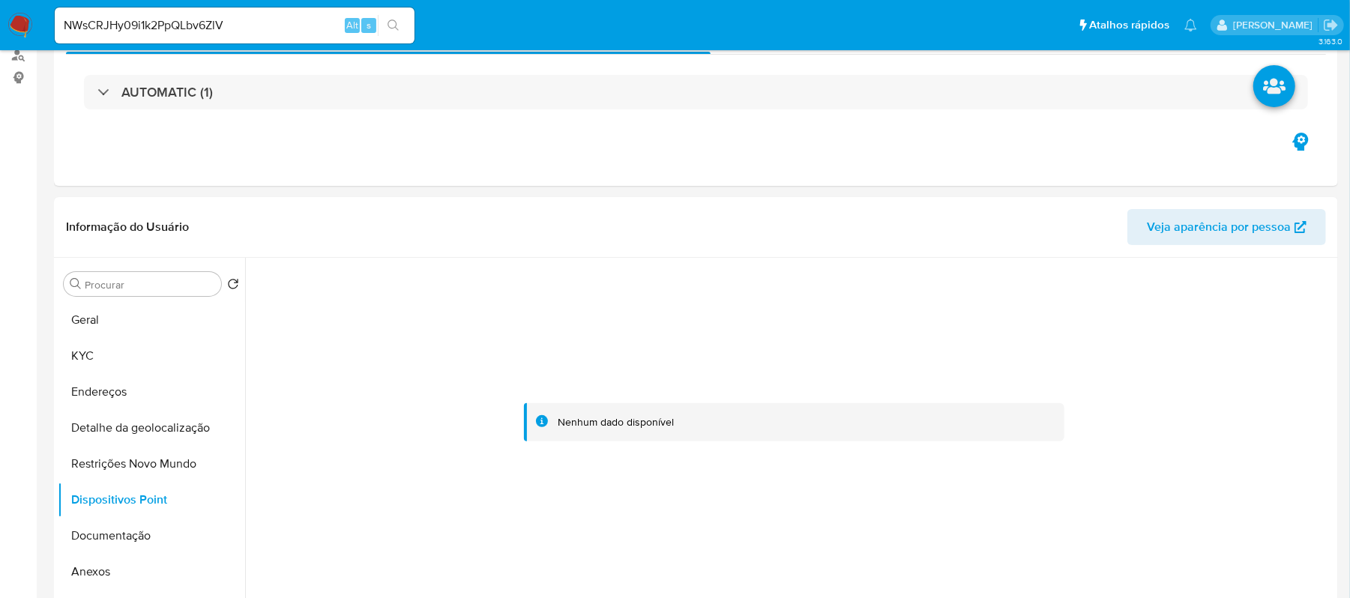
scroll to position [0, 0]
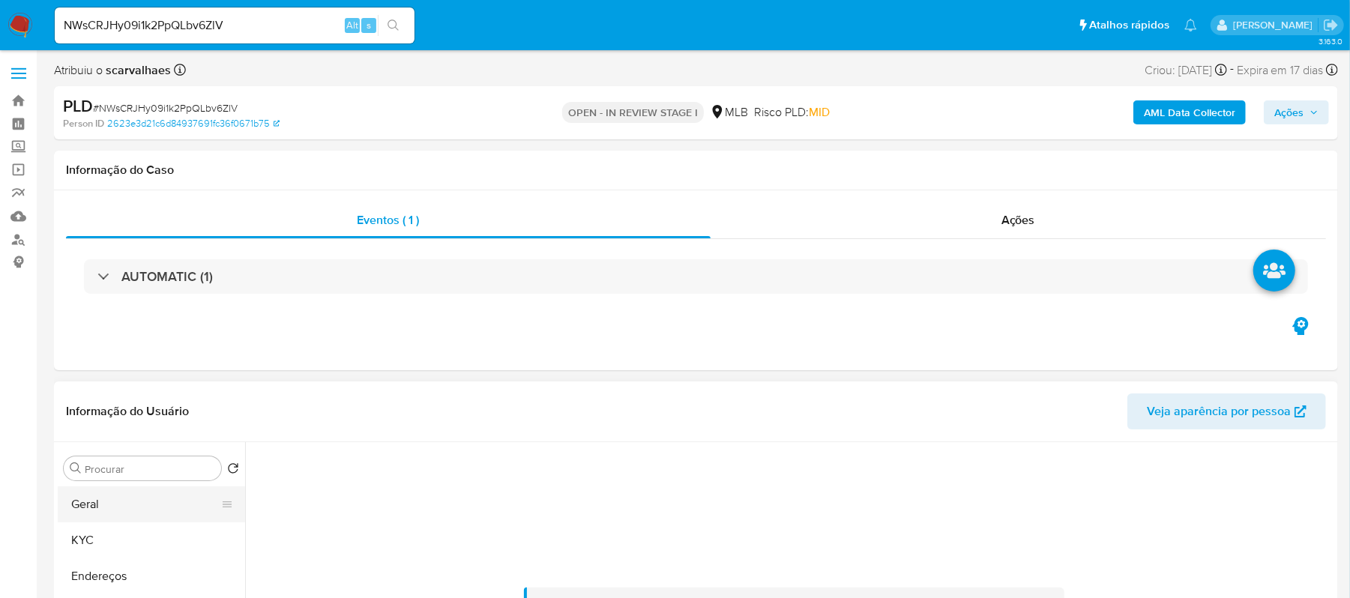
click at [148, 507] on button "Geral" at bounding box center [145, 504] width 175 height 36
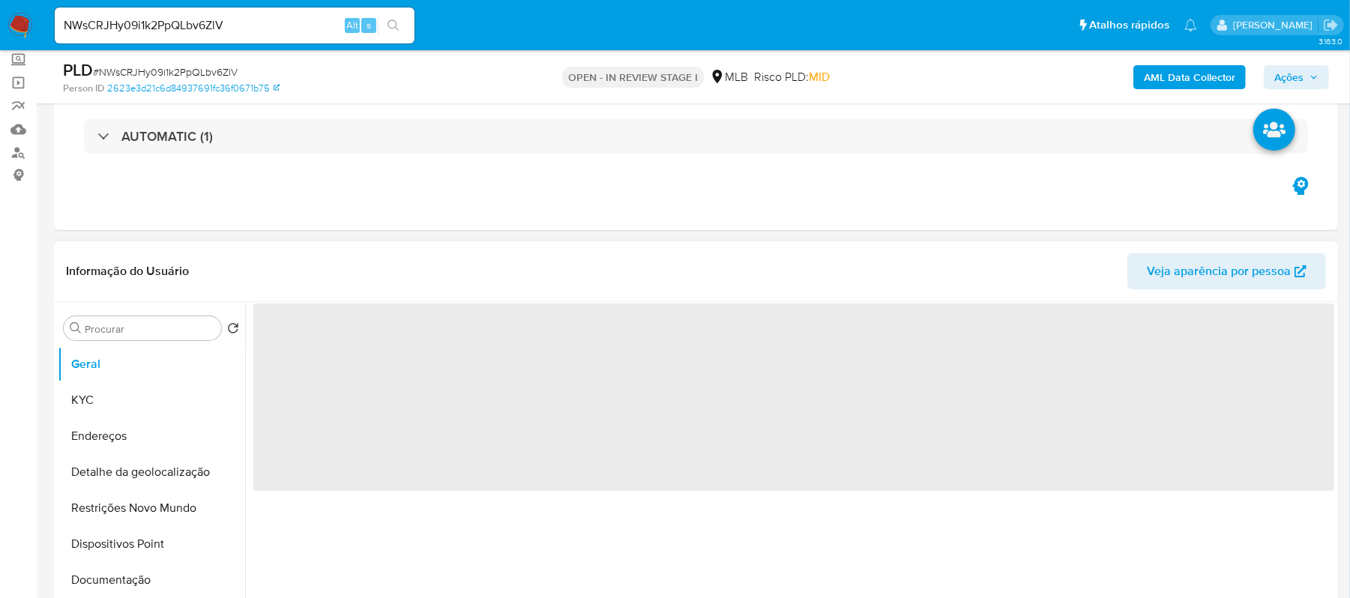
scroll to position [199, 0]
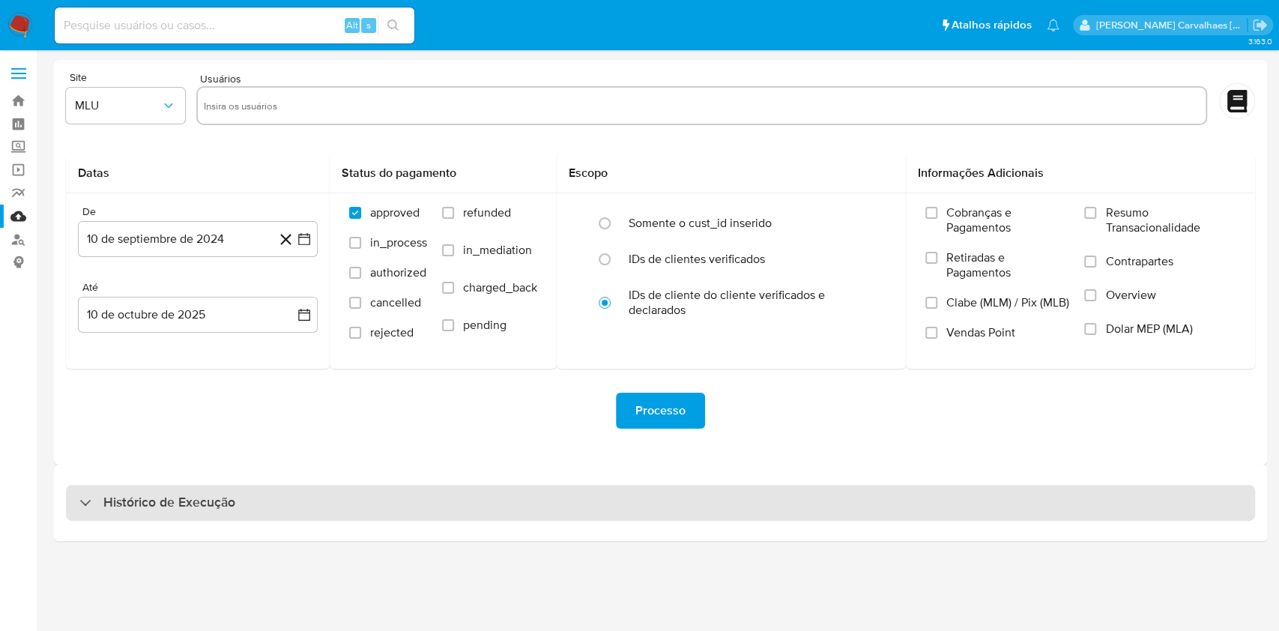
click at [199, 497] on h3 "Histórico de Execução" at bounding box center [169, 503] width 132 height 18
select select "10"
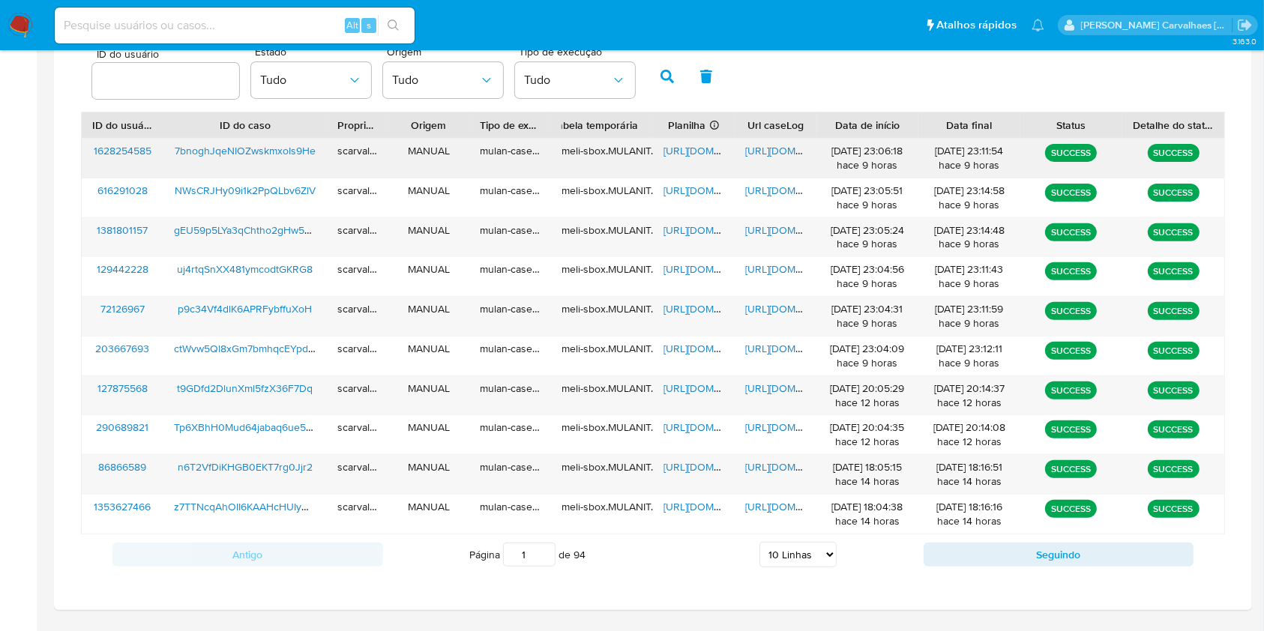
scroll to position [499, 0]
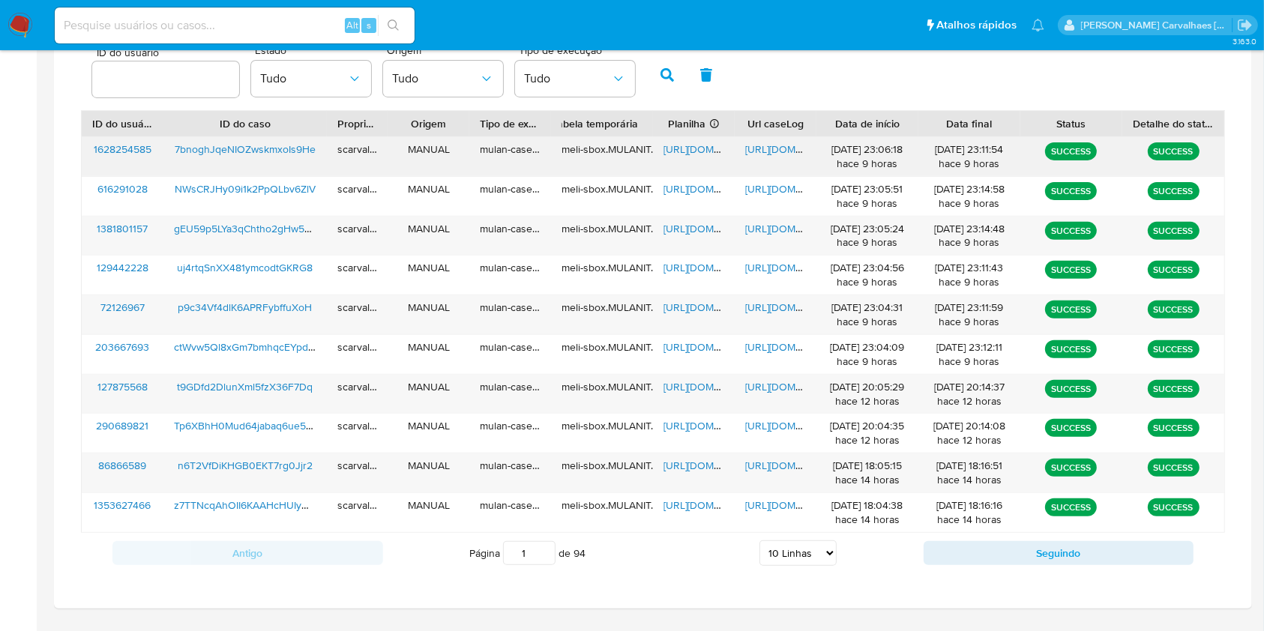
click at [755, 146] on span "https://docs.google.com/document/d/1Zp0nnLMfBpjrrtWO_kedUupdSGu_ThPUj3zT_cZ3Sz4…" at bounding box center [796, 149] width 103 height 15
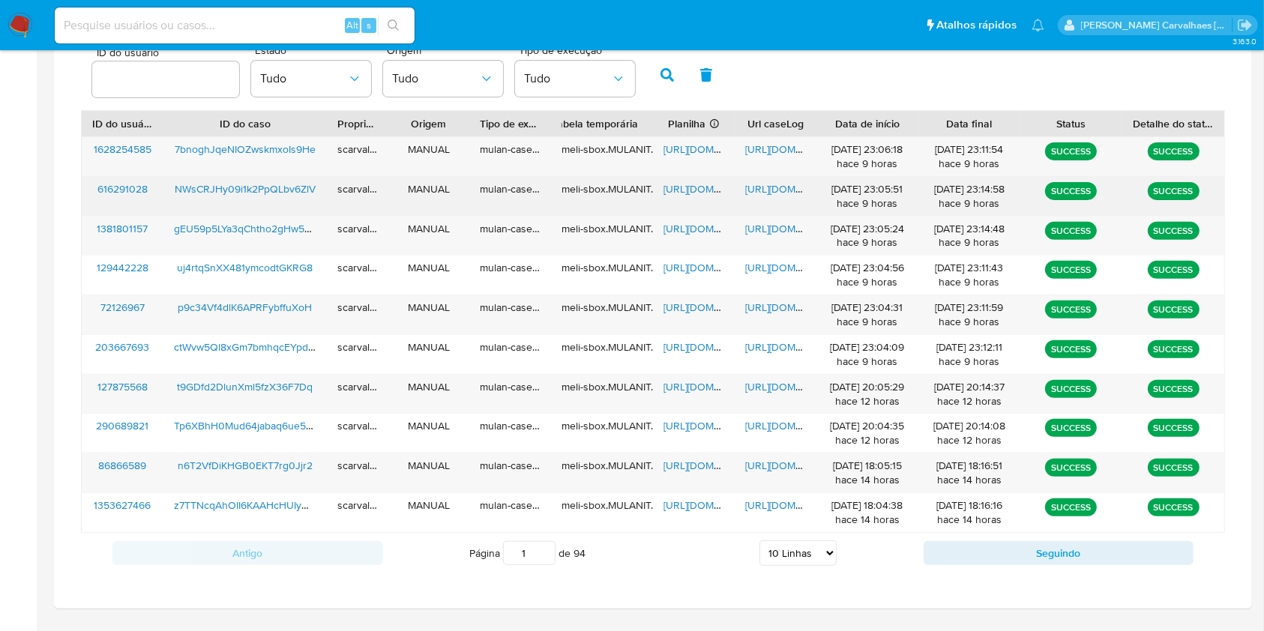
click at [770, 189] on span "https://docs.google.com/document/d/1bWxgzCVhuXMEuCp5UgvKtCNYCm8LAr2fTlsLAM_hyNQ…" at bounding box center [796, 188] width 103 height 15
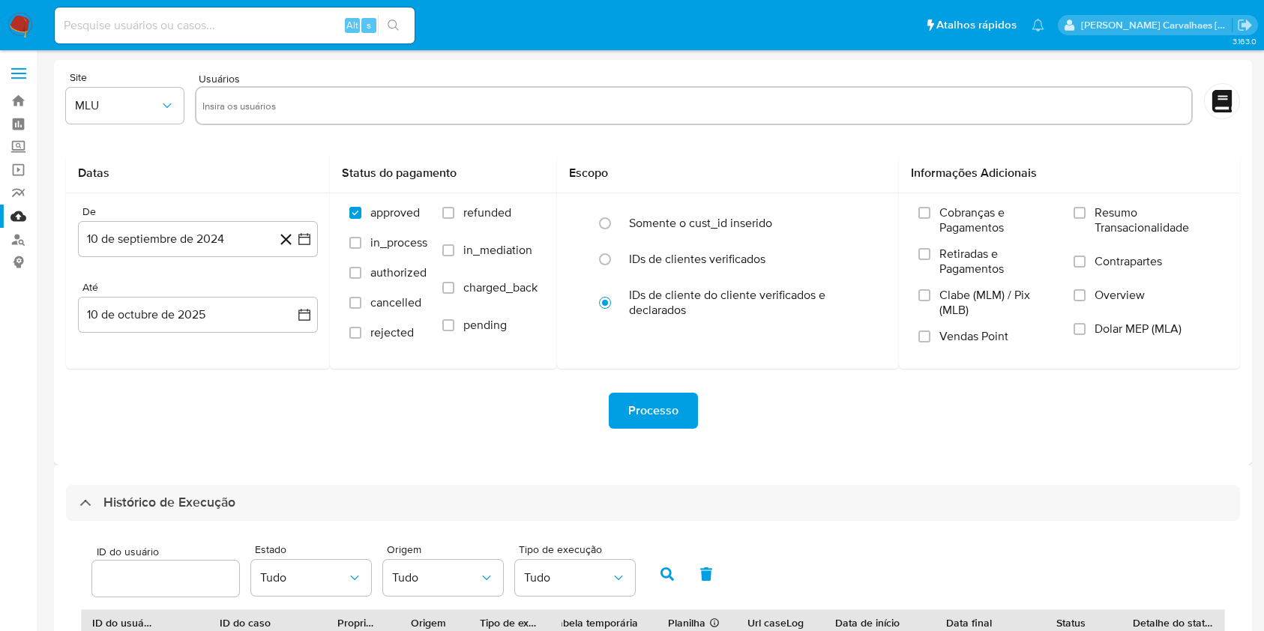
select select "10"
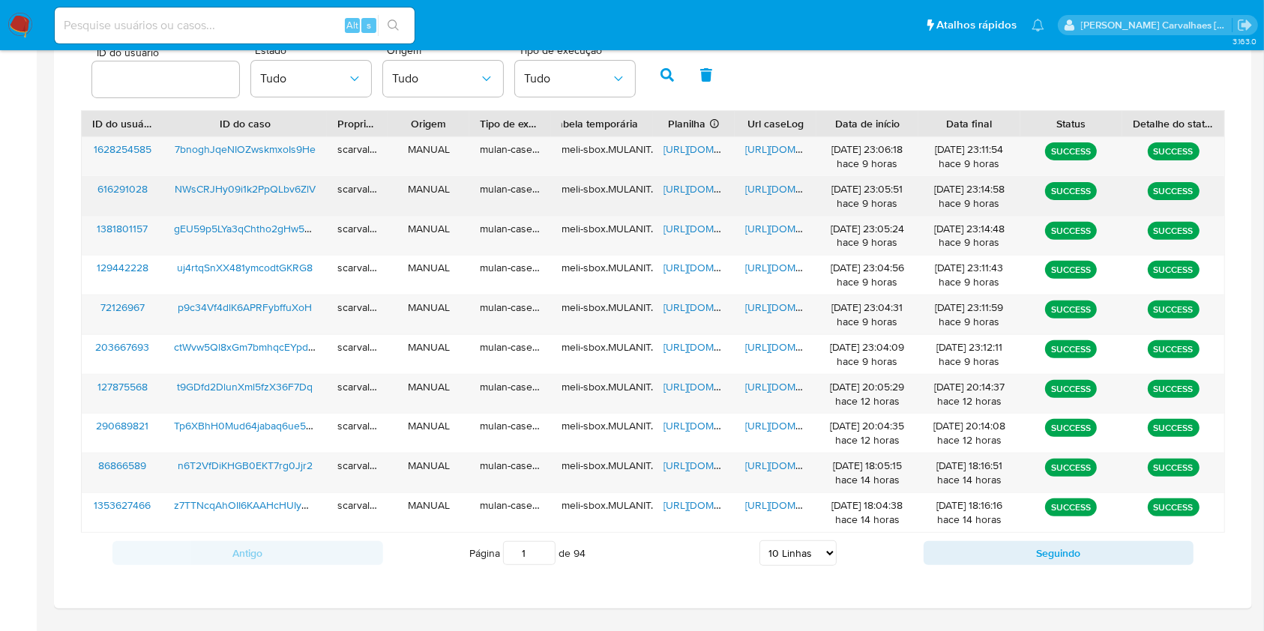
click at [675, 193] on span "[URL][DOMAIN_NAME]" at bounding box center [714, 188] width 103 height 15
click at [776, 189] on span "[URL][DOMAIN_NAME]" at bounding box center [796, 188] width 103 height 15
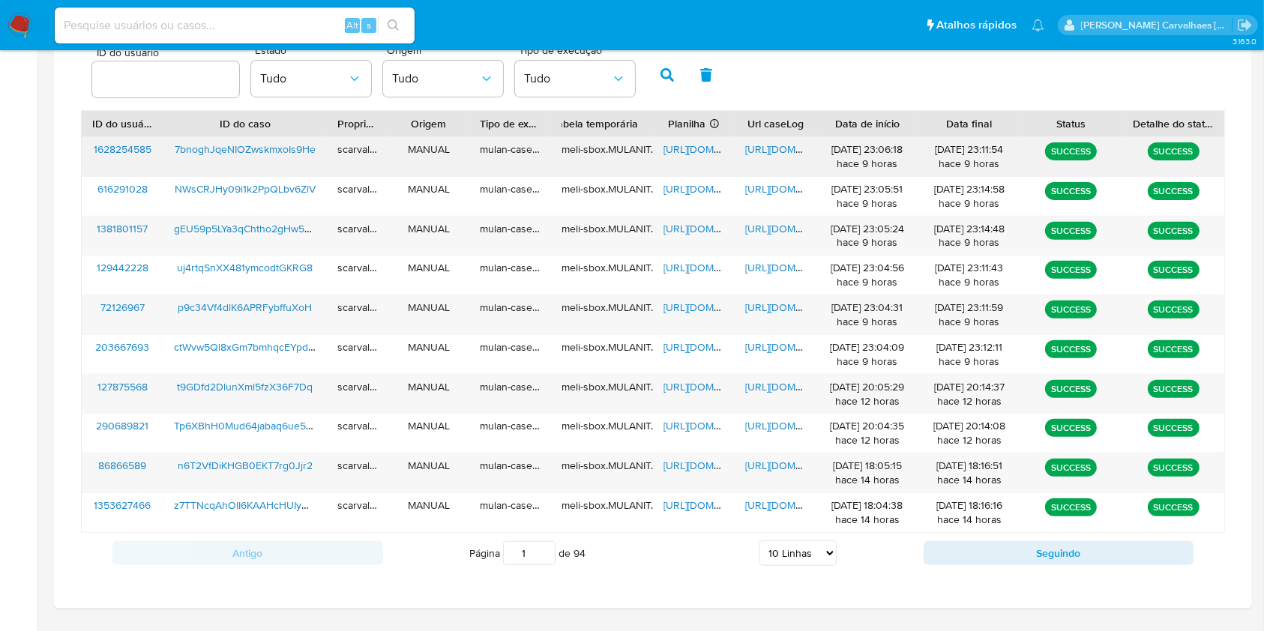
click at [767, 141] on div "[URL][DOMAIN_NAME]" at bounding box center [775, 156] width 82 height 39
click at [773, 151] on span "https://docs.google.com/document/d/1Zp0nnLMfBpjrrtWO_kedUupdSGu_ThPUj3zT_cZ3Sz4…" at bounding box center [796, 149] width 103 height 15
click at [769, 221] on span "https://docs.google.com/document/d/1zq-_H0qIBYxQWBzHYb247JxN-lbGLBa0hKbdPpAX4Jw…" at bounding box center [796, 228] width 103 height 15
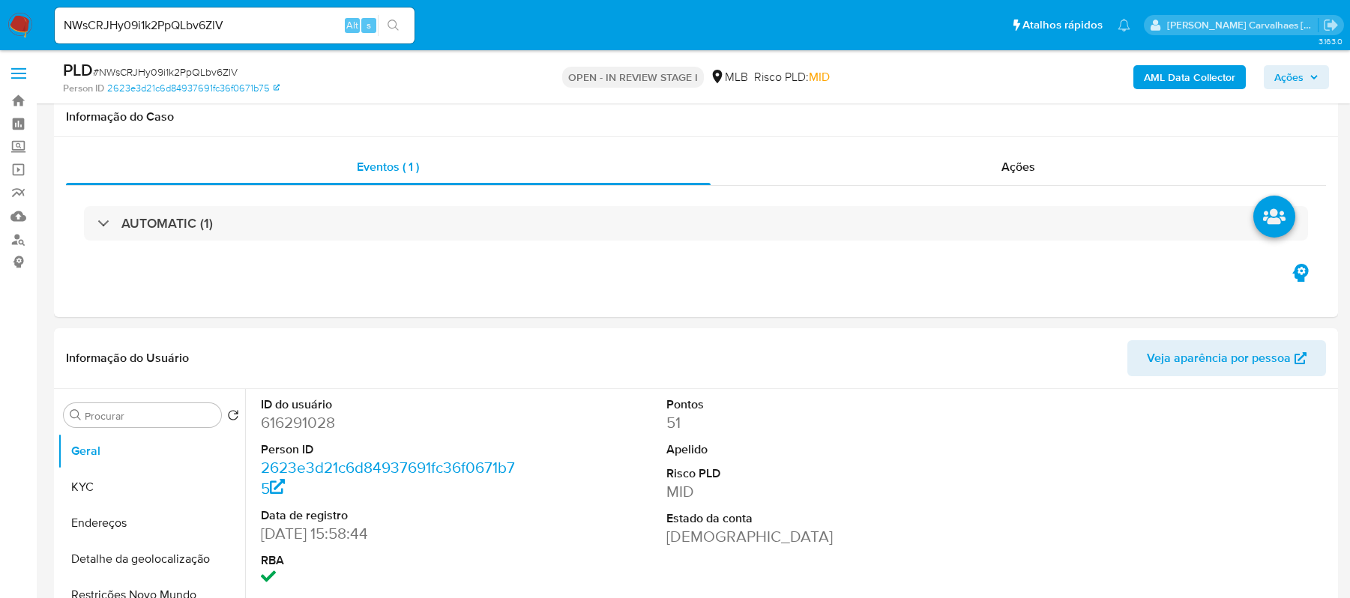
select select "10"
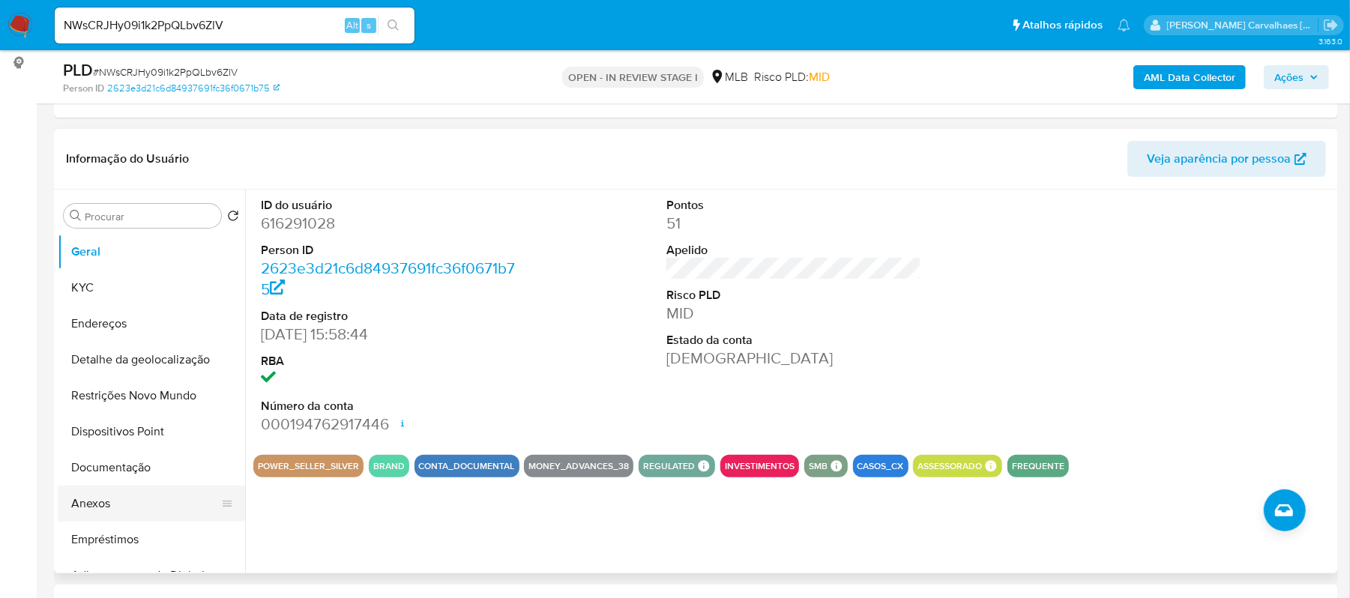
click at [103, 502] on button "Anexos" at bounding box center [145, 504] width 175 height 36
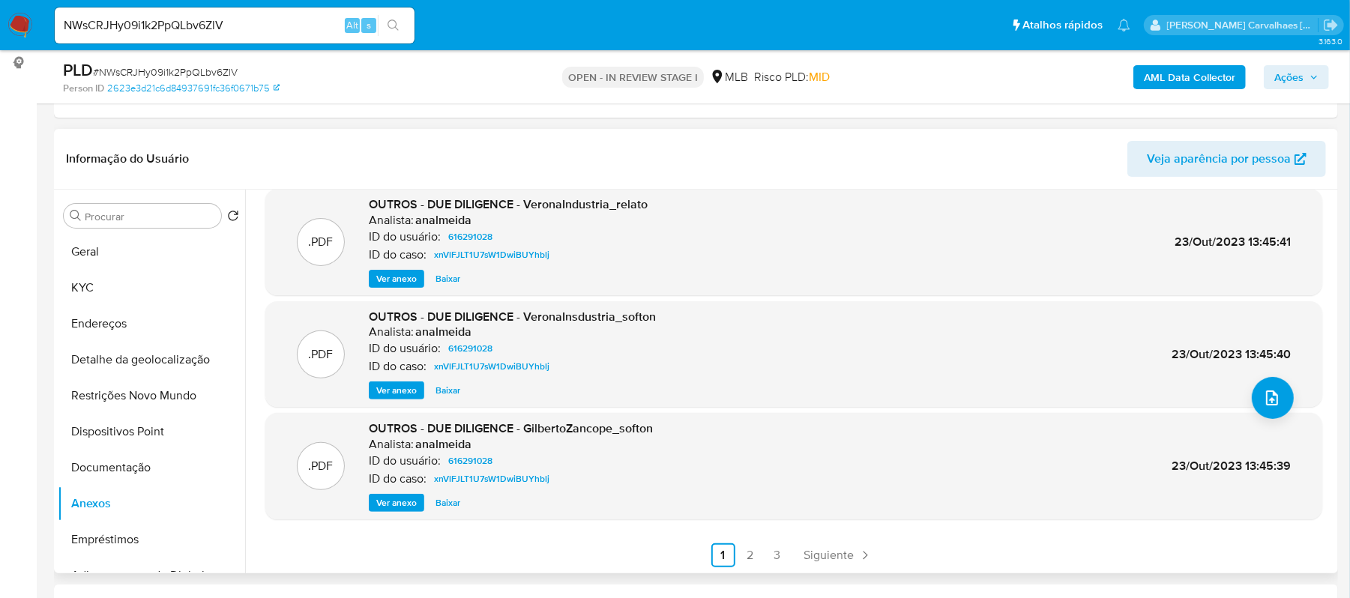
scroll to position [126, 0]
click at [742, 553] on link "2" at bounding box center [750, 554] width 24 height 24
click at [821, 555] on link "3" at bounding box center [817, 554] width 24 height 24
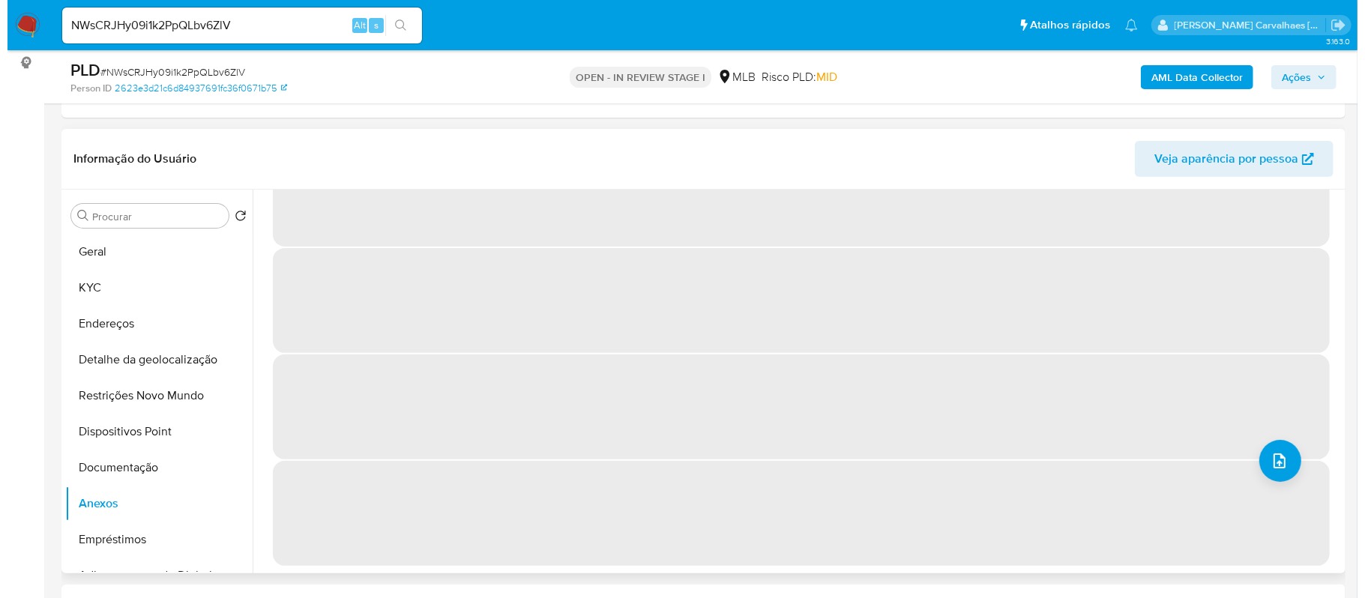
scroll to position [0, 0]
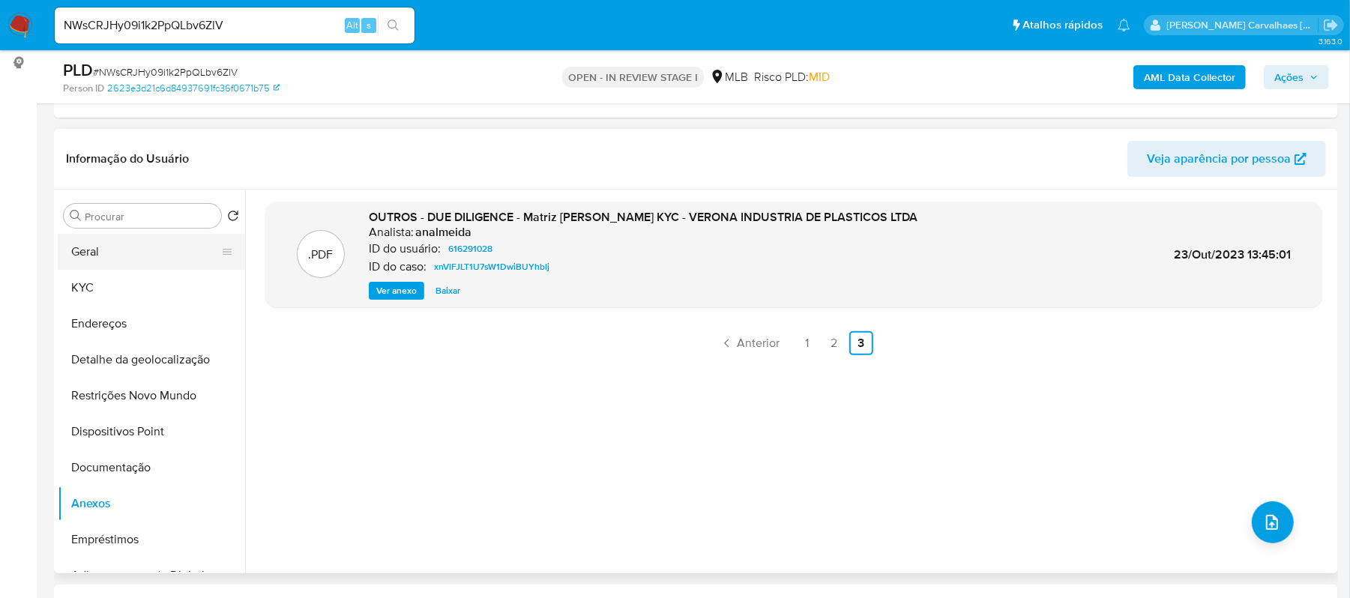
click at [136, 255] on button "Geral" at bounding box center [145, 252] width 175 height 36
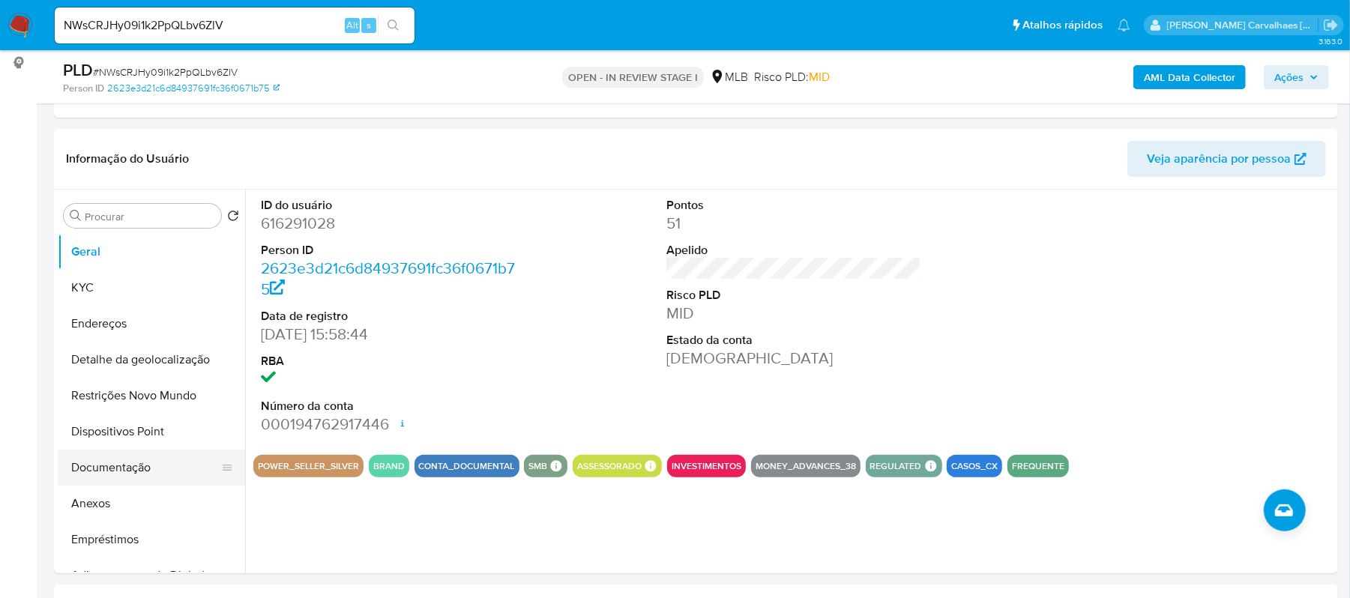
click at [117, 471] on button "Documentação" at bounding box center [145, 468] width 175 height 36
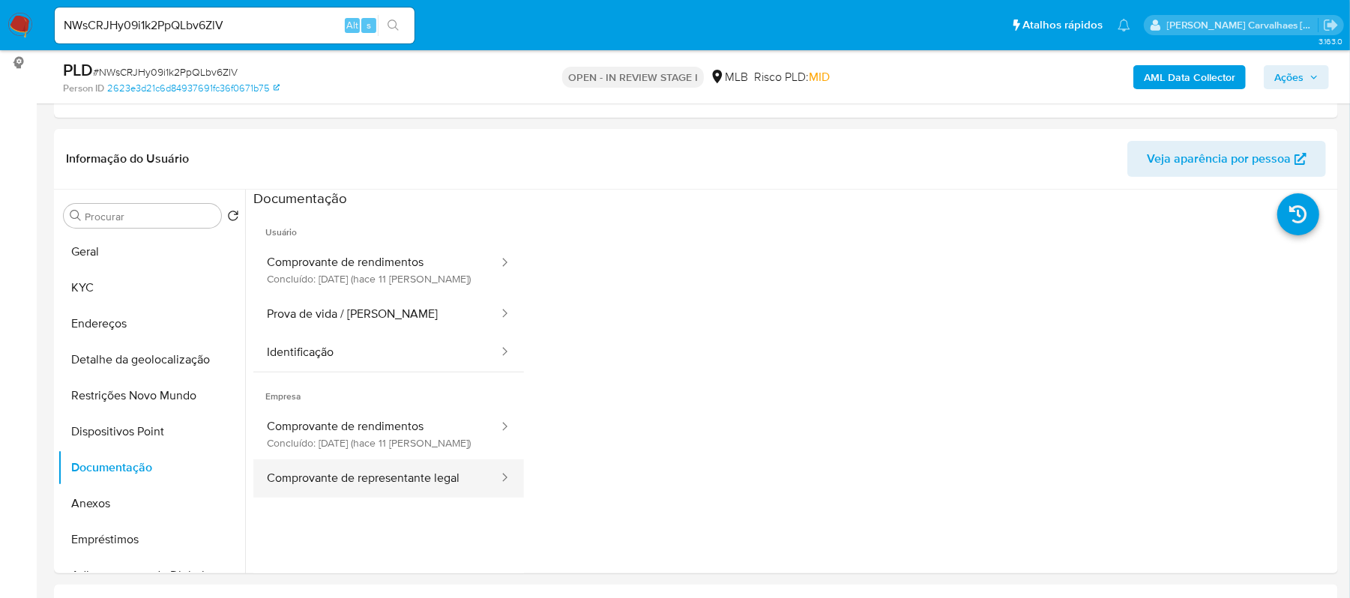
click at [451, 477] on button "Comprovante de representante legal" at bounding box center [376, 478] width 247 height 38
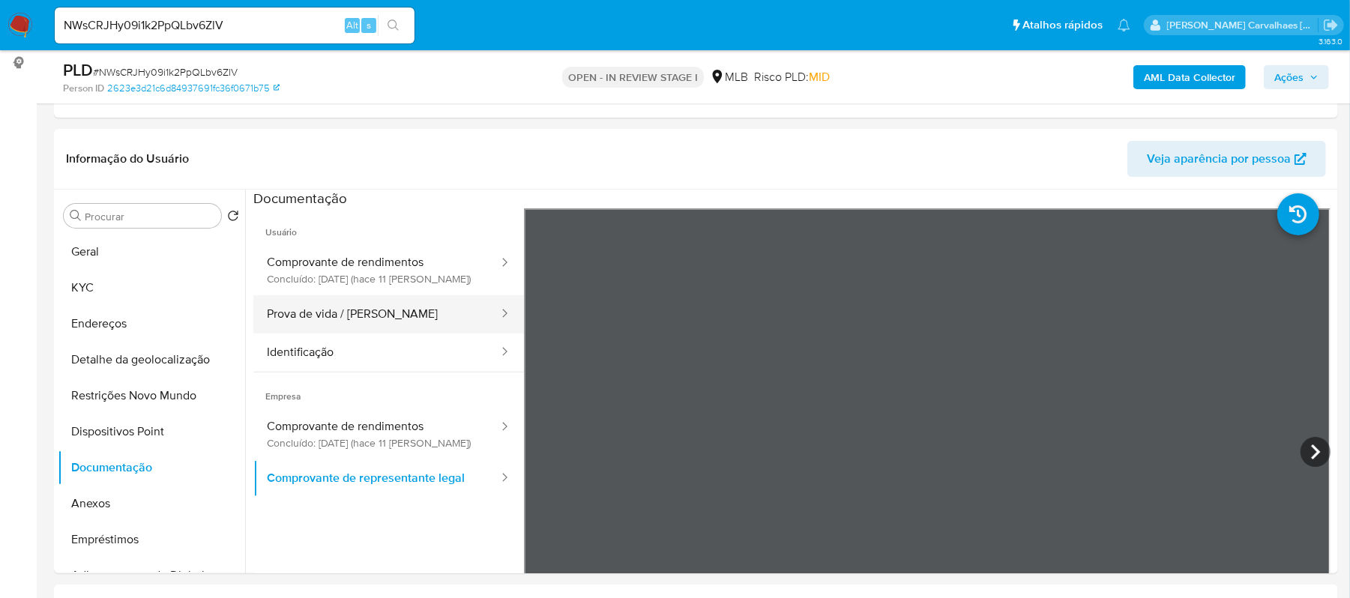
click at [354, 307] on button "Prova de vida / Selfie" at bounding box center [376, 314] width 247 height 38
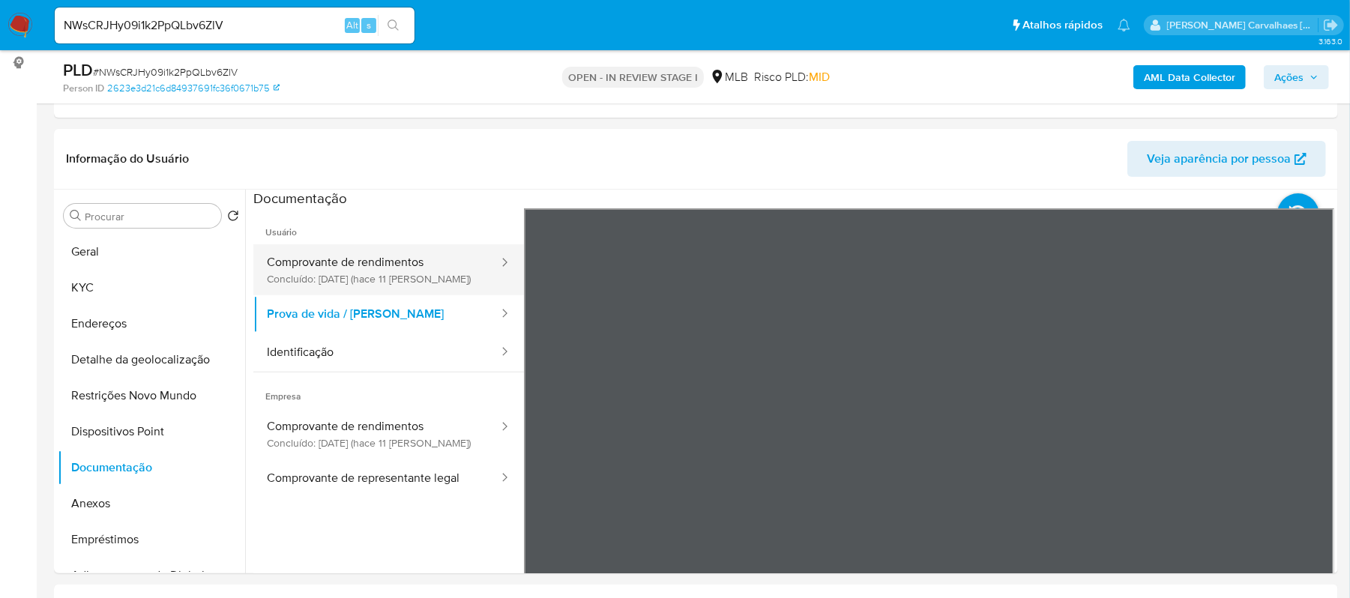
click at [372, 270] on button "Comprovante de rendimentos Concluído: 29/09/2025 (hace 11 días)" at bounding box center [376, 269] width 247 height 51
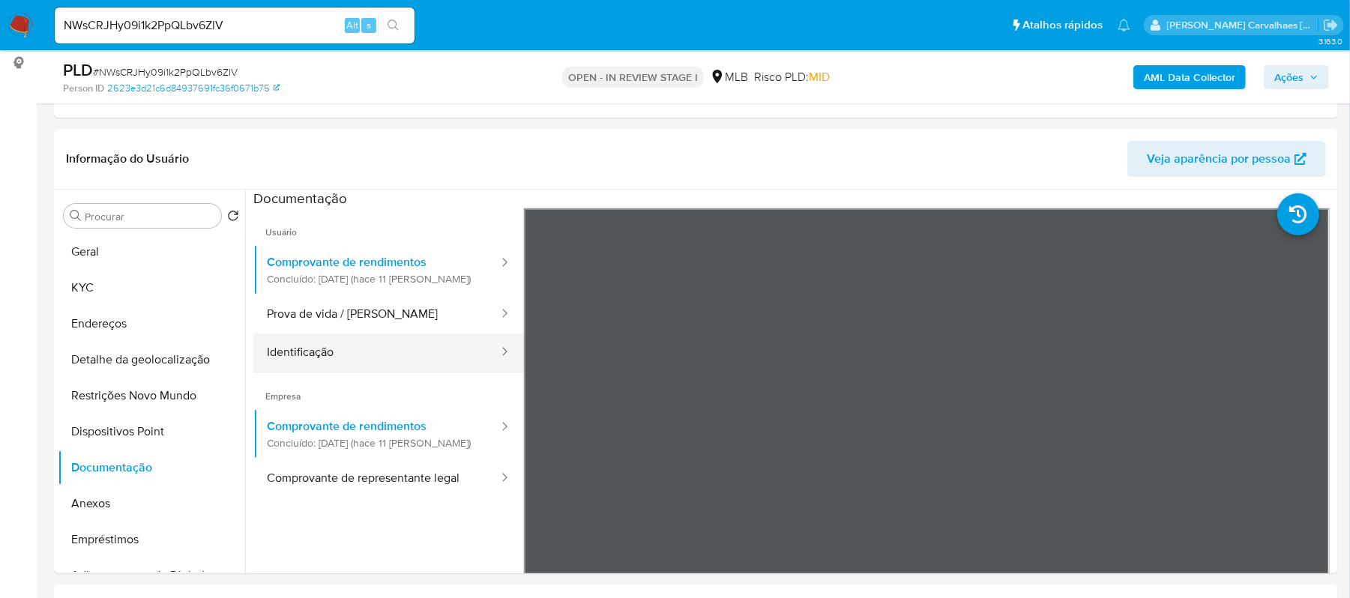
click at [390, 346] on button "Identificação" at bounding box center [376, 353] width 247 height 38
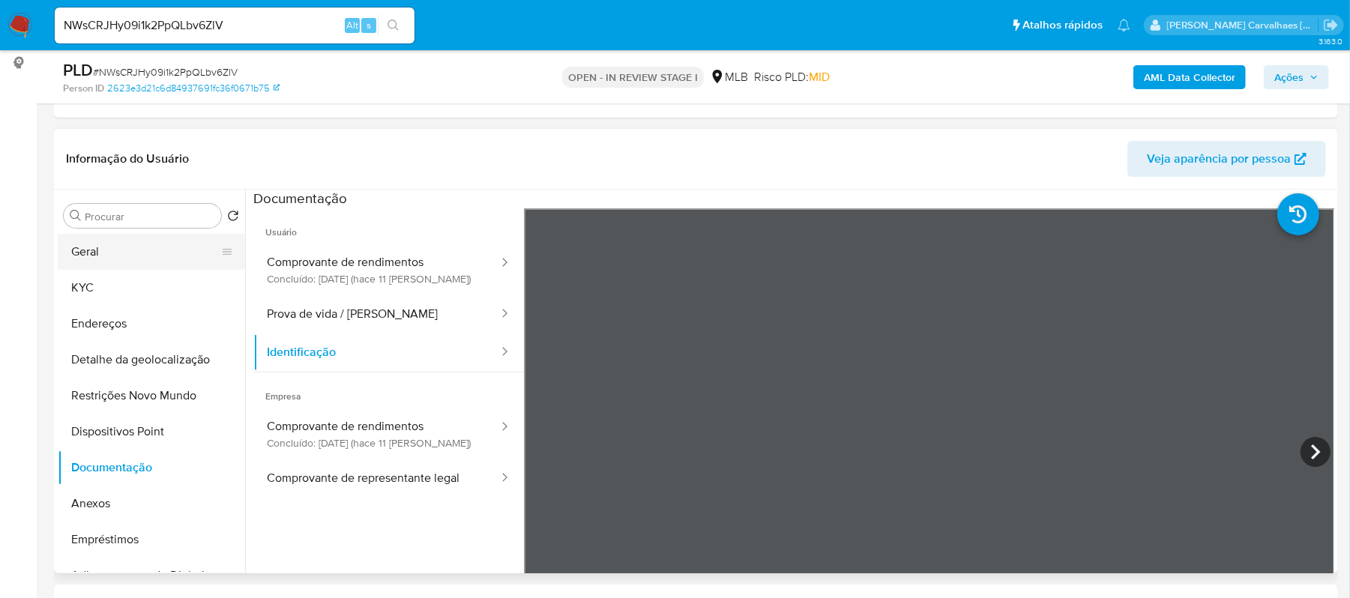
click at [145, 241] on button "Geral" at bounding box center [145, 252] width 175 height 36
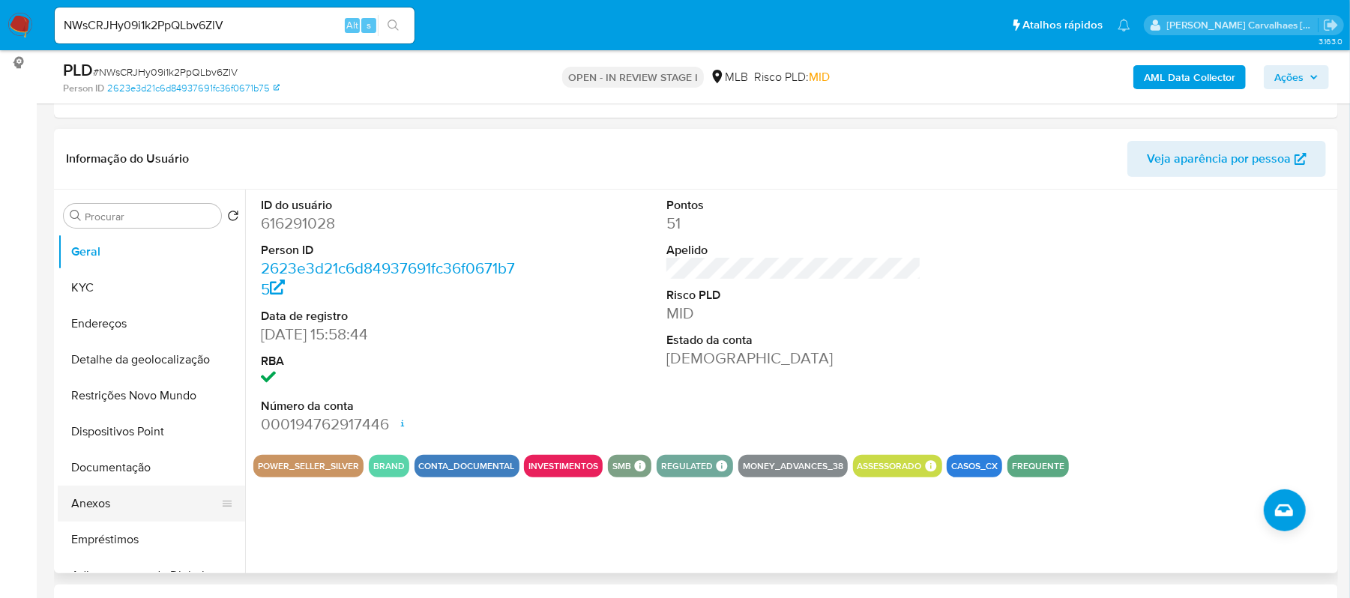
click at [109, 498] on button "Anexos" at bounding box center [145, 504] width 175 height 36
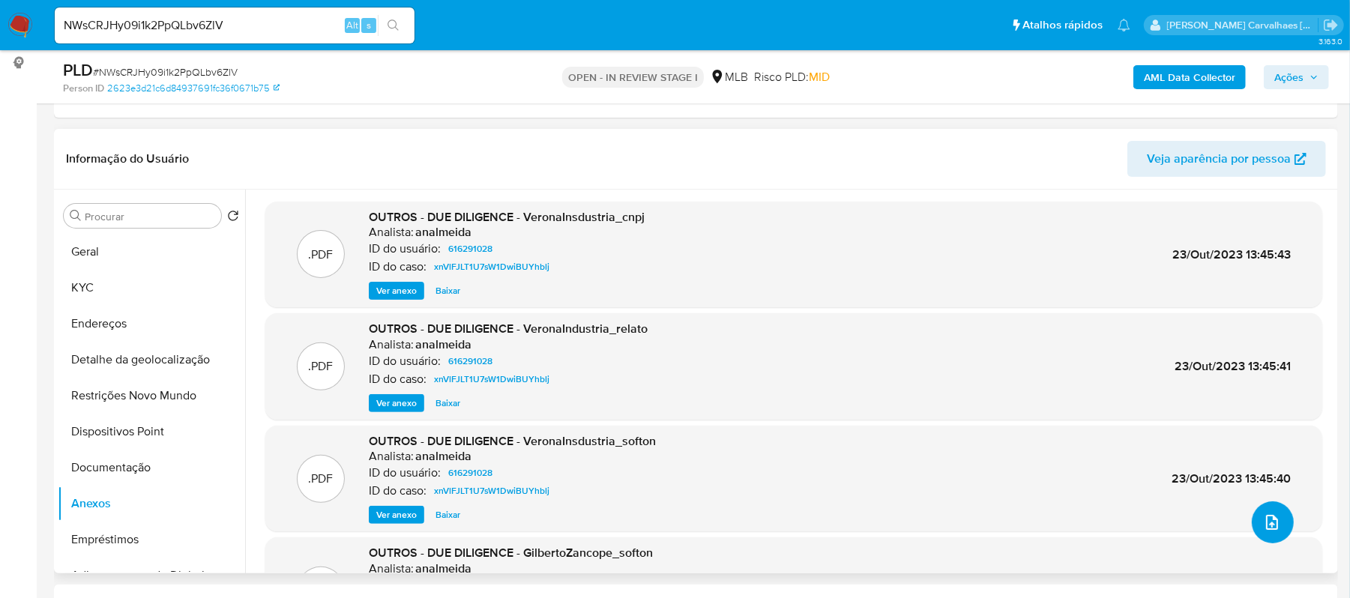
click at [1263, 516] on icon "upload-file" at bounding box center [1272, 522] width 18 height 18
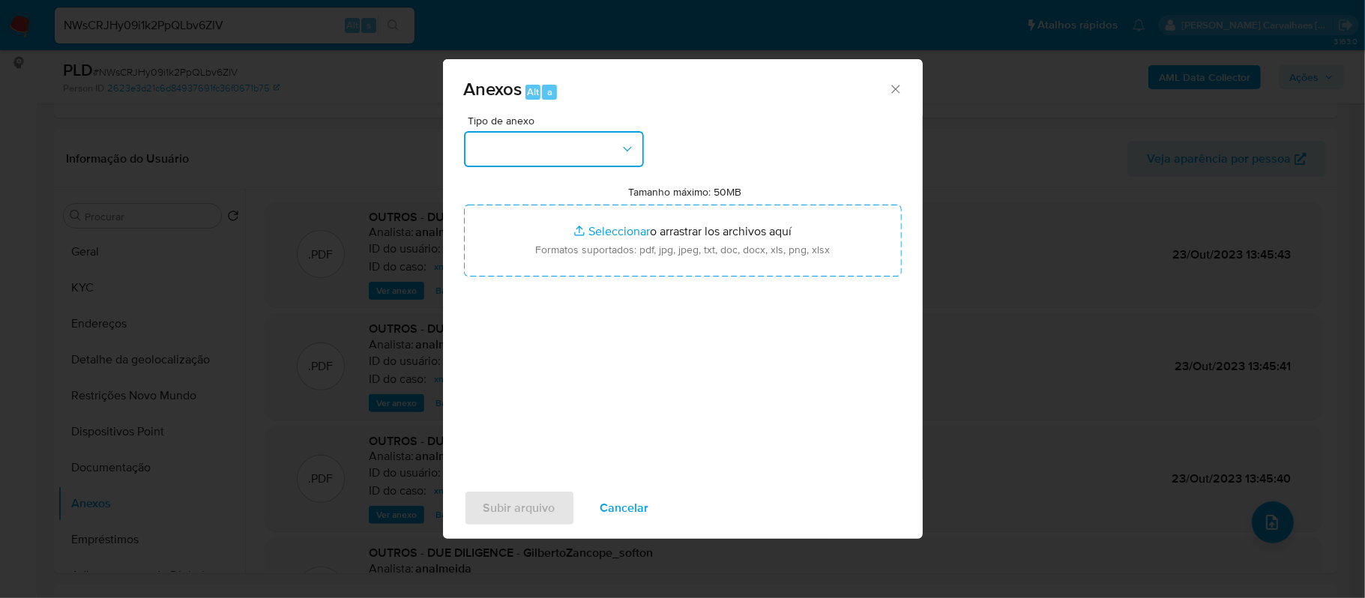
click at [606, 147] on button "button" at bounding box center [554, 149] width 180 height 36
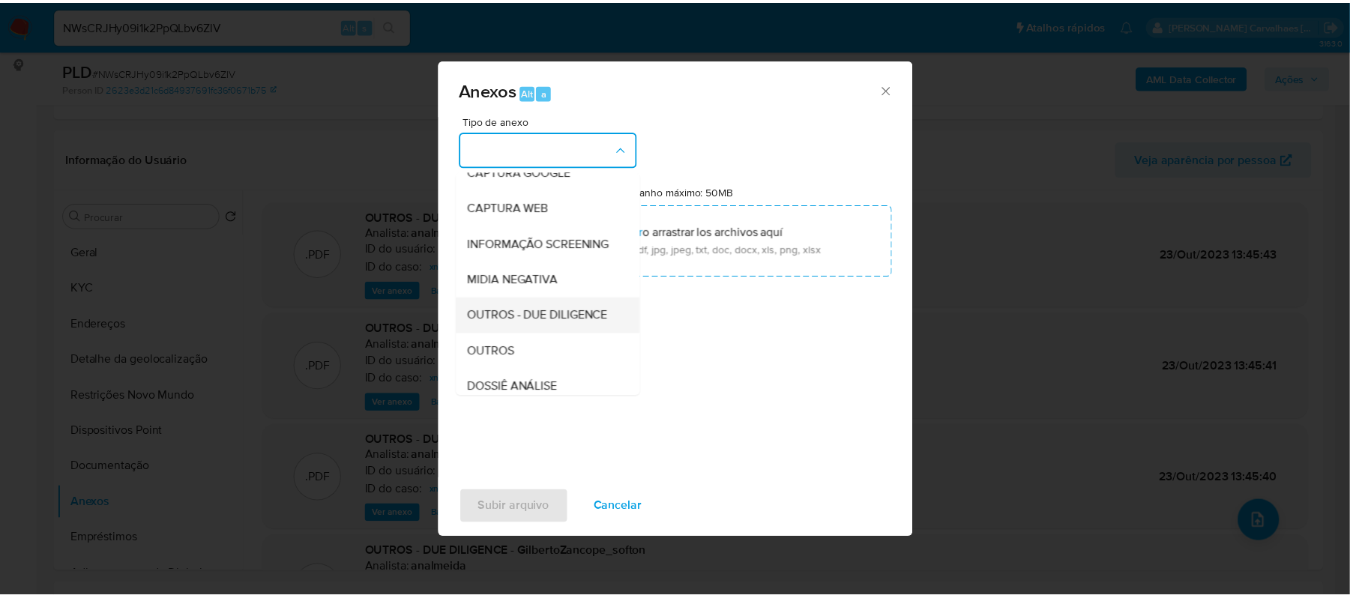
scroll to position [199, 0]
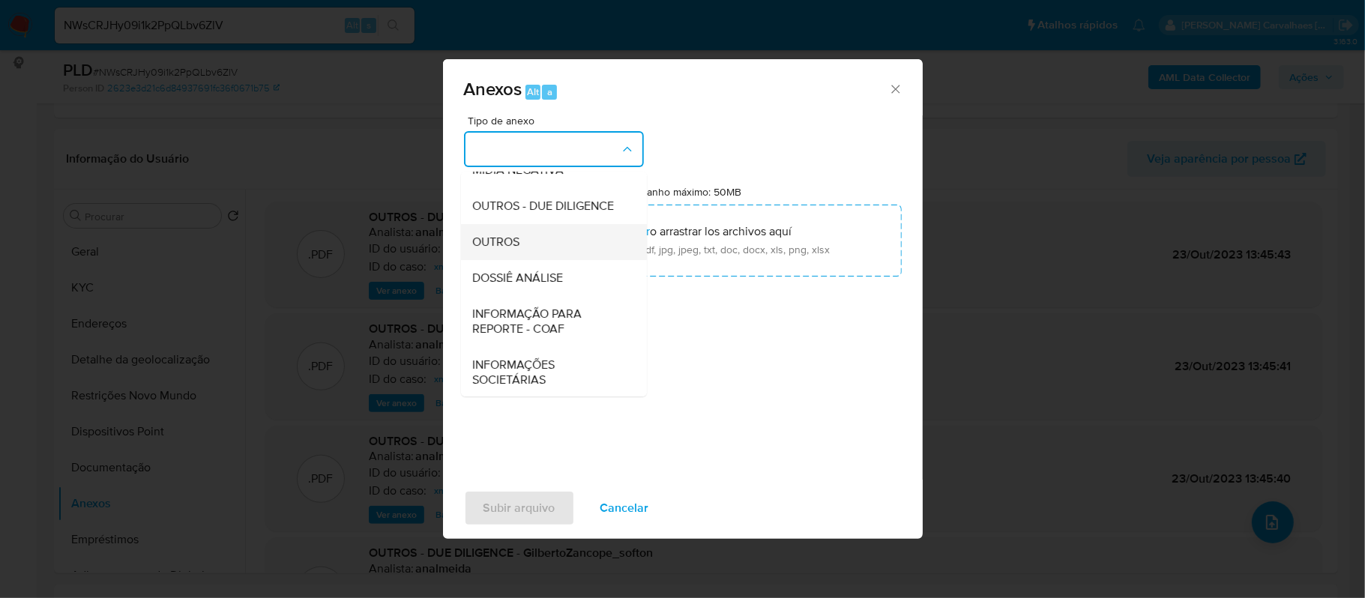
click at [514, 250] on span "OUTROS" at bounding box center [496, 242] width 47 height 15
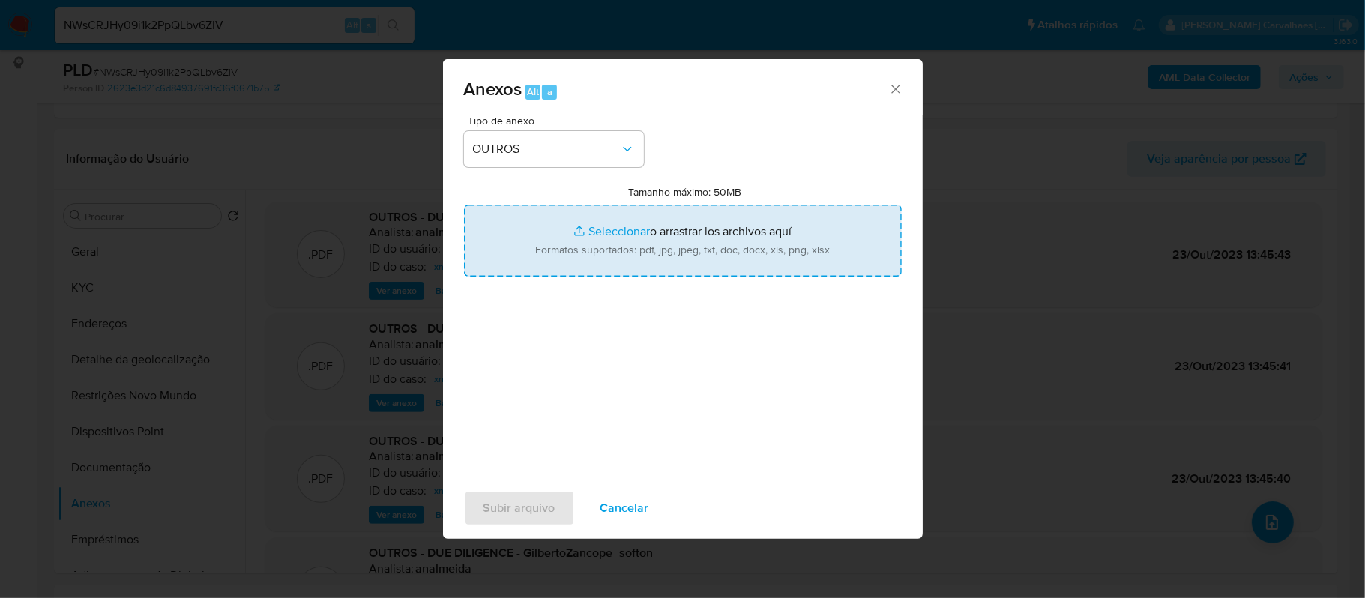
click at [615, 226] on input "Tamanho máximo: 50MB Seleccionar archivos" at bounding box center [683, 241] width 438 height 72
type input "C:\fakepath\Declinio - xxxxx - CNPJ 05608597000175 - VERONA INDUSTRIA DE PLASTI…"
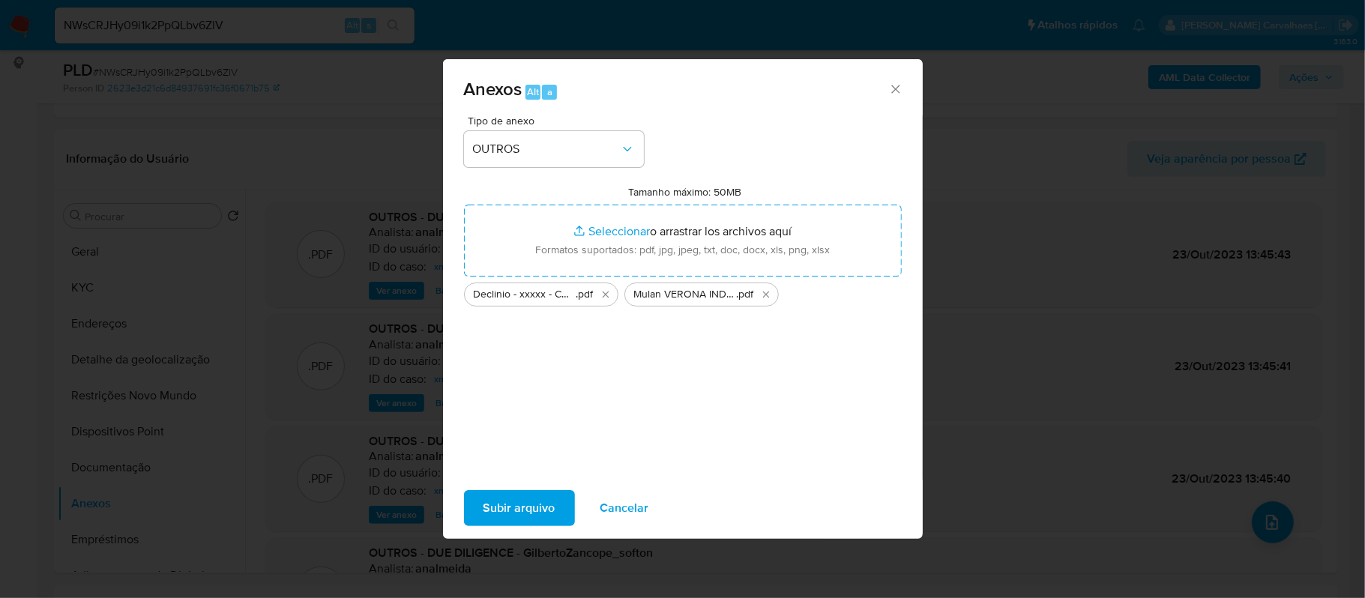
click at [516, 505] on span "Subir arquivo" at bounding box center [519, 508] width 72 height 33
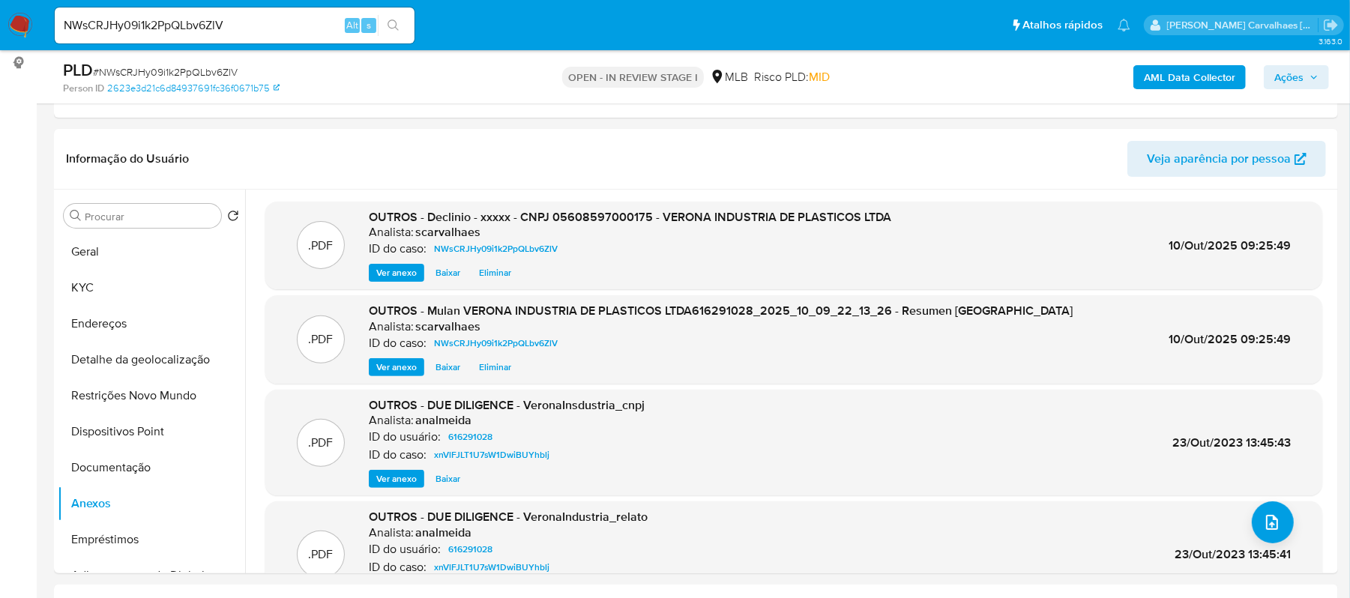
click at [1295, 81] on span "Ações" at bounding box center [1288, 77] width 29 height 24
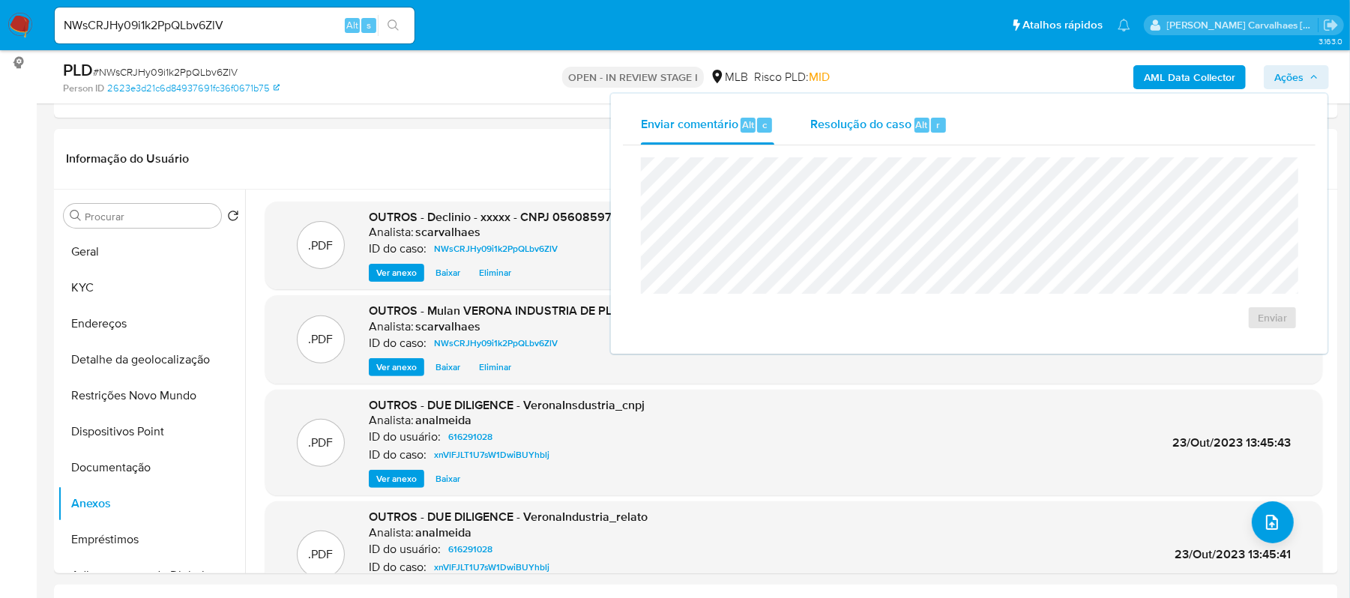
click at [884, 106] on div "Resolução do caso Alt r" at bounding box center [878, 125] width 137 height 39
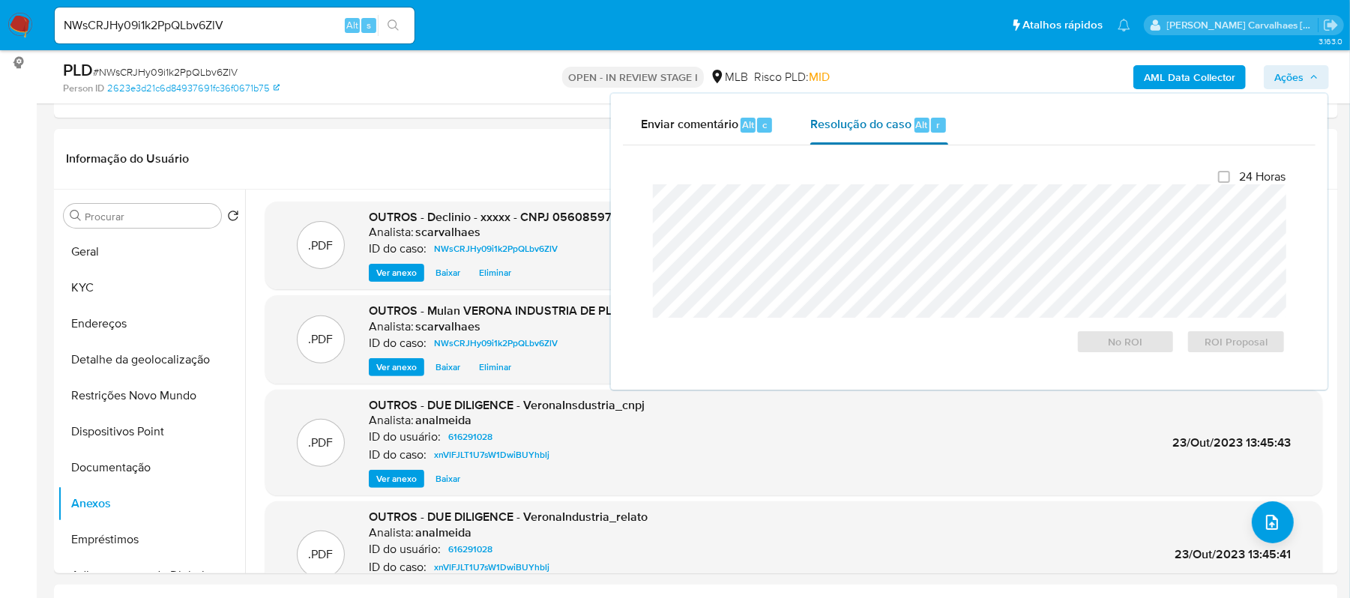
click at [859, 130] on span "Resolução do caso" at bounding box center [860, 123] width 101 height 17
click at [1126, 346] on span "No ROI" at bounding box center [1126, 341] width 78 height 21
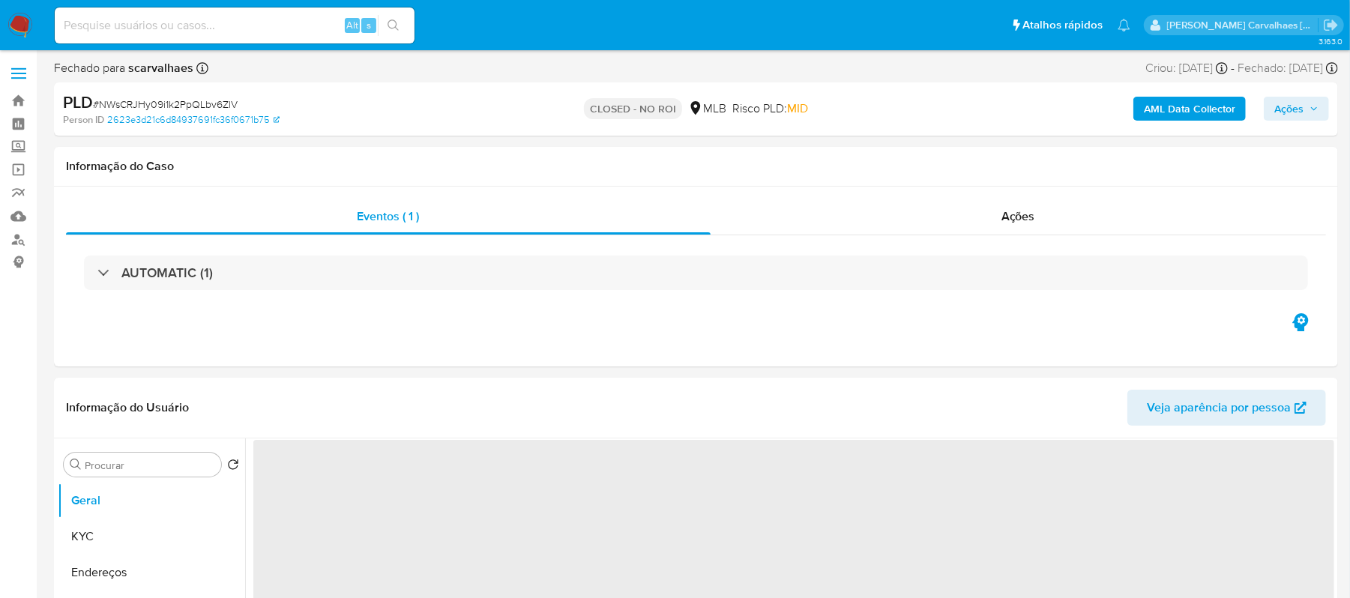
select select "10"
